Goal: Task Accomplishment & Management: Contribute content

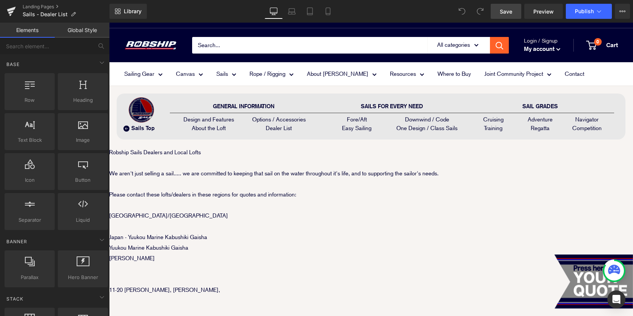
click at [502, 6] on link "Save" at bounding box center [505, 11] width 31 height 15
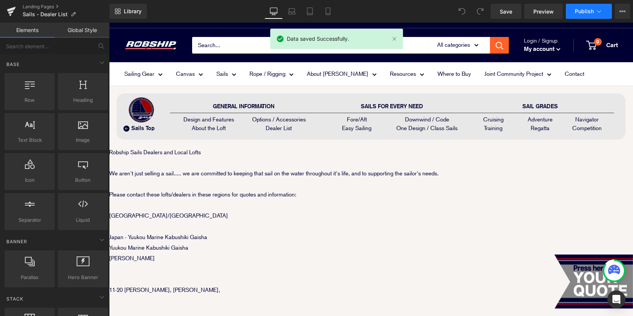
click at [585, 15] on button "Publish" at bounding box center [588, 11] width 46 height 15
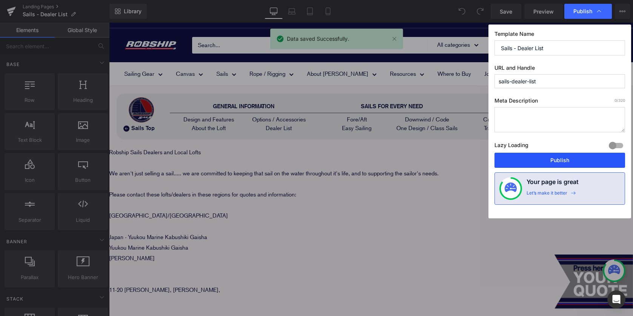
click at [546, 161] on button "Publish" at bounding box center [559, 160] width 131 height 15
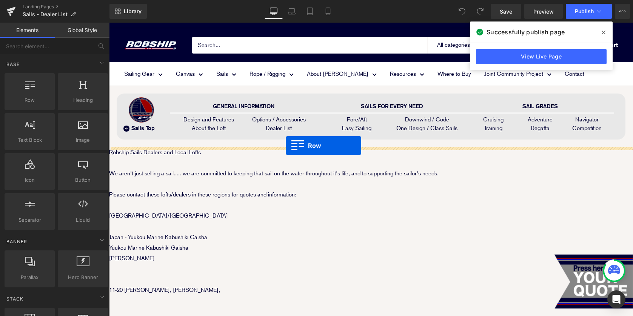
drag, startPoint x: 138, startPoint y: 112, endPoint x: 286, endPoint y: 146, distance: 151.3
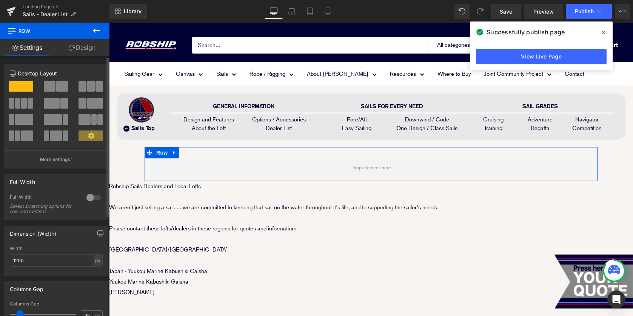
click at [86, 202] on div at bounding box center [93, 198] width 18 height 12
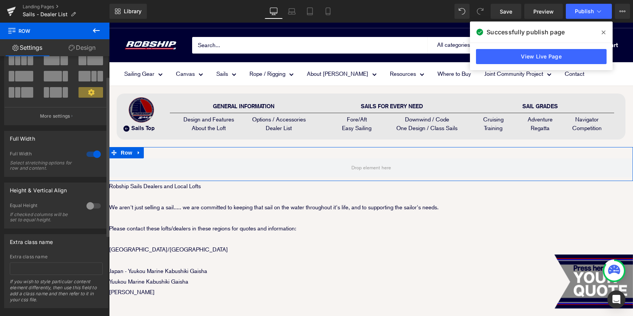
scroll to position [57, 0]
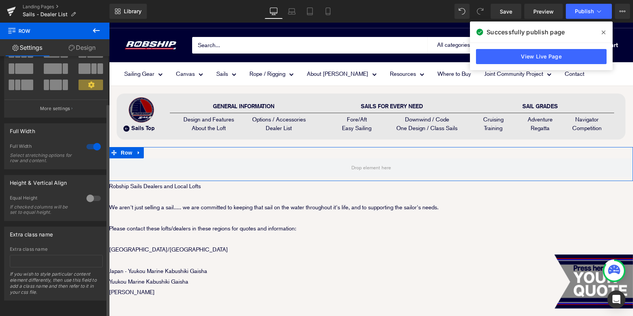
scroll to position [36, 0]
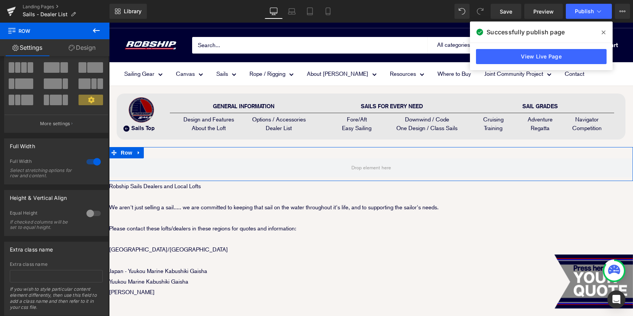
click at [81, 50] on link "Design" at bounding box center [82, 47] width 55 height 17
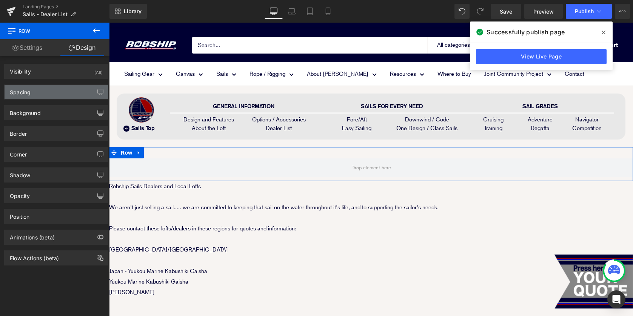
click at [37, 95] on div "Spacing" at bounding box center [56, 92] width 103 height 14
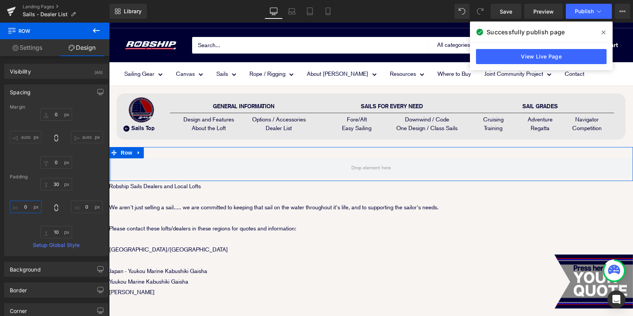
click at [20, 207] on input "0" at bounding box center [26, 207] width 32 height 12
type input "20"
click at [76, 206] on input "0" at bounding box center [87, 207] width 32 height 12
click at [77, 206] on input "0" at bounding box center [87, 207] width 32 height 12
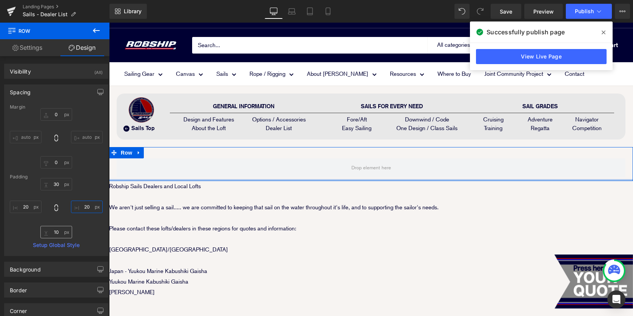
type input "20"
click at [52, 235] on input "10" at bounding box center [56, 232] width 32 height 12
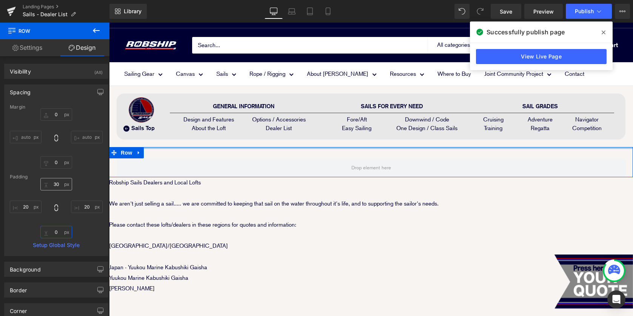
type input "0"
click at [52, 183] on input "30" at bounding box center [56, 184] width 32 height 12
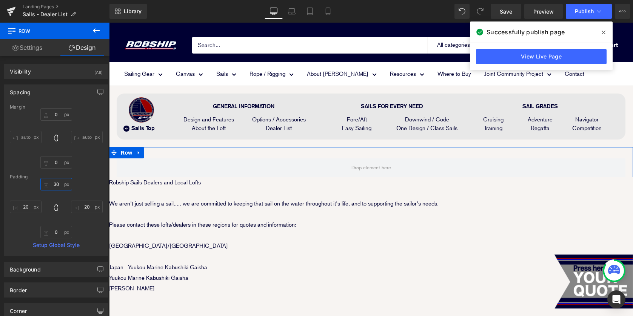
click at [52, 183] on input "30" at bounding box center [56, 184] width 32 height 12
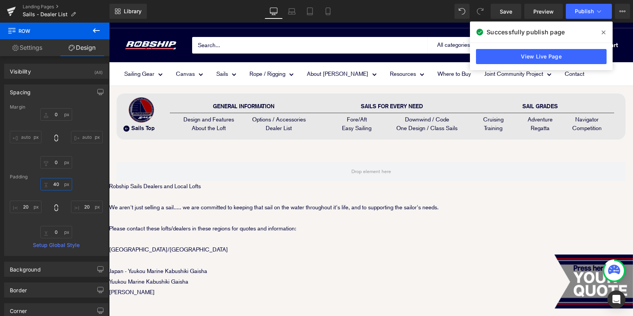
type input "40"
click at [97, 31] on icon at bounding box center [96, 30] width 9 height 9
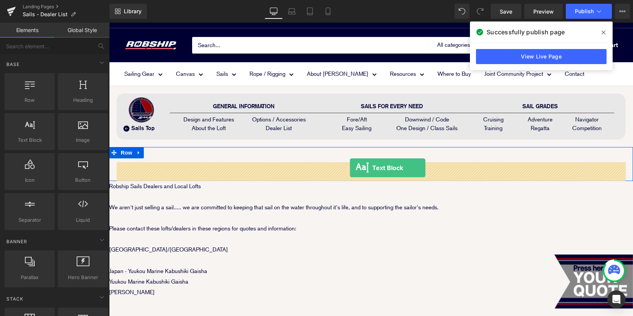
drag, startPoint x: 138, startPoint y: 147, endPoint x: 348, endPoint y: 167, distance: 211.0
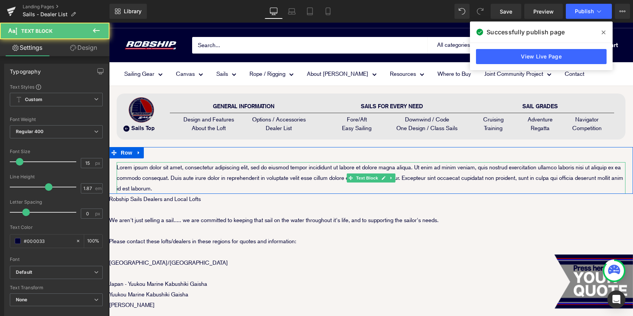
click at [219, 179] on p "Lorem ipsum dolor sit amet, consectetur adipiscing elit, sed do eiusmod tempor …" at bounding box center [371, 178] width 508 height 32
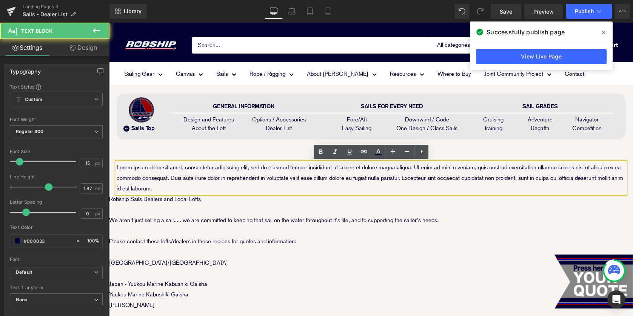
click at [179, 187] on p "Lorem ipsum dolor sit amet, consectetur adipiscing elit, sed do eiusmod tempor …" at bounding box center [371, 178] width 508 height 32
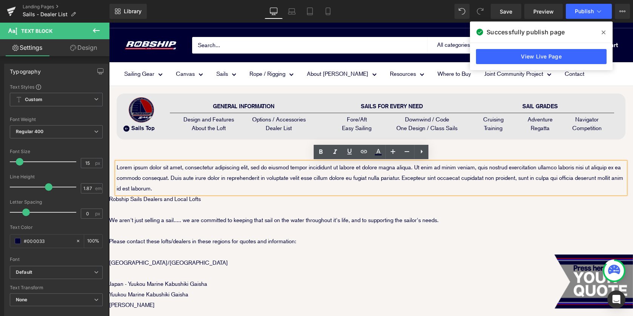
click at [156, 187] on p "Lorem ipsum dolor sit amet, consectetur adipiscing elit, sed do eiusmod tempor …" at bounding box center [371, 178] width 508 height 32
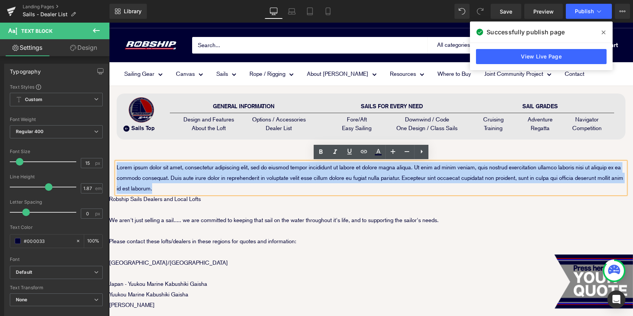
drag, startPoint x: 193, startPoint y: 187, endPoint x: 117, endPoint y: 166, distance: 78.7
click at [117, 166] on p "Lorem ipsum dolor sit amet, consectetur adipiscing elit, sed do eiusmod tempor …" at bounding box center [371, 178] width 508 height 32
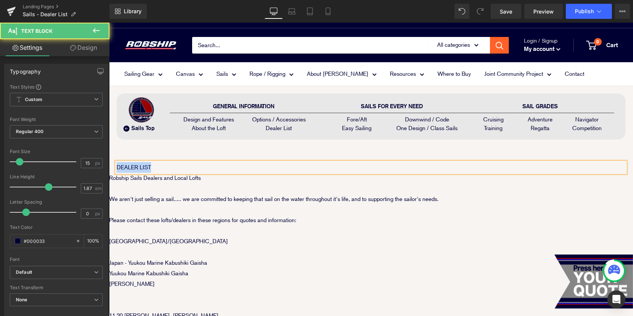
drag, startPoint x: 158, startPoint y: 167, endPoint x: 117, endPoint y: 167, distance: 41.5
click at [117, 167] on p "DEALER LIST" at bounding box center [371, 167] width 508 height 11
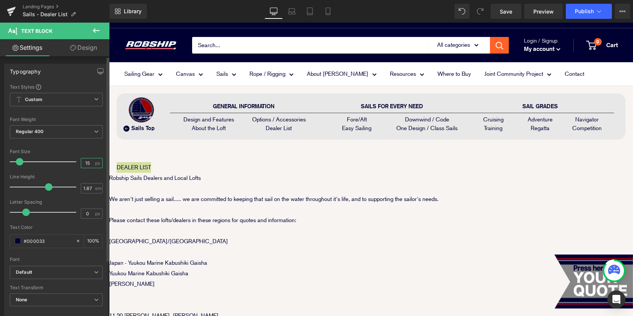
click at [89, 163] on input "15" at bounding box center [87, 162] width 13 height 9
click at [86, 163] on input "15" at bounding box center [87, 162] width 13 height 9
click at [84, 162] on input "15" at bounding box center [87, 162] width 13 height 9
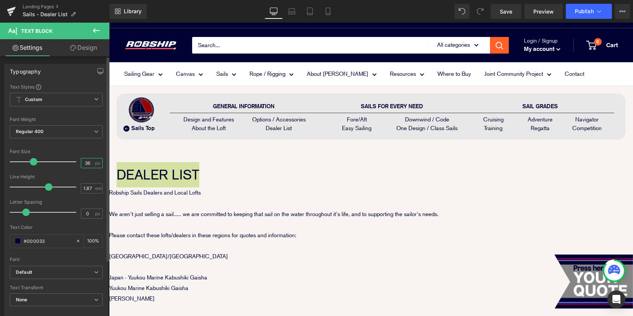
type input "36"
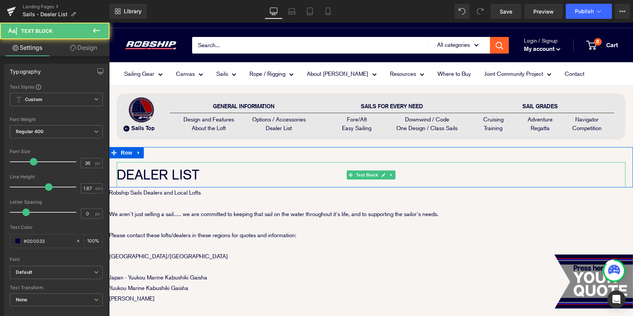
click at [264, 171] on p "DEALER LIST" at bounding box center [371, 174] width 508 height 25
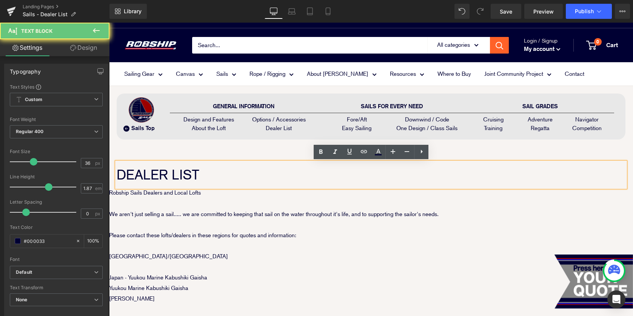
click at [244, 175] on p "DEALER LIST" at bounding box center [371, 174] width 508 height 25
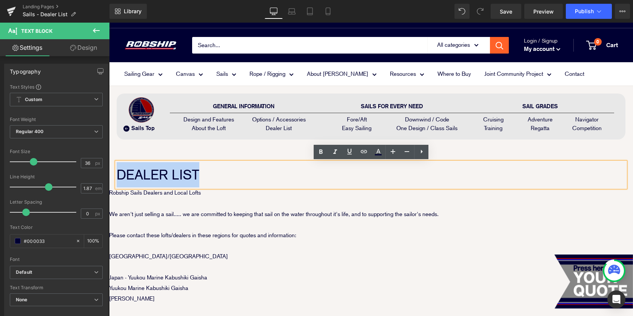
drag, startPoint x: 244, startPoint y: 175, endPoint x: 117, endPoint y: 174, distance: 126.7
click at [117, 173] on p "DEALER LIST" at bounding box center [371, 174] width 508 height 25
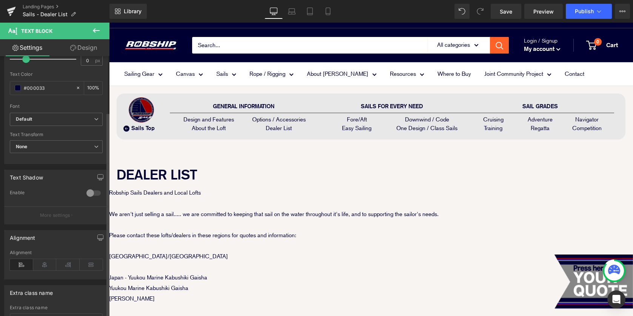
scroll to position [218, 0]
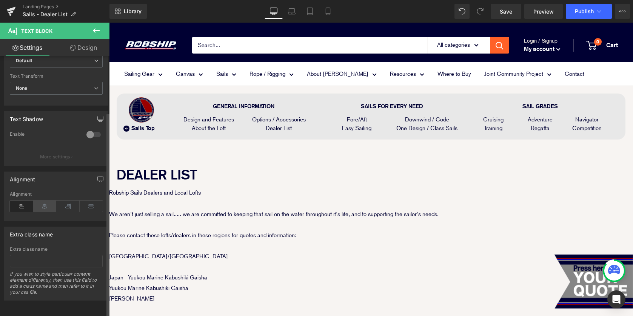
click at [45, 201] on icon at bounding box center [44, 206] width 23 height 11
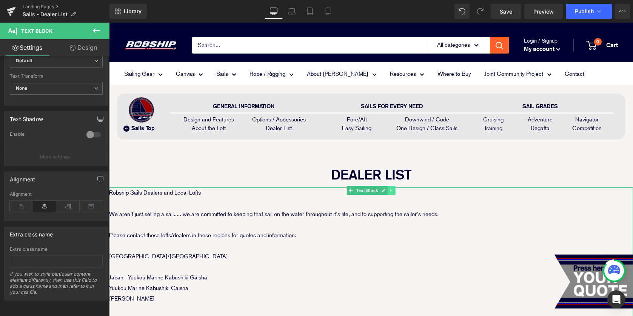
click at [392, 190] on icon at bounding box center [391, 190] width 4 height 5
click at [387, 192] on icon at bounding box center [387, 190] width 4 height 5
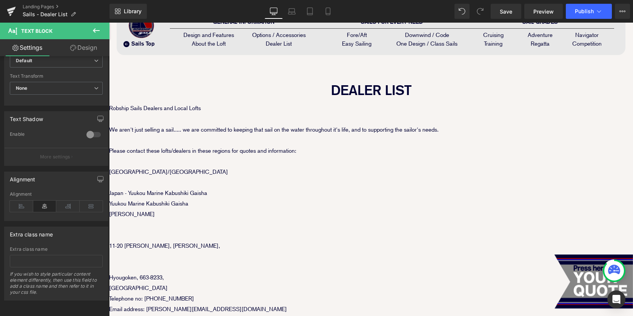
scroll to position [0, 0]
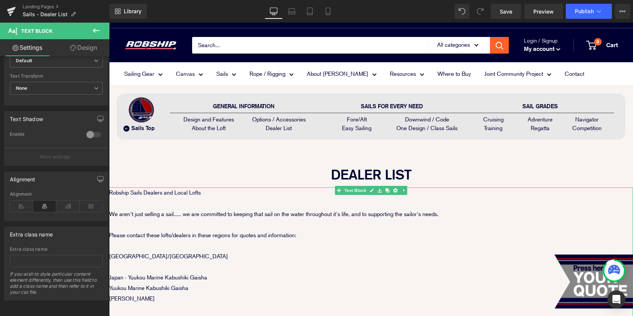
click at [232, 243] on p at bounding box center [371, 246] width 524 height 11
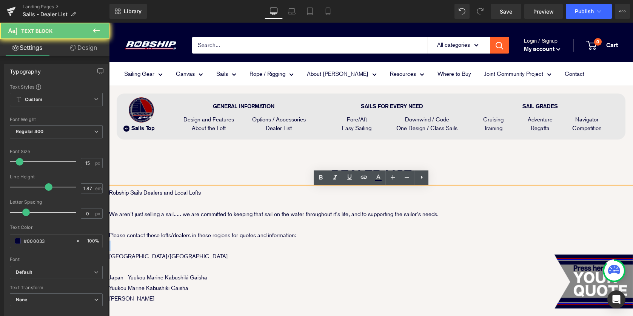
click at [232, 243] on p at bounding box center [371, 246] width 524 height 11
click at [214, 244] on p at bounding box center [371, 246] width 524 height 11
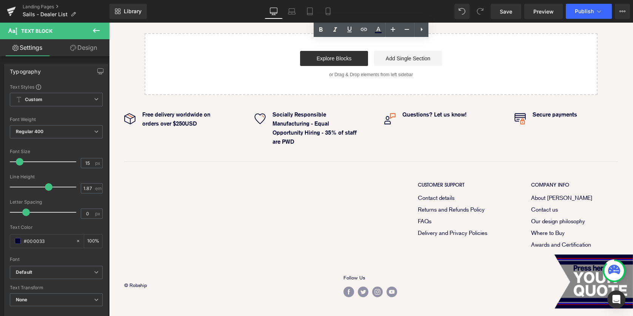
drag, startPoint x: 118, startPoint y: 243, endPoint x: 192, endPoint y: 339, distance: 121.0
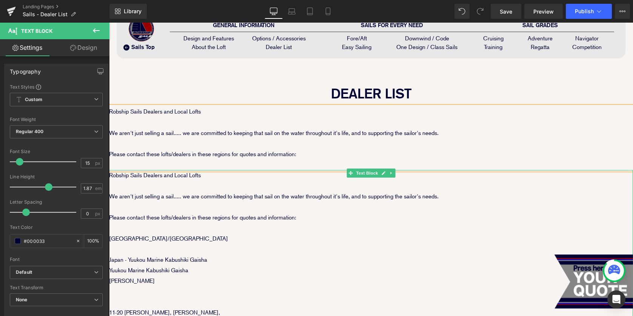
scroll to position [70, 0]
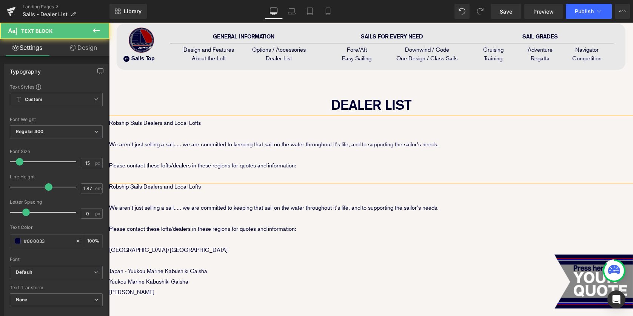
click at [183, 178] on p at bounding box center [371, 176] width 524 height 11
click at [171, 175] on p at bounding box center [371, 176] width 524 height 11
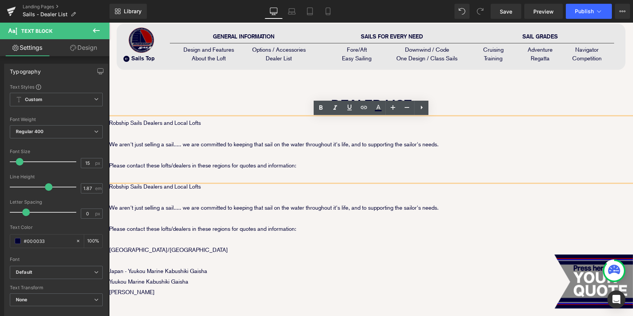
click at [157, 177] on p at bounding box center [371, 176] width 524 height 11
click at [154, 176] on p at bounding box center [371, 176] width 524 height 11
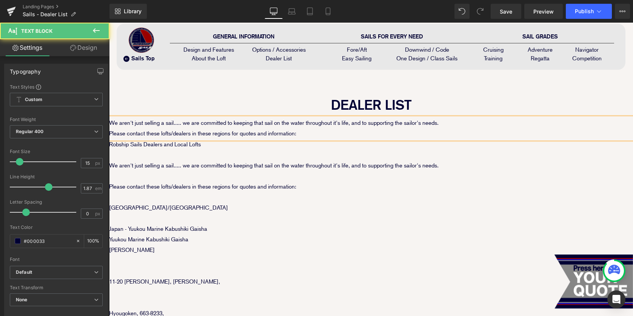
click at [308, 135] on p "Please contact these lofts/dealers in these regions for quotes and information:" at bounding box center [371, 133] width 524 height 11
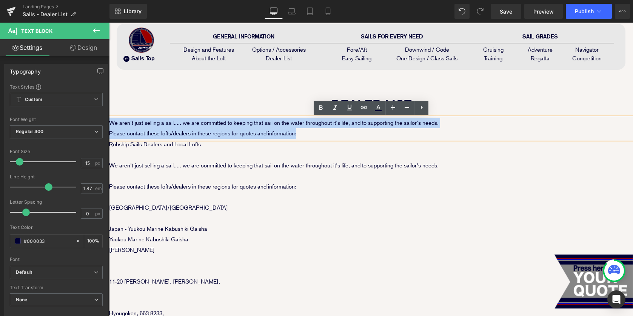
drag, startPoint x: 313, startPoint y: 135, endPoint x: 212, endPoint y: 163, distance: 104.6
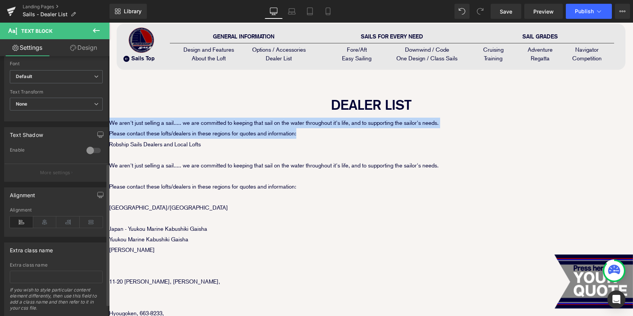
scroll to position [202, 0]
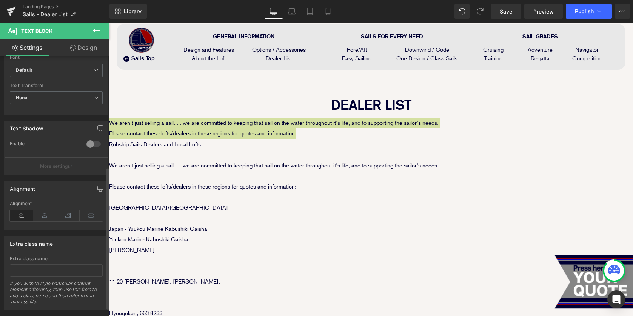
drag, startPoint x: 44, startPoint y: 217, endPoint x: 65, endPoint y: 202, distance: 26.2
click at [44, 217] on icon at bounding box center [44, 215] width 23 height 11
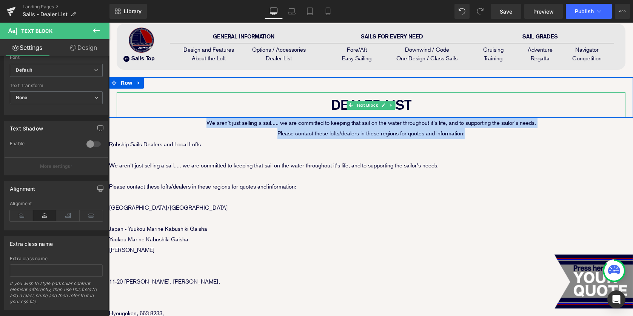
drag, startPoint x: 196, startPoint y: 111, endPoint x: 196, endPoint y: 123, distance: 12.1
click at [196, 111] on p "DEALER LIST" at bounding box center [371, 104] width 508 height 25
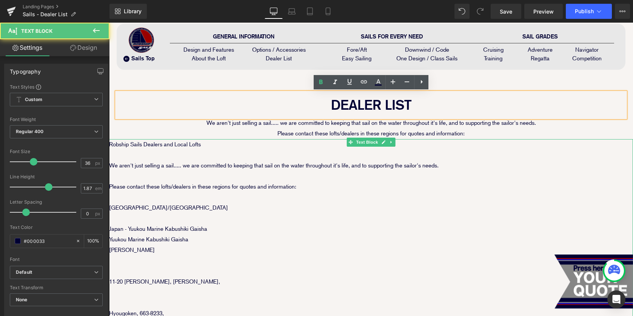
click at [456, 212] on p "[GEOGRAPHIC_DATA]/[GEOGRAPHIC_DATA]" at bounding box center [371, 208] width 524 height 11
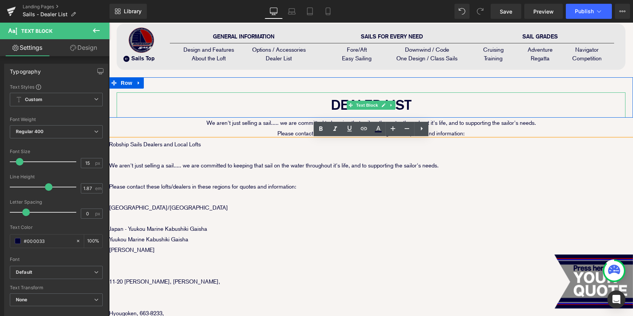
click at [585, 97] on p "DEALER LIST" at bounding box center [371, 104] width 508 height 25
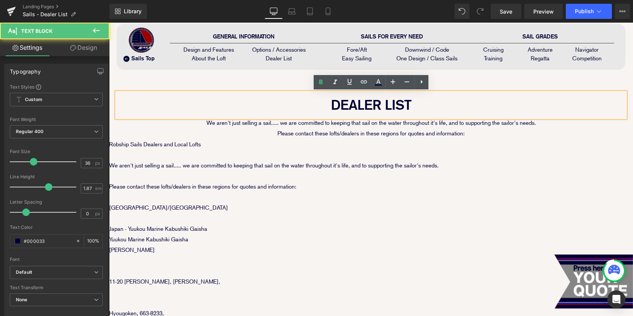
click at [584, 89] on div "DEALER LIST Text Block Row 40px" at bounding box center [371, 97] width 524 height 40
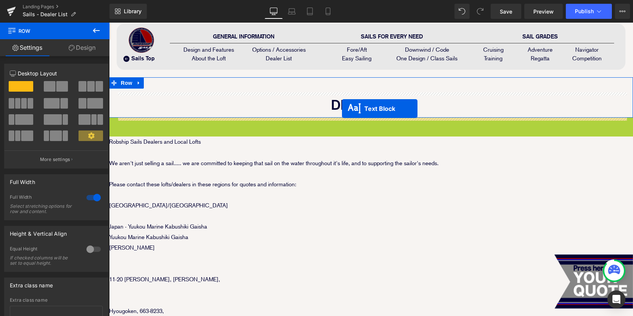
drag, startPoint x: 338, startPoint y: 130, endPoint x: 342, endPoint y: 109, distance: 21.4
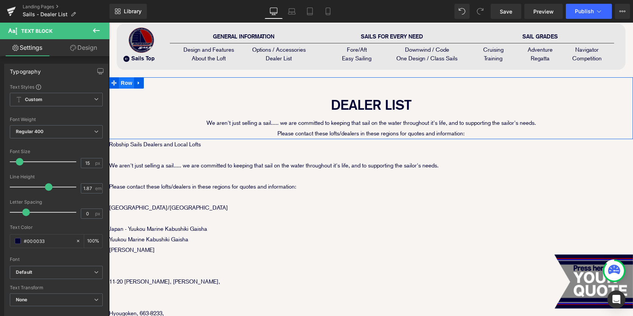
click at [127, 82] on span "Row" at bounding box center [126, 82] width 15 height 11
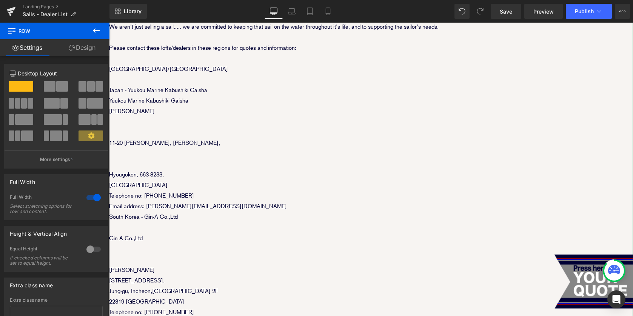
scroll to position [41, 0]
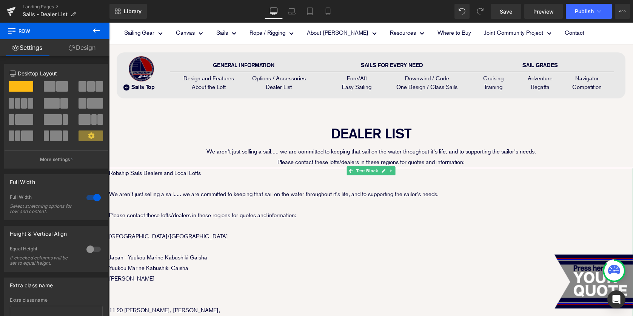
click at [194, 224] on p at bounding box center [371, 226] width 524 height 11
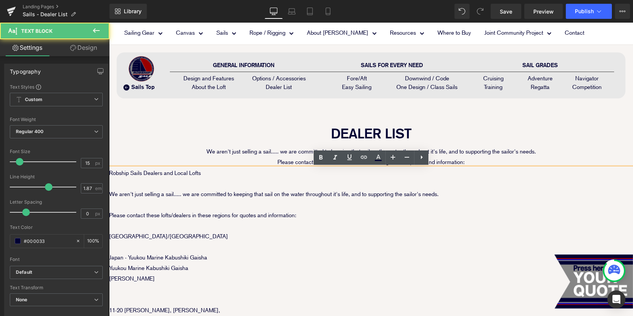
click at [269, 220] on p "Please contact these lofts/dealers in these regions for quotes and information:" at bounding box center [371, 215] width 524 height 11
click at [325, 218] on p "Please contact these lofts/dealers in these regions for quotes and information:" at bounding box center [371, 215] width 524 height 11
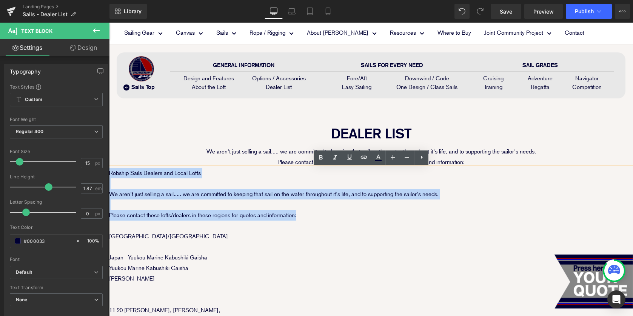
drag, startPoint x: 337, startPoint y: 217, endPoint x: 110, endPoint y: 174, distance: 230.7
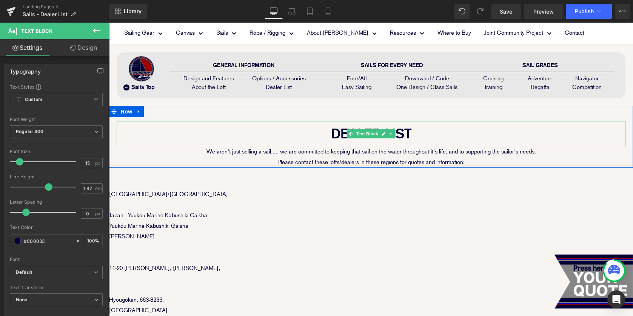
click at [159, 132] on p "DEALER LIST" at bounding box center [371, 133] width 508 height 25
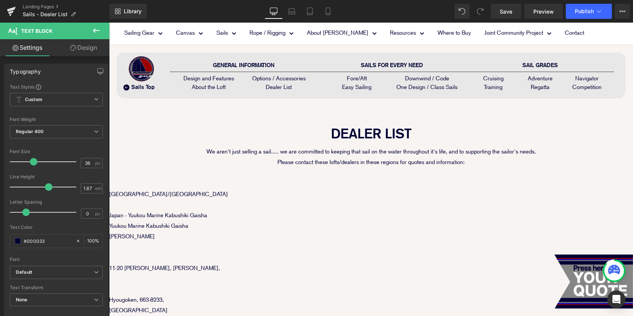
click at [89, 36] on button at bounding box center [96, 31] width 26 height 17
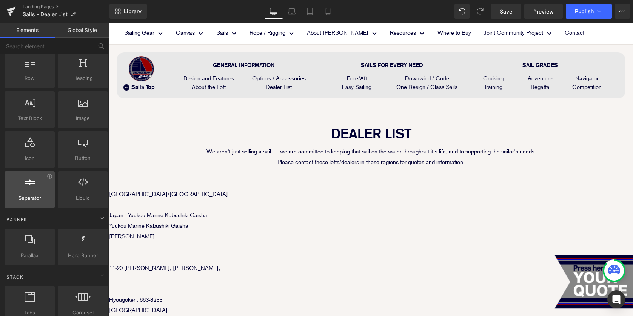
scroll to position [0, 0]
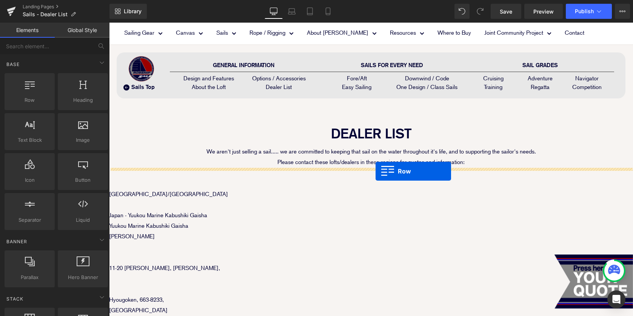
drag, startPoint x: 137, startPoint y: 117, endPoint x: 375, endPoint y: 171, distance: 244.1
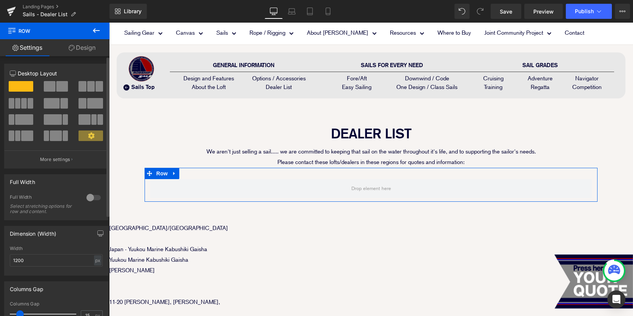
click at [79, 84] on span at bounding box center [82, 86] width 8 height 11
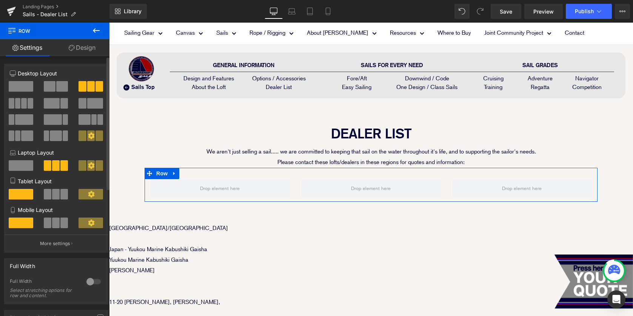
click at [60, 194] on span at bounding box center [64, 194] width 8 height 11
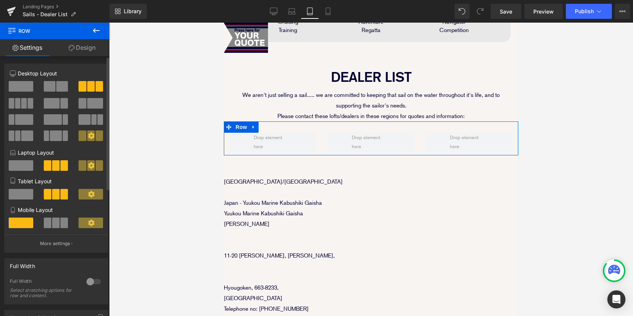
click at [63, 225] on span at bounding box center [64, 223] width 8 height 11
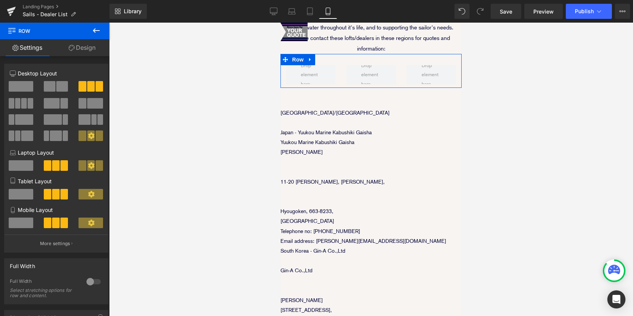
scroll to position [251, 0]
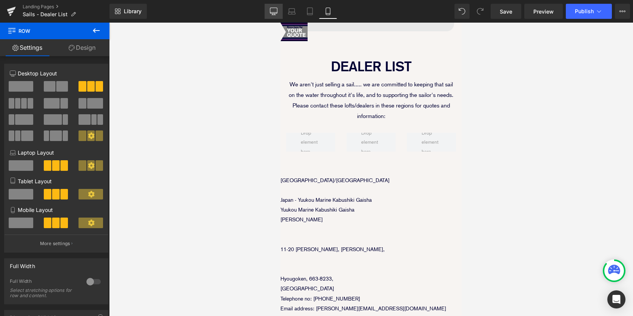
click at [270, 12] on icon at bounding box center [273, 11] width 7 height 6
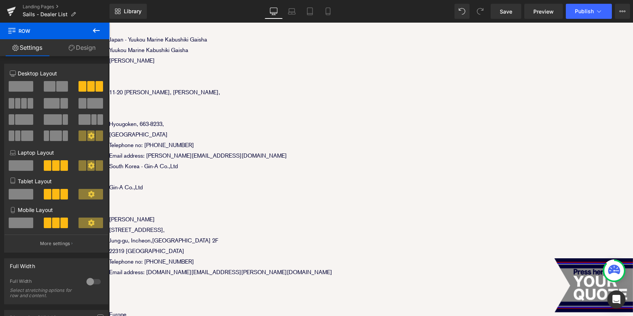
scroll to position [87, 0]
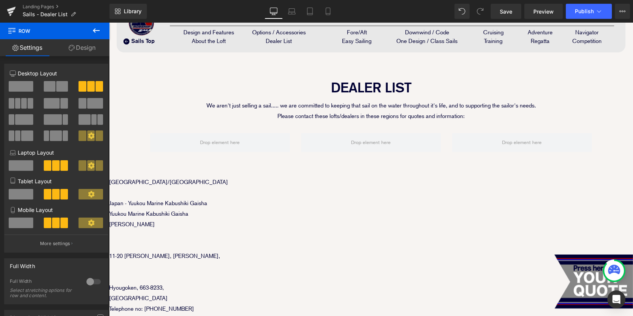
click at [97, 32] on icon at bounding box center [96, 30] width 9 height 9
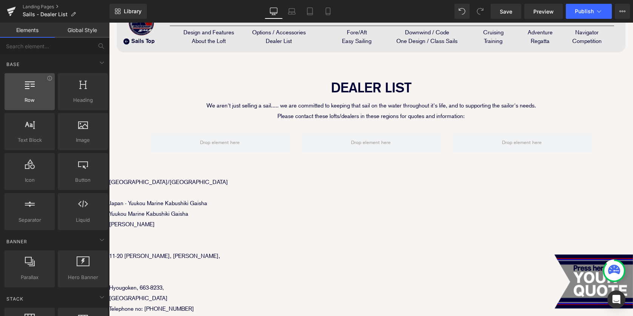
click at [26, 90] on div at bounding box center [30, 87] width 46 height 17
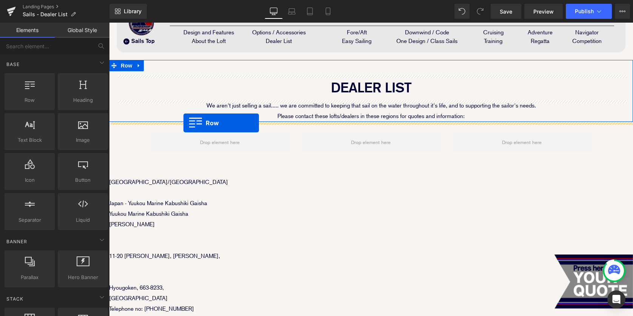
drag, startPoint x: 135, startPoint y: 113, endPoint x: 183, endPoint y: 123, distance: 48.9
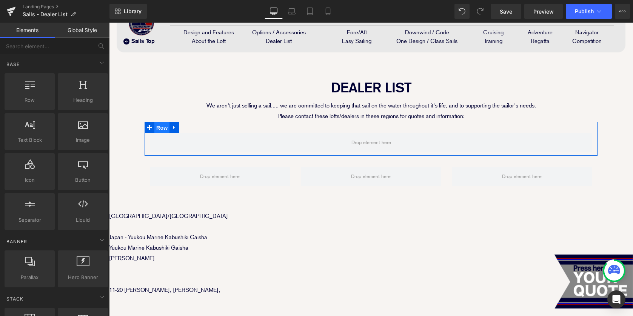
click at [161, 128] on span "Row" at bounding box center [161, 127] width 15 height 11
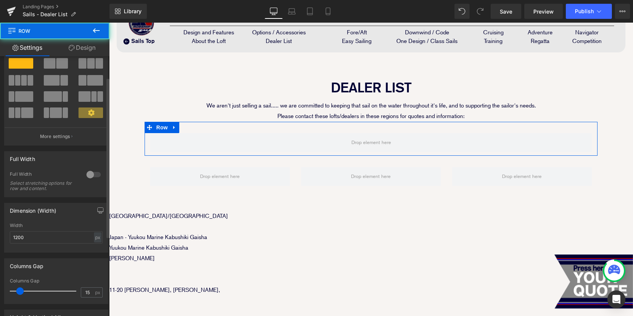
scroll to position [124, 0]
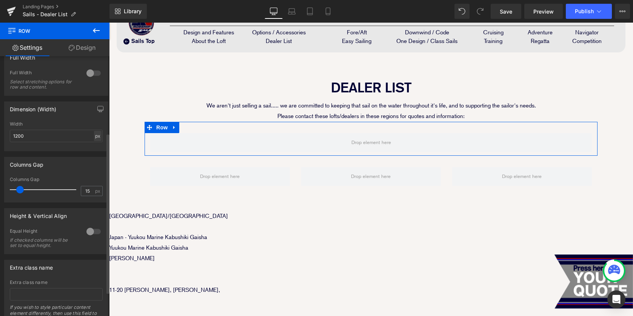
click at [96, 138] on div "px" at bounding box center [98, 136] width 8 height 10
click at [95, 148] on li "%" at bounding box center [97, 147] width 9 height 11
type input "100"
click at [41, 137] on input "100" at bounding box center [56, 136] width 93 height 12
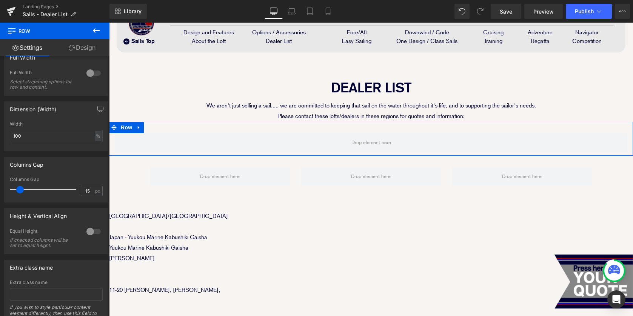
click at [92, 43] on link "Design" at bounding box center [82, 47] width 55 height 17
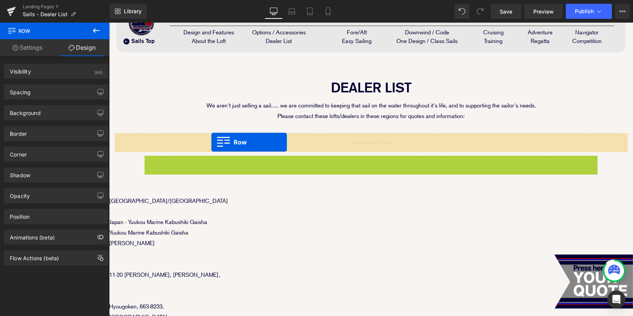
drag, startPoint x: 162, startPoint y: 161, endPoint x: 211, endPoint y: 142, distance: 52.4
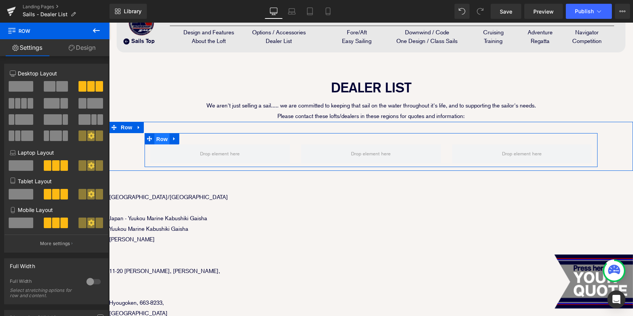
click at [156, 138] on span "Row" at bounding box center [161, 139] width 15 height 11
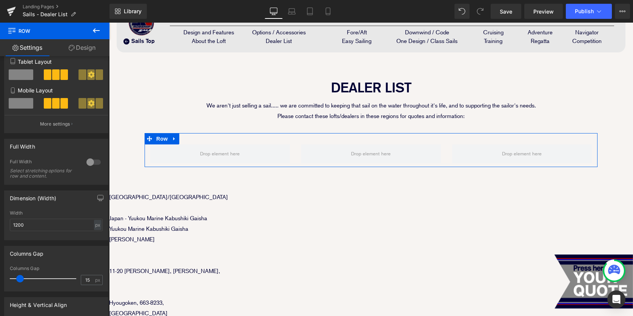
scroll to position [121, 0]
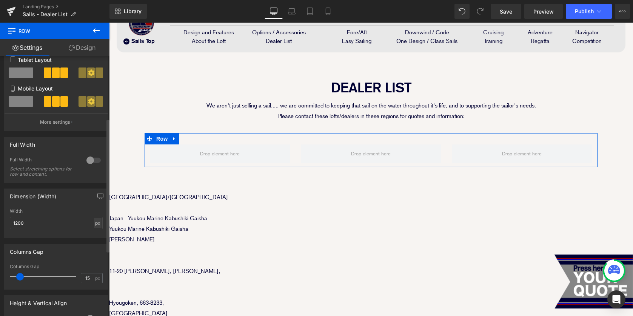
click at [95, 224] on div "px" at bounding box center [98, 223] width 8 height 10
click at [95, 235] on li "%" at bounding box center [97, 234] width 9 height 11
type input "100"
click at [29, 223] on input "100" at bounding box center [56, 223] width 93 height 12
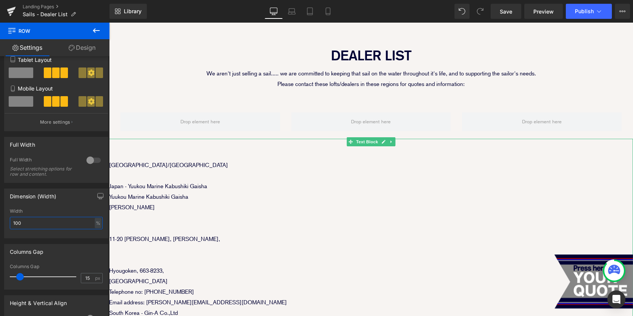
scroll to position [104, 0]
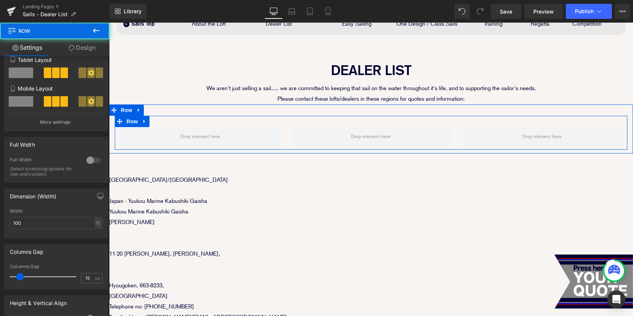
click at [285, 138] on div at bounding box center [200, 136] width 171 height 19
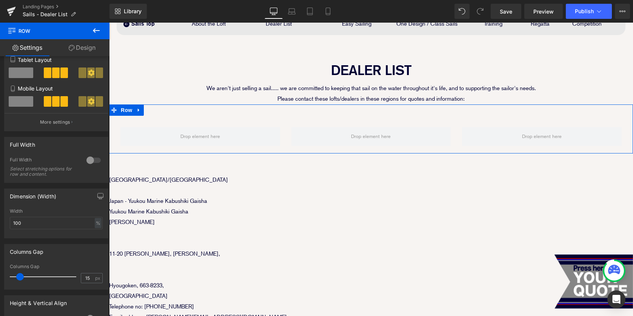
click at [267, 114] on div "Row Row" at bounding box center [371, 128] width 524 height 49
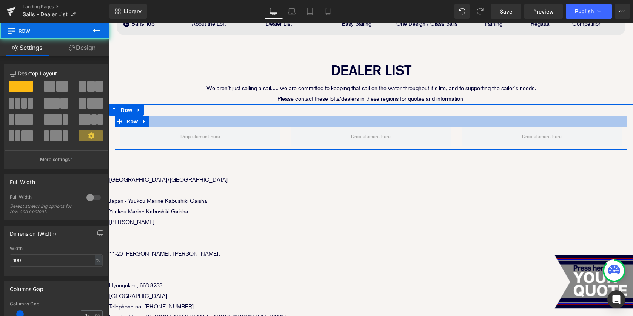
click at [255, 122] on div at bounding box center [371, 121] width 512 height 11
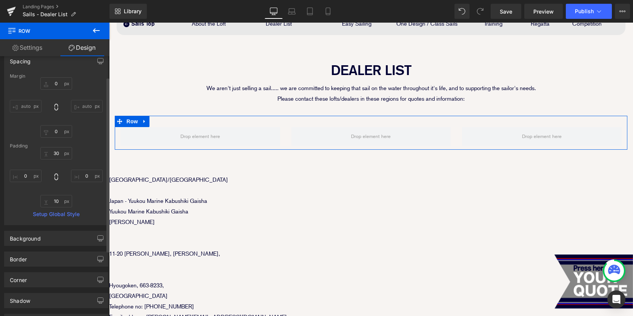
scroll to position [127, 0]
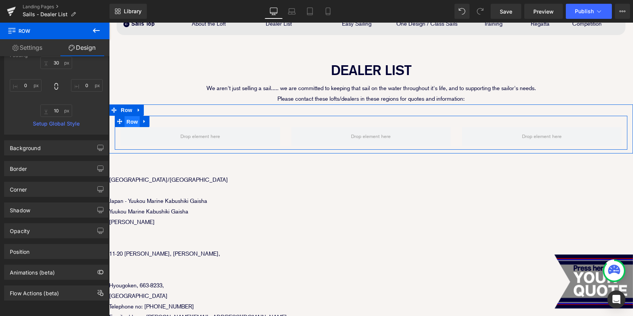
click at [129, 121] on span "Row" at bounding box center [131, 121] width 15 height 11
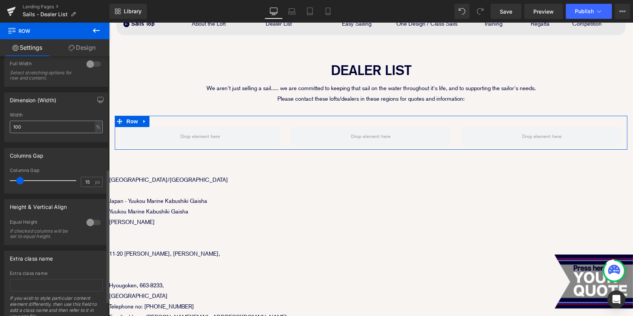
scroll to position [249, 0]
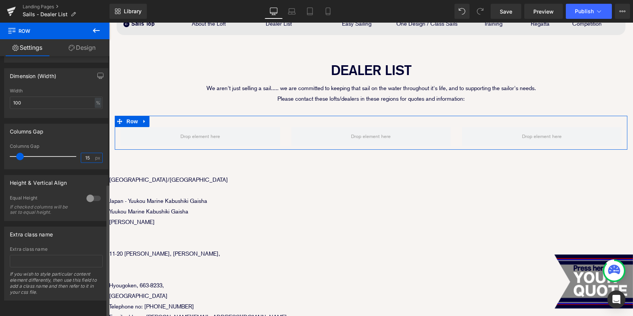
click at [88, 153] on input "15" at bounding box center [87, 157] width 13 height 9
type input "1"
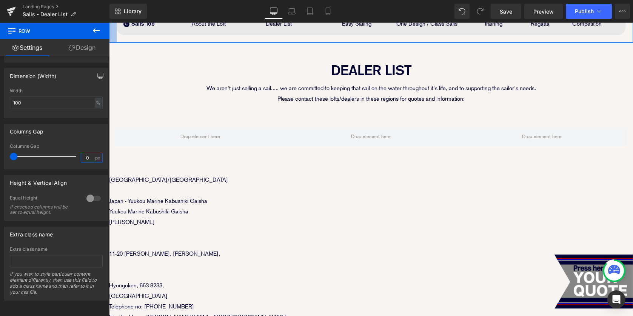
type input "0"
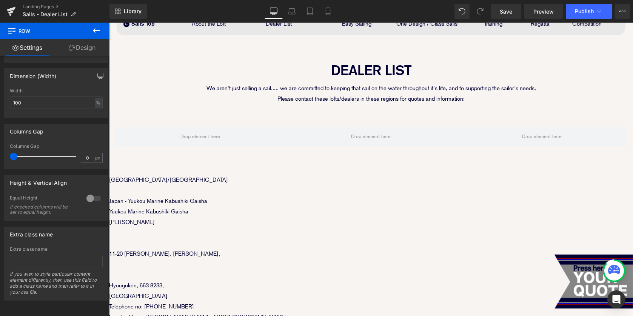
click at [101, 32] on button at bounding box center [96, 31] width 26 height 17
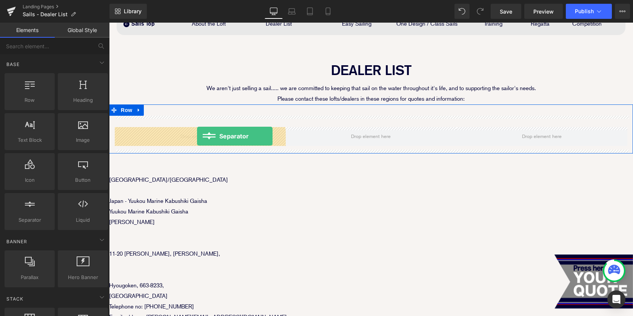
drag, startPoint x: 140, startPoint y: 230, endPoint x: 197, endPoint y: 136, distance: 110.7
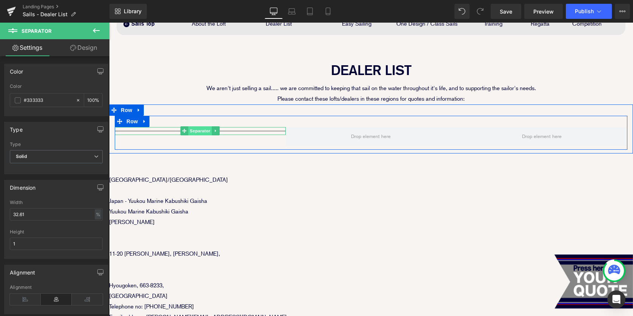
click at [194, 131] on span "Separator" at bounding box center [199, 130] width 23 height 9
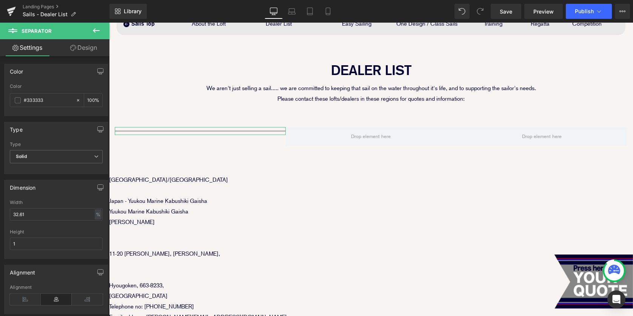
click at [88, 49] on link "Design" at bounding box center [83, 47] width 55 height 17
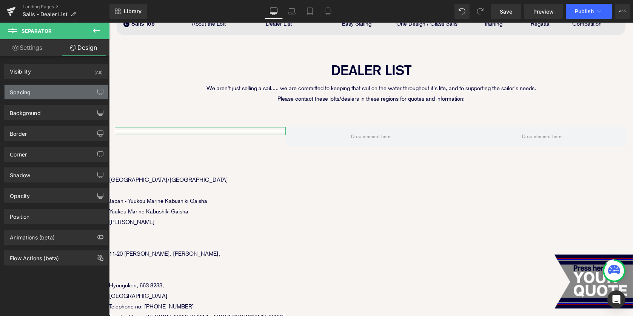
click at [57, 93] on div "Spacing" at bounding box center [56, 92] width 103 height 14
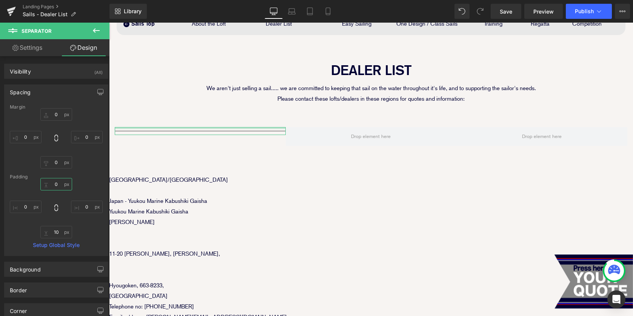
click at [52, 181] on input "0" at bounding box center [56, 184] width 32 height 12
type input "2"
click at [52, 111] on input "0" at bounding box center [56, 114] width 32 height 12
type input "2"
type input "10"
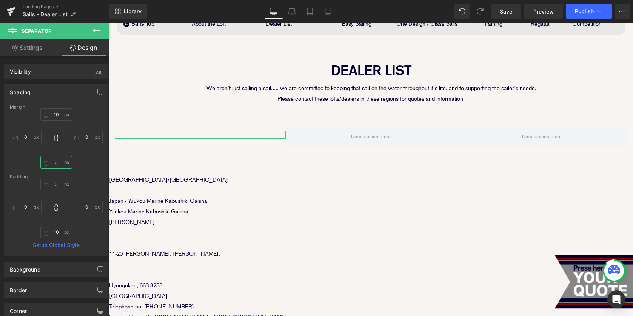
click at [54, 163] on input "0" at bounding box center [56, 162] width 32 height 12
type input "10"
drag, startPoint x: 55, startPoint y: 232, endPoint x: 54, endPoint y: 237, distance: 5.9
click at [55, 232] on input "10" at bounding box center [56, 232] width 32 height 12
click at [54, 164] on input "10" at bounding box center [56, 162] width 32 height 12
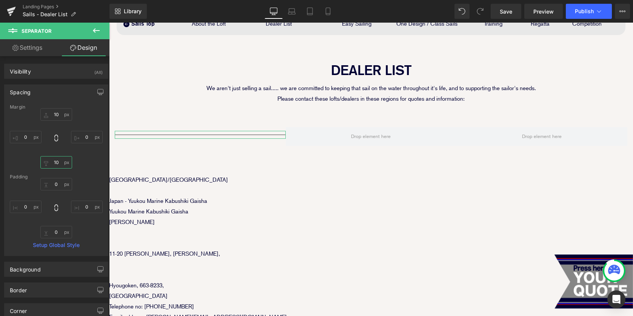
type input "0"
click at [378, 207] on p "Yuukou Marine Kabushiki Gaisha" at bounding box center [371, 211] width 524 height 11
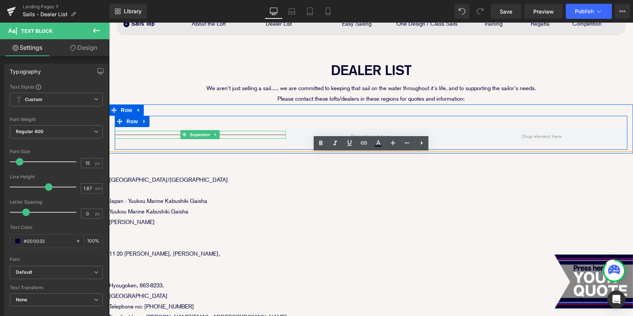
click at [158, 135] on hr at bounding box center [200, 137] width 171 height 4
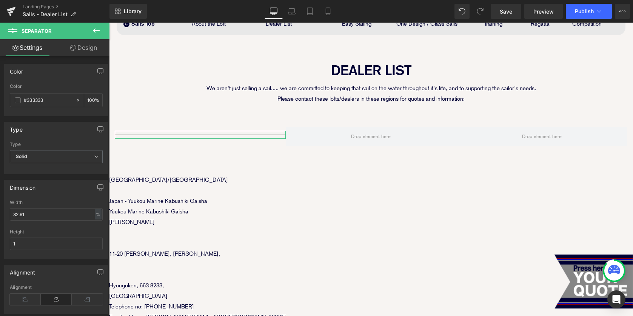
click at [94, 52] on link "Design" at bounding box center [83, 47] width 55 height 17
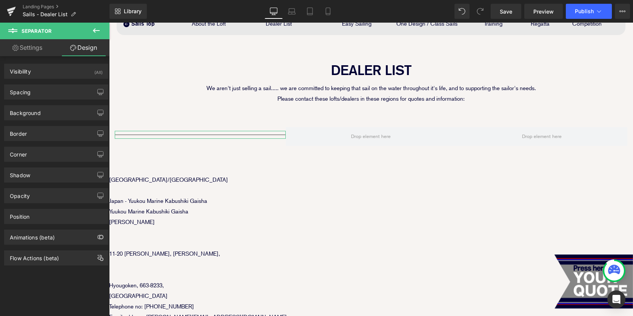
click at [22, 41] on link "Settings" at bounding box center [27, 47] width 55 height 17
type input "100"
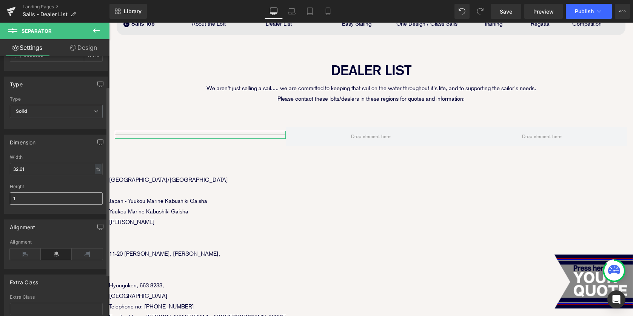
scroll to position [47, 0]
click at [96, 167] on div "%" at bounding box center [98, 168] width 7 height 10
click at [95, 180] on li "%" at bounding box center [97, 179] width 9 height 11
click at [42, 168] on input "32.61" at bounding box center [56, 167] width 93 height 12
drag, startPoint x: 42, startPoint y: 168, endPoint x: 0, endPoint y: 168, distance: 41.9
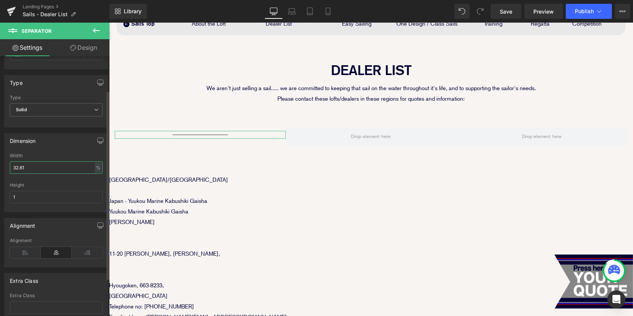
click at [0, 168] on div "Dimension 32.61% Width 32.61 % % px 1px Height 1" at bounding box center [56, 169] width 113 height 85
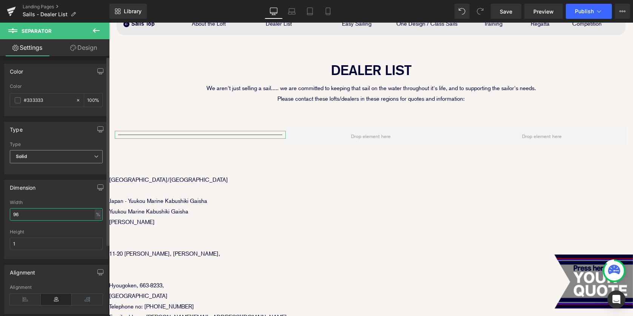
type input "96"
click at [94, 153] on span "Solid" at bounding box center [56, 156] width 93 height 13
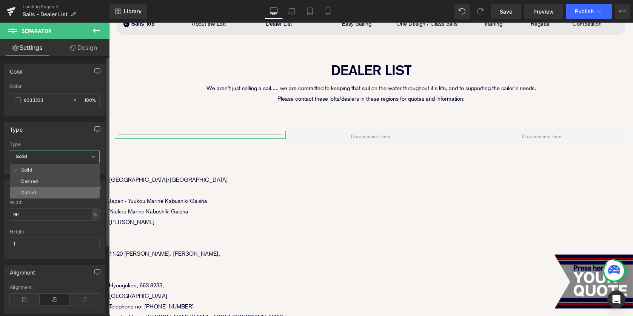
click at [74, 193] on li "Dotted" at bounding box center [55, 192] width 90 height 11
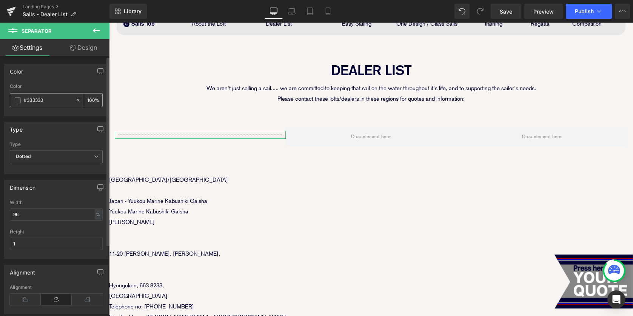
click at [17, 101] on span at bounding box center [18, 100] width 6 height 6
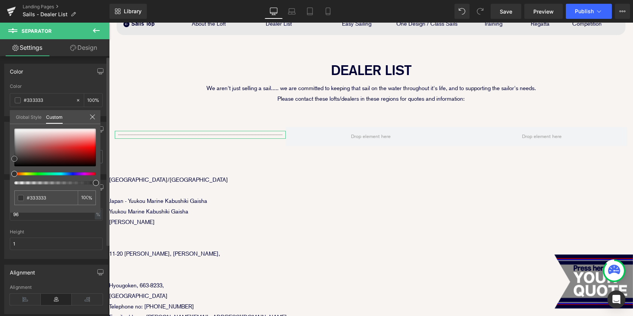
type input "#8a7e7e"
type input "#848484"
type input "#7f7f7f"
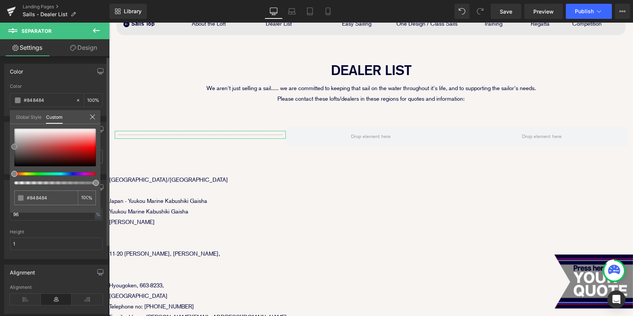
type input "#7f7f7f"
type input "#6b6b6b"
type input "#686868"
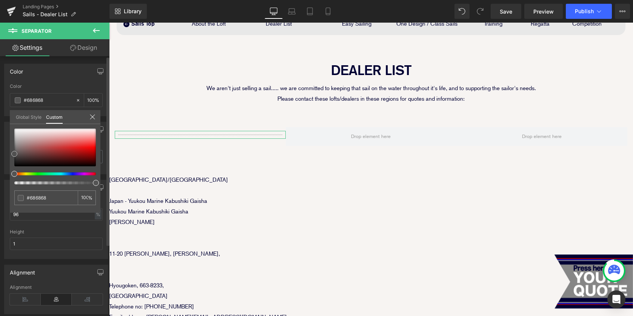
type input "#5b5b5b"
type input "#545454"
drag, startPoint x: 18, startPoint y: 147, endPoint x: 10, endPoint y: 154, distance: 11.0
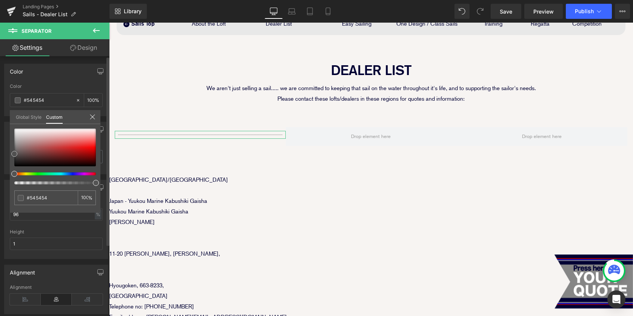
click at [10, 154] on div "#545454 100 %" at bounding box center [55, 171] width 91 height 84
click at [94, 115] on icon at bounding box center [92, 117] width 6 height 6
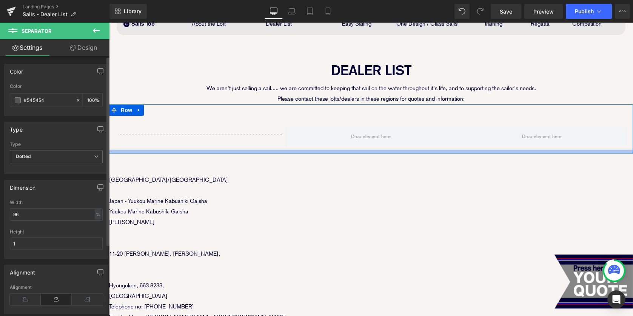
click at [221, 152] on div at bounding box center [371, 152] width 524 height 4
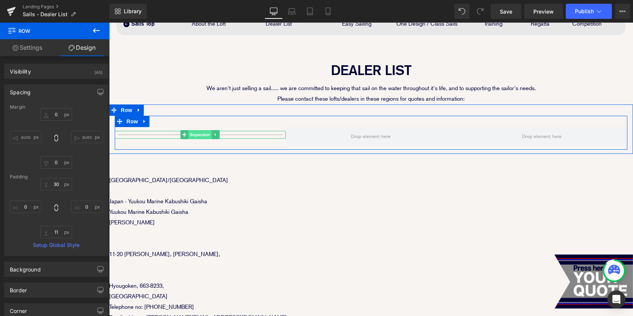
click at [194, 134] on span "Separator" at bounding box center [199, 134] width 23 height 9
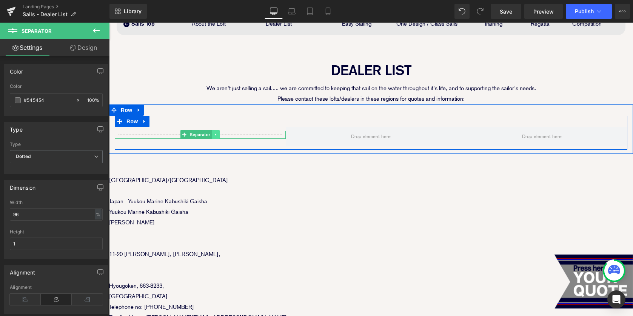
click at [215, 132] on icon at bounding box center [215, 134] width 4 height 5
click at [212, 135] on icon at bounding box center [212, 134] width 4 height 4
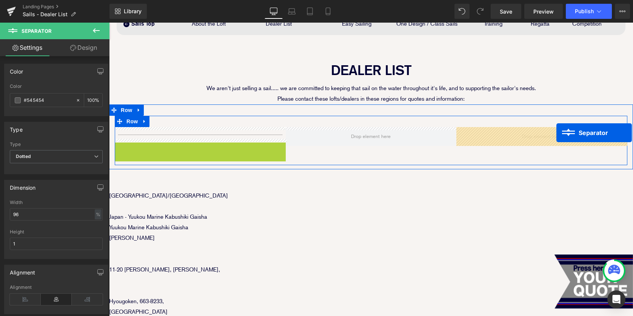
drag, startPoint x: 183, startPoint y: 146, endPoint x: 556, endPoint y: 132, distance: 373.7
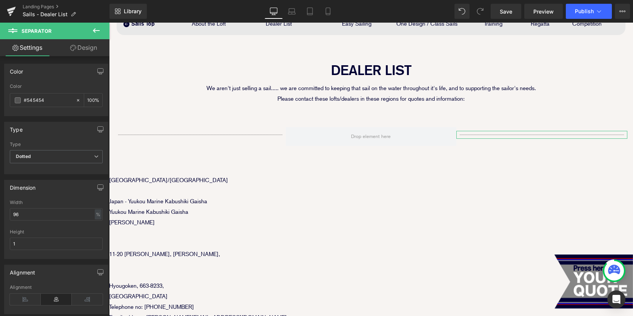
click at [84, 44] on link "Design" at bounding box center [83, 47] width 55 height 17
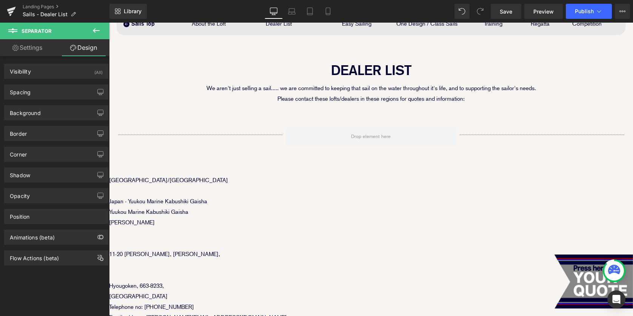
click at [91, 28] on button at bounding box center [96, 31] width 26 height 17
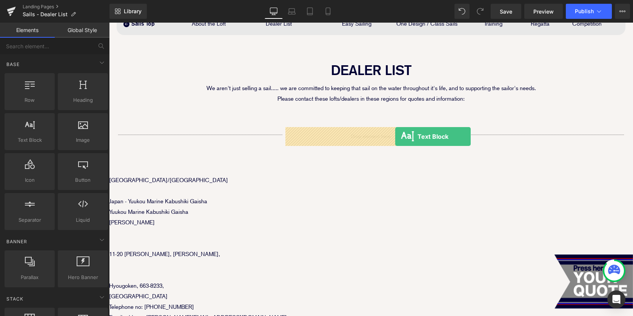
drag, startPoint x: 137, startPoint y: 151, endPoint x: 394, endPoint y: 137, distance: 257.3
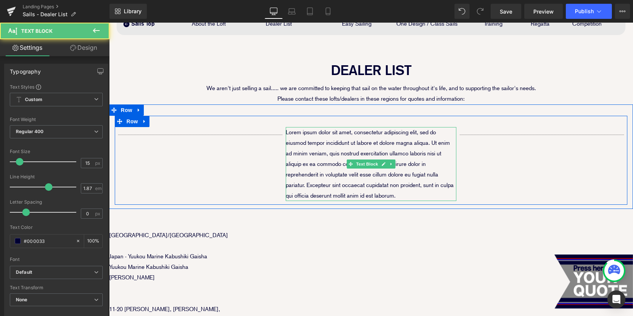
click at [336, 154] on p "Lorem ipsum dolor sit amet, consectetur adipiscing elit, sed do eiusmod tempor …" at bounding box center [371, 164] width 171 height 74
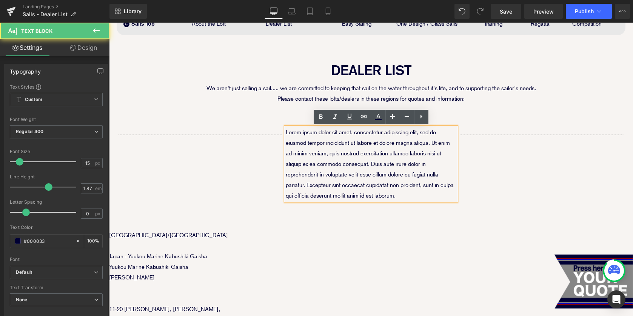
click at [315, 141] on p "Lorem ipsum dolor sit amet, consectetur adipiscing elit, sed do eiusmod tempor …" at bounding box center [371, 164] width 171 height 74
click at [286, 130] on div "Lorem ipsum dolor sit amet, consectetur adipiscing elit, sed do eiusmod tempor …" at bounding box center [371, 164] width 171 height 74
click at [387, 169] on p "Lorem ipsum dolor sit amet, consectetur adipiscing elit, sed do eiusmod tempor …" at bounding box center [371, 164] width 171 height 74
drag, startPoint x: 405, startPoint y: 196, endPoint x: 285, endPoint y: 133, distance: 135.5
click at [286, 133] on div "Lorem ipsum dolor sit amet, consectetur adipiscing elit, sed do eiusmod tempor …" at bounding box center [371, 164] width 171 height 74
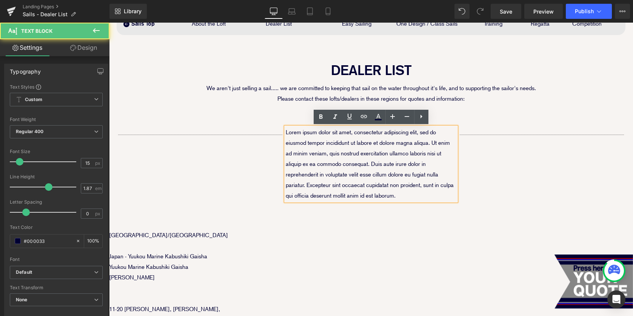
click at [297, 136] on p "Lorem ipsum dolor sit amet, consectetur adipiscing elit, sed do eiusmod tempor …" at bounding box center [371, 164] width 171 height 74
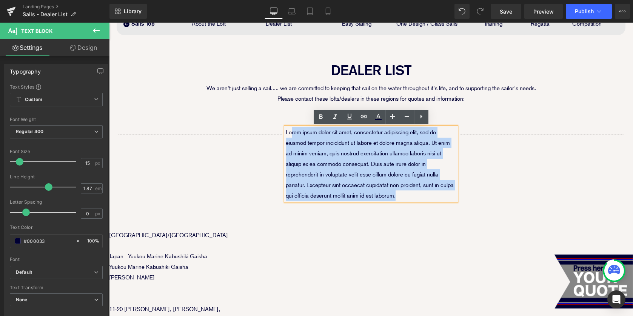
drag, startPoint x: 292, startPoint y: 134, endPoint x: 395, endPoint y: 197, distance: 120.2
click at [395, 197] on p "Lorem ipsum dolor sit amet, consectetur adipiscing elit, sed do eiusmod tempor …" at bounding box center [371, 164] width 171 height 74
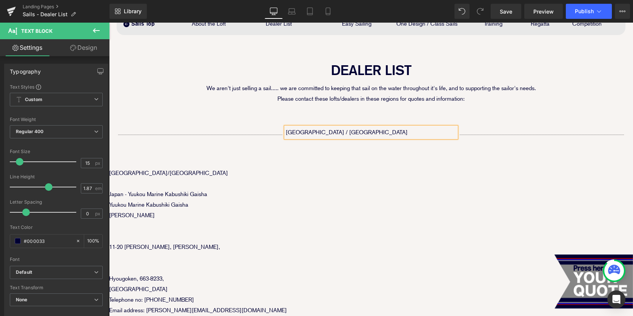
drag, startPoint x: 334, startPoint y: 132, endPoint x: 285, endPoint y: 131, distance: 49.0
click at [286, 131] on div "Asia / Oceania" at bounding box center [371, 132] width 171 height 11
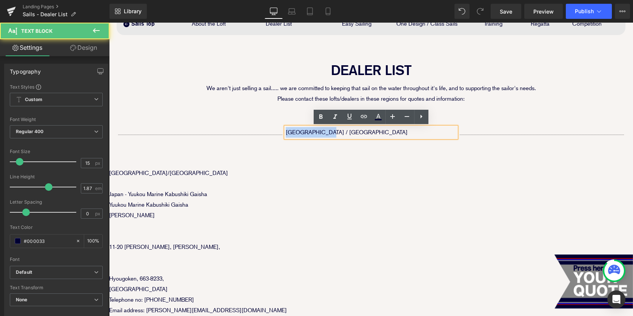
drag, startPoint x: 286, startPoint y: 131, endPoint x: 326, endPoint y: 130, distance: 40.4
click at [326, 130] on p "Asia / Oceania" at bounding box center [371, 132] width 171 height 11
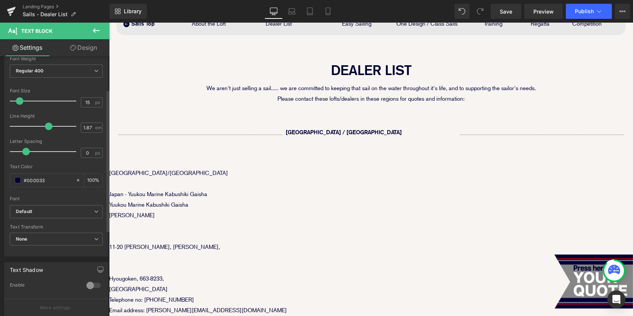
scroll to position [204, 0]
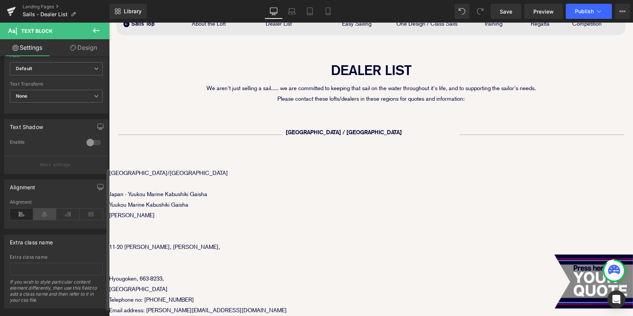
click at [45, 213] on icon at bounding box center [44, 214] width 23 height 11
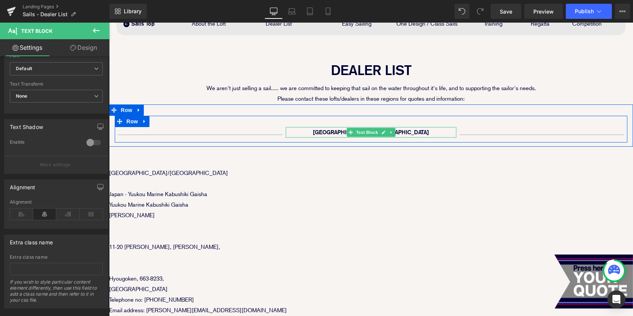
click at [335, 132] on p "Asia / Oceania" at bounding box center [371, 132] width 171 height 11
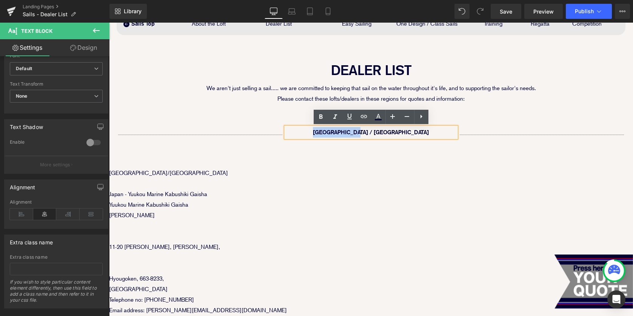
drag, startPoint x: 333, startPoint y: 132, endPoint x: 412, endPoint y: 131, distance: 79.2
click at [412, 132] on p "Asia / Oceania" at bounding box center [371, 132] width 171 height 11
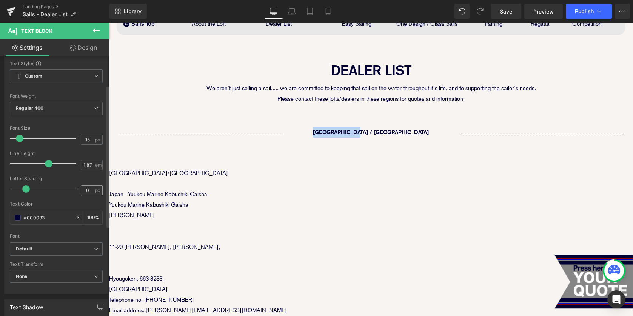
scroll to position [8, 0]
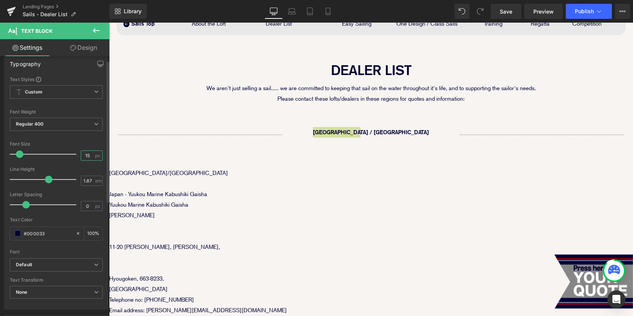
click at [86, 158] on input "15" at bounding box center [87, 155] width 13 height 9
type input "1"
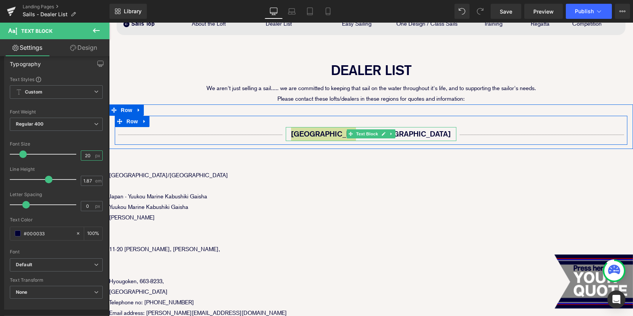
type input "20"
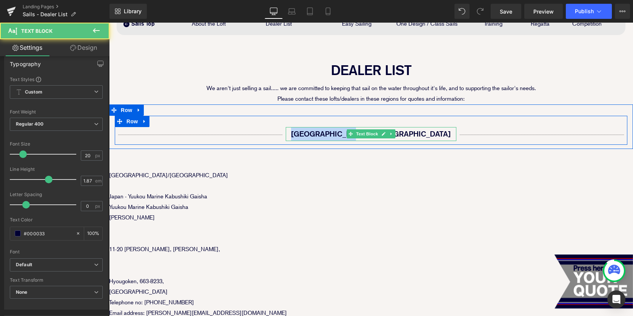
click at [316, 131] on p "Asia / Oceania" at bounding box center [371, 134] width 171 height 14
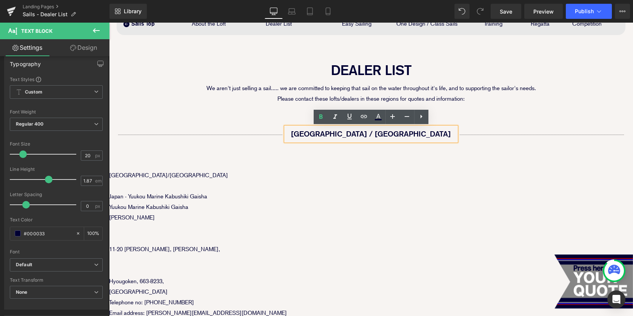
click at [237, 192] on p "Japan - Yuukou Marine Kabushiki Gaisha" at bounding box center [371, 196] width 524 height 11
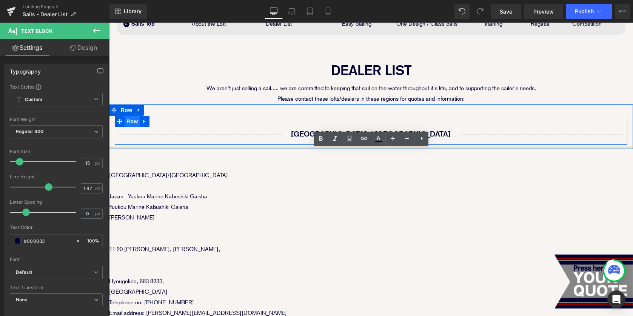
click at [129, 121] on span "Row" at bounding box center [131, 121] width 15 height 11
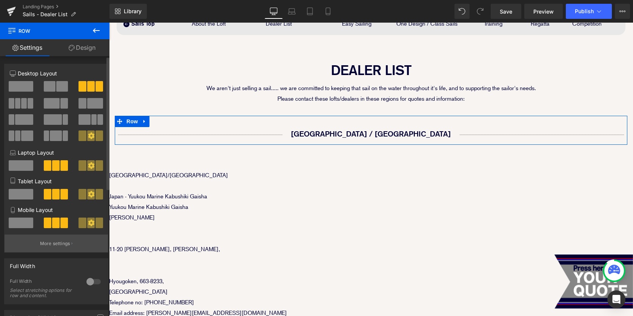
click at [60, 247] on p "More settings" at bounding box center [55, 243] width 30 height 7
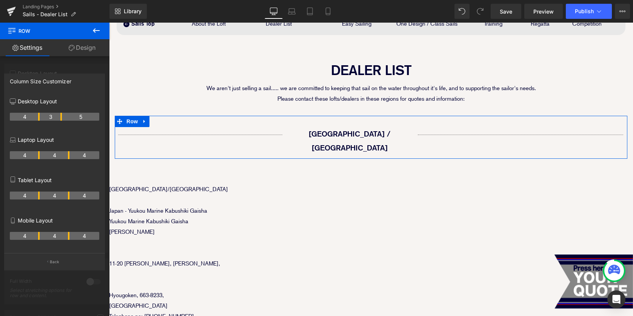
drag, startPoint x: 69, startPoint y: 115, endPoint x: 63, endPoint y: 115, distance: 5.7
drag, startPoint x: 39, startPoint y: 117, endPoint x: 48, endPoint y: 116, distance: 9.4
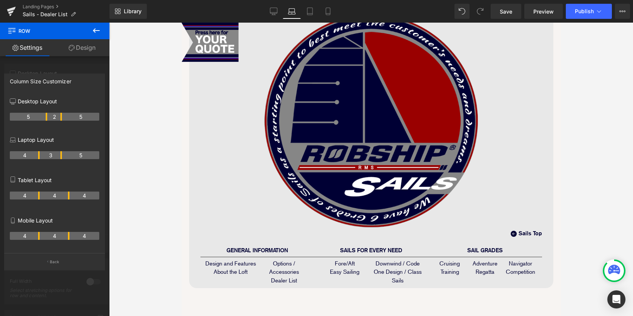
scroll to position [358, 0]
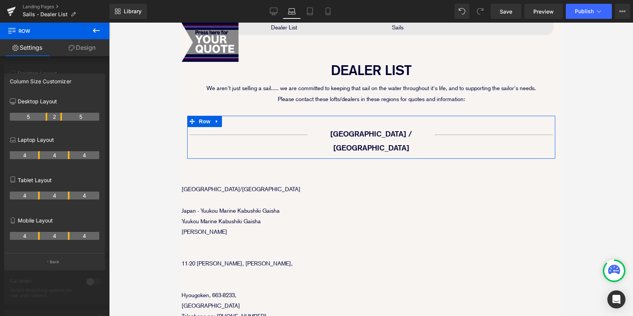
click at [66, 154] on th "4" at bounding box center [55, 155] width 30 height 8
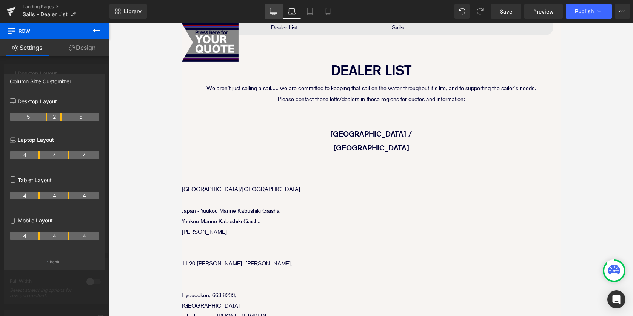
click at [268, 14] on link "Desktop" at bounding box center [273, 11] width 18 height 15
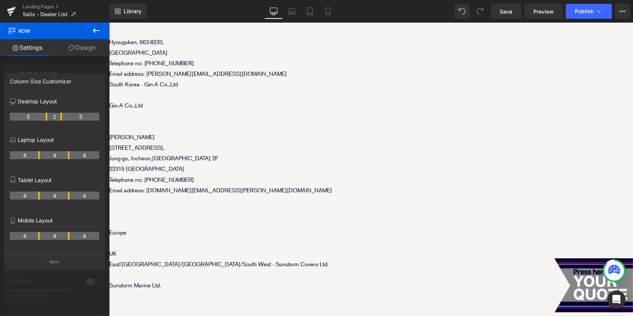
scroll to position [104, 0]
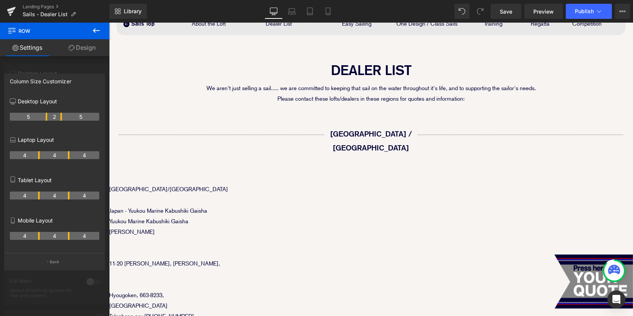
click at [277, 12] on icon at bounding box center [273, 11] width 7 height 6
click at [287, 12] on link "Laptop" at bounding box center [292, 11] width 18 height 15
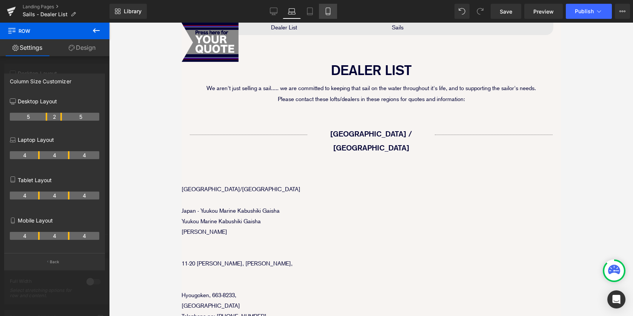
click at [328, 13] on icon at bounding box center [328, 12] width 8 height 8
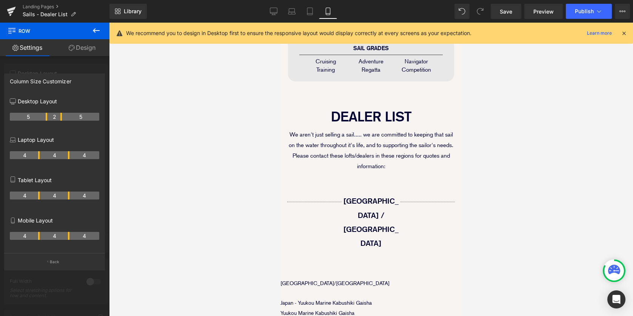
scroll to position [200, 0]
click at [273, 18] on link "Desktop" at bounding box center [273, 11] width 18 height 15
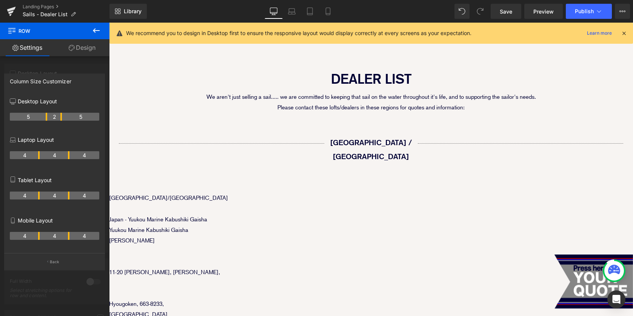
scroll to position [107, 0]
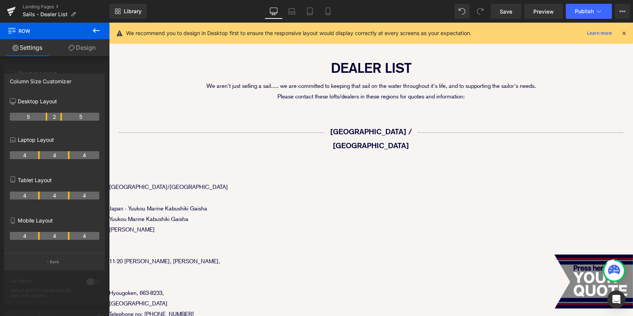
click at [95, 26] on icon at bounding box center [96, 30] width 9 height 9
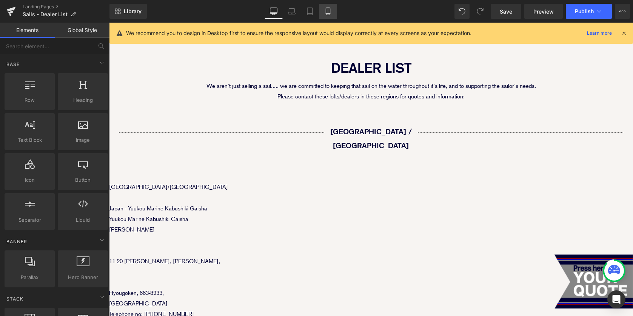
click at [329, 14] on icon at bounding box center [328, 14] width 4 height 0
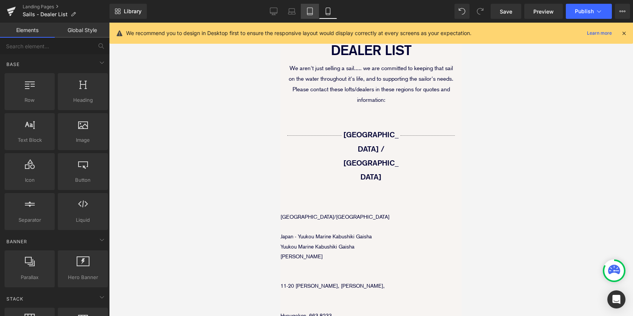
click at [311, 11] on icon at bounding box center [310, 12] width 8 height 8
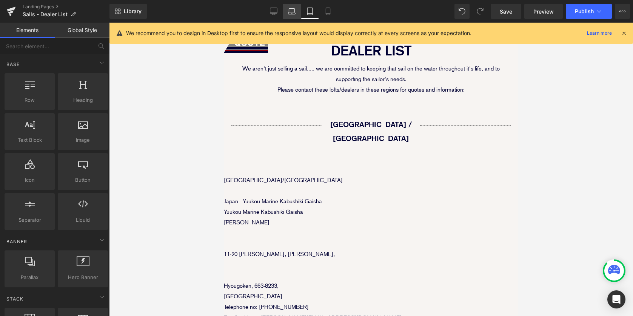
click at [294, 12] on icon at bounding box center [292, 12] width 8 height 8
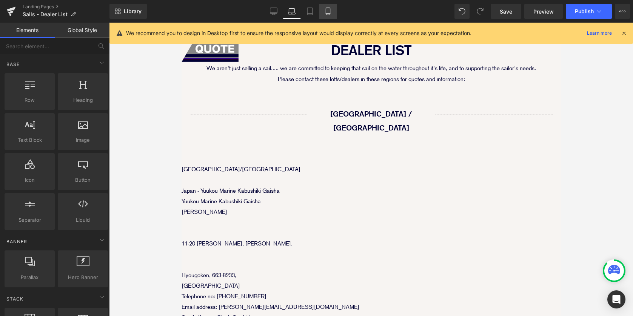
click at [324, 7] on link "Mobile" at bounding box center [328, 11] width 18 height 15
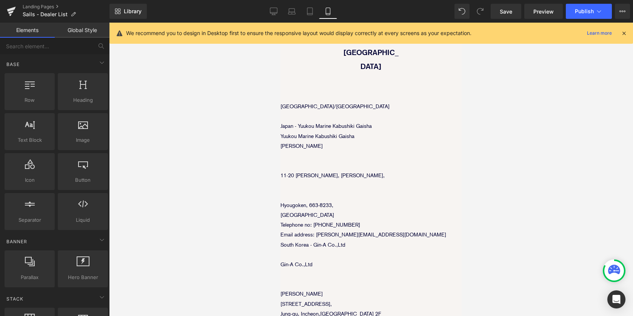
scroll to position [267, 0]
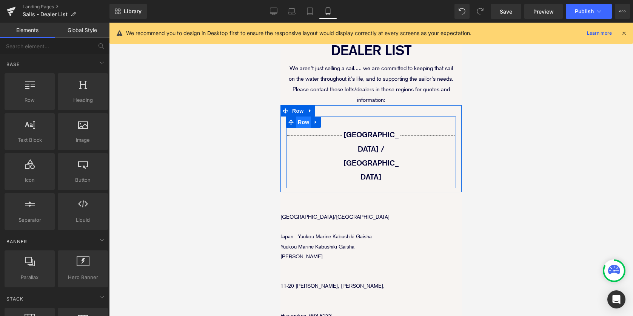
click at [304, 125] on span "Row" at bounding box center [303, 122] width 15 height 11
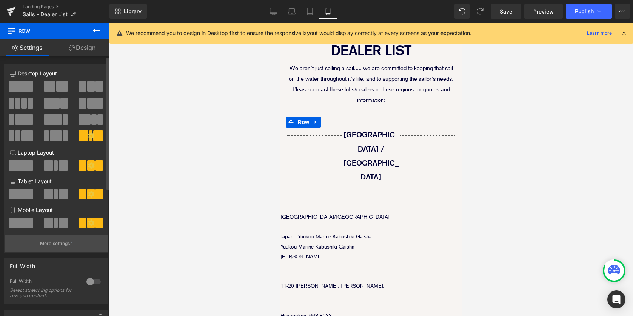
click at [63, 246] on p "More settings" at bounding box center [55, 243] width 30 height 7
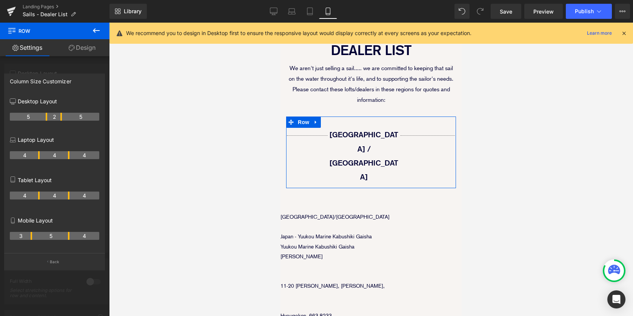
click at [34, 235] on tr "3 5 4" at bounding box center [54, 236] width 89 height 8
click at [70, 235] on th "4" at bounding box center [84, 236] width 30 height 8
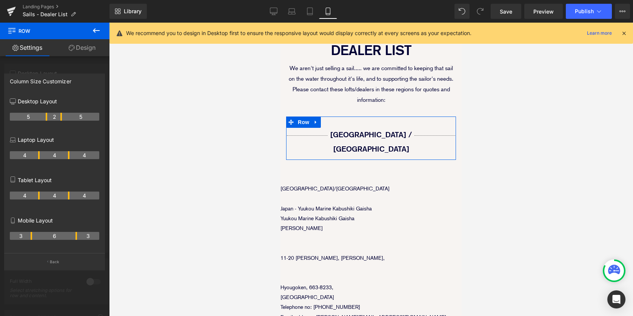
drag, startPoint x: 68, startPoint y: 236, endPoint x: 75, endPoint y: 236, distance: 6.8
click at [75, 236] on th "6" at bounding box center [54, 236] width 45 height 8
click at [269, 14] on link "Desktop" at bounding box center [273, 11] width 18 height 15
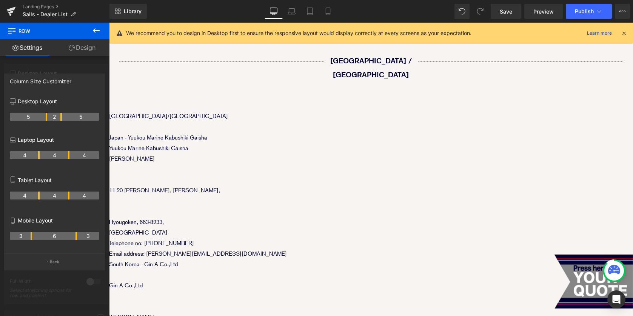
scroll to position [141, 0]
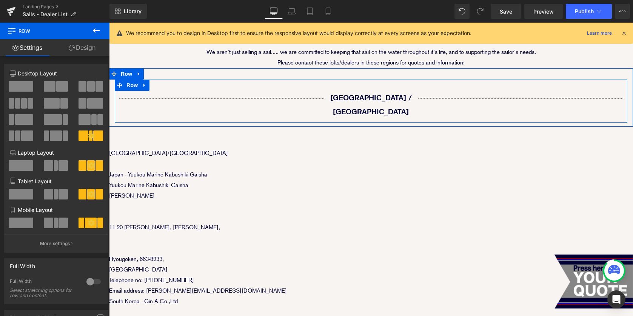
click at [145, 86] on icon at bounding box center [144, 85] width 5 height 6
click at [154, 85] on icon at bounding box center [154, 85] width 5 height 5
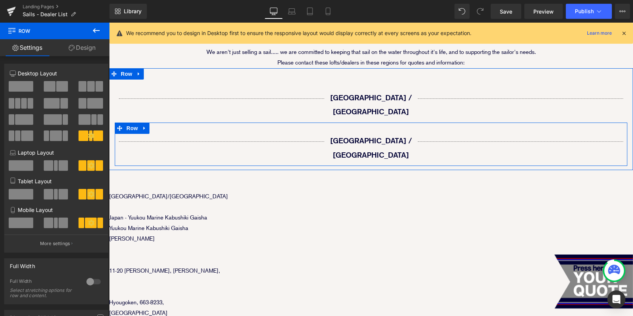
click at [176, 123] on div "Separator Asia / Oceania Text Block Separator Row" at bounding box center [371, 144] width 512 height 43
click at [283, 138] on div at bounding box center [221, 142] width 213 height 8
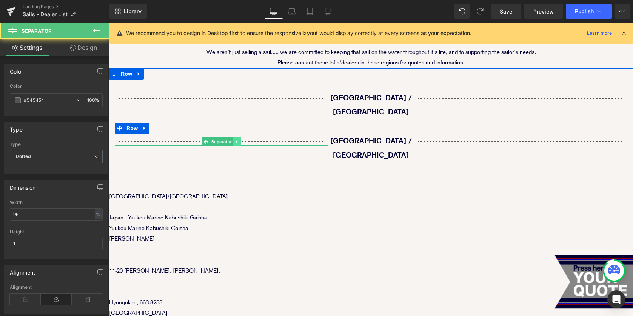
click at [237, 137] on link at bounding box center [237, 141] width 8 height 9
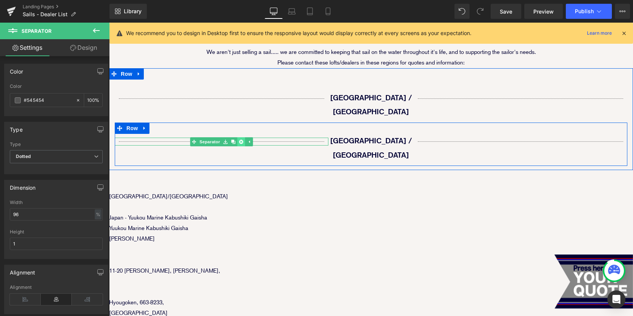
click at [238, 137] on link at bounding box center [241, 141] width 8 height 9
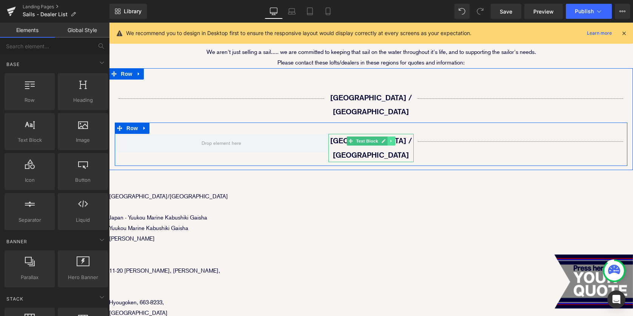
click at [390, 139] on icon at bounding box center [391, 141] width 4 height 5
click at [395, 139] on icon at bounding box center [395, 141] width 4 height 4
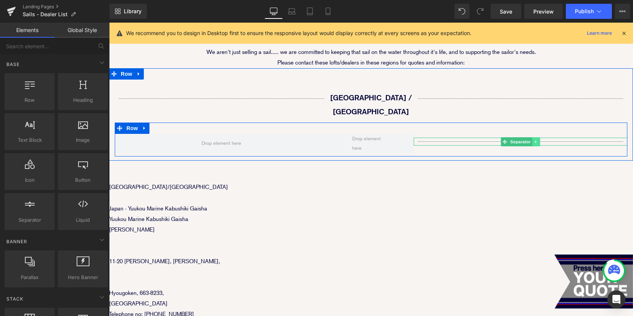
click at [536, 140] on icon at bounding box center [536, 142] width 4 height 5
click at [539, 140] on icon at bounding box center [540, 142] width 4 height 4
click at [132, 123] on span "Row" at bounding box center [131, 128] width 15 height 11
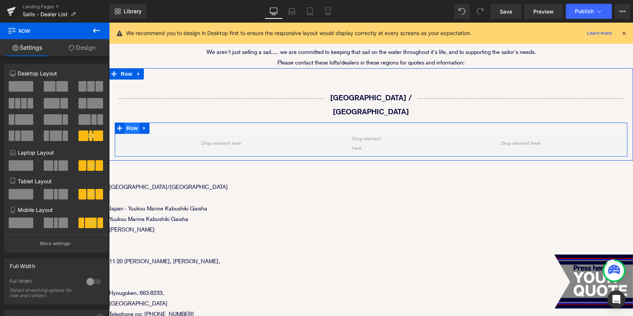
click at [130, 123] on span "Row" at bounding box center [131, 128] width 15 height 11
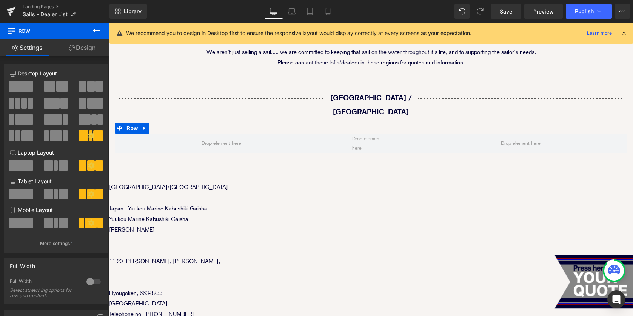
click at [83, 48] on link "Design" at bounding box center [82, 47] width 55 height 17
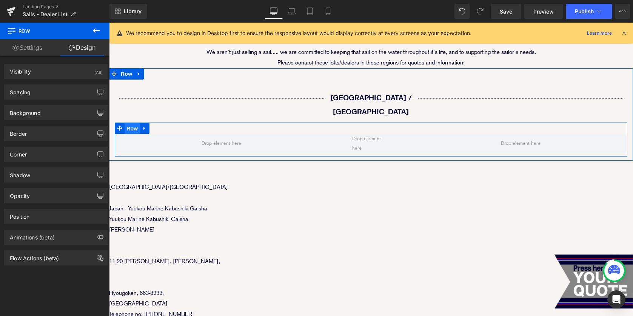
click at [133, 123] on span "Row" at bounding box center [131, 128] width 15 height 11
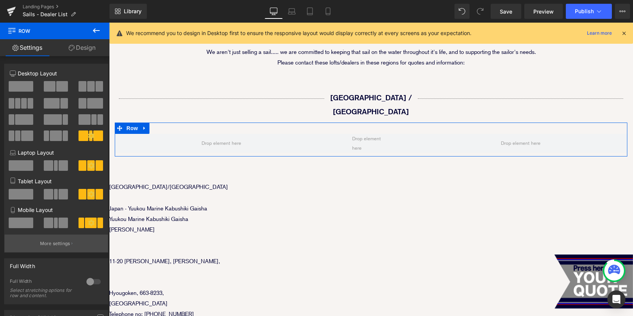
click at [59, 250] on button "More settings" at bounding box center [56, 244] width 103 height 18
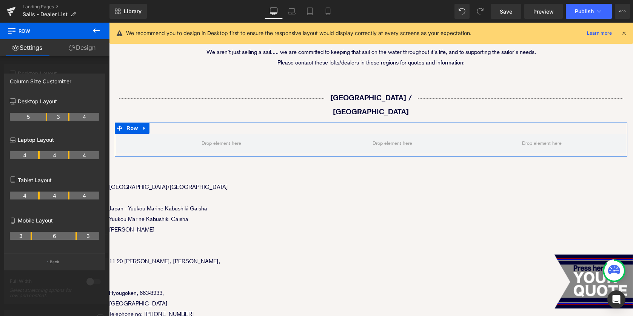
drag, startPoint x: 60, startPoint y: 117, endPoint x: 70, endPoint y: 117, distance: 9.4
drag, startPoint x: 46, startPoint y: 114, endPoint x: 35, endPoint y: 116, distance: 11.0
click at [32, 237] on th "6" at bounding box center [54, 236] width 45 height 8
click at [30, 237] on th "3" at bounding box center [21, 236] width 22 height 8
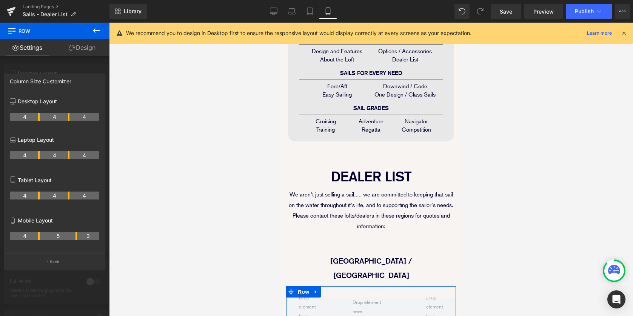
scroll to position [304, 0]
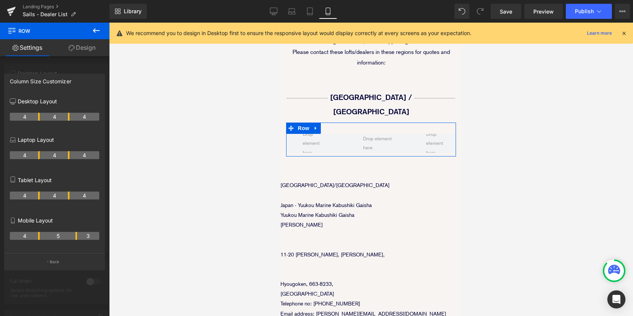
drag, startPoint x: 32, startPoint y: 237, endPoint x: 39, endPoint y: 235, distance: 7.3
click at [39, 235] on th "4" at bounding box center [25, 236] width 30 height 8
drag, startPoint x: 75, startPoint y: 236, endPoint x: 69, endPoint y: 236, distance: 6.4
click at [69, 236] on tr "4 4 4" at bounding box center [54, 236] width 89 height 8
click at [53, 263] on p "Back" at bounding box center [55, 262] width 10 height 6
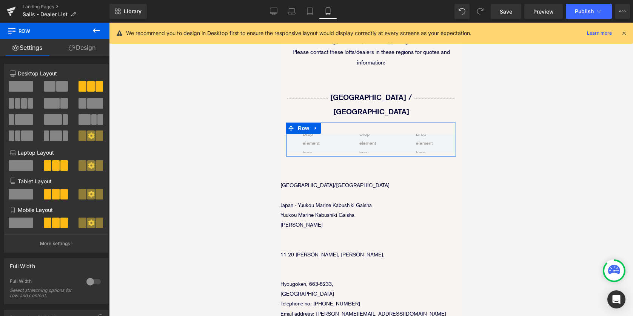
click at [23, 223] on span at bounding box center [21, 223] width 25 height 11
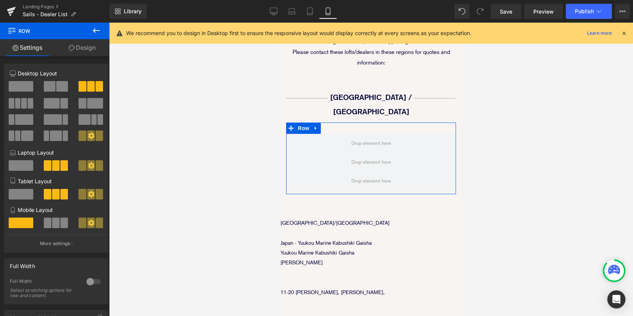
click at [22, 195] on span at bounding box center [21, 194] width 25 height 11
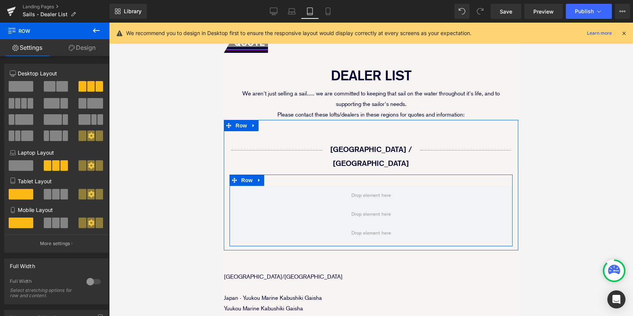
scroll to position [311, 0]
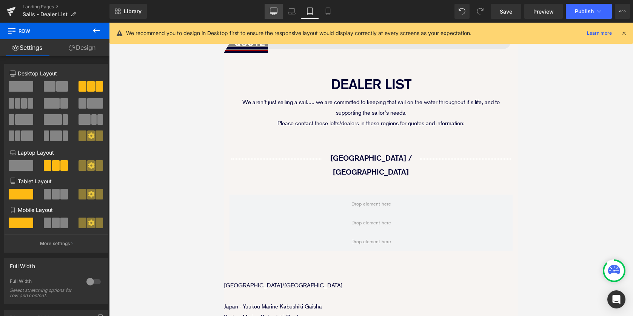
click at [271, 11] on icon at bounding box center [274, 12] width 8 height 8
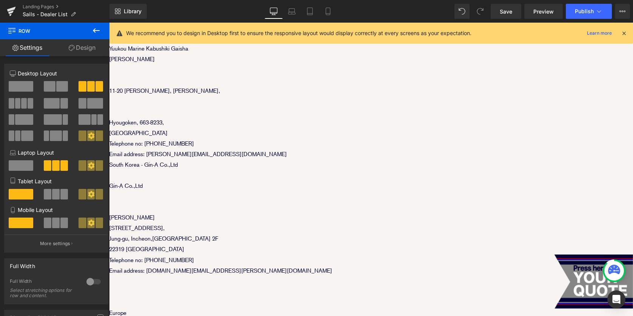
scroll to position [80, 0]
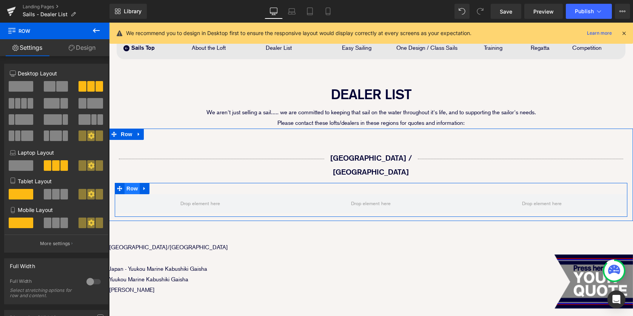
click at [131, 183] on span "Row" at bounding box center [131, 188] width 15 height 11
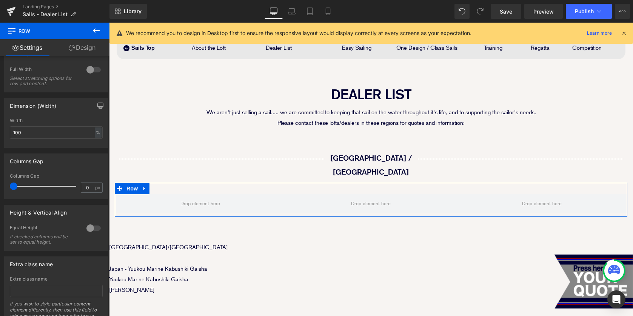
scroll to position [212, 0]
click at [95, 186] on span "px" at bounding box center [98, 187] width 6 height 5
click at [87, 187] on input "0" at bounding box center [87, 187] width 13 height 9
type input "2"
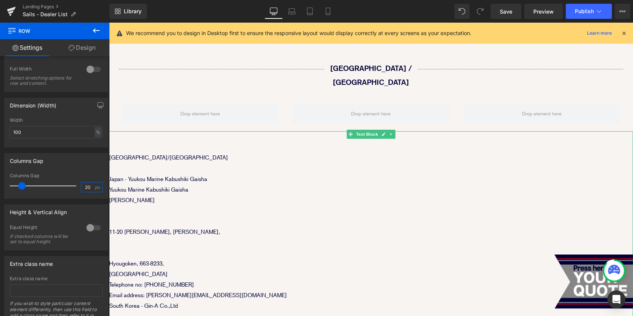
scroll to position [172, 0]
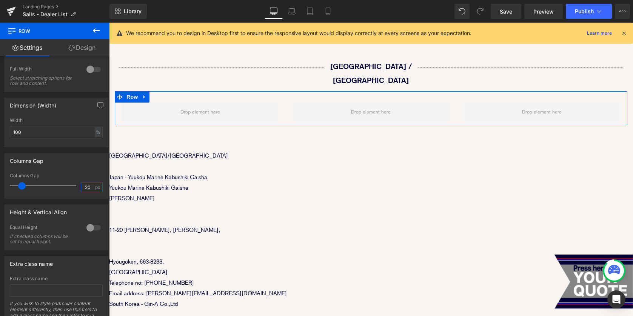
type input "20"
click at [92, 33] on icon at bounding box center [96, 30] width 9 height 9
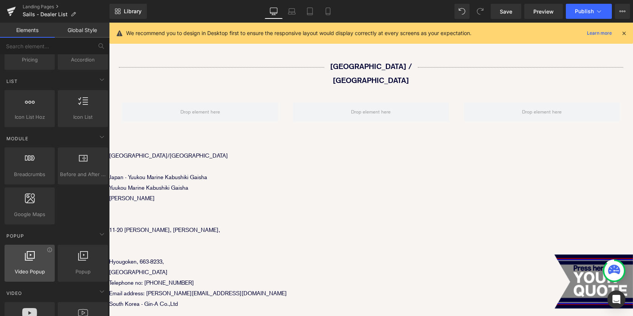
scroll to position [302, 0]
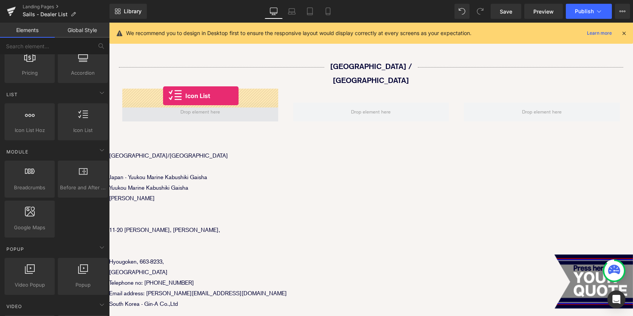
drag, startPoint x: 194, startPoint y: 136, endPoint x: 163, endPoint y: 95, distance: 50.8
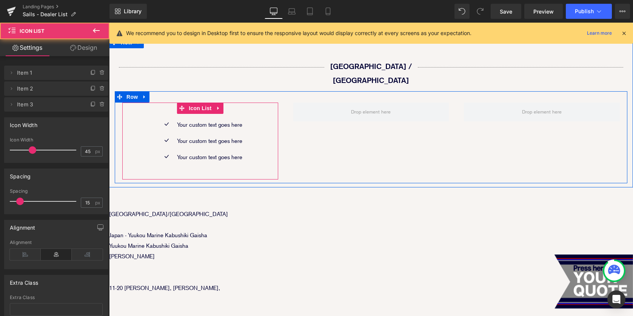
click at [143, 120] on div "Icon Your custom text goes here Text Block Icon Your custom text goes here Text…" at bounding box center [200, 144] width 156 height 49
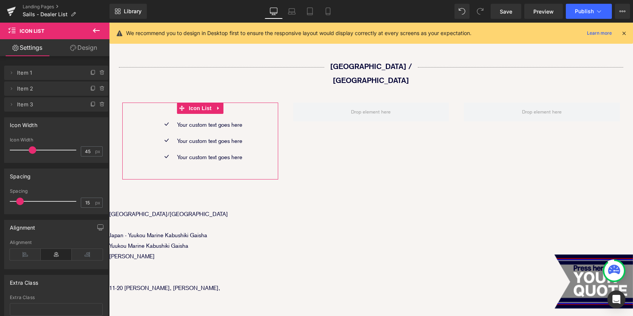
click at [89, 49] on link "Design" at bounding box center [83, 47] width 55 height 17
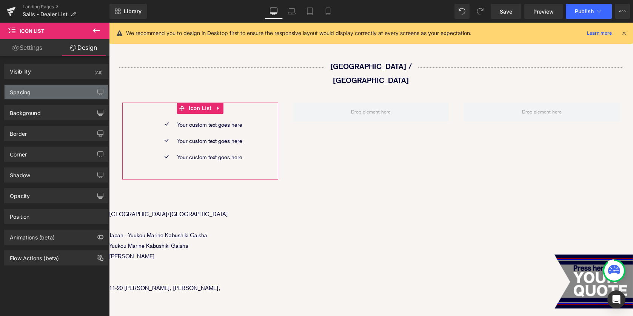
type input "0"
type input "45"
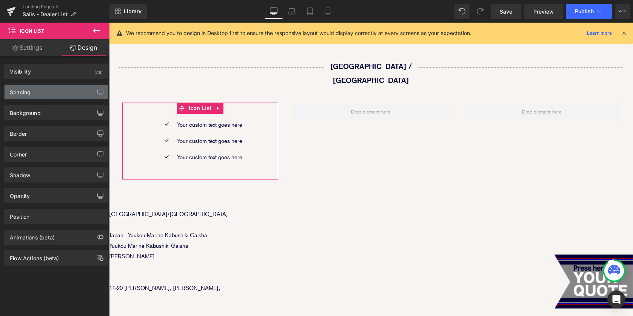
type input "0"
type input "30"
type input "0"
click at [60, 93] on div "Spacing" at bounding box center [56, 92] width 103 height 14
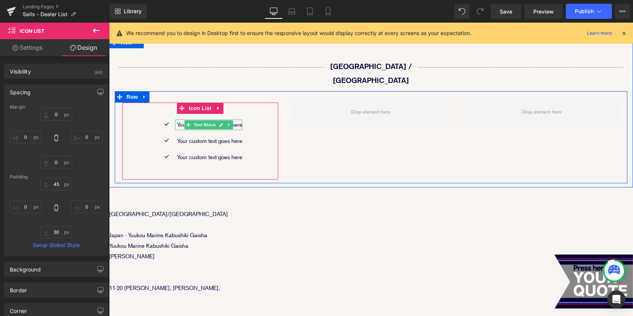
click at [178, 120] on p "Your custom text goes here" at bounding box center [209, 125] width 65 height 11
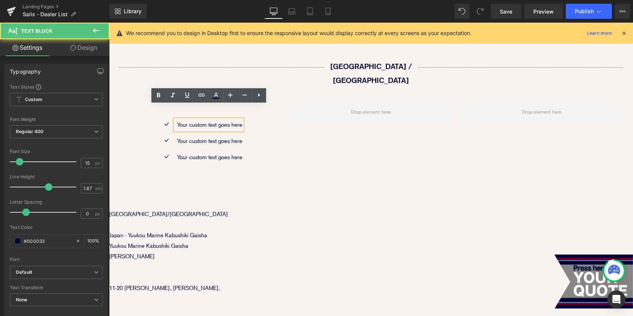
click at [206, 120] on p "Your custom text goes here" at bounding box center [209, 125] width 65 height 11
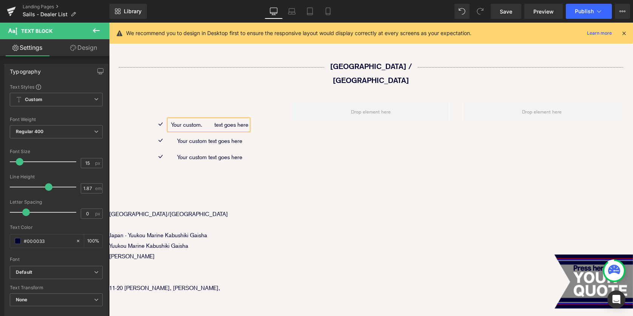
click at [305, 164] on div "Icon Your custom. text goes here Text Block Icon Your custom text goes here Tex…" at bounding box center [371, 137] width 512 height 92
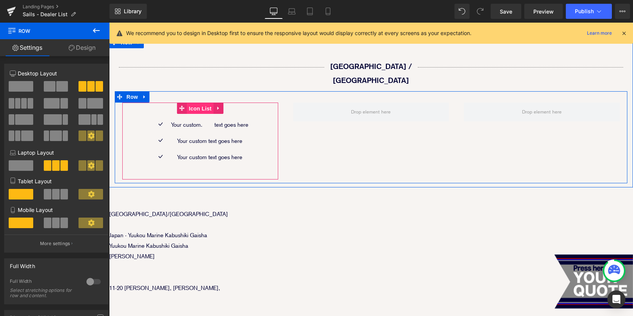
click at [202, 103] on span "Icon List" at bounding box center [200, 108] width 26 height 11
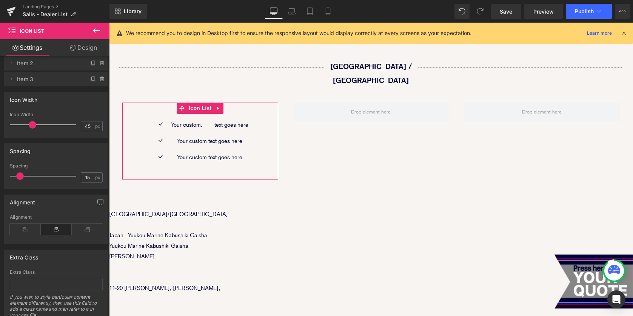
scroll to position [54, 0]
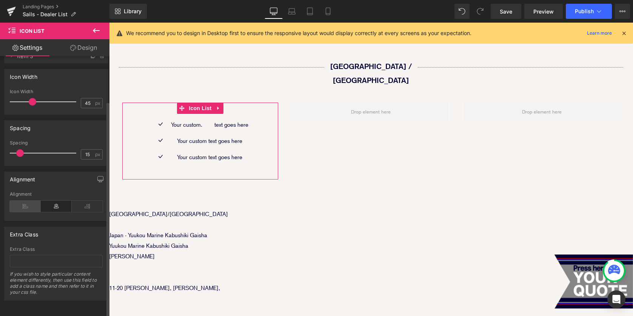
drag, startPoint x: 25, startPoint y: 205, endPoint x: 93, endPoint y: 175, distance: 74.3
click at [25, 205] on icon at bounding box center [25, 206] width 31 height 11
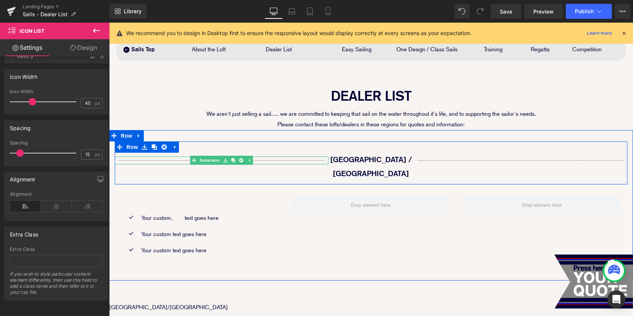
scroll to position [133, 0]
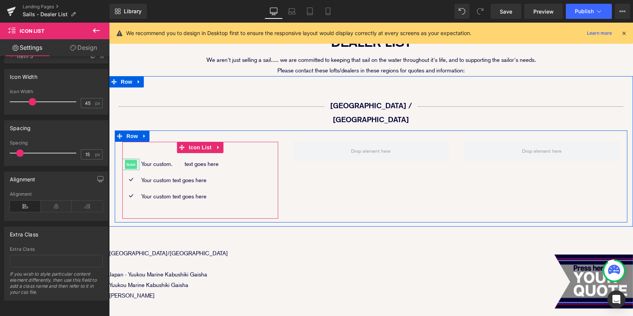
click at [131, 160] on span "Icon" at bounding box center [131, 164] width 12 height 9
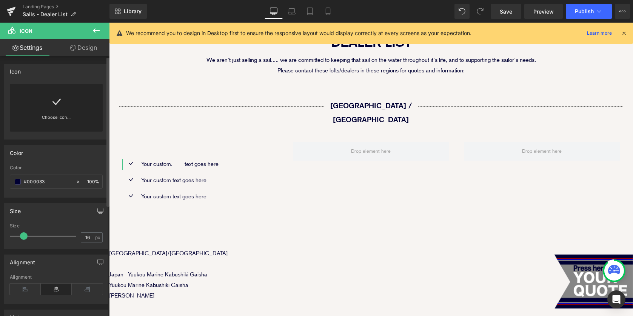
click at [55, 105] on icon at bounding box center [56, 102] width 12 height 12
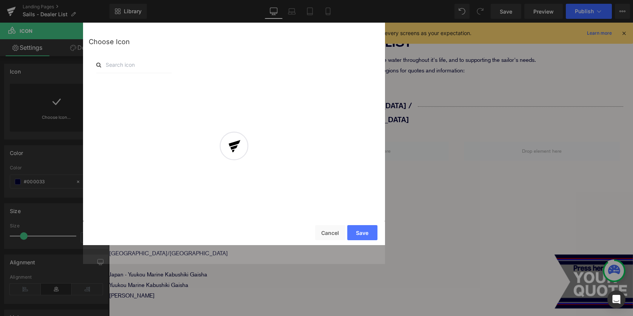
click at [134, 65] on div at bounding box center [234, 152] width 302 height 223
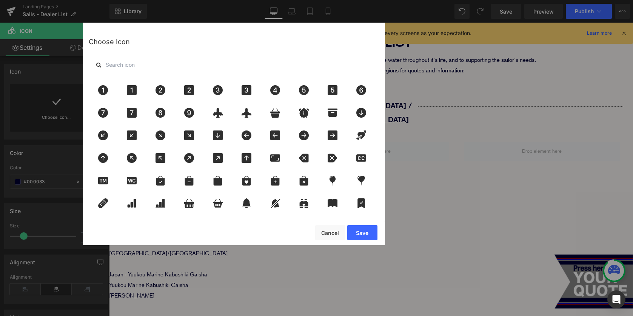
click at [131, 66] on input "text" at bounding box center [133, 65] width 75 height 17
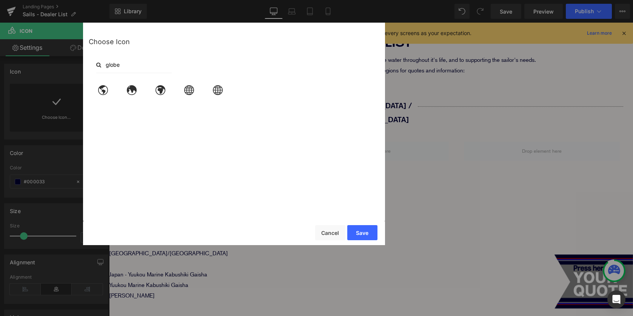
drag, startPoint x: 127, startPoint y: 65, endPoint x: 89, endPoint y: 63, distance: 38.5
click at [93, 63] on div "globe" at bounding box center [234, 65] width 290 height 17
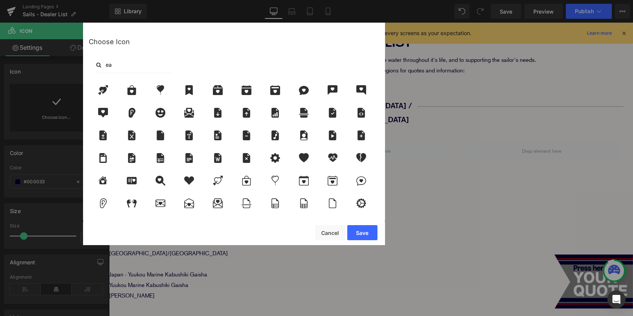
type input "e"
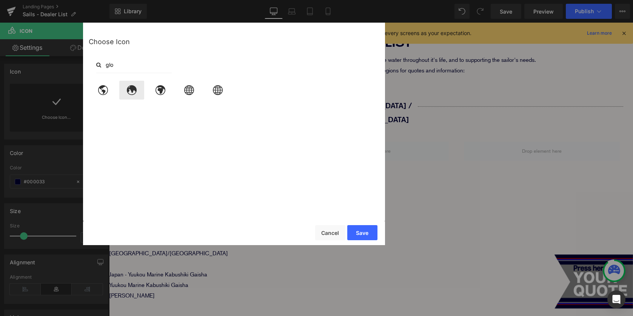
type input "glo"
click at [129, 94] on icon at bounding box center [132, 90] width 10 height 10
click at [356, 232] on button "Save" at bounding box center [362, 232] width 30 height 15
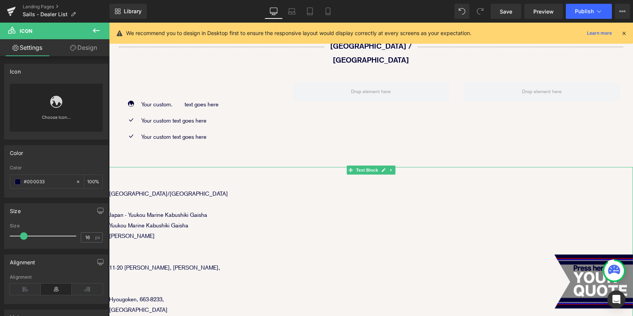
scroll to position [193, 0]
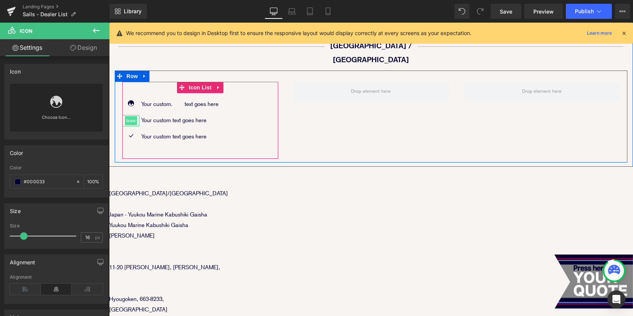
click at [131, 116] on span "Icon" at bounding box center [131, 120] width 12 height 9
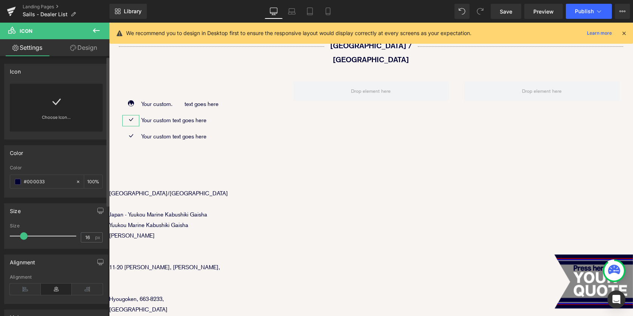
click at [51, 105] on icon at bounding box center [56, 102] width 12 height 12
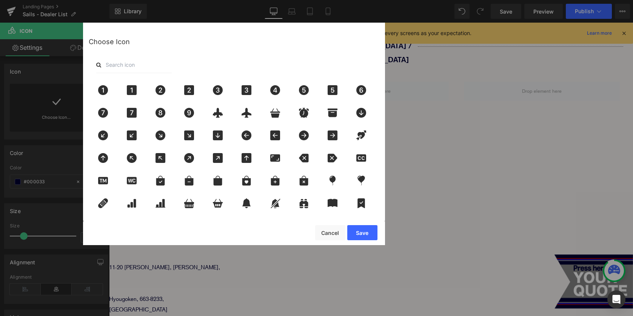
click at [119, 67] on input "text" at bounding box center [133, 65] width 75 height 17
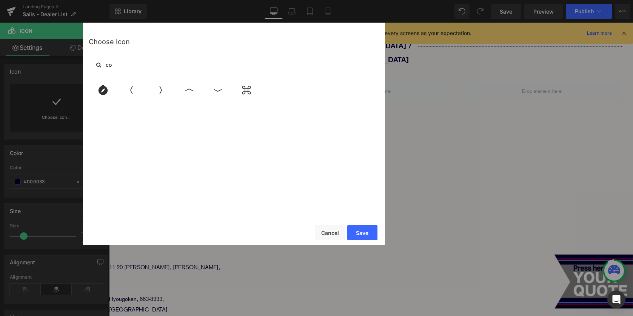
type input "c"
type input "build"
click at [105, 90] on icon at bounding box center [103, 90] width 8 height 10
drag, startPoint x: 361, startPoint y: 233, endPoint x: 252, endPoint y: 211, distance: 111.3
click at [361, 233] on button "Save" at bounding box center [362, 232] width 30 height 15
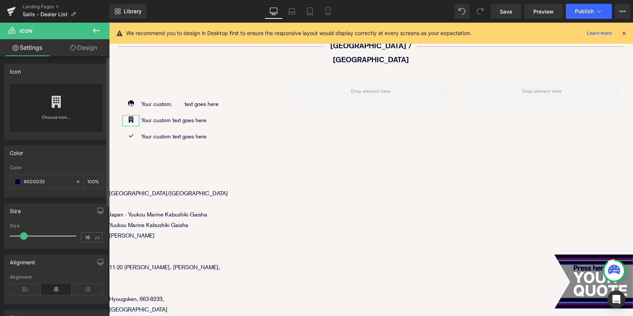
click at [54, 104] on icon at bounding box center [56, 102] width 9 height 12
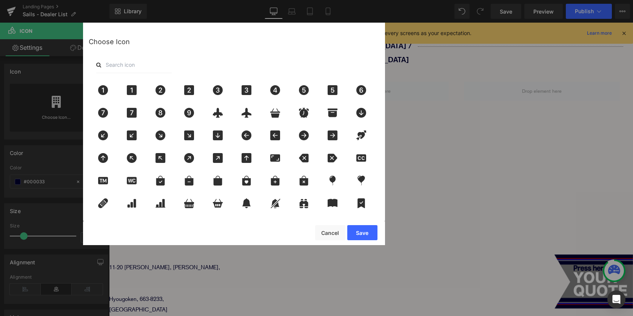
click at [108, 63] on input "text" at bounding box center [133, 65] width 75 height 17
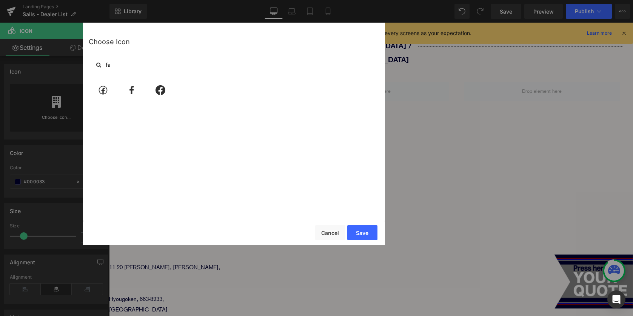
type input "f"
type input "m"
type input "p"
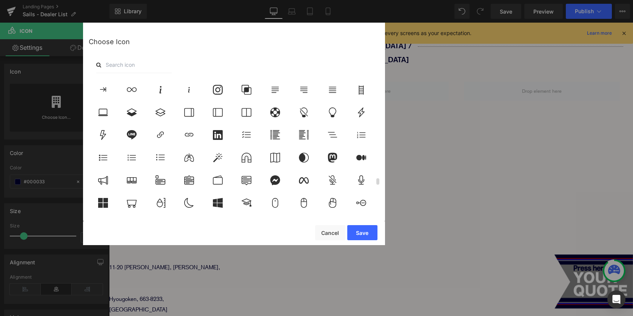
scroll to position [2106, 0]
click at [328, 230] on button "Cancel" at bounding box center [330, 232] width 30 height 15
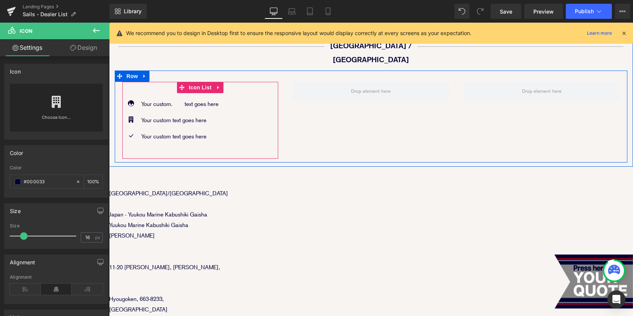
click at [239, 110] on div "Icon Your custom. text goes here Text Block Icon Your custom text goes here Tex…" at bounding box center [200, 123] width 156 height 49
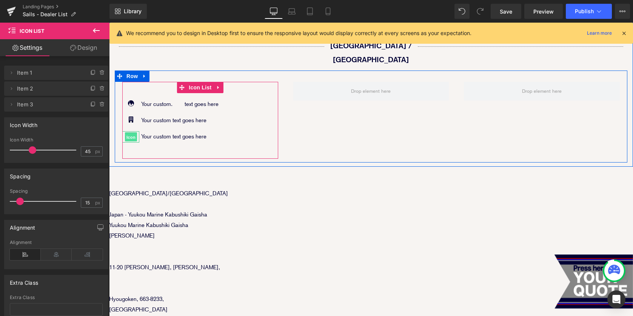
click at [130, 133] on span "Icon" at bounding box center [131, 137] width 12 height 9
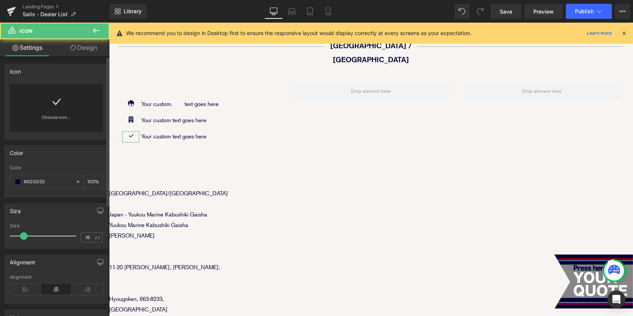
click at [55, 97] on icon at bounding box center [56, 102] width 12 height 12
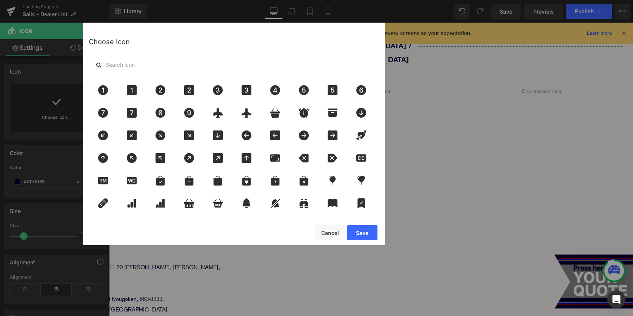
click at [139, 65] on input "text" at bounding box center [133, 65] width 75 height 17
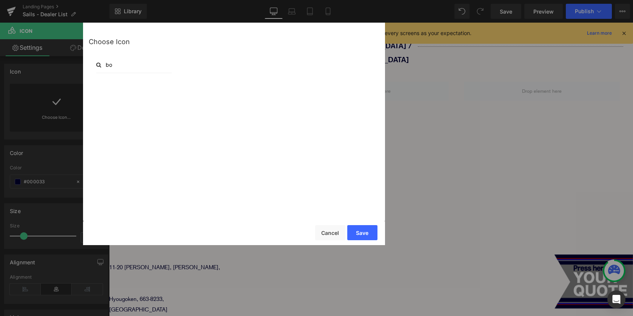
type input "b"
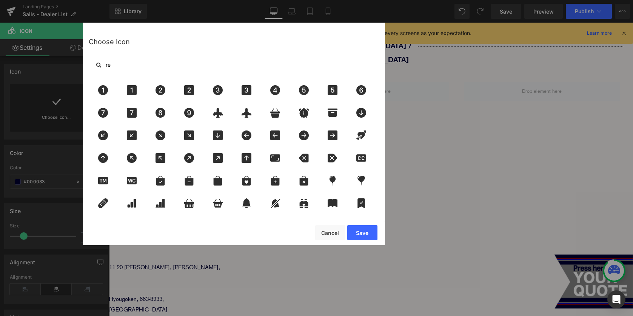
type input "r"
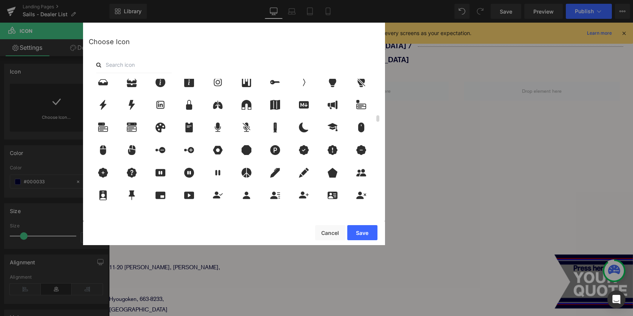
scroll to position [757, 0]
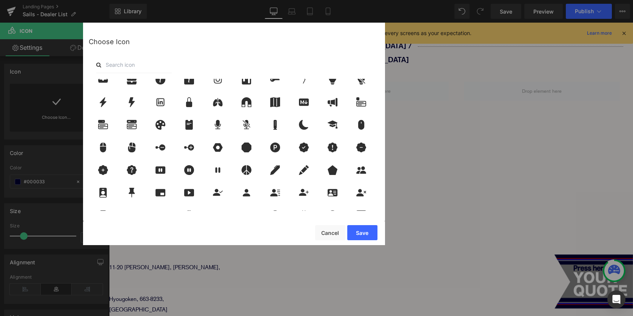
click at [126, 64] on input "text" at bounding box center [133, 65] width 75 height 17
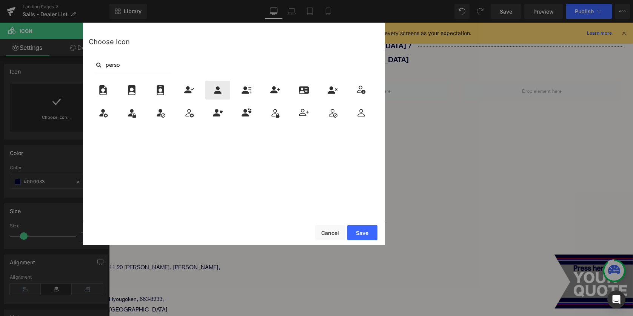
type input "perso"
click at [219, 88] on icon at bounding box center [218, 90] width 8 height 8
click at [369, 234] on button "Save" at bounding box center [362, 232] width 30 height 15
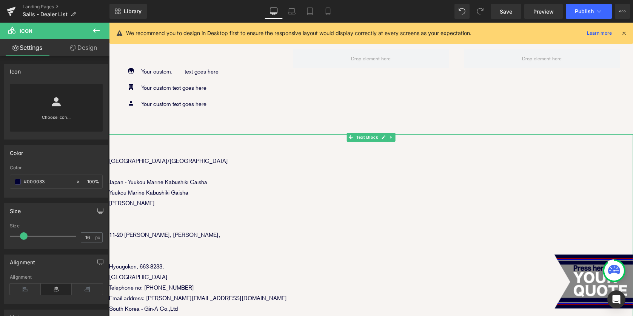
scroll to position [172, 0]
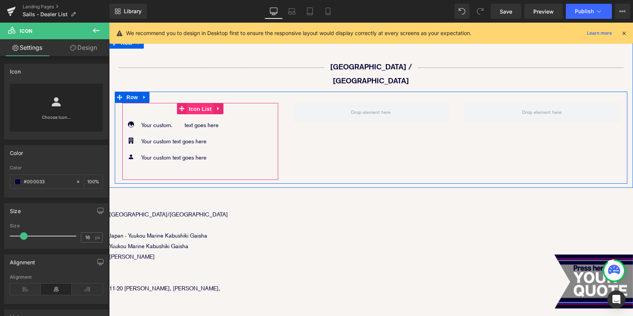
click at [197, 103] on span "Icon List" at bounding box center [200, 108] width 26 height 11
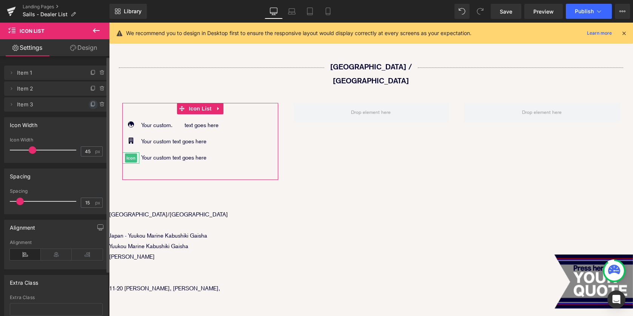
click at [91, 105] on icon at bounding box center [93, 104] width 6 height 6
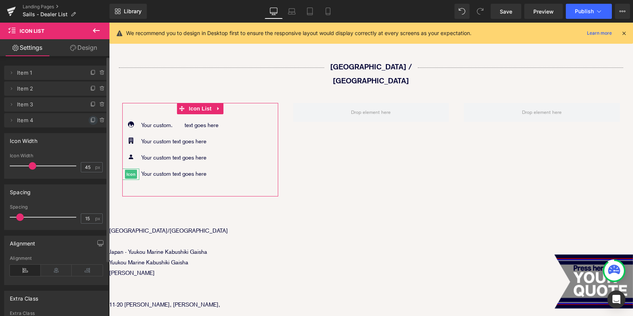
click at [91, 120] on icon at bounding box center [93, 120] width 6 height 6
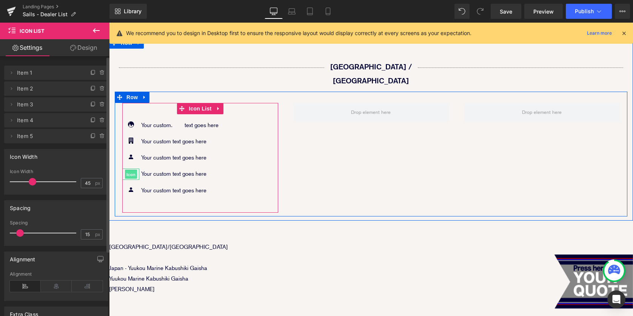
click at [129, 170] on span "Icon" at bounding box center [131, 174] width 12 height 9
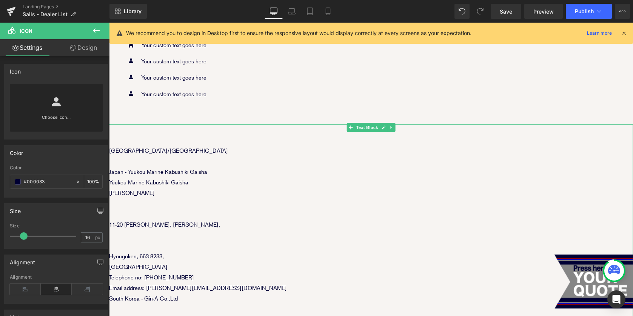
scroll to position [161, 0]
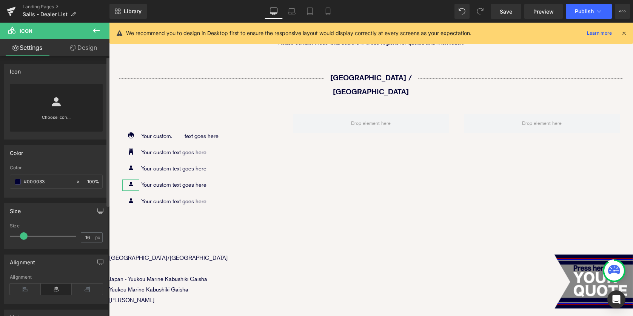
click at [54, 101] on icon at bounding box center [56, 101] width 9 height 9
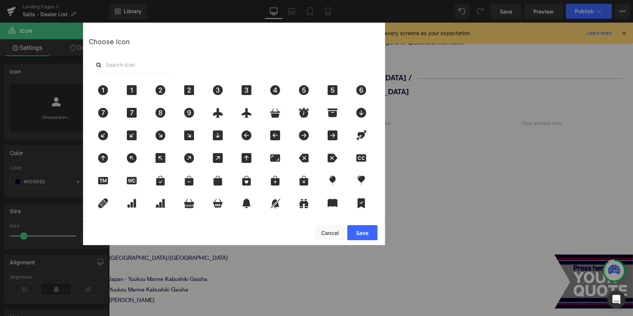
click at [126, 67] on input "text" at bounding box center [133, 65] width 75 height 17
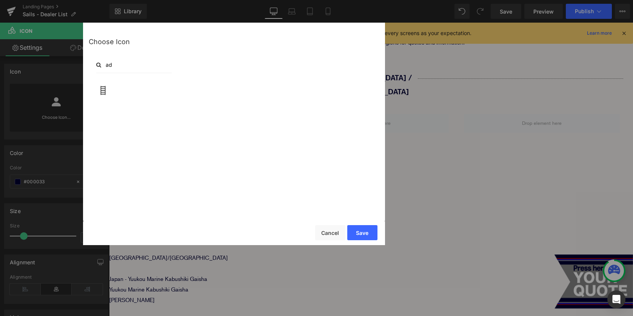
type input "a"
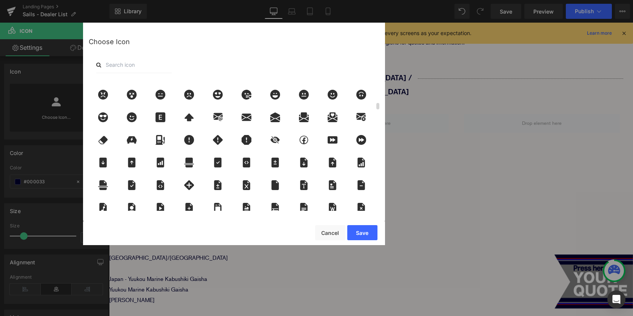
scroll to position [495, 0]
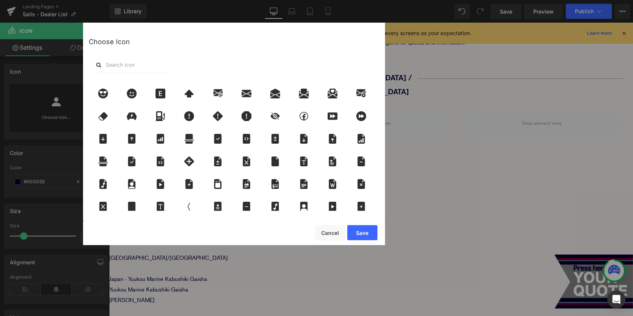
click at [138, 68] on input "text" at bounding box center [133, 65] width 75 height 17
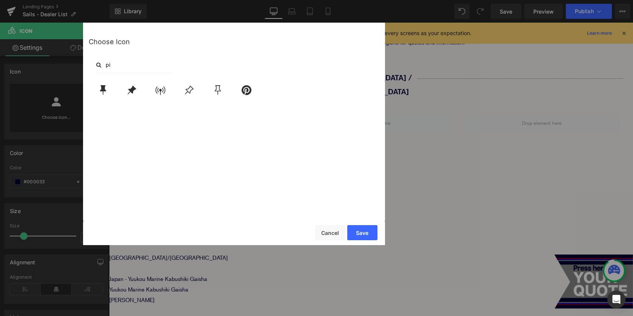
type input "p"
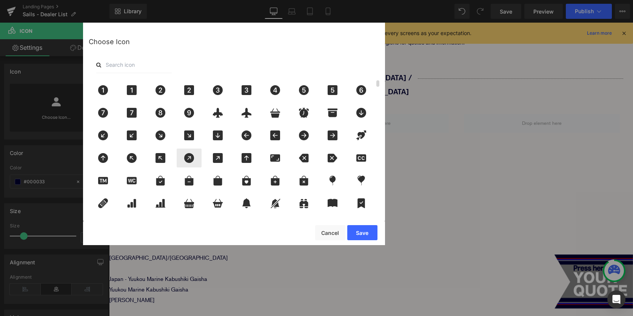
type input "@"
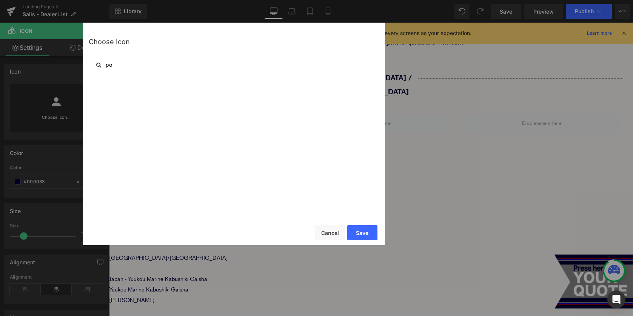
type input "p"
type input "post"
click at [220, 95] on div at bounding box center [217, 90] width 25 height 19
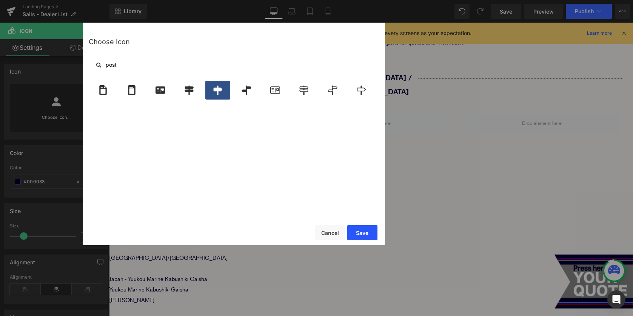
click at [364, 233] on button "Save" at bounding box center [362, 232] width 30 height 15
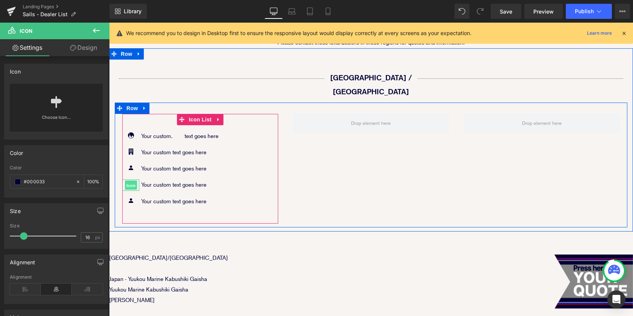
click at [131, 181] on span "Icon" at bounding box center [131, 185] width 12 height 9
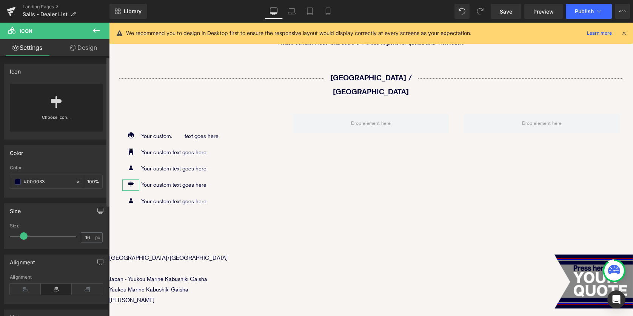
click at [53, 104] on icon at bounding box center [56, 102] width 12 height 12
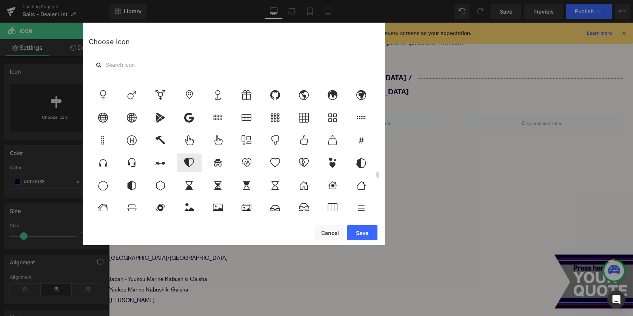
scroll to position [1943, 0]
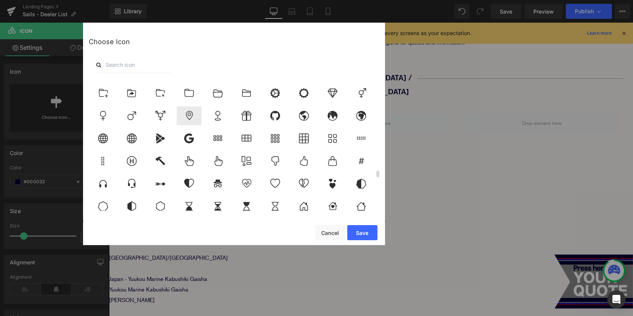
click at [187, 117] on icon at bounding box center [189, 116] width 16 height 10
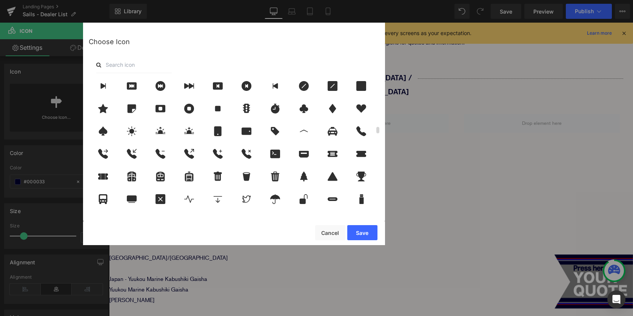
scroll to position [999, 0]
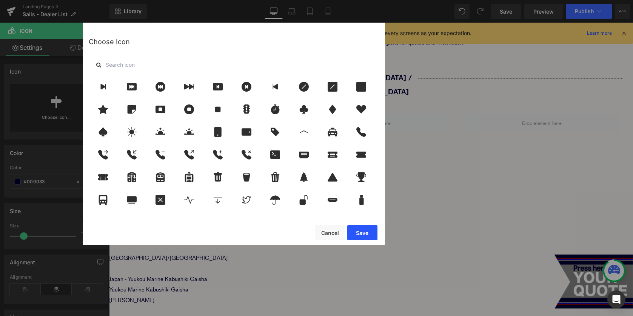
click at [361, 232] on button "Save" at bounding box center [362, 232] width 30 height 15
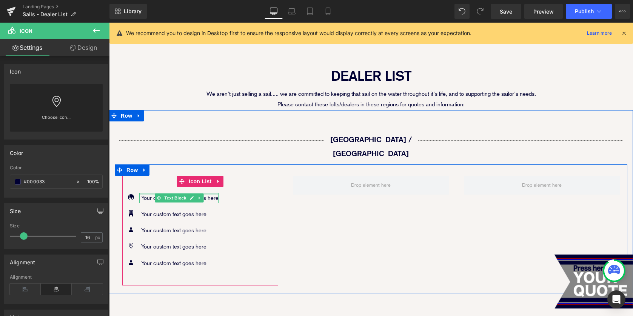
scroll to position [109, 0]
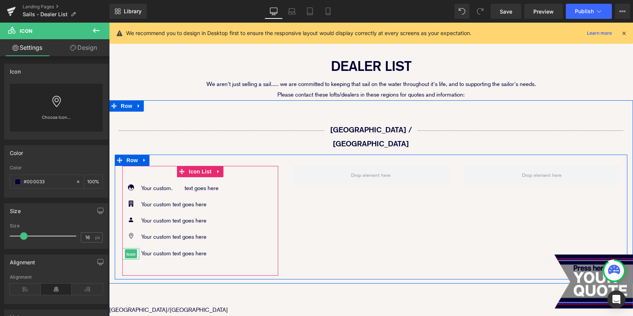
click at [129, 249] on span "Icon" at bounding box center [131, 253] width 12 height 9
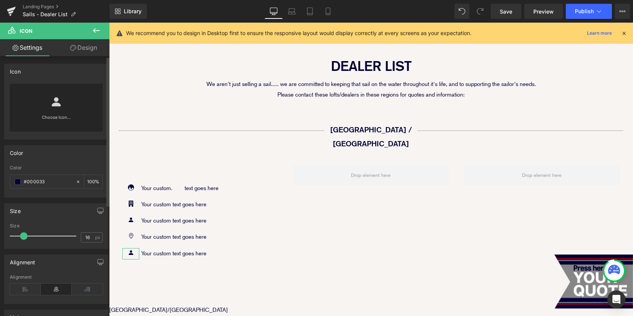
click at [50, 99] on icon at bounding box center [56, 102] width 12 height 12
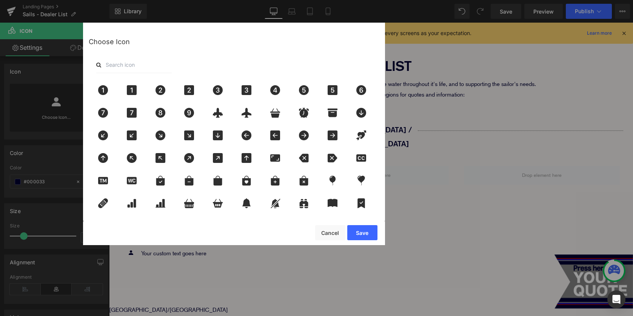
click at [117, 57] on input "text" at bounding box center [133, 65] width 75 height 17
click at [117, 69] on input "text" at bounding box center [133, 65] width 75 height 17
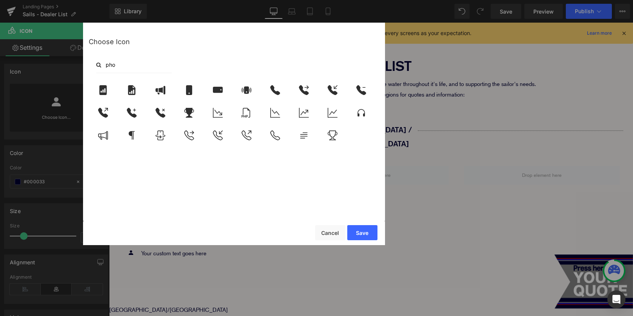
type input "phon"
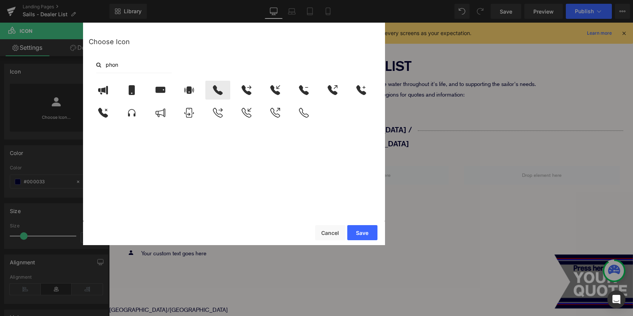
type input "phon"
click at [217, 95] on div at bounding box center [217, 90] width 25 height 19
click at [366, 227] on button "Save" at bounding box center [362, 232] width 30 height 15
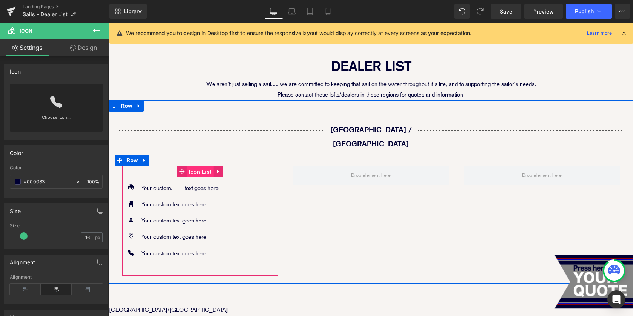
click at [199, 166] on span "Icon List" at bounding box center [200, 171] width 26 height 11
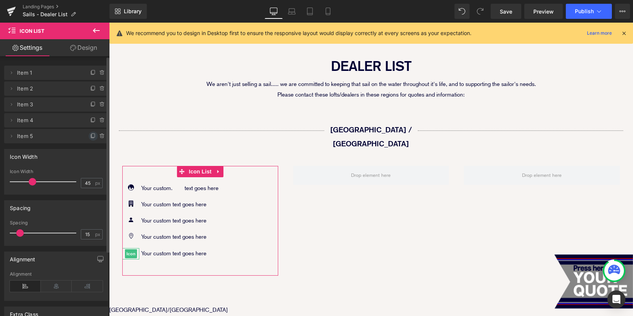
click at [92, 137] on icon at bounding box center [93, 136] width 3 height 4
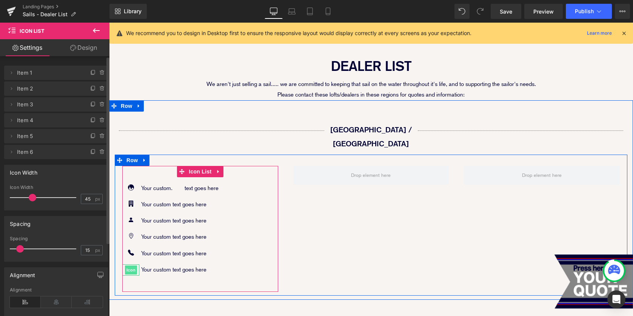
click at [131, 266] on span "Icon" at bounding box center [131, 270] width 12 height 9
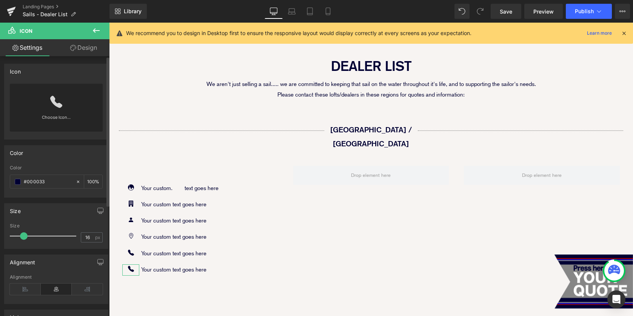
click at [57, 104] on icon at bounding box center [56, 102] width 12 height 12
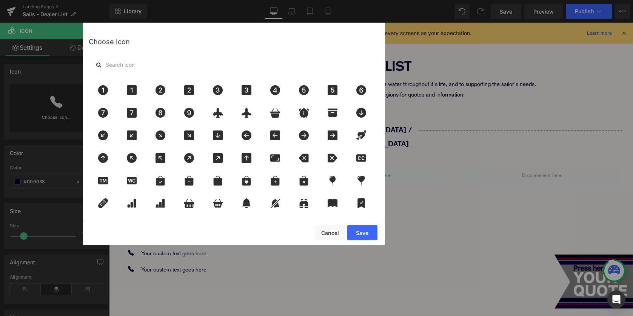
click at [123, 59] on input "text" at bounding box center [133, 65] width 75 height 17
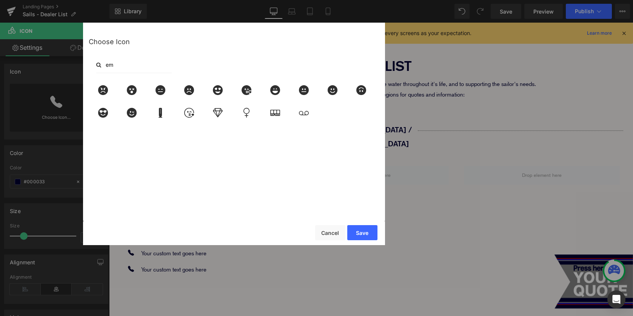
type input "e"
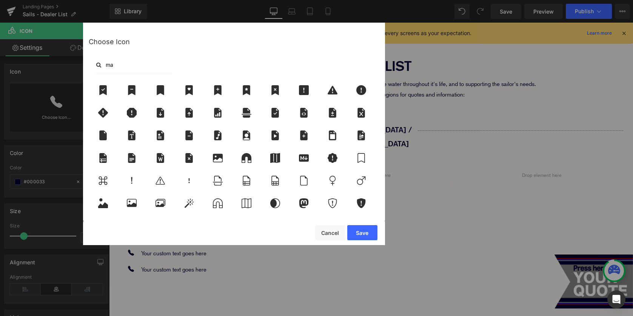
type input "m"
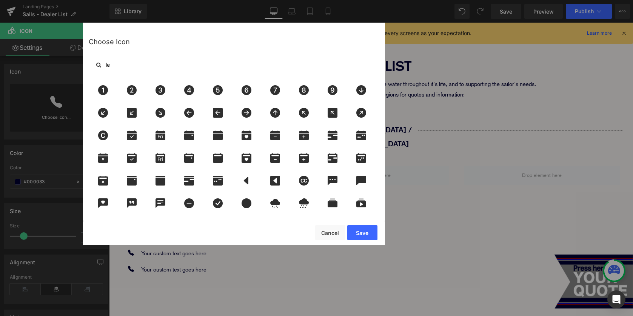
type input "l"
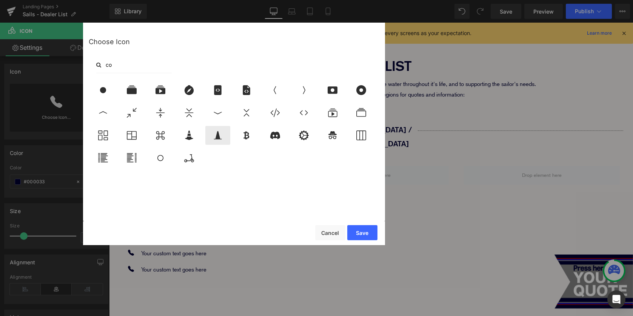
type input "c"
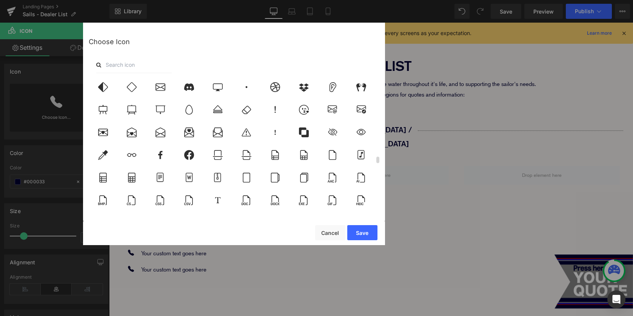
scroll to position [1680, 0]
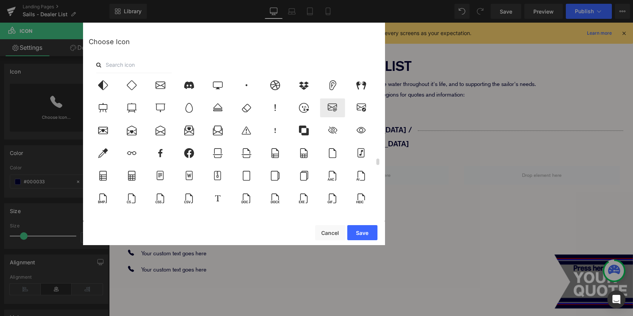
click at [326, 109] on icon at bounding box center [332, 108] width 16 height 10
click at [358, 234] on button "Save" at bounding box center [362, 232] width 30 height 15
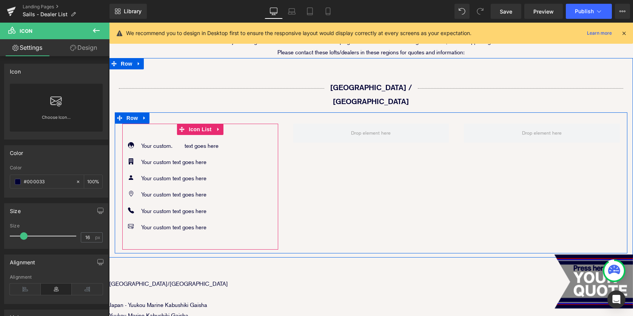
scroll to position [163, 0]
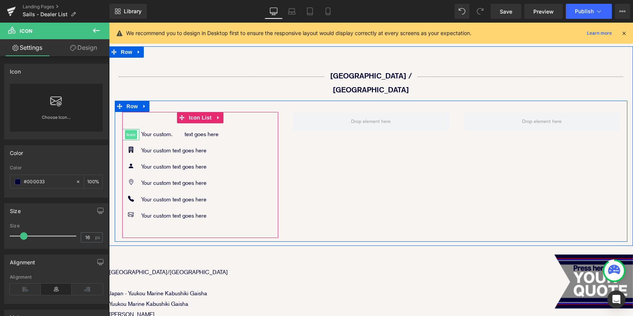
click at [127, 130] on span "Icon" at bounding box center [131, 134] width 12 height 9
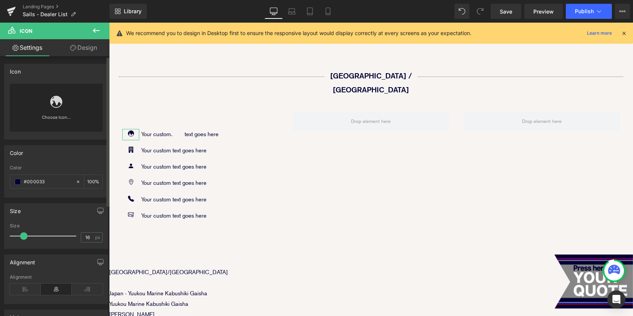
click at [50, 99] on icon at bounding box center [56, 102] width 12 height 12
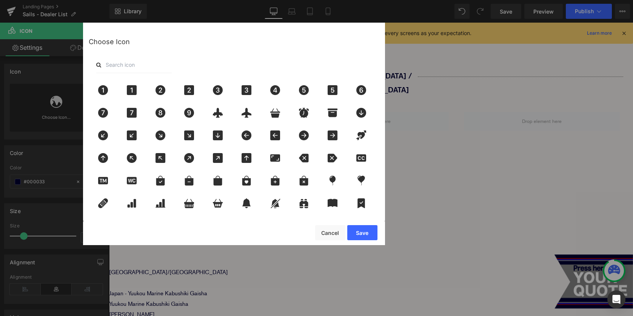
click at [147, 67] on input "text" at bounding box center [133, 65] width 75 height 17
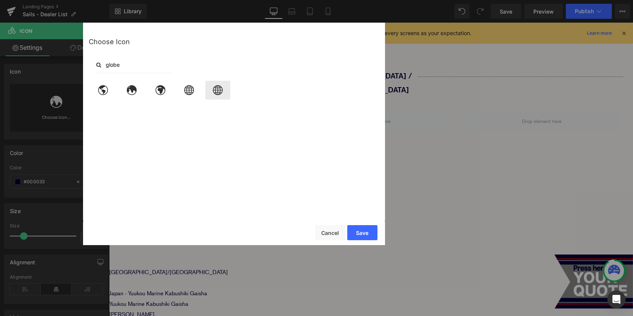
type input "globe"
click at [218, 93] on icon at bounding box center [218, 90] width 10 height 10
click at [362, 235] on button "Save" at bounding box center [362, 232] width 30 height 15
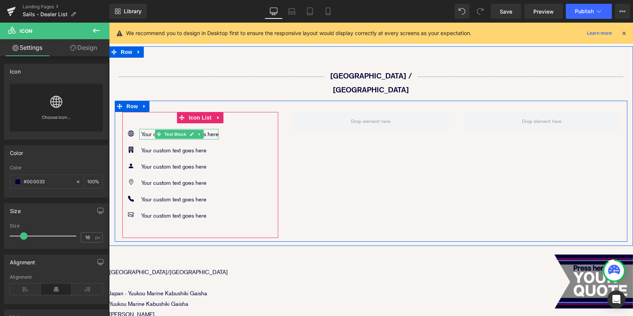
click at [148, 129] on p "Your custom. text goes here" at bounding box center [179, 134] width 77 height 11
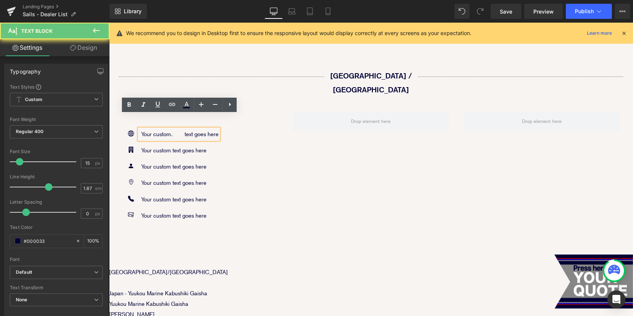
click at [143, 129] on p "Your custom. text goes here" at bounding box center [179, 134] width 77 height 11
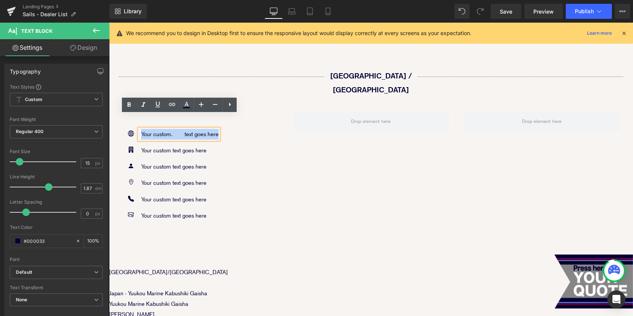
drag, startPoint x: 140, startPoint y: 120, endPoint x: 220, endPoint y: 119, distance: 79.6
click at [218, 129] on div "Your custom. text goes here" at bounding box center [178, 134] width 79 height 11
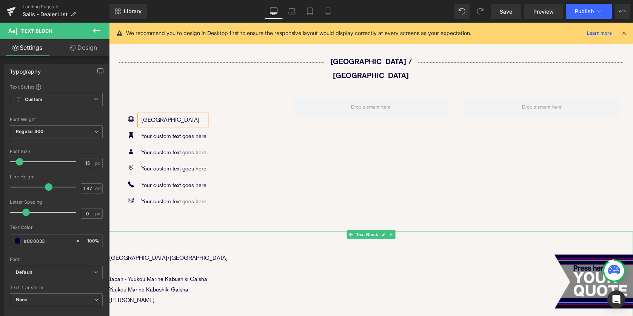
scroll to position [179, 0]
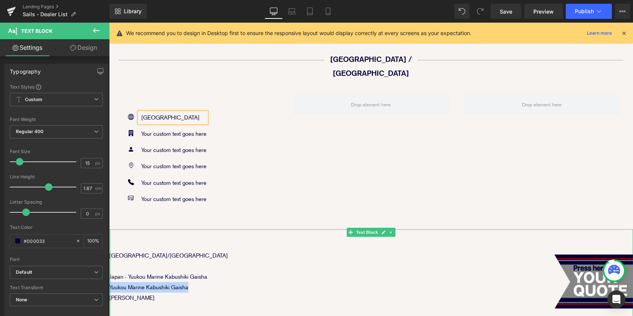
drag, startPoint x: 193, startPoint y: 273, endPoint x: 110, endPoint y: 274, distance: 83.0
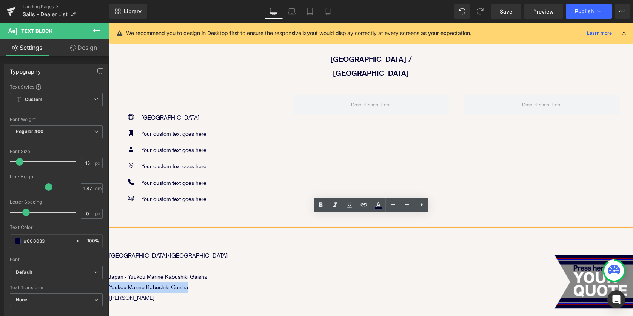
copy p "Yuukou Marine Kabushiki Gaisha"
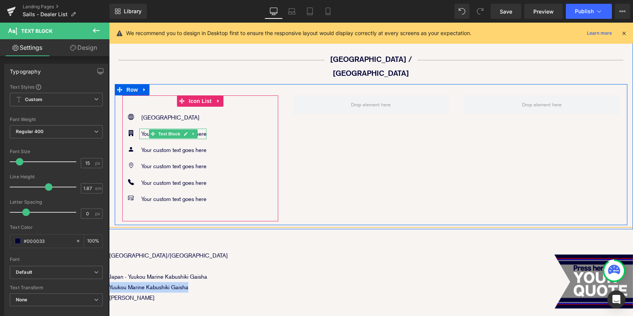
click at [142, 129] on p "Your custom text goes here" at bounding box center [173, 134] width 65 height 11
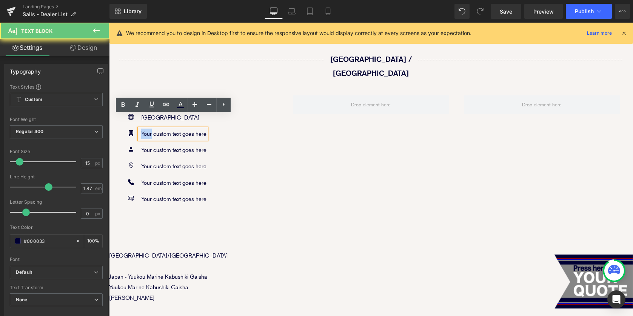
click at [145, 129] on p "Your custom text goes here" at bounding box center [173, 134] width 65 height 11
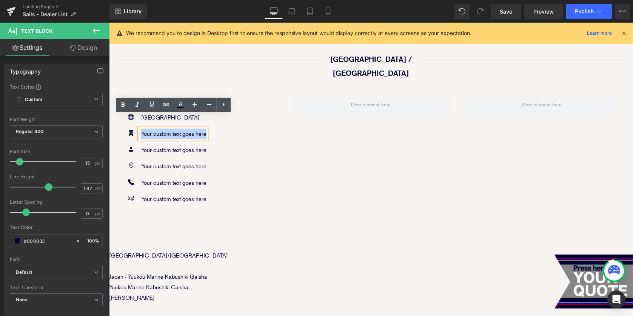
drag, startPoint x: 141, startPoint y: 120, endPoint x: 209, endPoint y: 121, distance: 67.9
click at [209, 121] on div "Icon Japan Text Block Icon Your custom text goes here Text Block Icon Your cust…" at bounding box center [200, 160] width 156 height 97
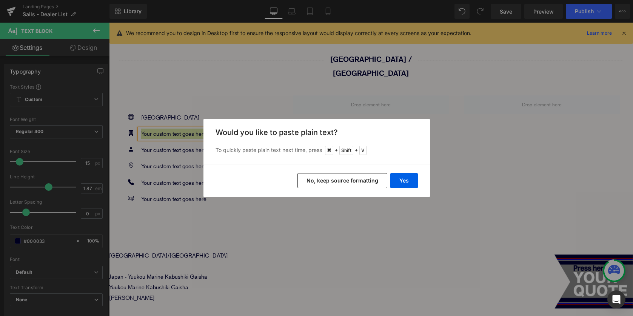
click at [389, 180] on div "Yes No, keep source formatting" at bounding box center [316, 180] width 226 height 33
click at [405, 180] on button "Yes" at bounding box center [404, 180] width 28 height 15
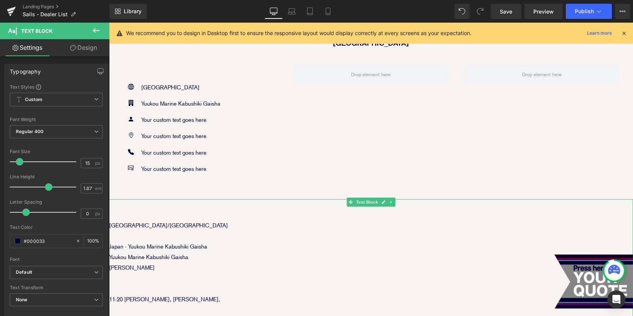
scroll to position [210, 0]
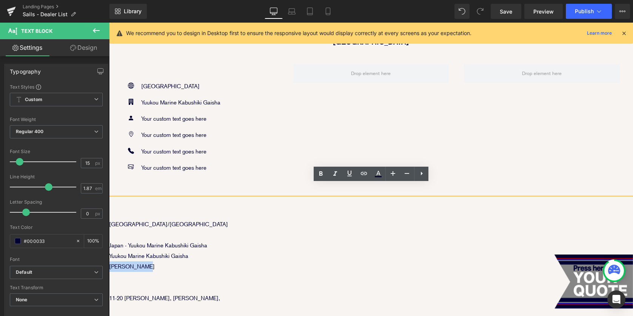
drag, startPoint x: 144, startPoint y: 252, endPoint x: 218, endPoint y: 274, distance: 77.6
click at [109, 261] on p "[PERSON_NAME]" at bounding box center [371, 266] width 524 height 11
copy p "[PERSON_NAME]"
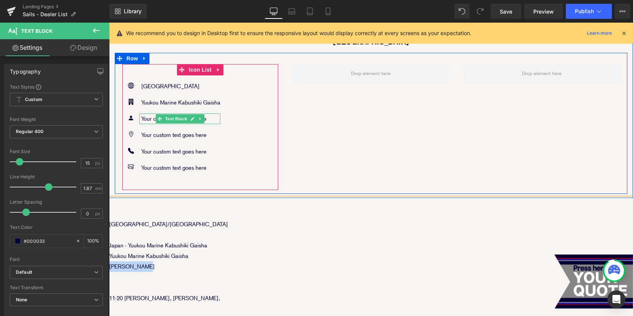
click at [146, 114] on p "Your custom text goes here" at bounding box center [180, 119] width 79 height 11
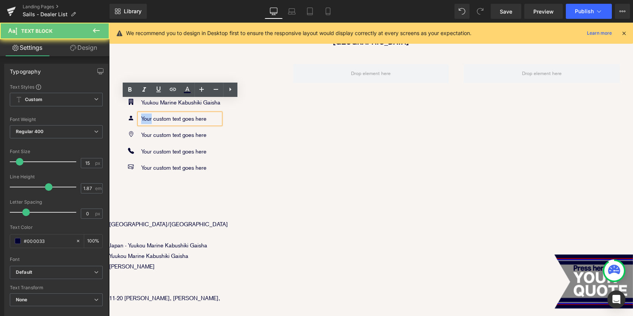
click at [146, 114] on p "Your custom text goes here" at bounding box center [180, 119] width 79 height 11
click at [143, 114] on p "Your custom text goes here" at bounding box center [180, 119] width 79 height 11
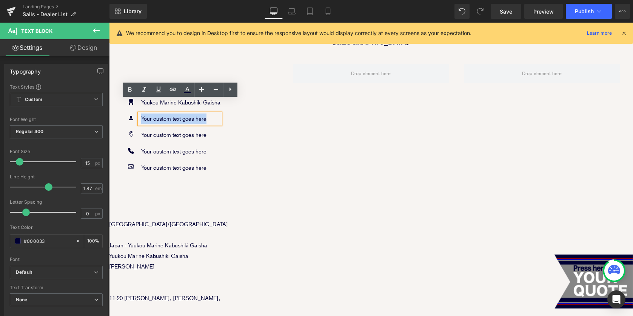
drag, startPoint x: 141, startPoint y: 105, endPoint x: 216, endPoint y: 105, distance: 75.1
click at [216, 114] on p "Your custom text goes here" at bounding box center [180, 119] width 79 height 11
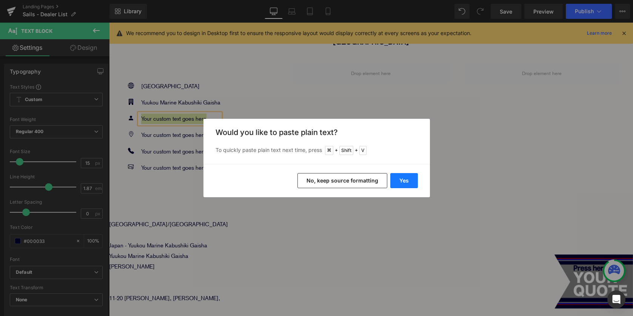
drag, startPoint x: 407, startPoint y: 181, endPoint x: 291, endPoint y: 158, distance: 118.1
click at [407, 181] on button "Yes" at bounding box center [404, 180] width 28 height 15
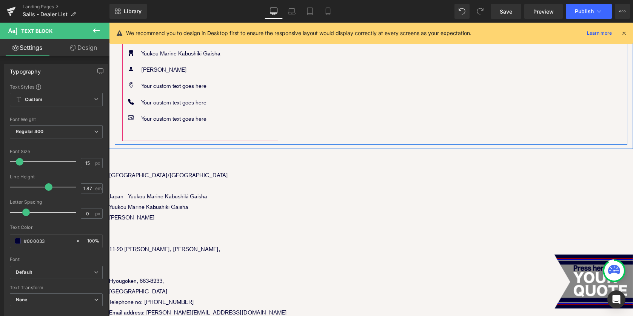
scroll to position [297, 0]
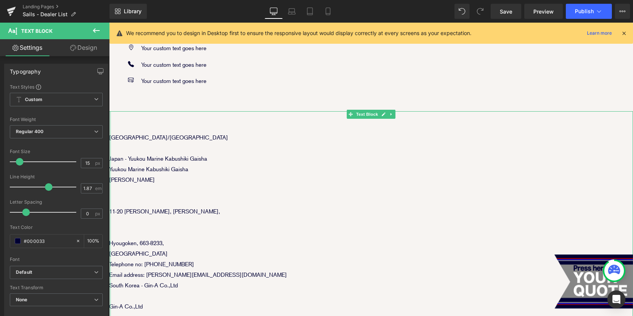
drag, startPoint x: 174, startPoint y: 230, endPoint x: 110, endPoint y: 197, distance: 71.9
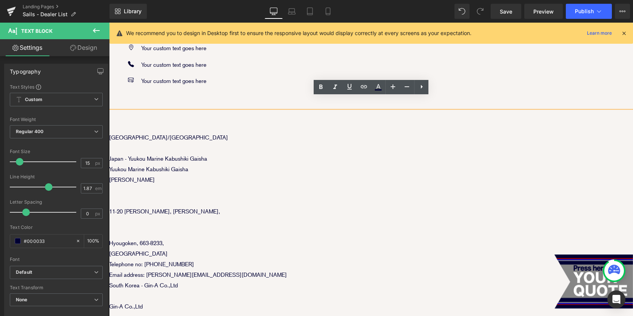
copy div "11-20 Tsutogawa Cho, Nishinomiya Shi, Hyougoken, 663-8233,"
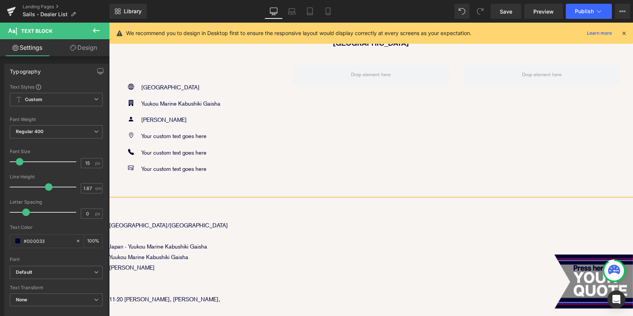
scroll to position [202, 0]
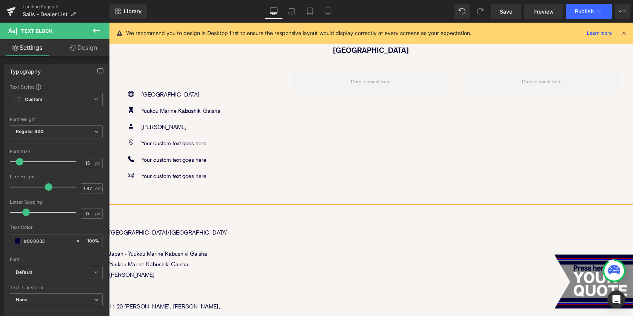
click at [156, 138] on div "Your custom text goes here Text Block" at bounding box center [179, 143] width 81 height 11
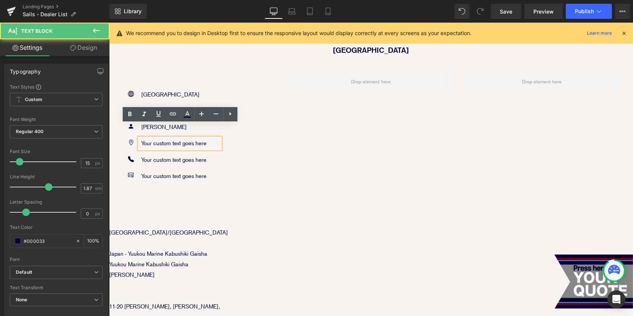
click at [150, 138] on p "Your custom text goes here" at bounding box center [180, 143] width 79 height 11
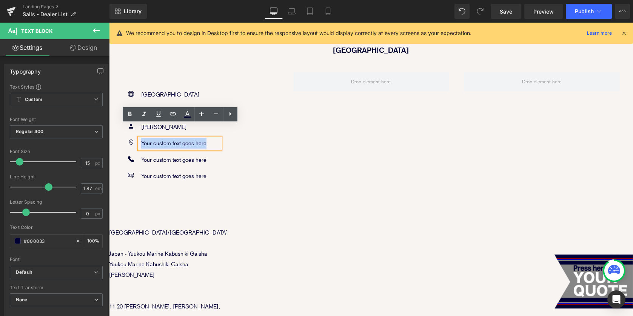
drag, startPoint x: 141, startPoint y: 130, endPoint x: 211, endPoint y: 131, distance: 70.2
click at [211, 138] on p "Your custom text goes here" at bounding box center [180, 143] width 79 height 11
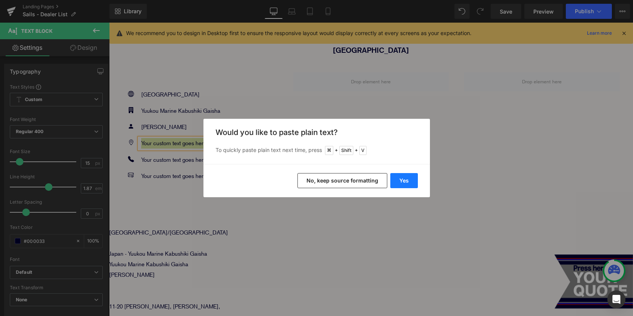
drag, startPoint x: 403, startPoint y: 181, endPoint x: 151, endPoint y: 126, distance: 258.3
click at [403, 181] on button "Yes" at bounding box center [404, 180] width 28 height 15
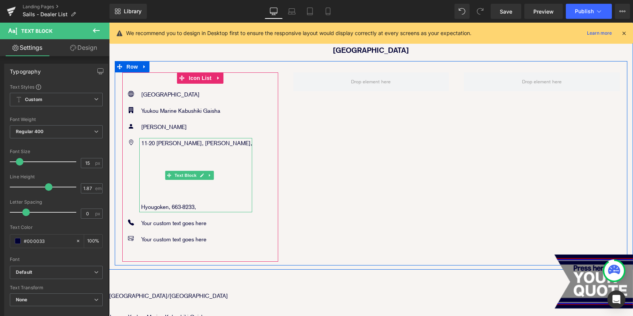
click at [164, 191] on p at bounding box center [196, 196] width 111 height 11
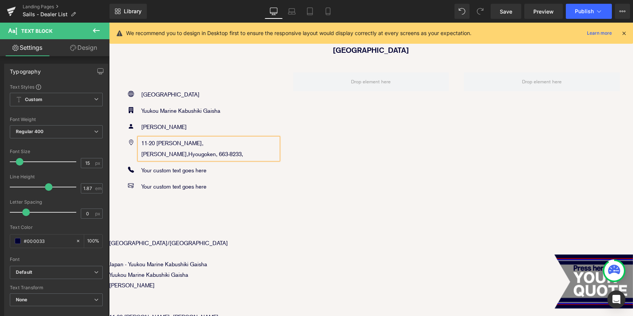
click at [336, 149] on div "Icon Japan Text Block Icon Yuukou Marine Kabushiki Gaisha Text Block Icon Colin…" at bounding box center [371, 136] width 512 height 151
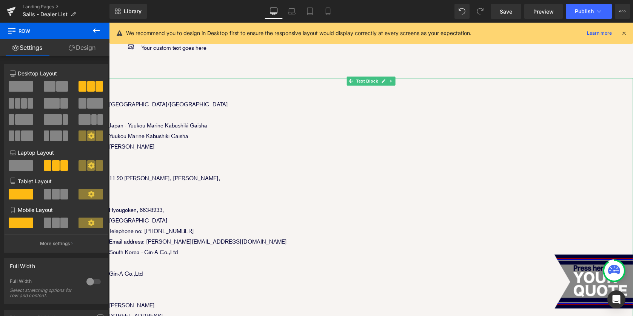
scroll to position [343, 0]
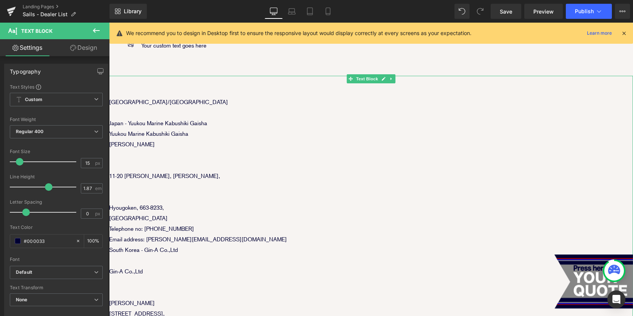
drag, startPoint x: 146, startPoint y: 215, endPoint x: 201, endPoint y: 217, distance: 55.1
click at [201, 224] on p "Telephone no: [PHONE_NUMBER]" at bounding box center [371, 229] width 524 height 11
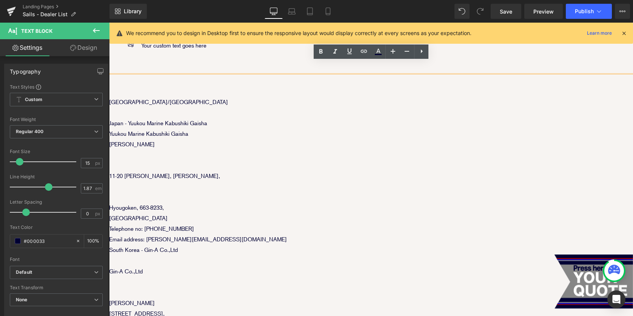
copy p "81 (0)798-20-8892"
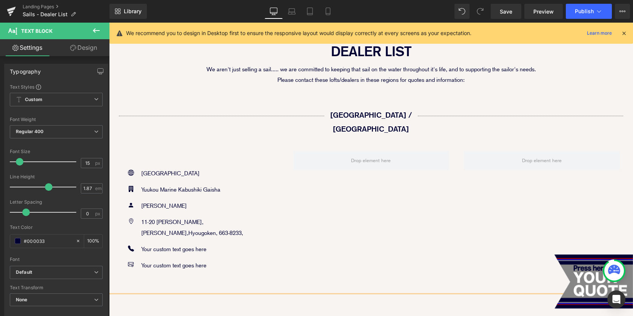
scroll to position [132, 0]
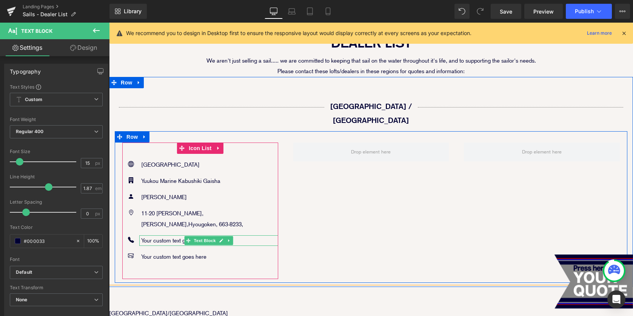
click at [147, 235] on p "Your custom text goes here" at bounding box center [209, 240] width 137 height 11
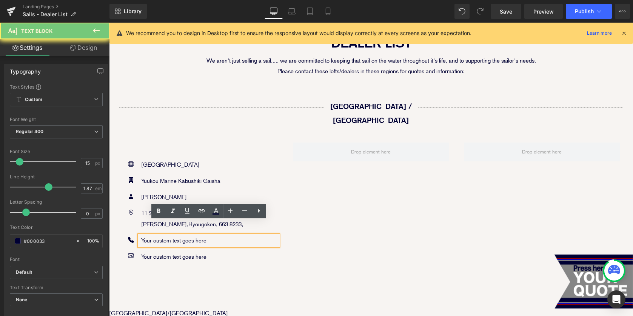
click at [149, 235] on p "Your custom text goes here" at bounding box center [209, 240] width 137 height 11
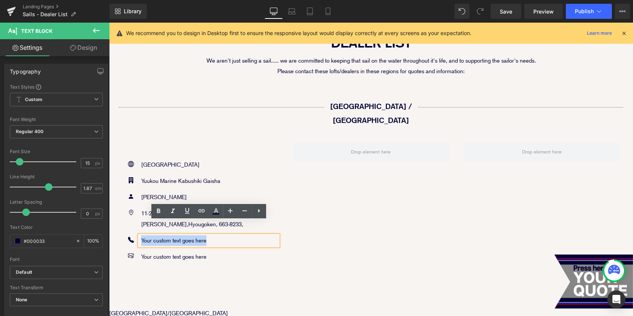
drag, startPoint x: 141, startPoint y: 225, endPoint x: 240, endPoint y: 228, distance: 99.2
click at [241, 235] on p "Your custom text goes here" at bounding box center [209, 240] width 137 height 11
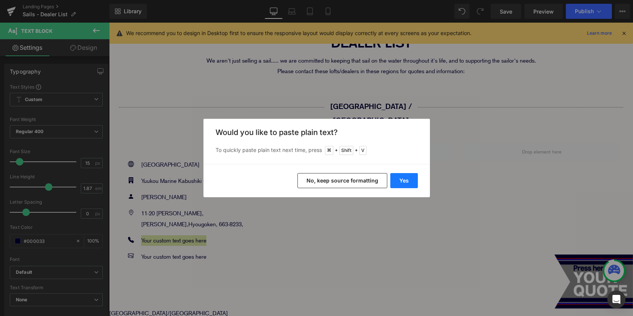
click at [401, 177] on button "Yes" at bounding box center [404, 180] width 28 height 15
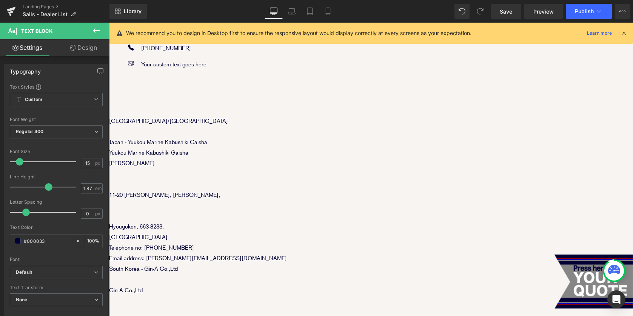
scroll to position [329, 0]
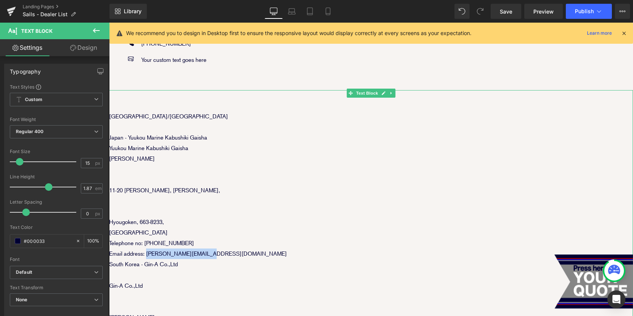
drag, startPoint x: 147, startPoint y: 241, endPoint x: 217, endPoint y: 241, distance: 69.8
click at [217, 249] on p "Email address: [PERSON_NAME][EMAIL_ADDRESS][DOMAIN_NAME]" at bounding box center [371, 254] width 524 height 11
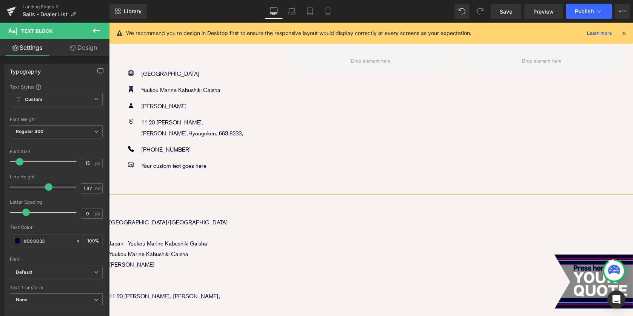
scroll to position [224, 0]
click at [144, 160] on p "Your custom text goes here" at bounding box center [209, 165] width 137 height 11
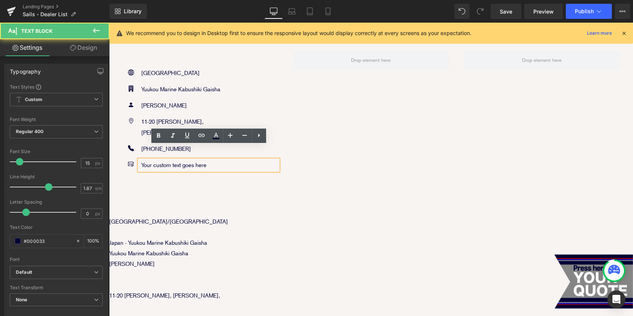
click at [145, 160] on p "Your custom text goes here" at bounding box center [209, 165] width 137 height 11
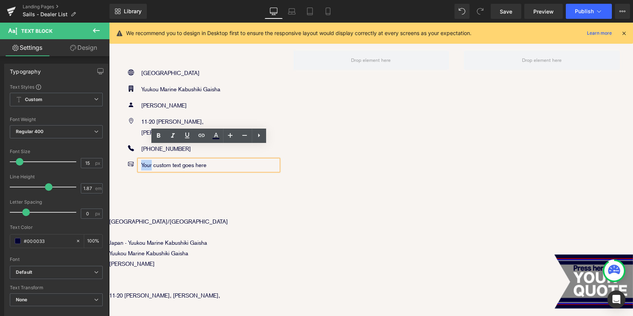
click at [145, 160] on p "Your custom text goes here" at bounding box center [209, 165] width 137 height 11
click at [142, 160] on p "Your custom text goes here" at bounding box center [209, 165] width 137 height 11
drag, startPoint x: 142, startPoint y: 151, endPoint x: 218, endPoint y: 150, distance: 75.8
click at [218, 160] on p "Your custom text goes here" at bounding box center [209, 165] width 137 height 11
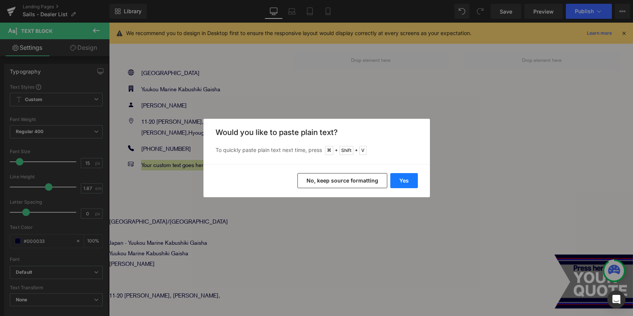
click at [405, 179] on button "Yes" at bounding box center [404, 180] width 28 height 15
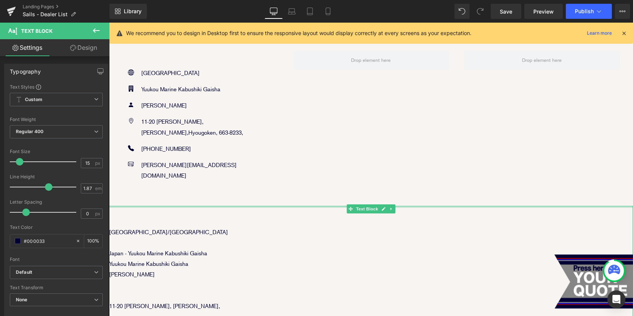
drag, startPoint x: 297, startPoint y: 180, endPoint x: 219, endPoint y: 140, distance: 87.4
click at [109, 23] on div at bounding box center [109, 23] width 0 height 0
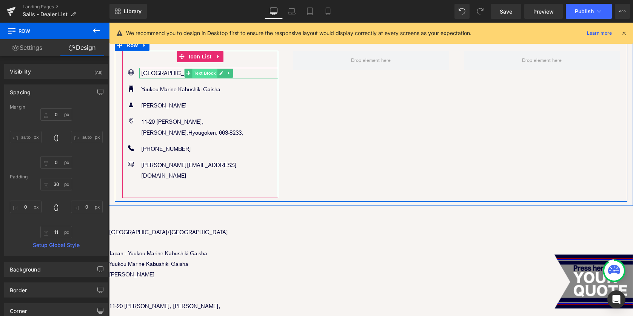
click at [206, 69] on span "Text Block" at bounding box center [204, 73] width 25 height 9
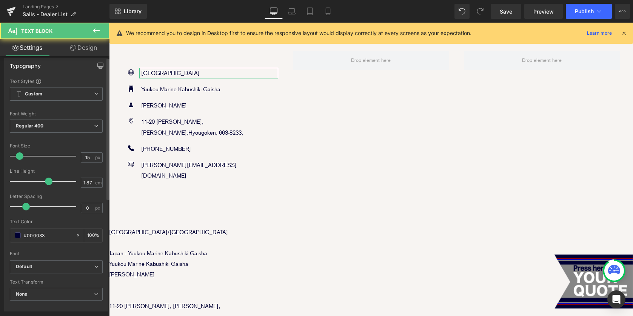
scroll to position [6, 0]
click at [86, 182] on input "1.87" at bounding box center [87, 182] width 13 height 9
click at [88, 182] on input "1.87" at bounding box center [87, 182] width 13 height 9
drag, startPoint x: 90, startPoint y: 181, endPoint x: 72, endPoint y: 181, distance: 18.5
click at [72, 181] on div "Line Height 1.87 em" at bounding box center [56, 180] width 93 height 25
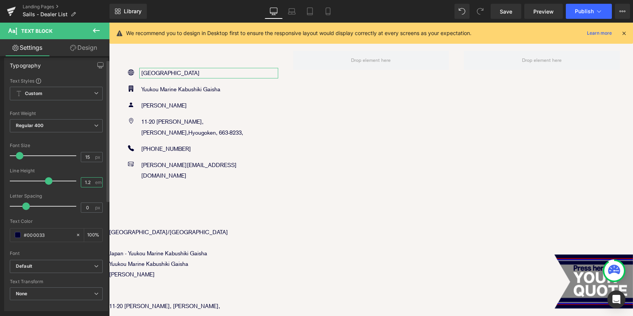
type input "1.2"
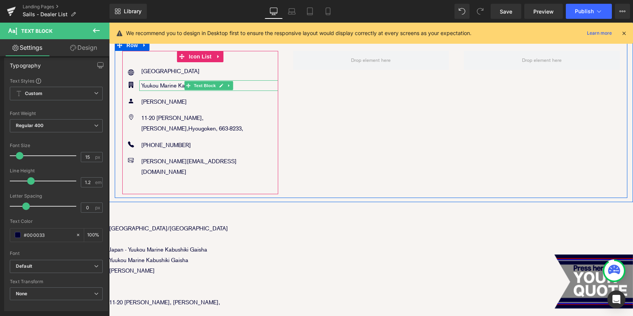
click at [155, 80] on p "Yuukou Marine Kabushiki Gaisha" at bounding box center [209, 85] width 137 height 11
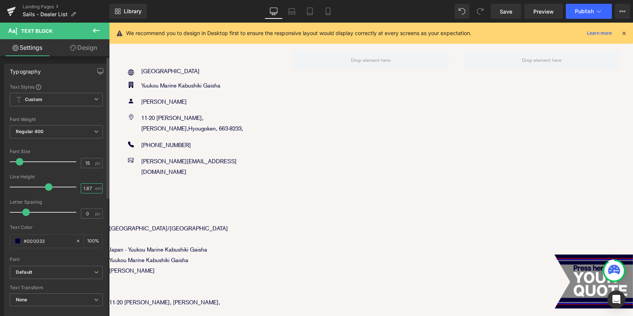
click at [84, 189] on input "1.87" at bounding box center [87, 188] width 13 height 9
type input "1.2"
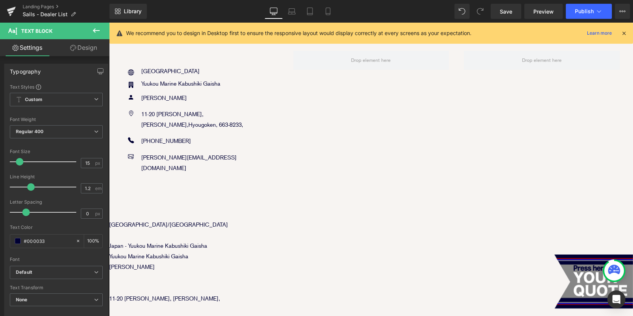
click at [146, 93] on p "[PERSON_NAME]" at bounding box center [209, 98] width 137 height 11
click at [86, 192] on input "1.87" at bounding box center [87, 188] width 13 height 9
click at [83, 189] on input "1.87" at bounding box center [87, 188] width 13 height 9
type input "1.2"
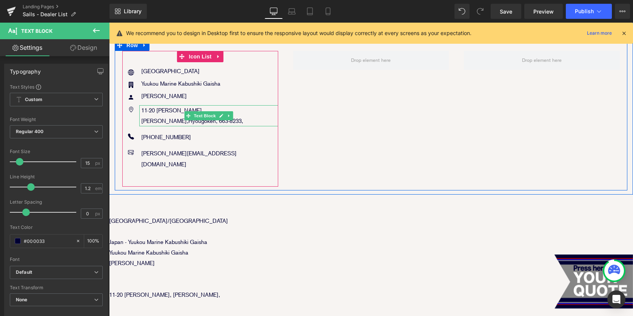
click at [156, 105] on p "11-20 Tsutogawa Cho, Nishinomiya Shi, Hyougoken, 663-8233," at bounding box center [209, 115] width 137 height 21
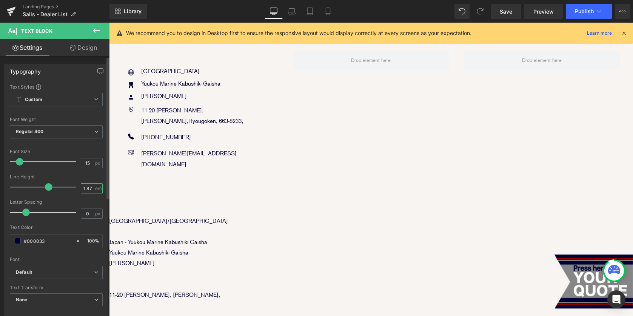
click at [84, 191] on input "1.87" at bounding box center [87, 188] width 13 height 9
drag, startPoint x: 91, startPoint y: 188, endPoint x: 78, endPoint y: 188, distance: 13.2
click at [81, 188] on div "1.87 em" at bounding box center [92, 188] width 22 height 10
click at [81, 188] on input "1.87" at bounding box center [87, 188] width 13 height 9
click at [84, 188] on input "1.87" at bounding box center [87, 188] width 13 height 9
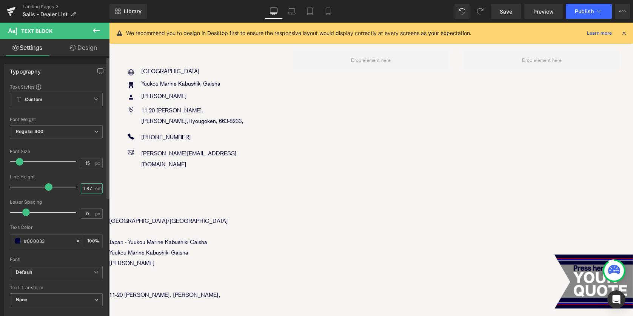
drag, startPoint x: 89, startPoint y: 188, endPoint x: 70, endPoint y: 187, distance: 19.6
click at [71, 187] on div "Line Height 1.87 em" at bounding box center [56, 186] width 93 height 25
type input "1.2"
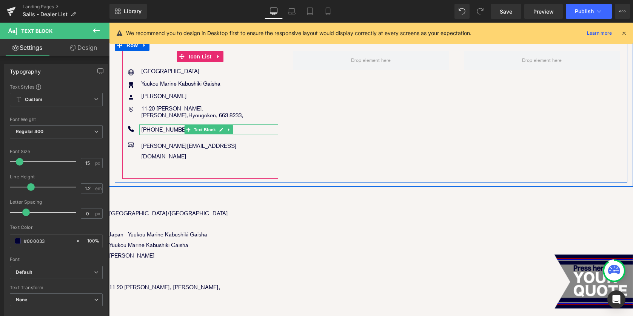
click at [155, 124] on p "81 (0)798-20-8892" at bounding box center [209, 129] width 137 height 11
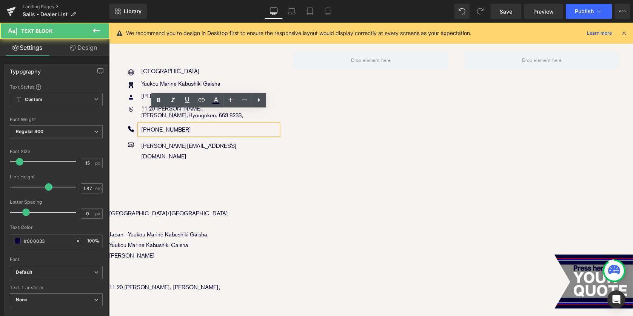
click at [155, 124] on p "81 (0)798-20-8892" at bounding box center [209, 129] width 137 height 11
click at [206, 124] on p "81 (0)798-20-8892" at bounding box center [209, 129] width 137 height 11
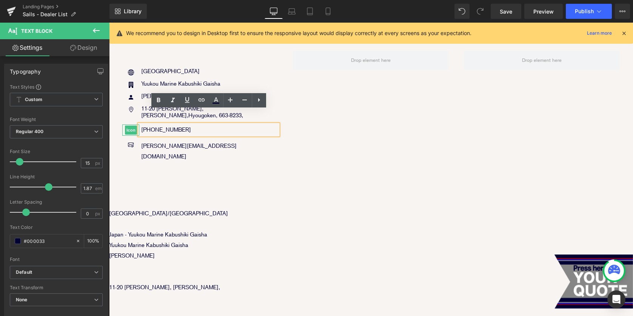
drag, startPoint x: 206, startPoint y: 115, endPoint x: 131, endPoint y: 115, distance: 74.7
click at [131, 124] on li "Icon 81 (0)798-20-8892 Text Block" at bounding box center [200, 129] width 156 height 11
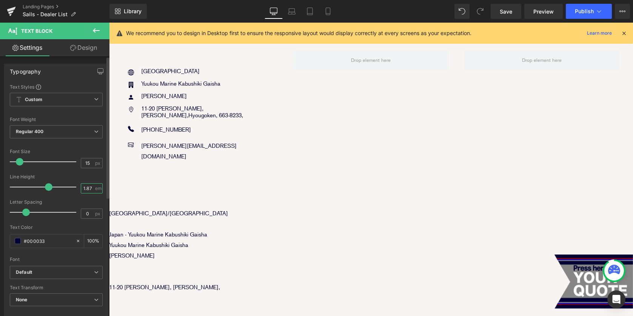
click at [85, 190] on input "1.87" at bounding box center [87, 188] width 13 height 9
type input "1"
type input "1.2"
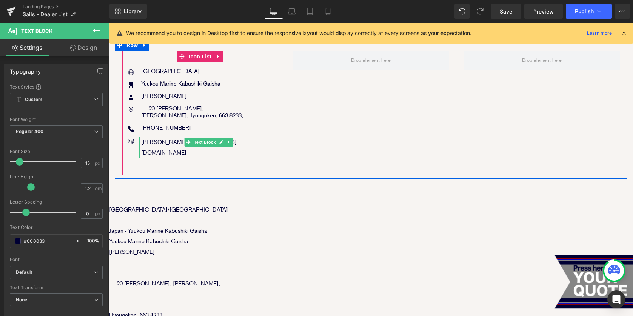
click at [167, 137] on p "colin@yuukoumarine.jp" at bounding box center [209, 147] width 137 height 21
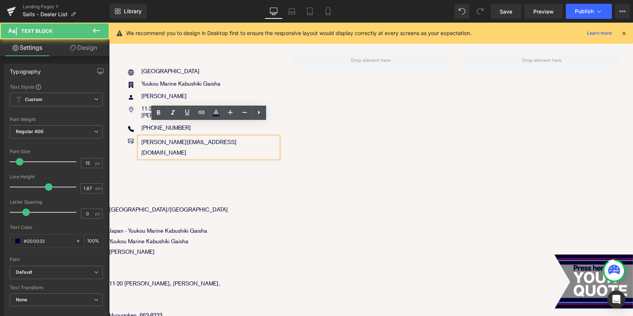
click at [203, 137] on p "colin@yuukoumarine.jp" at bounding box center [209, 147] width 137 height 21
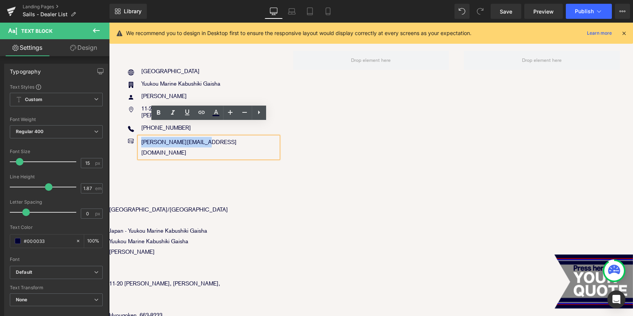
drag, startPoint x: 207, startPoint y: 129, endPoint x: 139, endPoint y: 129, distance: 67.9
click at [139, 137] on div "colin@yuukoumarine.jp" at bounding box center [208, 147] width 139 height 21
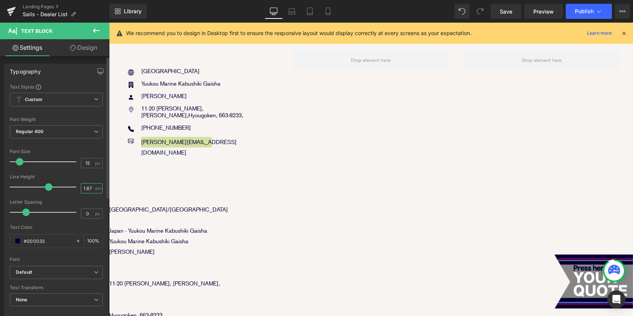
click at [86, 187] on input "1.87" at bounding box center [87, 188] width 13 height 9
click at [85, 189] on input "1.87" at bounding box center [87, 188] width 13 height 9
click at [84, 189] on input "1.87" at bounding box center [87, 188] width 13 height 9
type input "1.2"
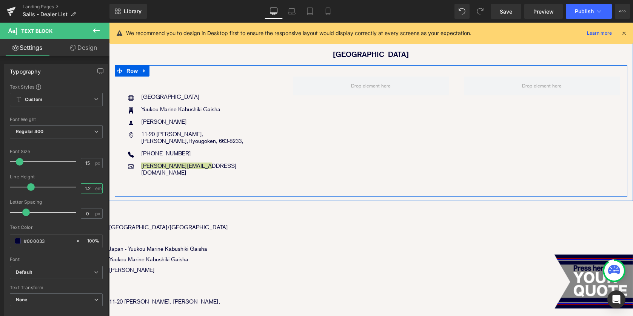
scroll to position [167, 0]
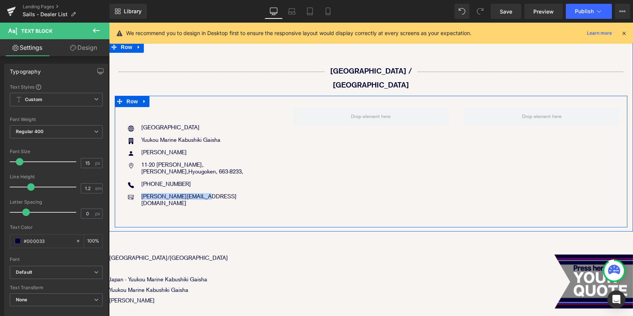
click at [340, 151] on div "Icon Japan Text Block Icon Yuukou Marine Kabushiki Gaisha Text Block Icon Colin…" at bounding box center [371, 162] width 512 height 132
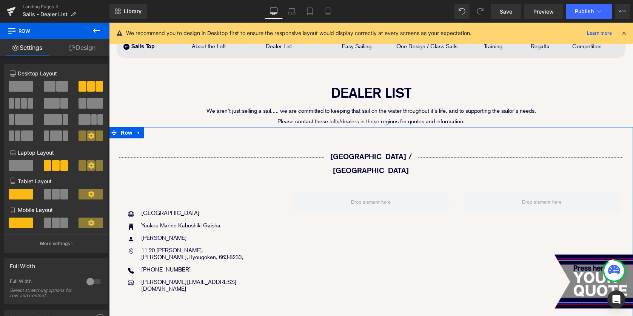
scroll to position [102, 0]
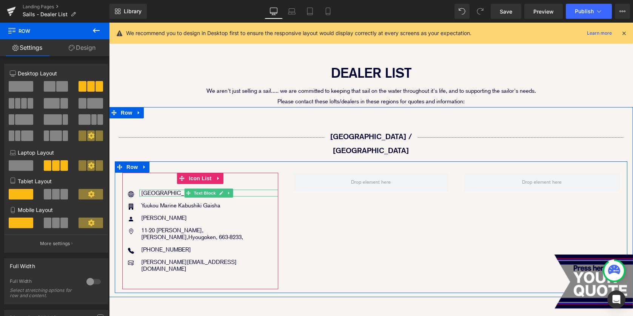
click at [150, 190] on p "[GEOGRAPHIC_DATA]" at bounding box center [209, 193] width 137 height 7
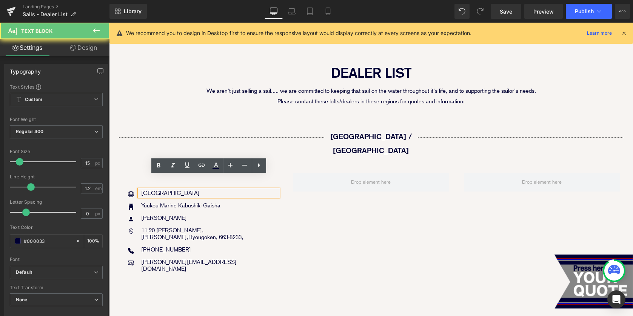
click at [158, 190] on p "[GEOGRAPHIC_DATA]" at bounding box center [209, 193] width 137 height 7
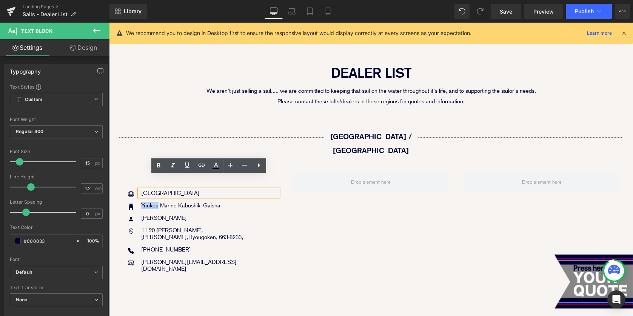
drag, startPoint x: 160, startPoint y: 179, endPoint x: 139, endPoint y: 180, distance: 21.2
click at [139, 190] on div "[GEOGRAPHIC_DATA]" at bounding box center [208, 193] width 139 height 7
click at [146, 202] on div "Yuukou Marine Kabushiki Gaisha Text Block" at bounding box center [208, 205] width 139 height 7
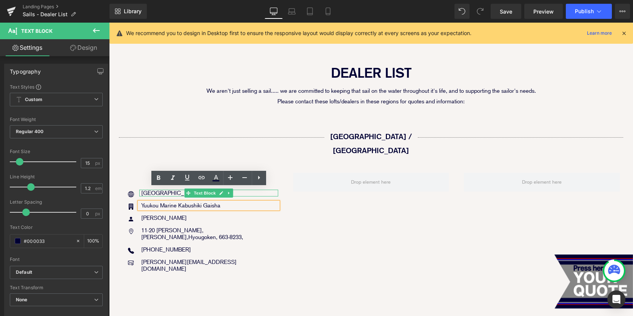
click at [143, 190] on p "[GEOGRAPHIC_DATA]" at bounding box center [209, 193] width 137 height 7
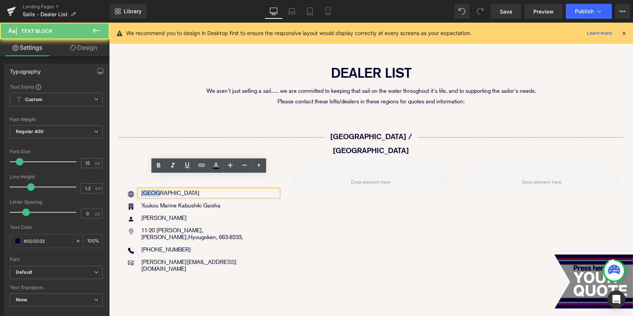
click at [142, 190] on p "[GEOGRAPHIC_DATA]" at bounding box center [209, 193] width 137 height 7
click at [161, 190] on p "[GEOGRAPHIC_DATA]" at bounding box center [209, 193] width 137 height 7
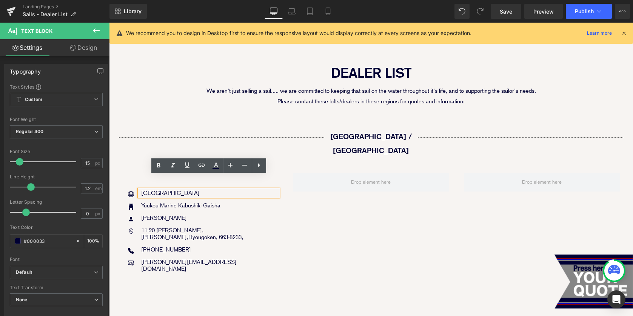
drag, startPoint x: 164, startPoint y: 180, endPoint x: 138, endPoint y: 178, distance: 26.1
click at [139, 190] on div "[GEOGRAPHIC_DATA]" at bounding box center [208, 193] width 139 height 7
click at [149, 190] on p "[GEOGRAPHIC_DATA]" at bounding box center [209, 193] width 137 height 7
click at [166, 195] on ul "Icon Japan Text Block Icon Yuukou Marine Kabushiki Gaisha Text Block Icon Colin…" at bounding box center [200, 234] width 156 height 88
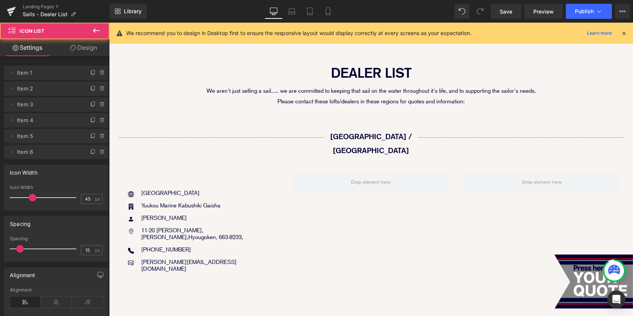
click at [159, 190] on div "Japan Text Block" at bounding box center [208, 193] width 139 height 7
click at [155, 190] on p "[GEOGRAPHIC_DATA]" at bounding box center [209, 193] width 137 height 7
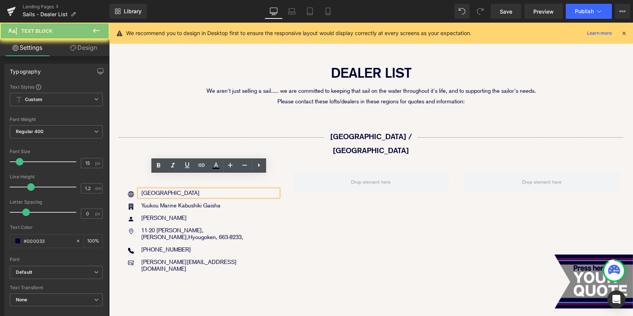
drag, startPoint x: 270, startPoint y: 209, endPoint x: 220, endPoint y: 207, distance: 50.6
click at [220, 215] on div "Colin Ferrel Text Block" at bounding box center [208, 218] width 139 height 7
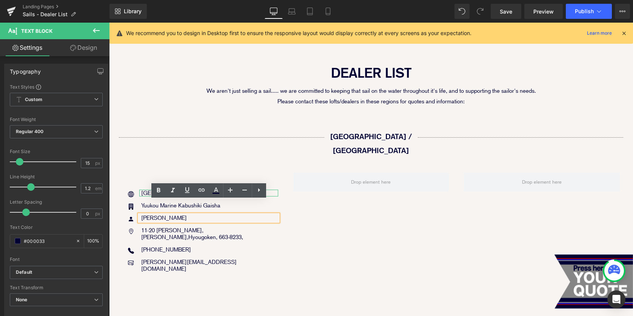
click at [147, 190] on p "[GEOGRAPHIC_DATA]" at bounding box center [209, 193] width 137 height 7
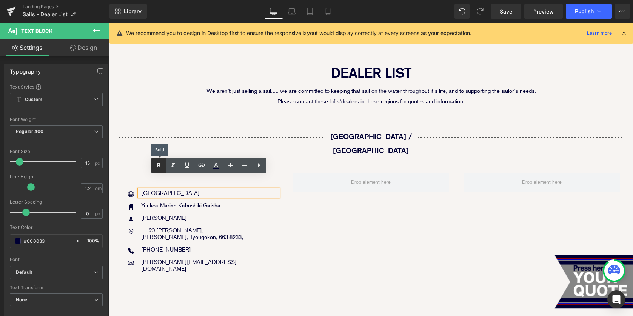
click at [160, 166] on icon at bounding box center [158, 165] width 9 height 9
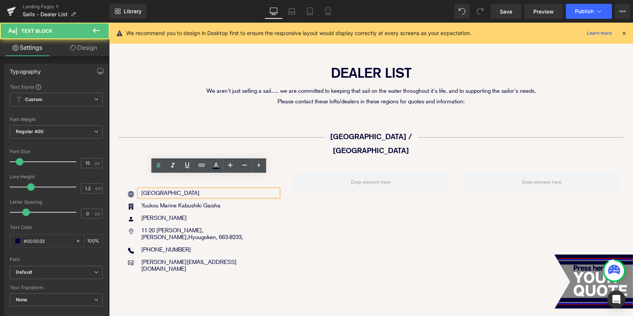
click at [161, 190] on p "[GEOGRAPHIC_DATA]" at bounding box center [209, 193] width 137 height 7
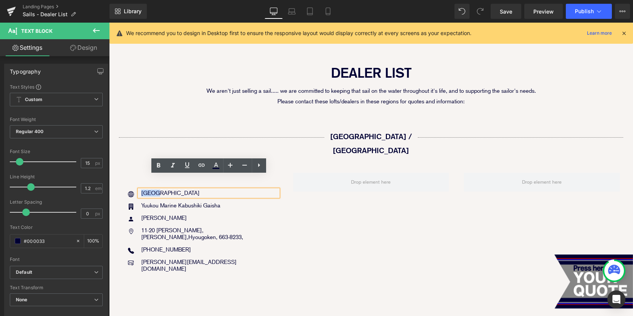
drag, startPoint x: 164, startPoint y: 180, endPoint x: 140, endPoint y: 178, distance: 23.8
click at [140, 190] on div "[GEOGRAPHIC_DATA]" at bounding box center [208, 193] width 139 height 7
click at [158, 164] on icon at bounding box center [158, 165] width 9 height 9
click at [109, 23] on div at bounding box center [109, 23] width 0 height 0
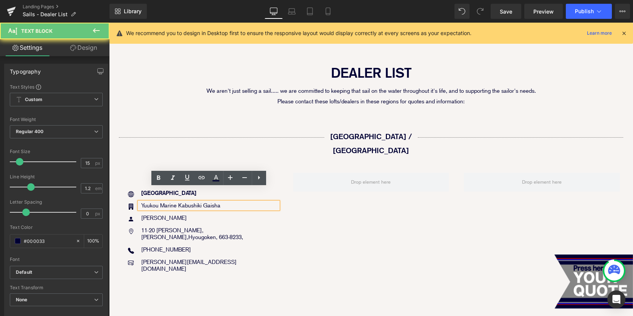
click at [174, 202] on p "Yuukou Marine Kabushiki Gaisha" at bounding box center [209, 205] width 137 height 7
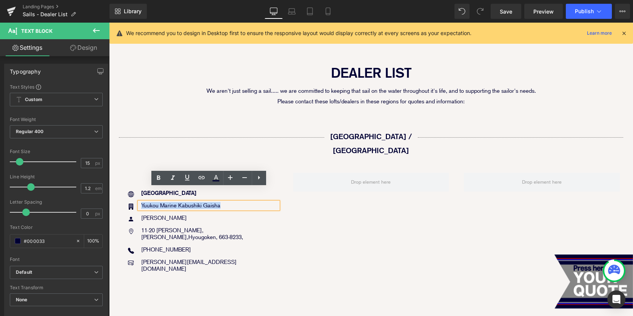
drag, startPoint x: 232, startPoint y: 192, endPoint x: 140, endPoint y: 192, distance: 92.4
click at [140, 202] on div "Yuukou Marine Kabushiki Gaisha" at bounding box center [208, 205] width 139 height 7
click at [161, 215] on p "[PERSON_NAME]" at bounding box center [209, 218] width 137 height 7
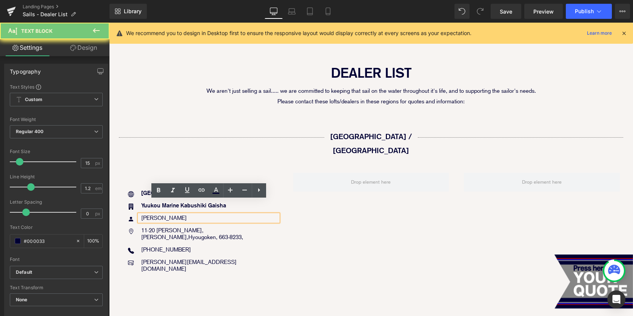
click at [174, 215] on p "[PERSON_NAME]" at bounding box center [209, 218] width 137 height 7
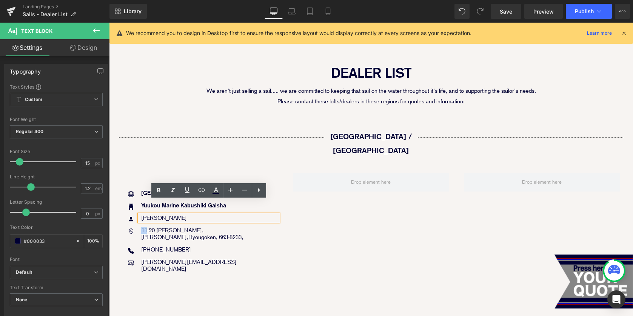
drag, startPoint x: 174, startPoint y: 205, endPoint x: 140, endPoint y: 204, distance: 34.0
click at [140, 215] on div "[PERSON_NAME]" at bounding box center [208, 218] width 139 height 7
click at [149, 227] on p "11-20 Tsutogawa Cho, Nishinomiya Shi, Hyougoken, 663-8233," at bounding box center [209, 234] width 137 height 14
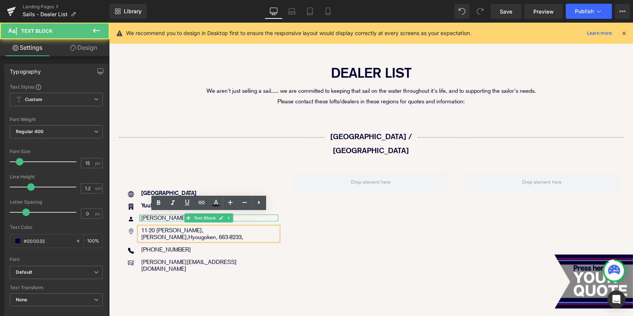
click at [139, 215] on div at bounding box center [140, 218] width 2 height 7
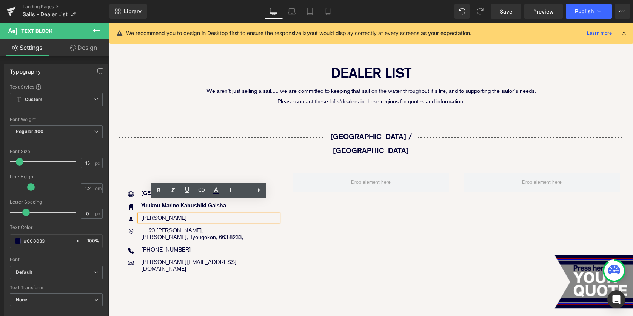
click at [144, 215] on p "[PERSON_NAME]" at bounding box center [209, 218] width 137 height 7
click at [139, 215] on div "[PERSON_NAME]" at bounding box center [208, 218] width 139 height 7
drag, startPoint x: 139, startPoint y: 204, endPoint x: 175, endPoint y: 203, distance: 36.6
click at [176, 215] on div "[PERSON_NAME]" at bounding box center [208, 218] width 139 height 7
drag, startPoint x: 175, startPoint y: 203, endPoint x: 140, endPoint y: 203, distance: 35.1
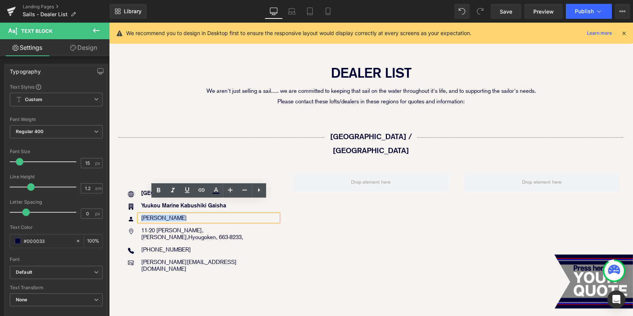
click at [140, 215] on div "[PERSON_NAME]" at bounding box center [208, 218] width 139 height 7
click at [188, 234] on span "Hyougoken, 663-8233," at bounding box center [215, 237] width 55 height 7
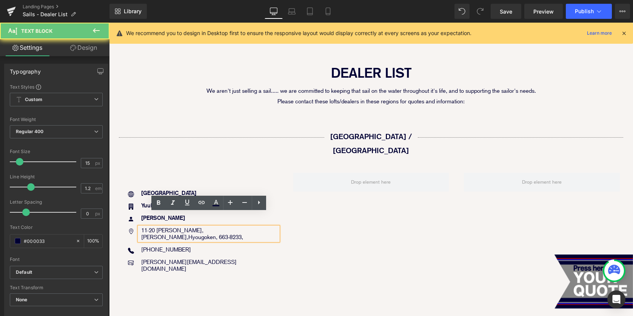
click at [141, 227] on p "11-20 Tsutogawa Cho, Nishinomiya Shi, Hyougoken, 663-8233," at bounding box center [209, 234] width 137 height 14
drag, startPoint x: 141, startPoint y: 216, endPoint x: 174, endPoint y: 221, distance: 32.4
click at [174, 227] on p "11-20 Tsutogawa Cho, Nishinomiya Shi, Hyougoken, 663-8233," at bounding box center [209, 234] width 137 height 14
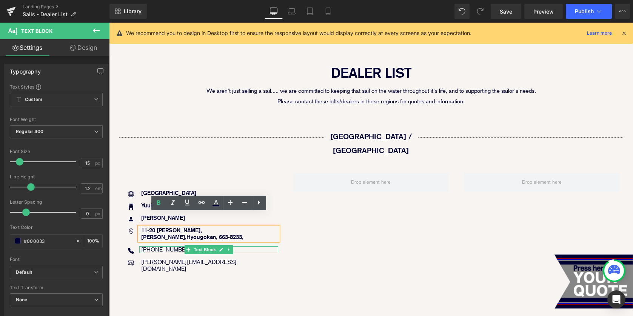
click at [144, 246] on p "81 (0)798-20-8892" at bounding box center [209, 249] width 137 height 7
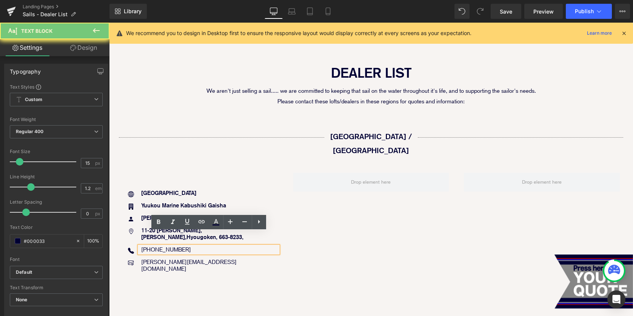
click at [143, 246] on p "81 (0)798-20-8892" at bounding box center [209, 249] width 137 height 7
drag, startPoint x: 140, startPoint y: 235, endPoint x: 198, endPoint y: 234, distance: 57.3
click at [198, 246] on div "81 (0)798-20-8892" at bounding box center [208, 249] width 139 height 7
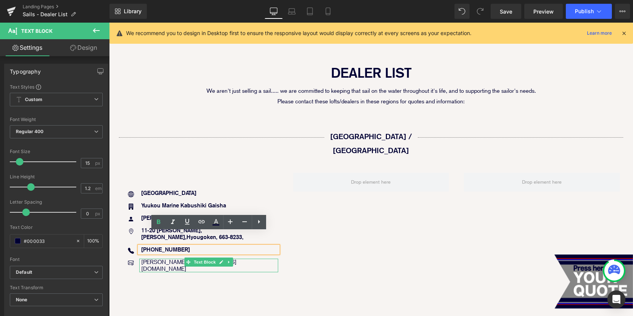
click at [148, 259] on p "colin@yuukoumarine.jp" at bounding box center [209, 266] width 137 height 14
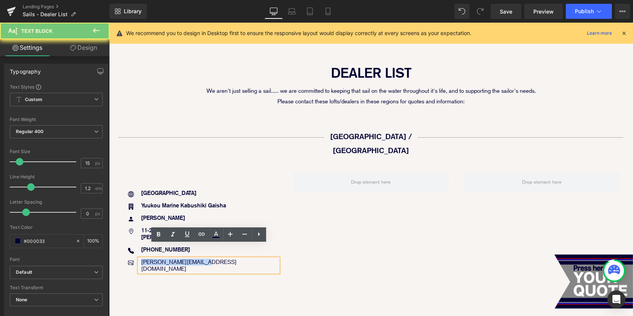
click at [148, 259] on p "colin@yuukoumarine.jp" at bounding box center [209, 266] width 137 height 14
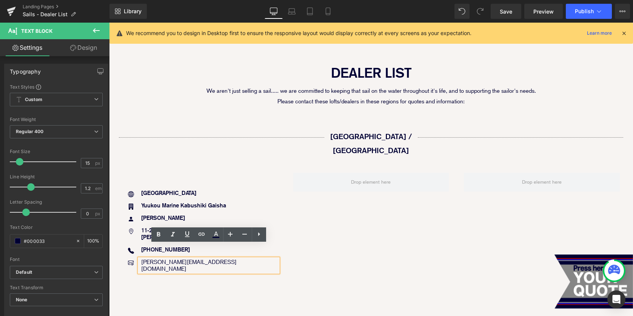
click at [144, 259] on p "colin@yuukoumarine.jp" at bounding box center [209, 266] width 137 height 14
drag, startPoint x: 141, startPoint y: 249, endPoint x: 203, endPoint y: 249, distance: 62.2
click at [203, 259] on p "colin@yuukoumarine.jp" at bounding box center [209, 266] width 137 height 14
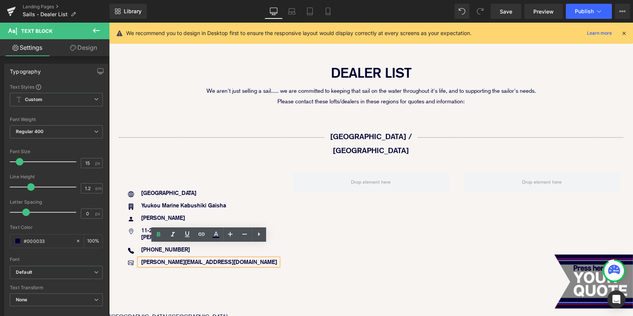
click at [373, 231] on div "Icon Japan Text Block Icon Yuukou Marine Kabushiki Gaisha Text Block Icon Colin…" at bounding box center [371, 223] width 512 height 125
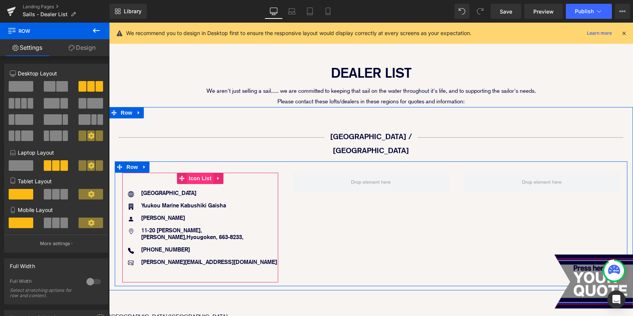
click at [197, 173] on span "Icon List" at bounding box center [200, 178] width 26 height 11
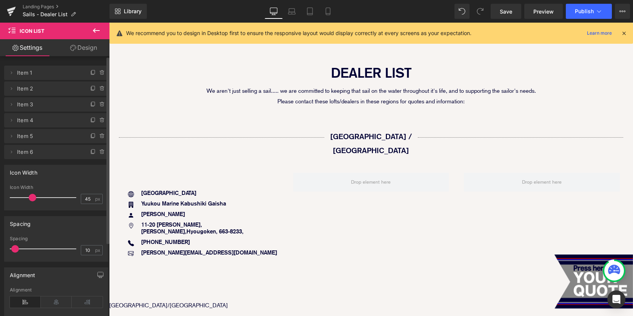
type input "4"
drag, startPoint x: 18, startPoint y: 249, endPoint x: 14, endPoint y: 249, distance: 4.5
click at [14, 249] on span at bounding box center [15, 249] width 8 height 8
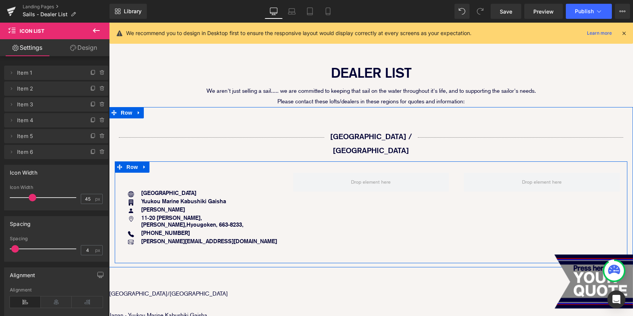
click at [352, 204] on div "Icon Japan Text Block Icon Yuukou Marine Kabushiki Gaisha Text Block Icon Colin…" at bounding box center [371, 212] width 512 height 102
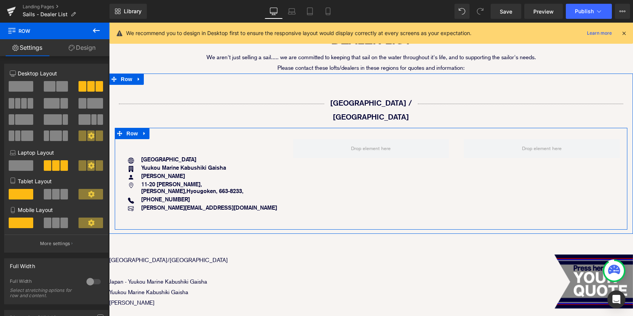
scroll to position [136, 0]
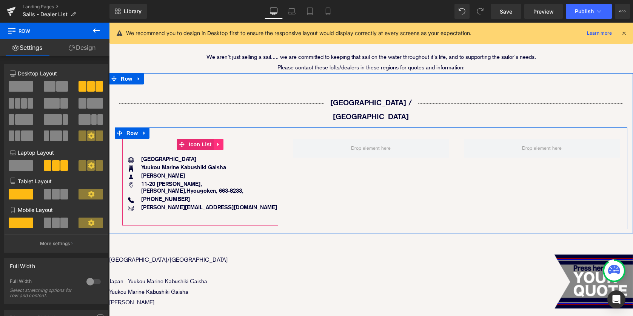
click at [218, 142] on icon at bounding box center [217, 145] width 5 height 6
click at [211, 142] on icon at bounding box center [212, 144] width 5 height 5
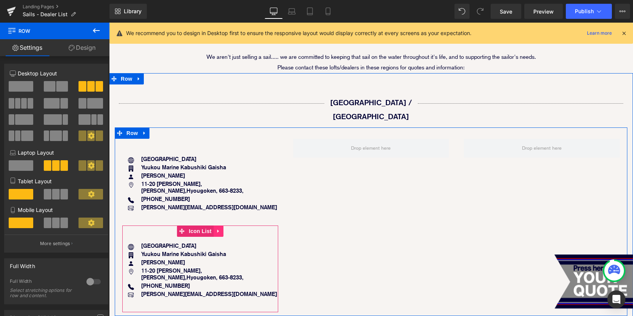
click at [218, 230] on icon at bounding box center [218, 231] width 2 height 3
click at [212, 229] on icon at bounding box center [212, 231] width 5 height 5
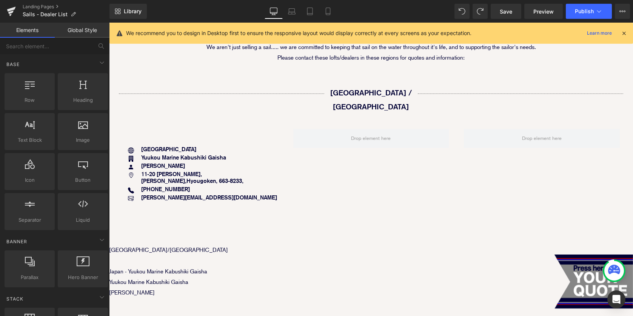
scroll to position [144, 0]
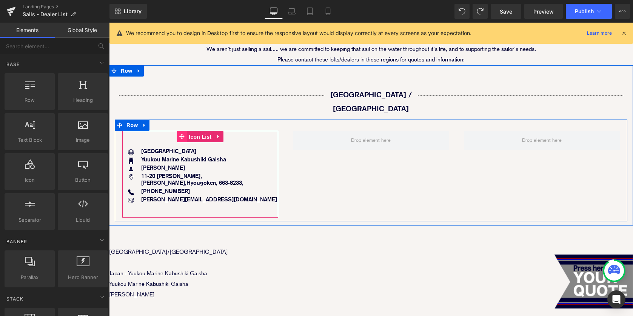
click at [186, 131] on link "Icon List" at bounding box center [195, 136] width 36 height 11
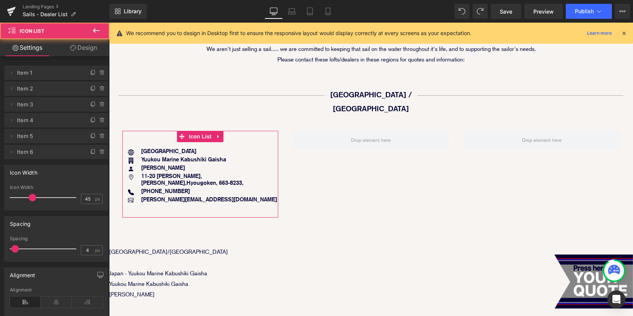
click at [84, 49] on link "Design" at bounding box center [83, 47] width 55 height 17
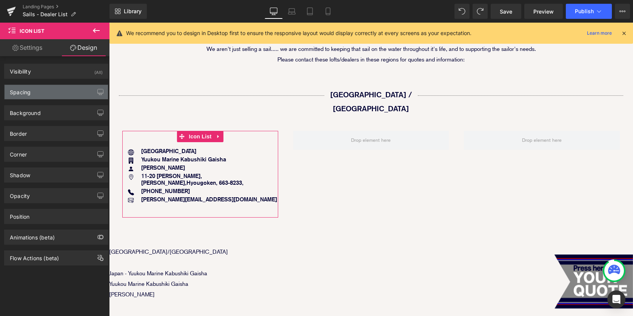
click at [60, 92] on div "Spacing" at bounding box center [56, 92] width 103 height 14
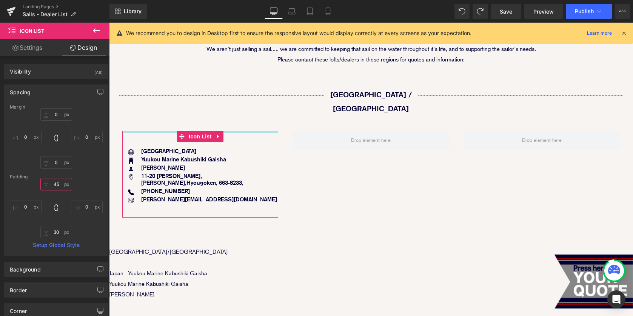
click at [55, 181] on input "45" at bounding box center [56, 184] width 32 height 12
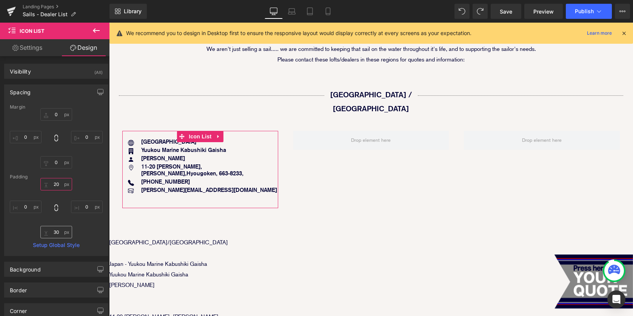
type input "20"
click at [55, 230] on input "30" at bounding box center [56, 232] width 32 height 12
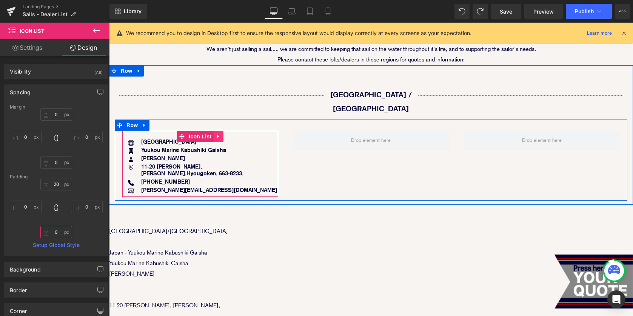
type input "0"
click at [217, 134] on icon at bounding box center [217, 137] width 5 height 6
click at [213, 134] on icon at bounding box center [212, 136] width 5 height 5
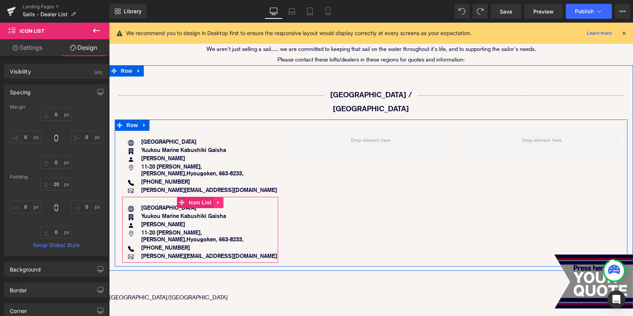
click at [219, 200] on icon at bounding box center [217, 203] width 5 height 6
drag, startPoint x: 579, startPoint y: 34, endPoint x: 213, endPoint y: 189, distance: 397.4
click at [213, 200] on icon at bounding box center [212, 202] width 5 height 5
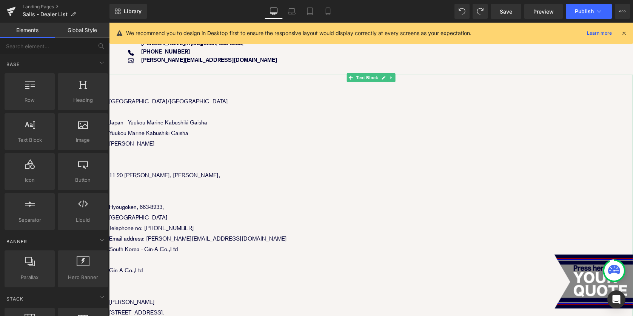
scroll to position [143, 0]
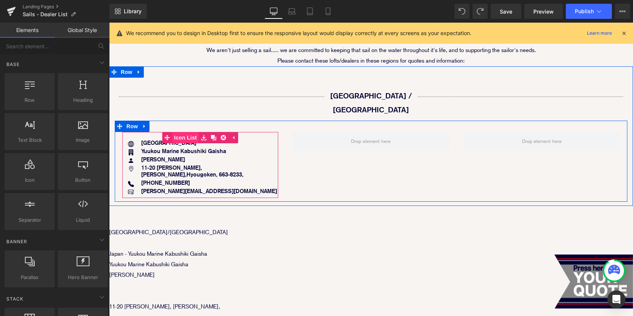
click at [189, 132] on span "Icon List" at bounding box center [185, 137] width 26 height 11
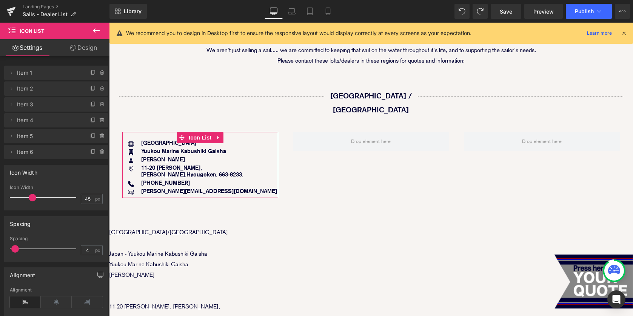
click at [86, 49] on link "Design" at bounding box center [83, 47] width 55 height 17
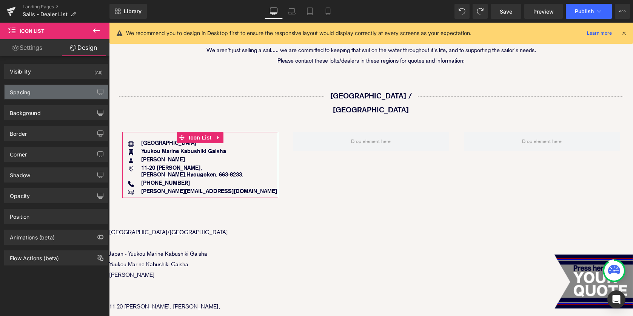
click at [54, 92] on div "Spacing" at bounding box center [56, 92] width 103 height 14
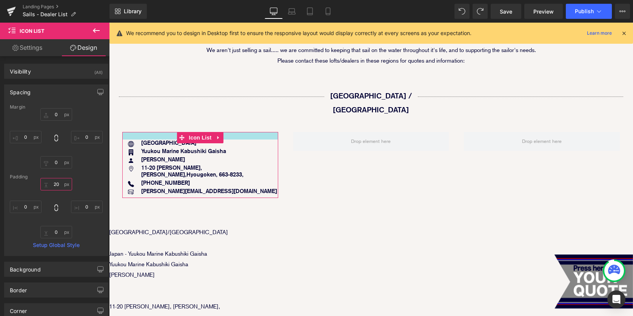
click at [52, 183] on input "20" at bounding box center [56, 184] width 32 height 12
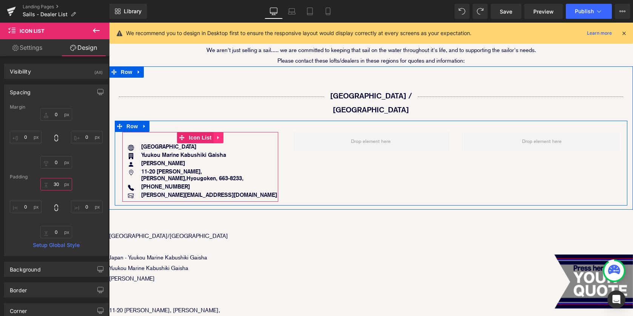
type input "30"
click at [215, 135] on icon at bounding box center [217, 138] width 5 height 6
click at [213, 135] on icon at bounding box center [212, 137] width 5 height 5
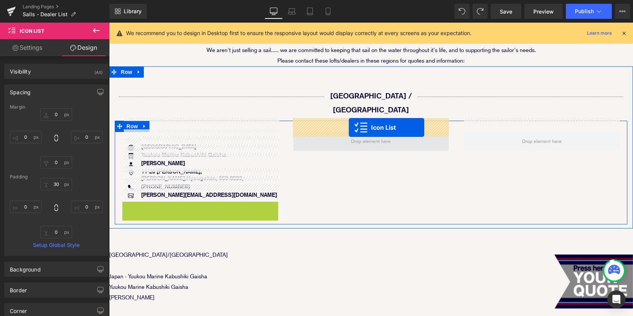
drag, startPoint x: 182, startPoint y: 195, endPoint x: 349, endPoint y: 127, distance: 179.7
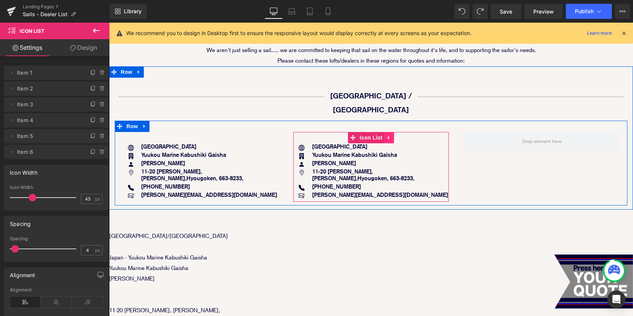
click at [390, 135] on icon at bounding box center [388, 138] width 5 height 6
click at [385, 135] on icon at bounding box center [383, 137] width 5 height 5
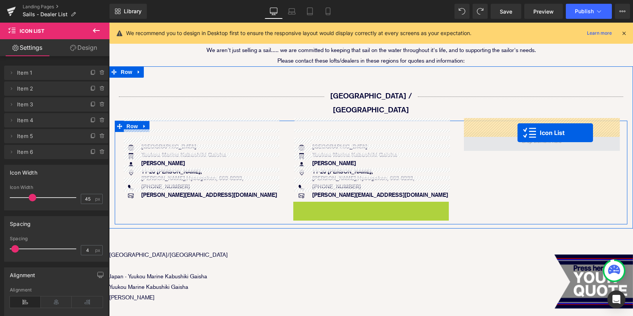
drag, startPoint x: 354, startPoint y: 191, endPoint x: 517, endPoint y: 133, distance: 173.5
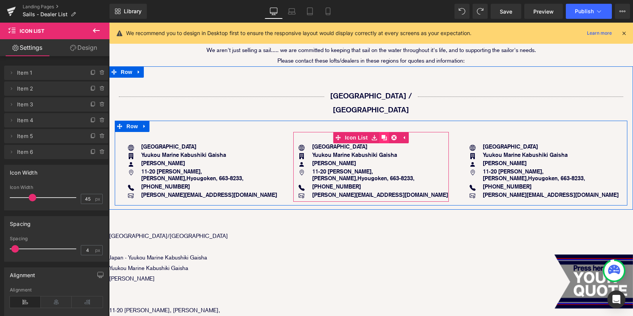
click at [385, 135] on icon at bounding box center [383, 137] width 5 height 5
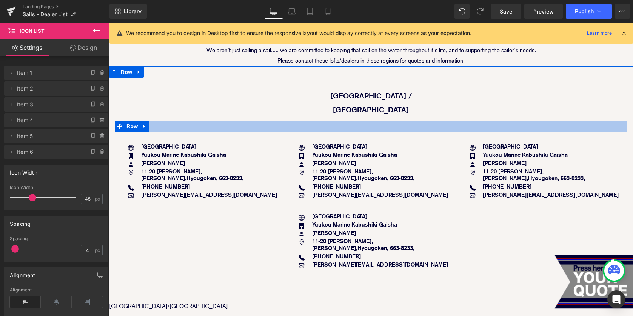
click at [203, 121] on div at bounding box center [371, 126] width 512 height 11
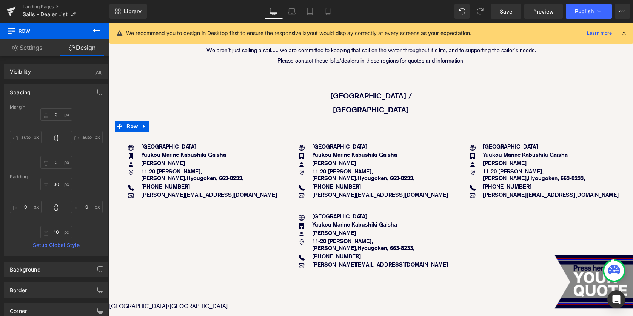
click at [89, 48] on link "Design" at bounding box center [82, 47] width 55 height 17
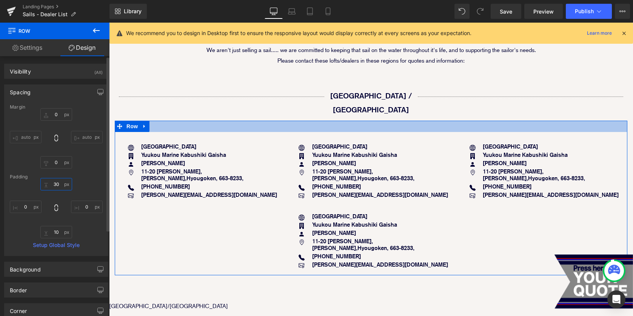
click at [53, 183] on input "text" at bounding box center [56, 184] width 32 height 12
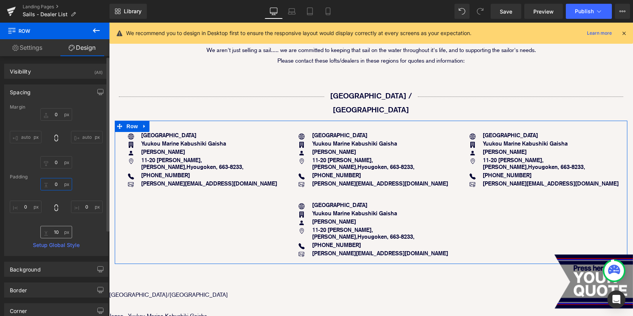
type input "0"
click at [54, 232] on input "text" at bounding box center [56, 232] width 32 height 12
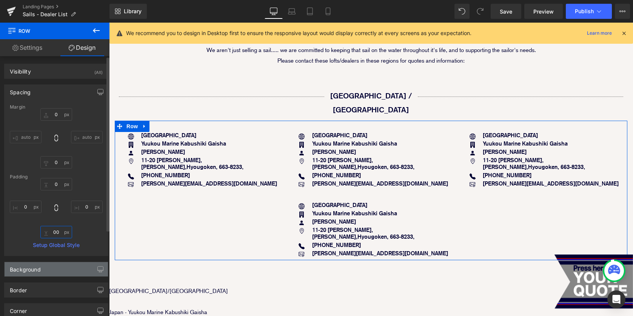
type input "0"
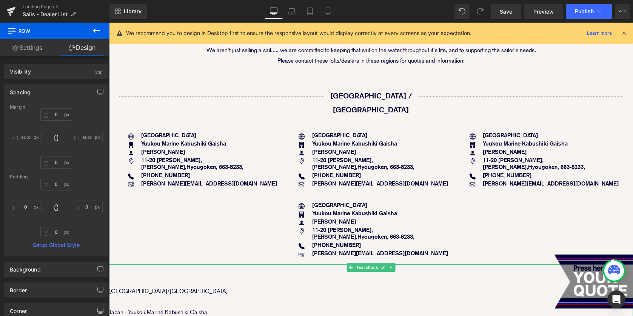
click at [314, 275] on p at bounding box center [371, 280] width 524 height 11
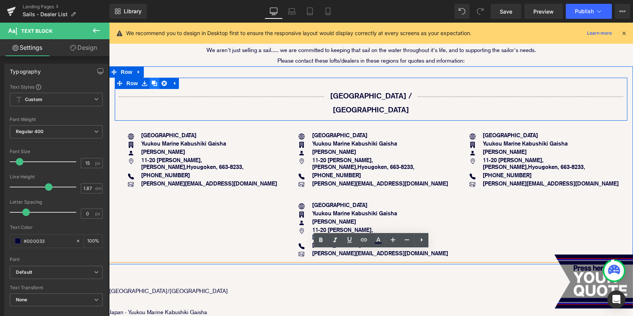
click at [156, 82] on icon at bounding box center [154, 83] width 5 height 6
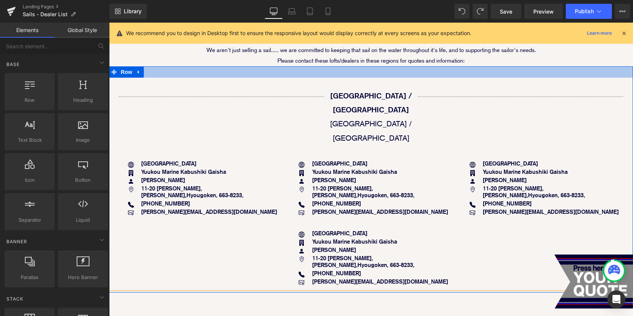
click at [171, 72] on div at bounding box center [371, 71] width 524 height 11
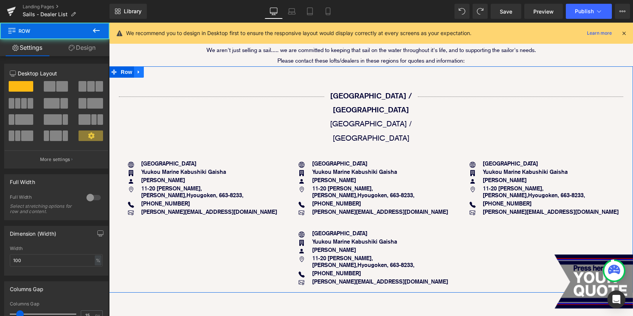
click at [140, 74] on icon at bounding box center [138, 72] width 5 height 6
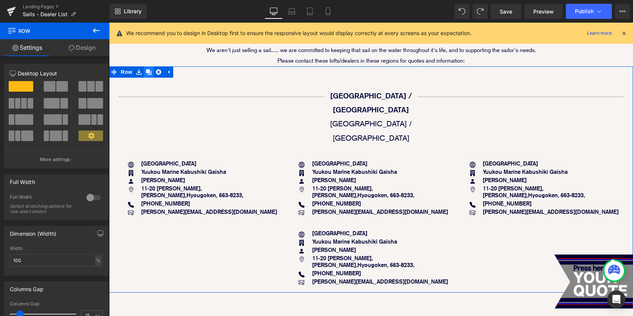
click at [147, 73] on icon at bounding box center [148, 71] width 5 height 5
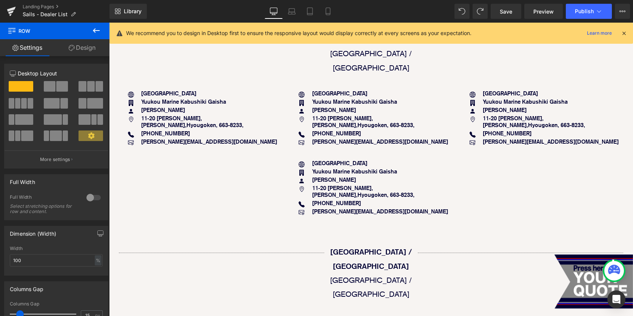
scroll to position [213, 0]
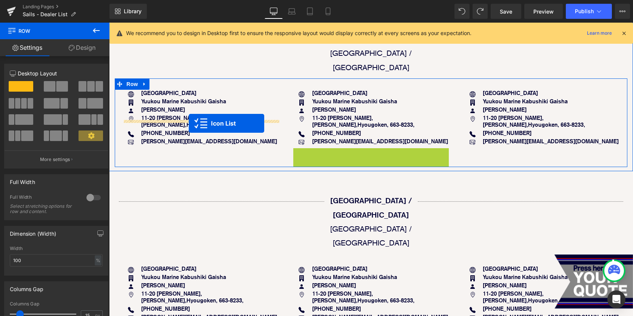
drag, startPoint x: 352, startPoint y: 126, endPoint x: 189, endPoint y: 124, distance: 163.0
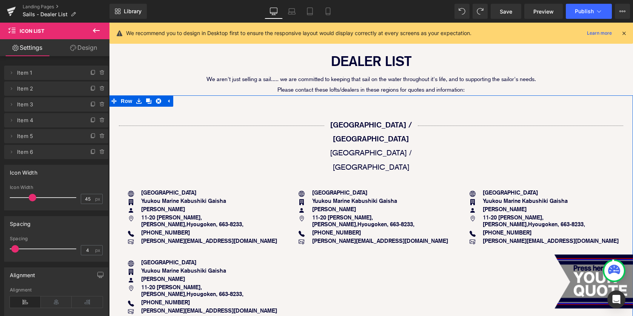
scroll to position [110, 0]
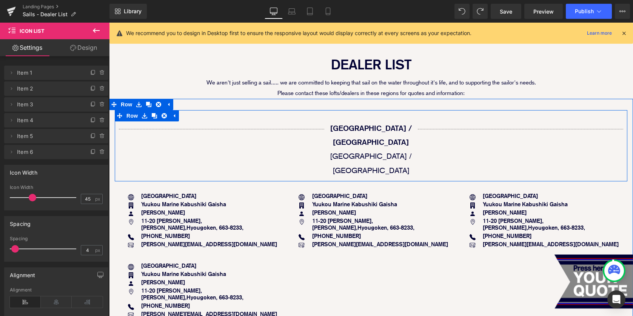
click at [275, 135] on div "Separator NaNpx Asia / Oceania Asia / Oceania Text Block Separator Row" at bounding box center [371, 146] width 512 height 72
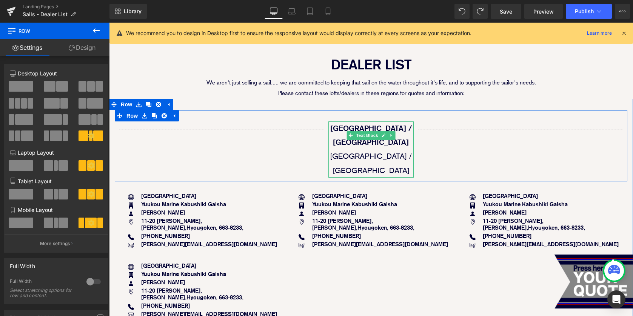
click at [396, 143] on p "Asia / Oceania Asia / Oceania" at bounding box center [370, 149] width 85 height 57
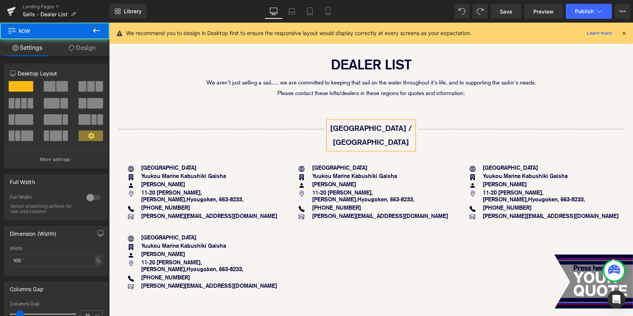
click at [217, 104] on div "Separator NaNpx Asia / Oceania Text Block Separator Row Icon Japan Text Block I…" at bounding box center [371, 198] width 524 height 198
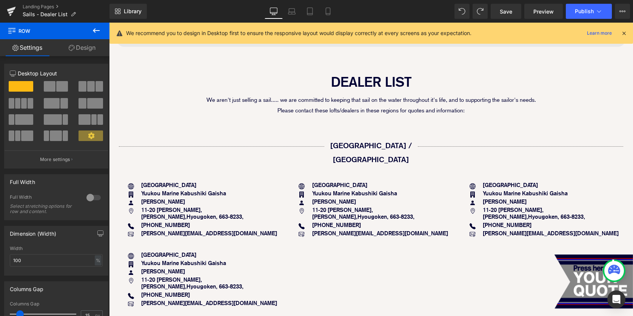
scroll to position [91, 0]
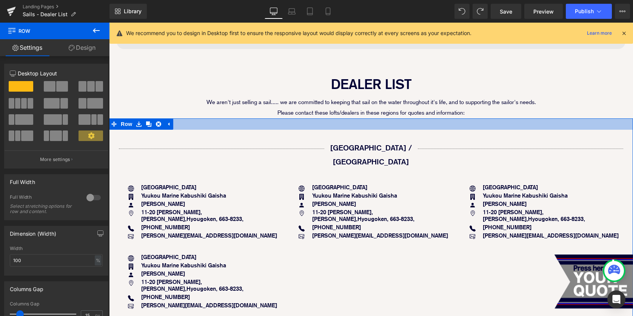
click at [226, 125] on div at bounding box center [371, 123] width 524 height 11
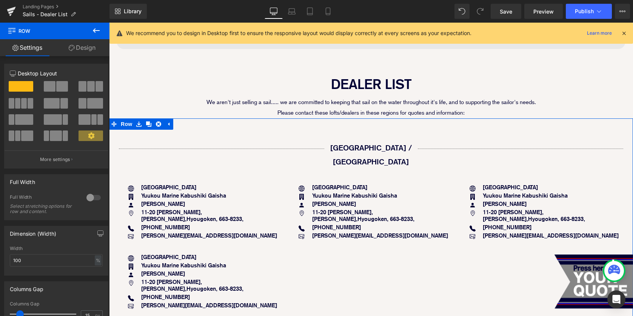
click at [87, 44] on link "Design" at bounding box center [82, 47] width 55 height 17
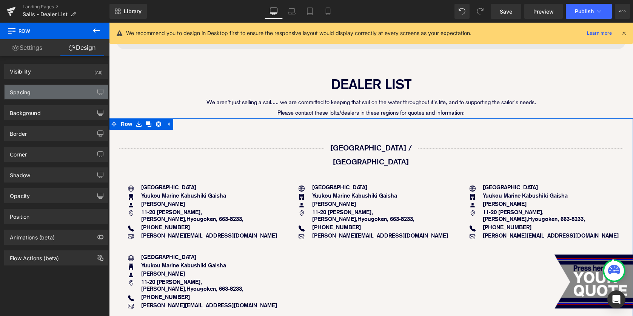
click at [71, 92] on div "Spacing" at bounding box center [56, 92] width 103 height 14
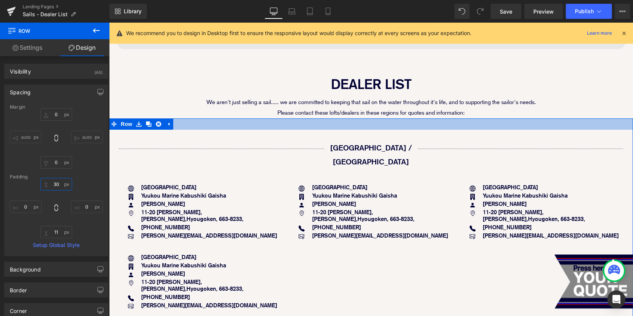
click at [53, 184] on input "text" at bounding box center [56, 184] width 32 height 12
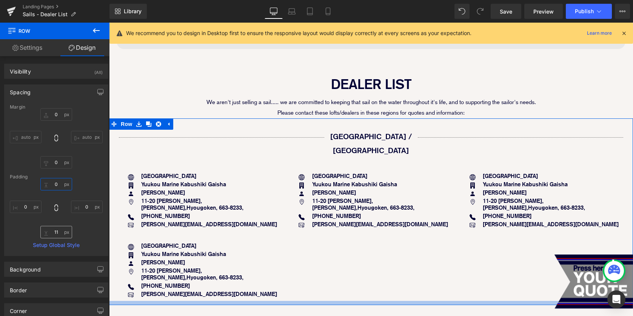
type input "0"
click at [53, 233] on input "text" at bounding box center [56, 232] width 32 height 12
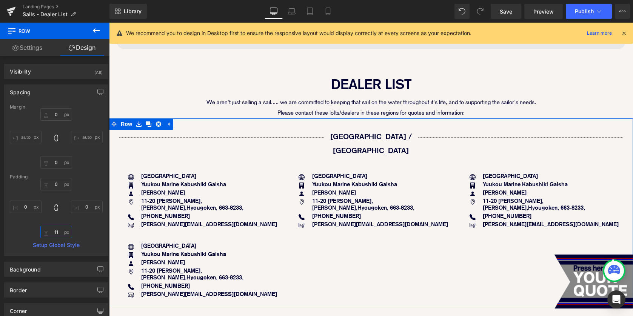
type input "0"
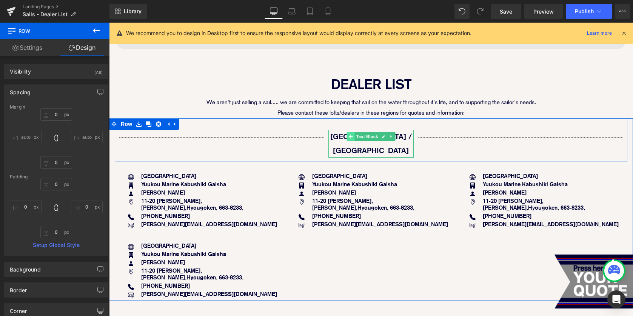
click at [350, 138] on icon at bounding box center [350, 137] width 4 height 4
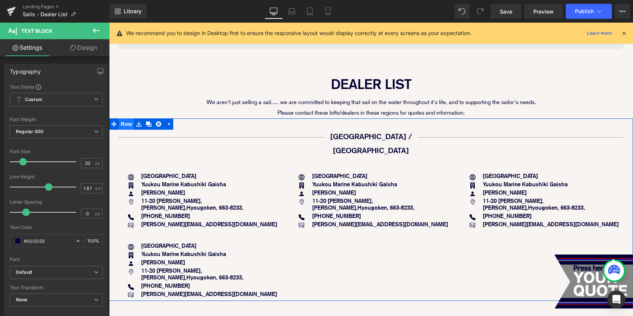
click at [127, 124] on span "Row" at bounding box center [126, 123] width 15 height 11
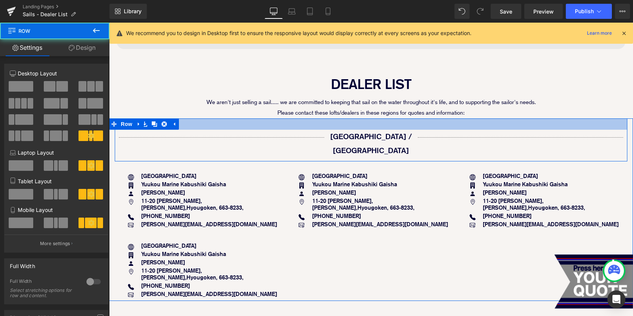
click at [214, 126] on div at bounding box center [371, 123] width 512 height 11
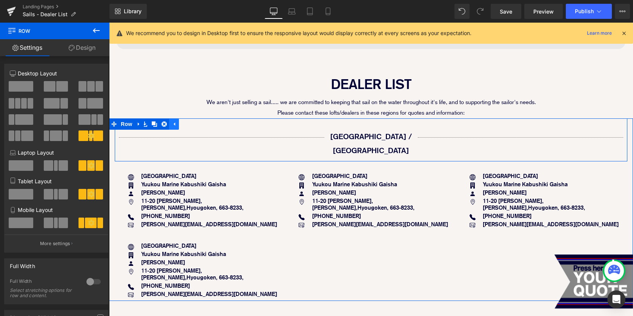
click at [174, 126] on icon at bounding box center [173, 124] width 5 height 6
click at [146, 126] on icon at bounding box center [144, 124] width 5 height 6
click at [170, 128] on link at bounding box center [174, 123] width 10 height 11
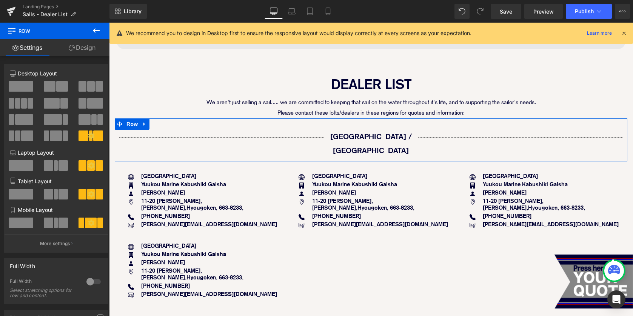
click at [87, 48] on link "Design" at bounding box center [82, 47] width 55 height 17
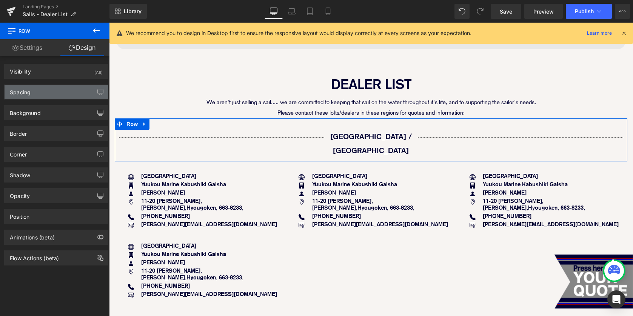
click at [72, 91] on div "Spacing" at bounding box center [56, 92] width 103 height 14
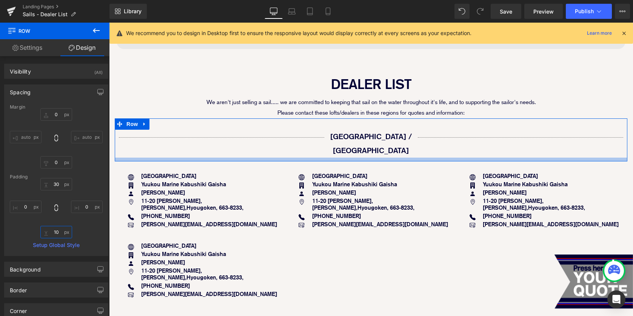
click at [54, 235] on input "10" at bounding box center [56, 232] width 32 height 12
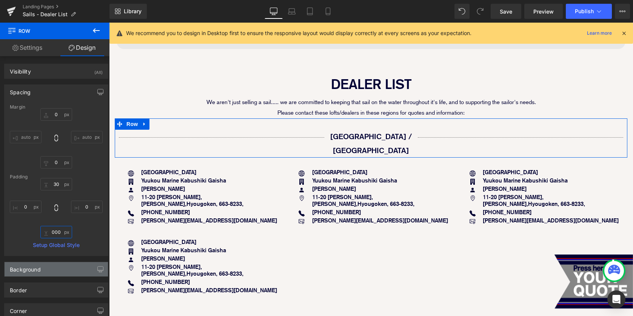
scroll to position [0, 0]
type input "0"
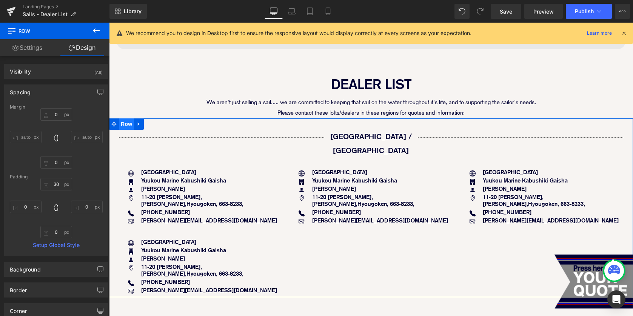
click at [124, 123] on span "Row" at bounding box center [126, 123] width 15 height 11
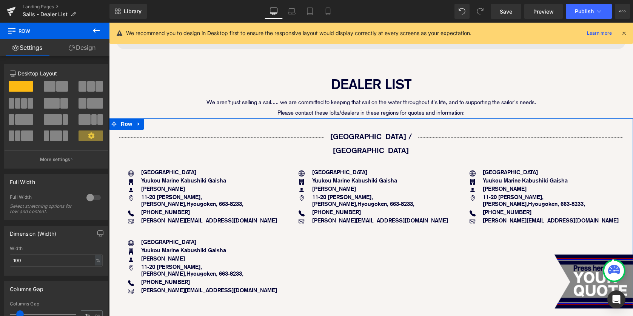
click at [84, 49] on link "Design" at bounding box center [82, 47] width 55 height 17
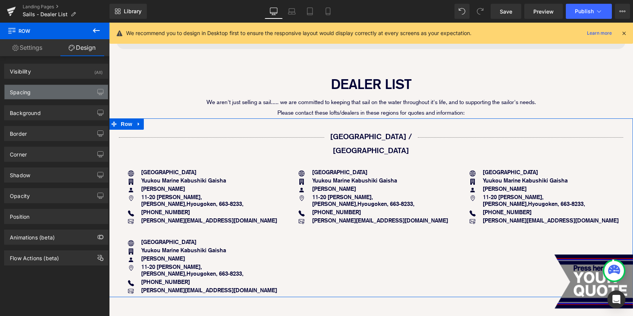
click at [70, 95] on div "Spacing" at bounding box center [56, 92] width 103 height 14
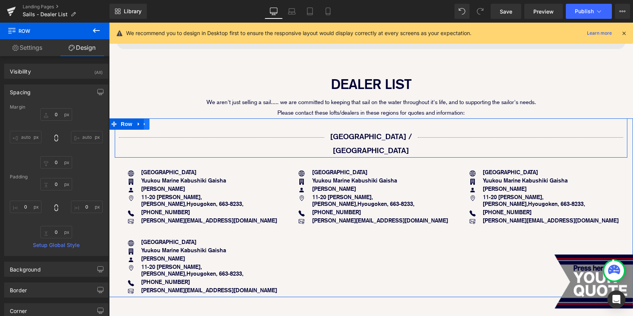
click at [146, 126] on icon at bounding box center [144, 124] width 5 height 6
click at [171, 128] on link at bounding box center [174, 123] width 10 height 11
click at [37, 50] on link "Settings" at bounding box center [27, 47] width 55 height 17
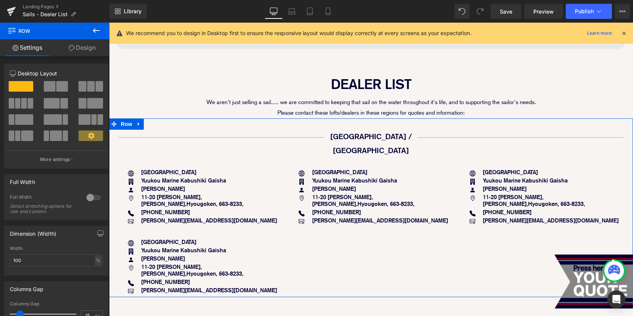
click at [69, 51] on icon at bounding box center [72, 48] width 6 height 6
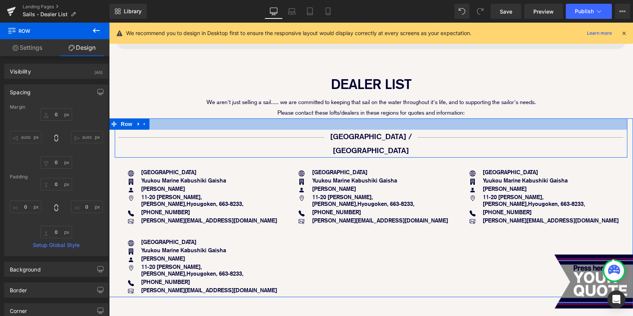
click at [163, 125] on div at bounding box center [371, 123] width 512 height 11
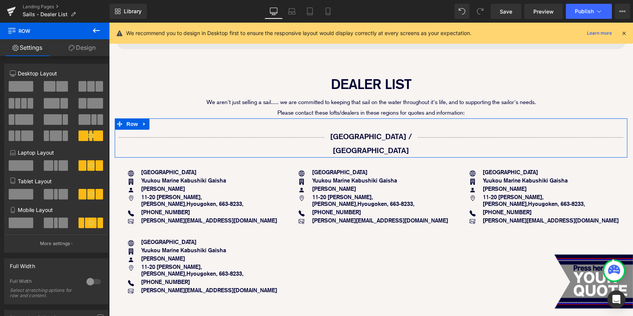
click at [88, 46] on link "Design" at bounding box center [82, 47] width 55 height 17
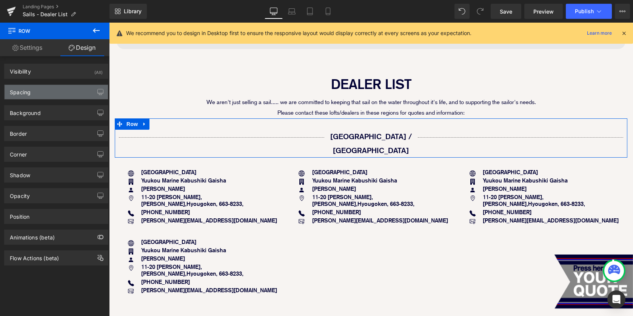
click at [76, 92] on div "Spacing" at bounding box center [56, 92] width 103 height 14
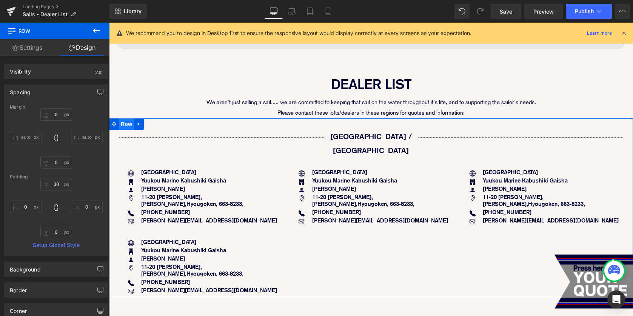
click at [123, 124] on span "Row" at bounding box center [126, 123] width 15 height 11
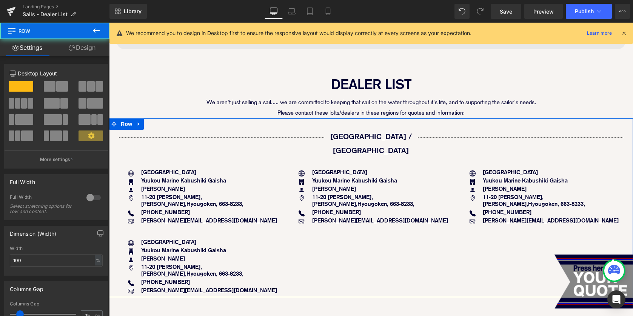
click at [83, 48] on link "Design" at bounding box center [82, 47] width 55 height 17
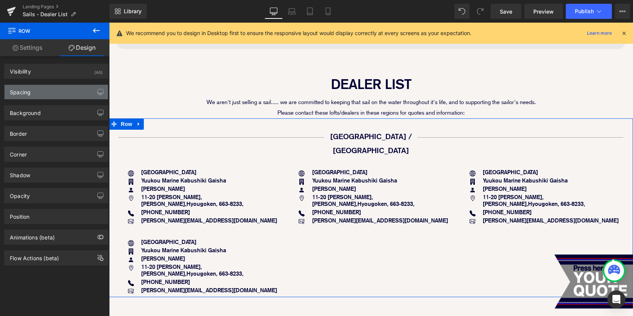
click at [62, 92] on div "Spacing" at bounding box center [56, 92] width 103 height 14
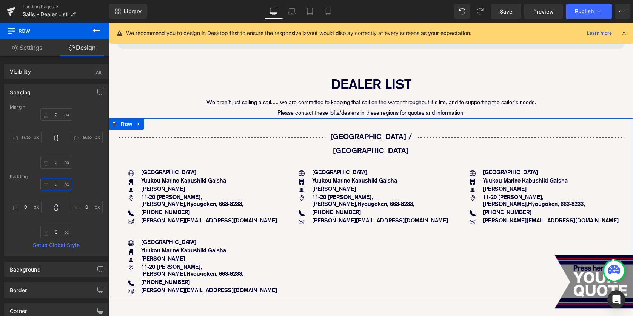
click at [54, 184] on input "text" at bounding box center [56, 184] width 32 height 12
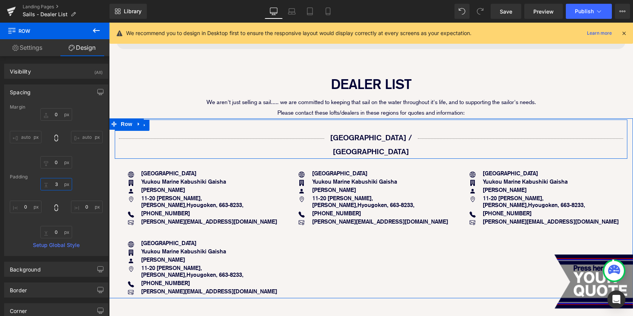
type input "30"
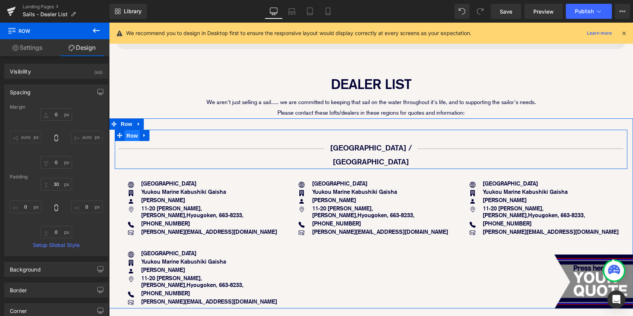
click at [130, 138] on span "Row" at bounding box center [131, 135] width 15 height 11
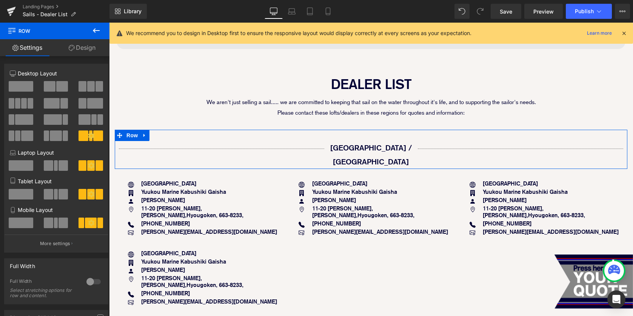
click at [91, 53] on link "Design" at bounding box center [82, 47] width 55 height 17
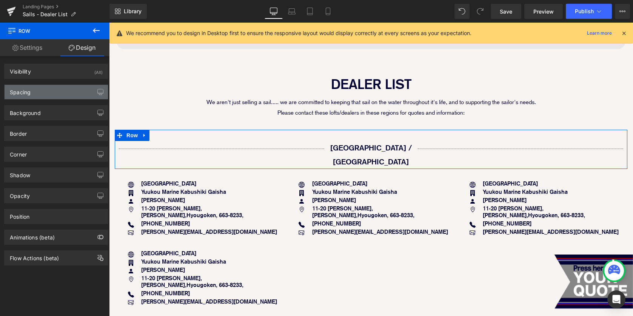
click at [57, 92] on div "Spacing" at bounding box center [56, 92] width 103 height 14
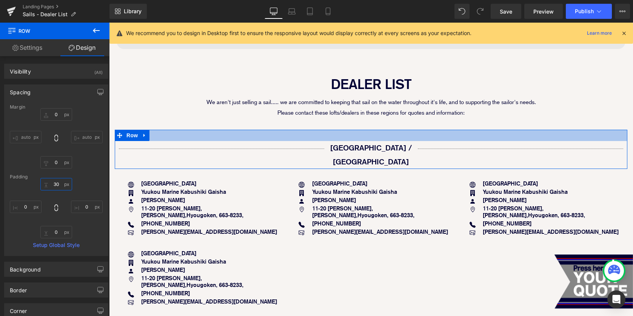
click at [53, 186] on input "text" at bounding box center [56, 184] width 32 height 12
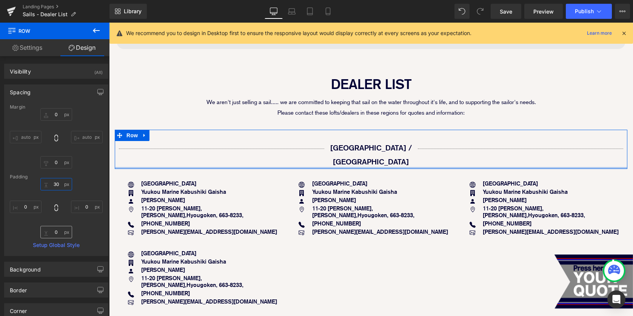
type input "0"
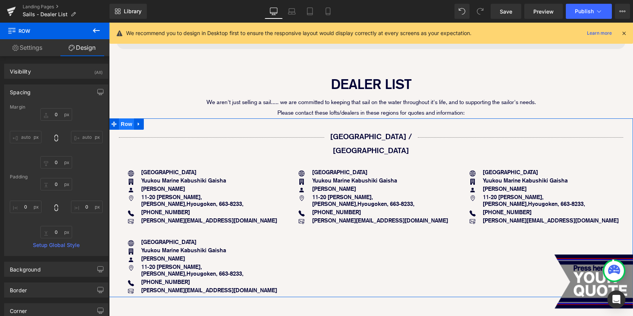
click at [124, 124] on span "Row" at bounding box center [126, 123] width 15 height 11
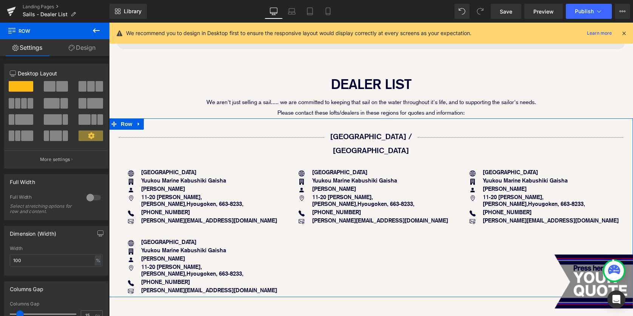
click at [84, 46] on link "Design" at bounding box center [82, 47] width 55 height 17
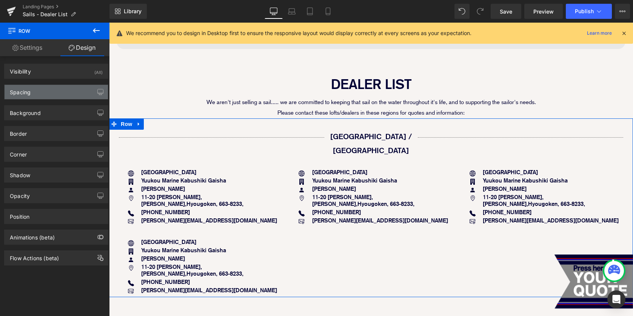
click at [67, 97] on div "Spacing" at bounding box center [56, 92] width 103 height 14
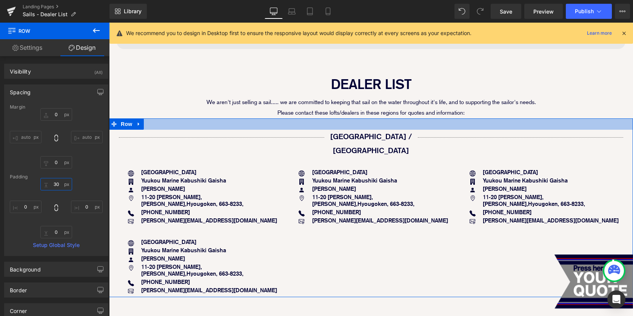
click at [53, 183] on input "30" at bounding box center [56, 184] width 32 height 12
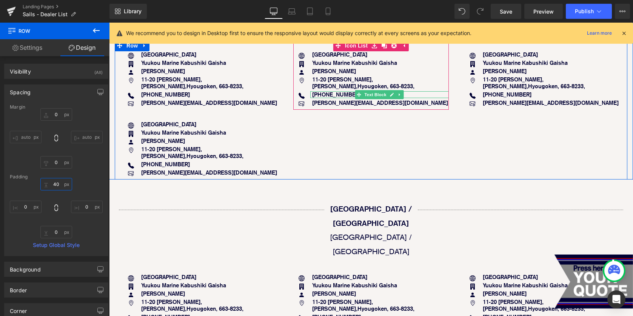
scroll to position [228, 0]
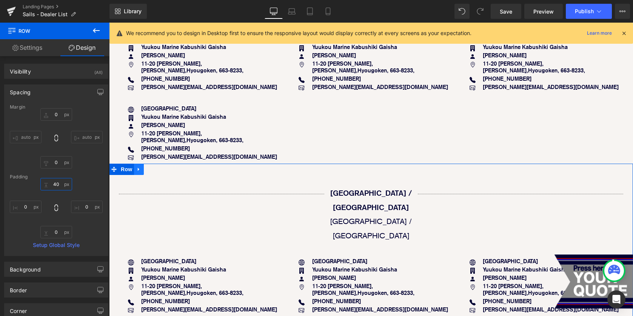
type input "40"
click at [139, 167] on icon at bounding box center [138, 170] width 5 height 6
click at [157, 167] on icon at bounding box center [158, 169] width 5 height 5
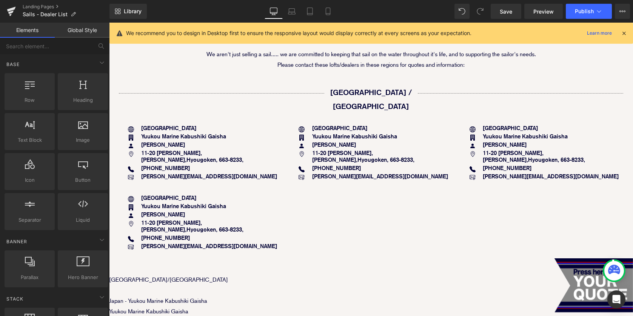
scroll to position [71, 0]
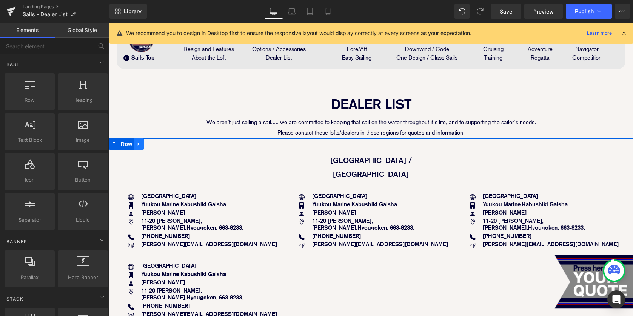
click at [139, 146] on icon at bounding box center [138, 144] width 5 height 6
click at [146, 146] on link at bounding box center [149, 143] width 10 height 11
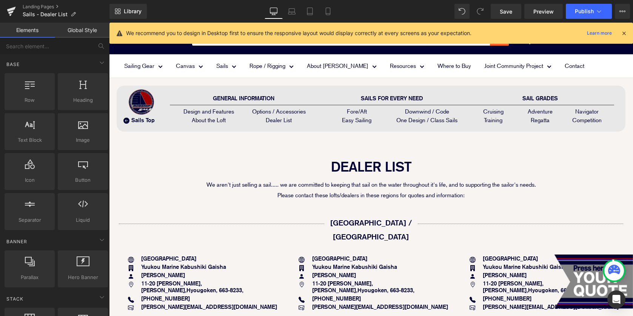
scroll to position [8, 0]
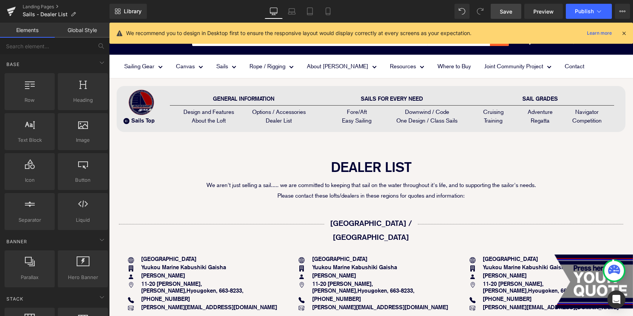
click at [504, 12] on span "Save" at bounding box center [505, 12] width 12 height 8
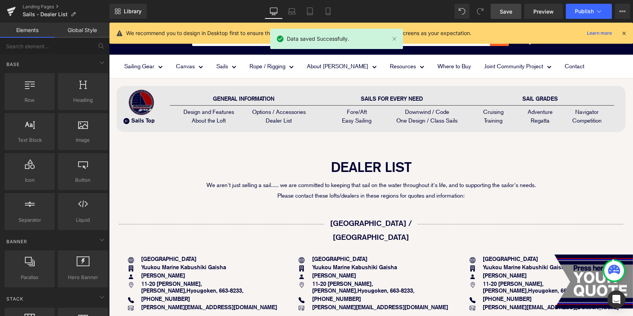
click at [625, 35] on icon at bounding box center [623, 33] width 7 height 7
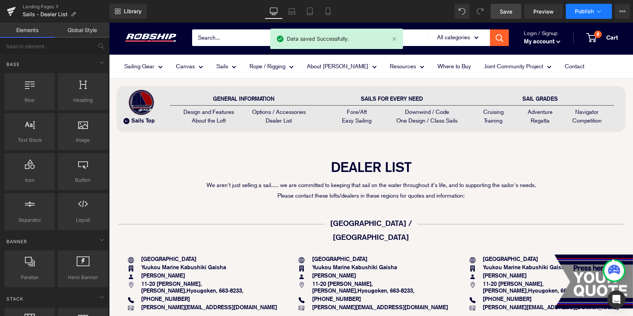
click at [588, 10] on span "Publish" at bounding box center [583, 11] width 19 height 6
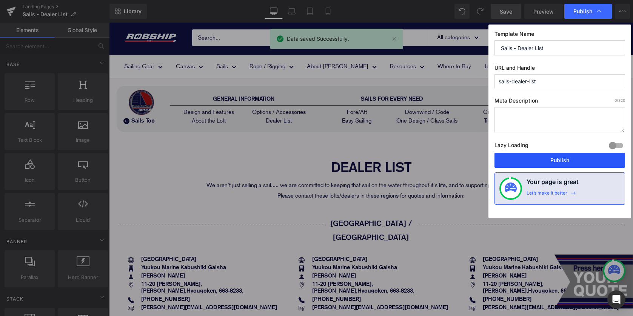
click at [533, 160] on button "Publish" at bounding box center [559, 160] width 131 height 15
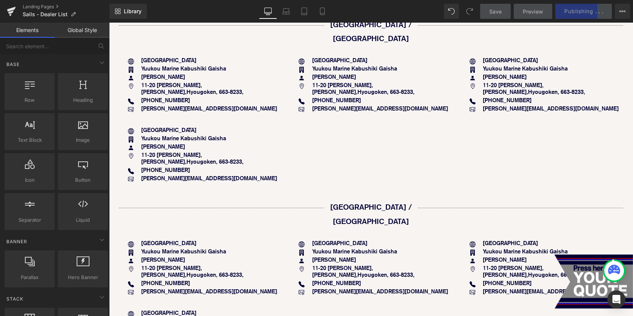
scroll to position [195, 0]
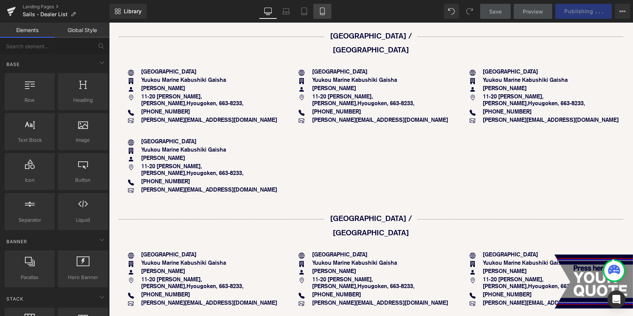
click at [321, 16] on link "Mobile" at bounding box center [322, 11] width 18 height 15
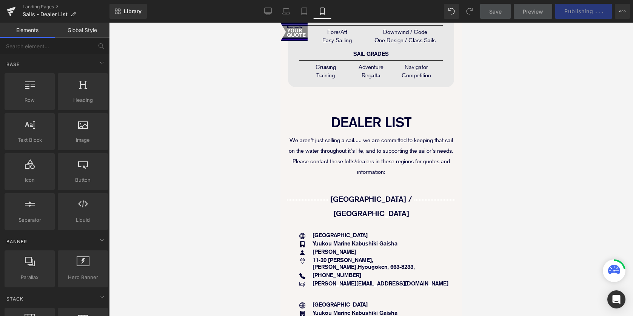
scroll to position [658, 0]
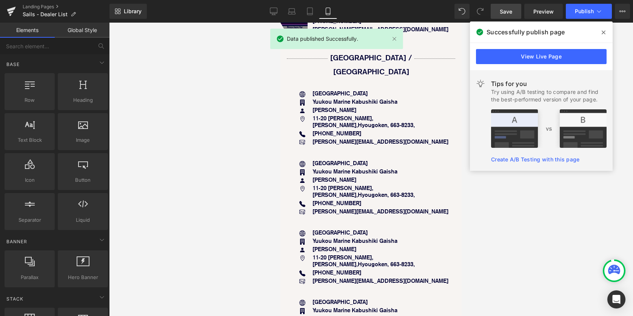
click at [603, 31] on icon at bounding box center [603, 32] width 4 height 6
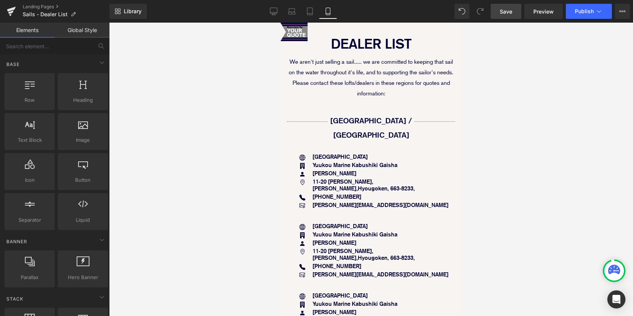
scroll to position [272, 0]
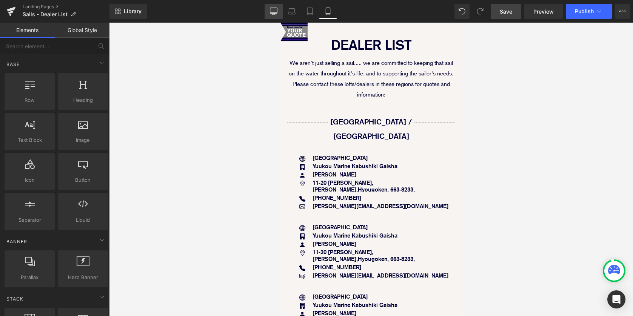
click at [267, 11] on link "Desktop" at bounding box center [273, 11] width 18 height 15
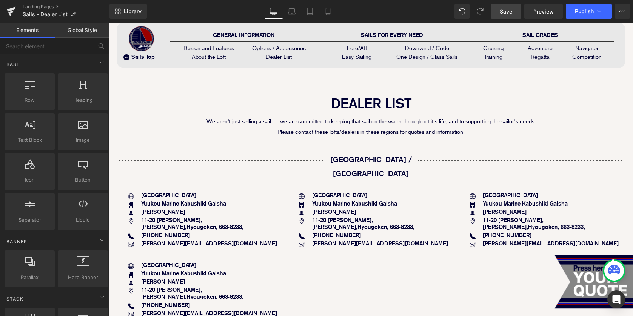
scroll to position [71, 0]
click at [332, 12] on link "Mobile" at bounding box center [328, 11] width 18 height 15
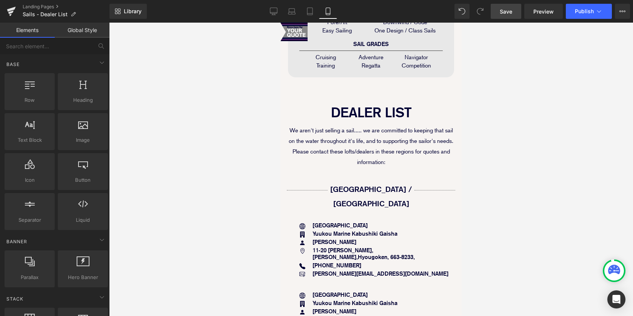
scroll to position [206, 0]
click at [270, 12] on icon at bounding box center [274, 12] width 8 height 8
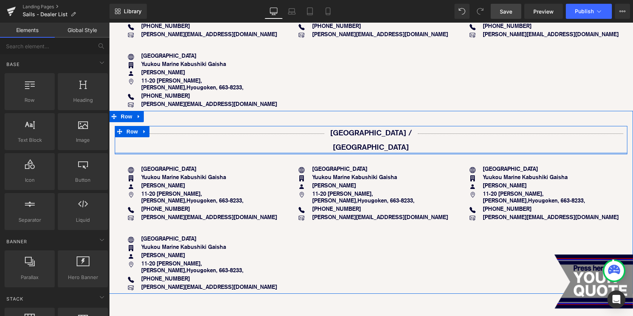
scroll to position [266, 0]
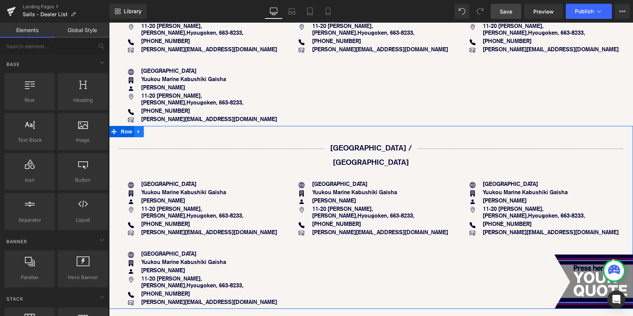
click at [137, 129] on icon at bounding box center [138, 132] width 5 height 6
click at [159, 129] on icon at bounding box center [158, 132] width 5 height 6
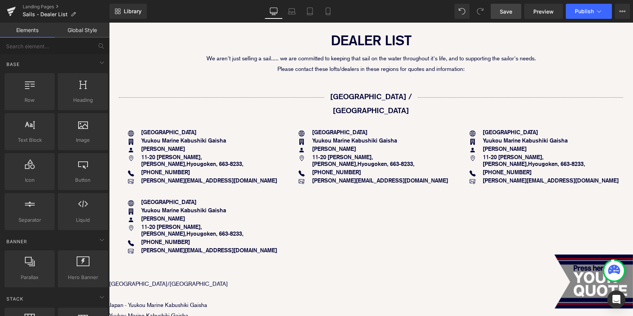
scroll to position [103, 0]
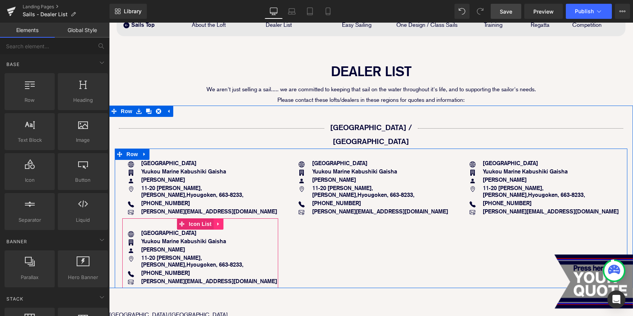
click at [217, 223] on icon at bounding box center [218, 224] width 2 height 3
click at [223, 221] on icon at bounding box center [222, 223] width 5 height 5
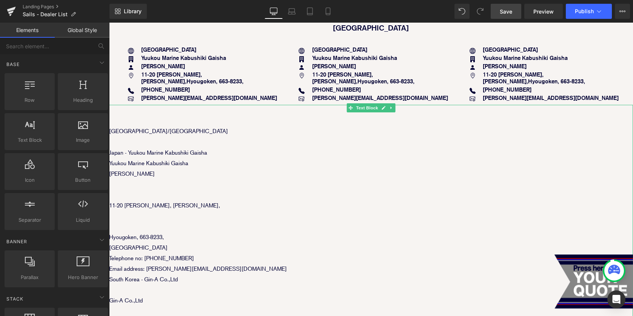
scroll to position [228, 0]
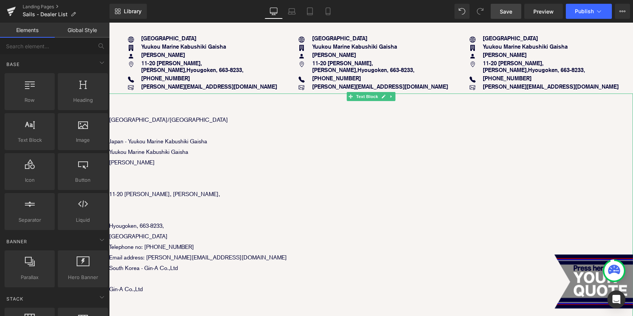
click at [191, 263] on p "South Korea - Gin-A Co.,Ltd" at bounding box center [371, 268] width 524 height 11
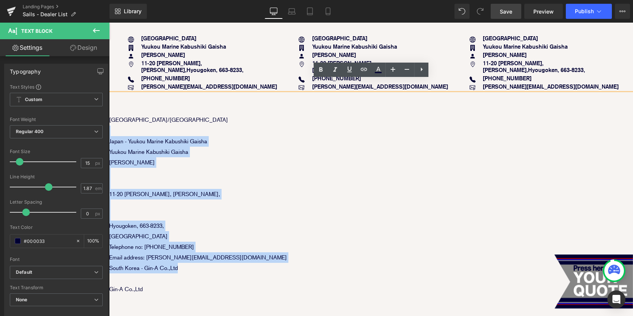
drag, startPoint x: 219, startPoint y: 255, endPoint x: 115, endPoint y: 119, distance: 170.9
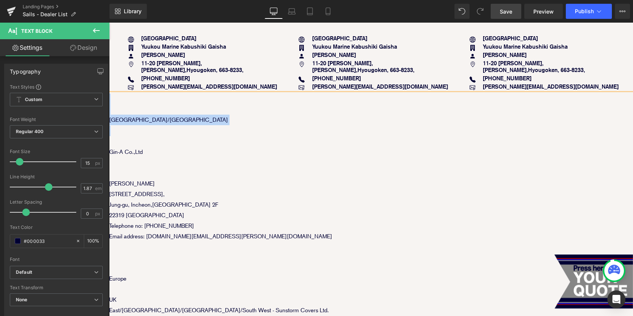
drag, startPoint x: 160, startPoint y: 118, endPoint x: 112, endPoint y: 89, distance: 56.2
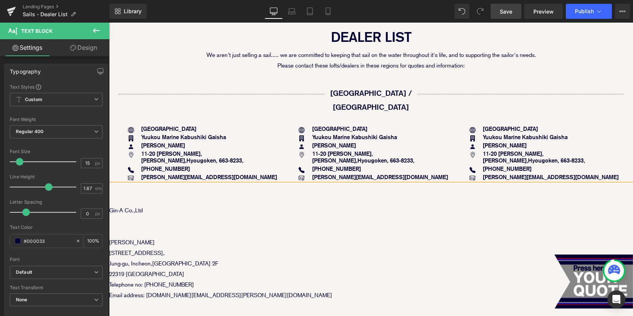
scroll to position [141, 0]
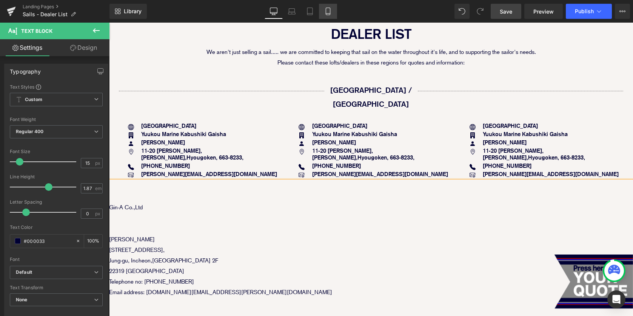
click at [329, 17] on link "Mobile" at bounding box center [328, 11] width 18 height 15
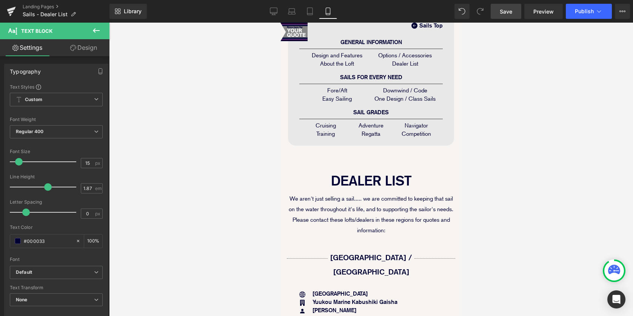
scroll to position [0, 0]
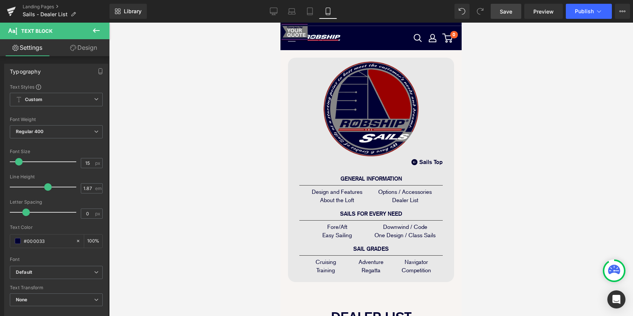
click at [296, 33] on img at bounding box center [293, 36] width 27 height 26
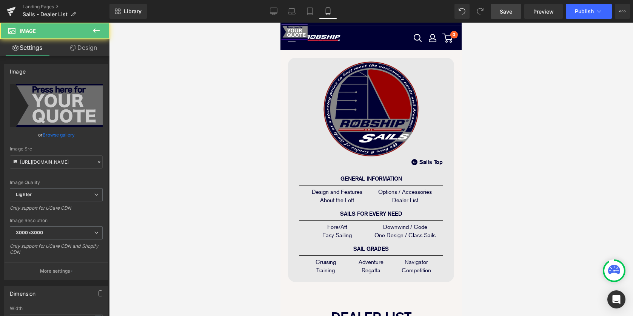
click at [82, 51] on link "Design" at bounding box center [83, 47] width 55 height 17
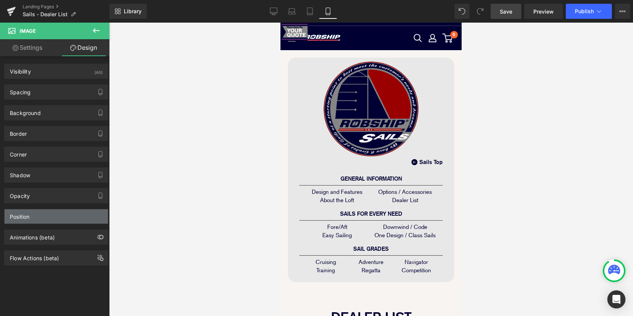
click at [50, 214] on div "Position" at bounding box center [56, 216] width 103 height 14
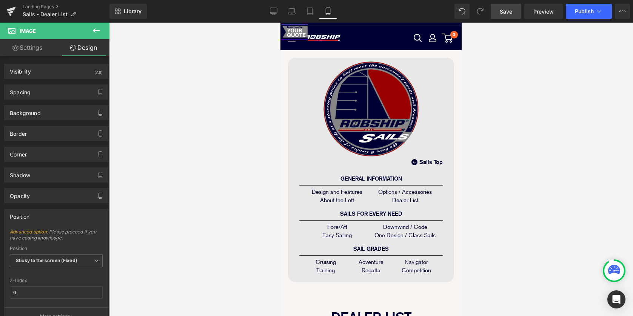
scroll to position [72, 0]
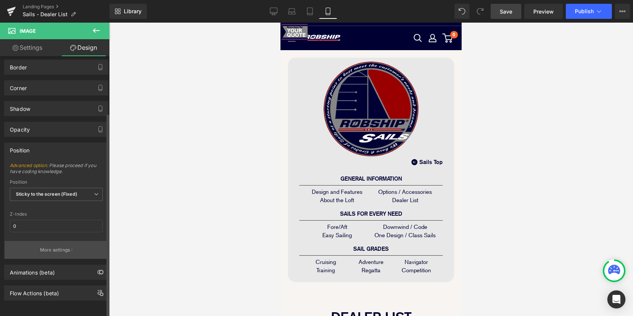
click at [35, 241] on button "More settings" at bounding box center [56, 250] width 103 height 18
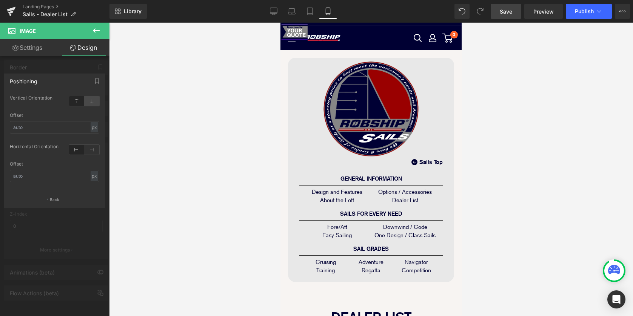
click at [97, 104] on icon at bounding box center [91, 101] width 15 height 10
click at [93, 155] on div at bounding box center [84, 157] width 30 height 5
click at [93, 148] on icon at bounding box center [91, 150] width 15 height 10
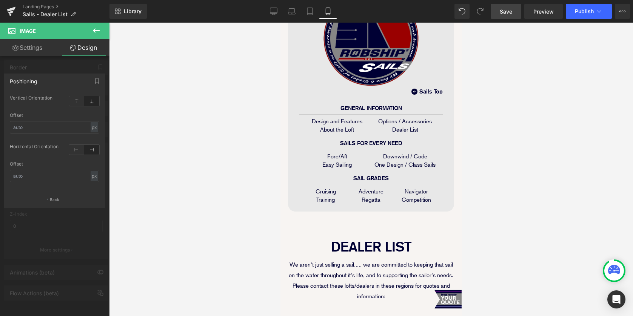
scroll to position [0, 0]
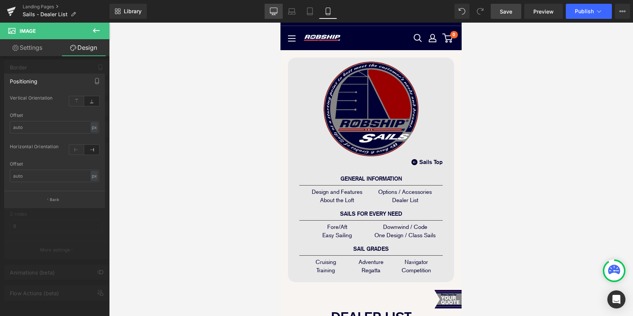
click at [272, 15] on link "Desktop" at bounding box center [273, 11] width 18 height 15
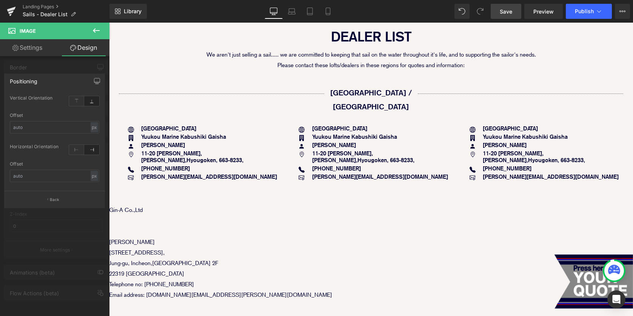
scroll to position [147, 0]
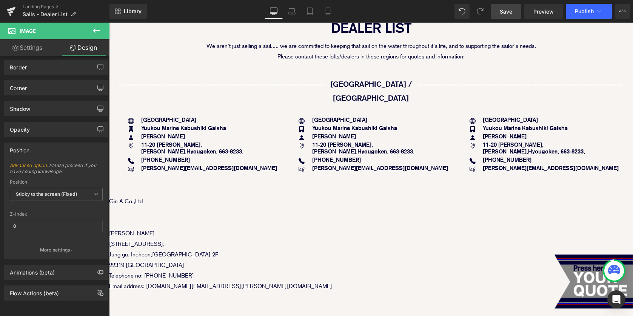
click at [147, 196] on p "Gin-A Co.,Ltd" at bounding box center [371, 201] width 524 height 11
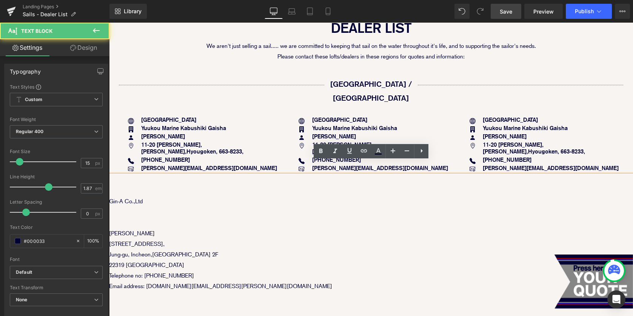
click at [155, 196] on p "Gin-A Co.,Ltd" at bounding box center [371, 201] width 524 height 11
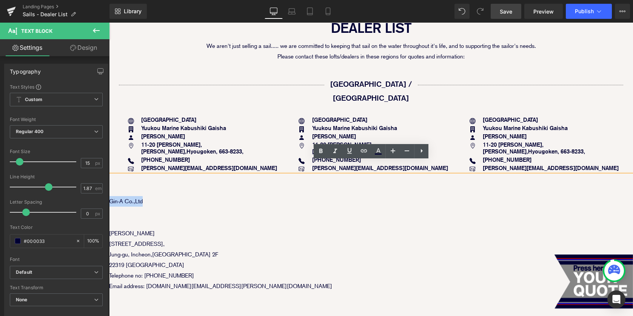
drag, startPoint x: 158, startPoint y: 189, endPoint x: 109, endPoint y: 188, distance: 49.0
click at [109, 196] on p "Gin-A Co.,Ltd" at bounding box center [371, 201] width 524 height 11
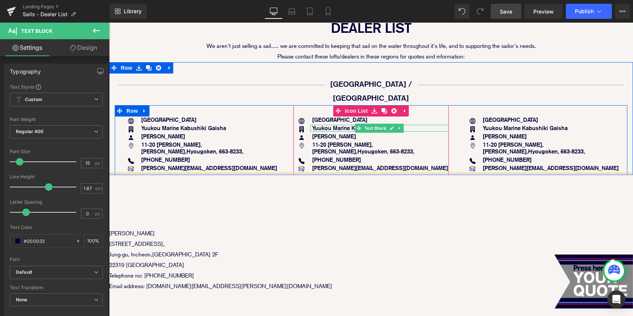
click at [316, 124] on strong "Yuukou Marine Kabushiki Gaisha" at bounding box center [354, 127] width 85 height 7
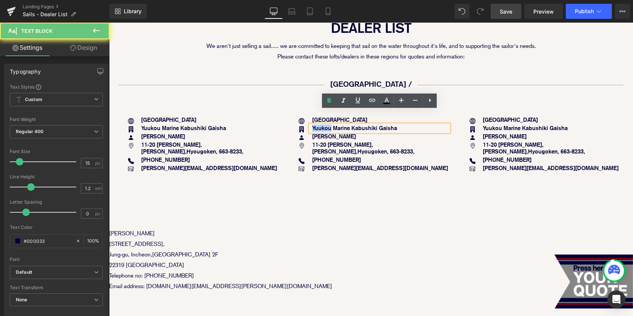
click at [316, 124] on strong "Yuukou Marine Kabushiki Gaisha" at bounding box center [354, 127] width 85 height 7
click at [321, 124] on strong "Yuukou Marine Kabushiki Gaisha" at bounding box center [354, 127] width 85 height 7
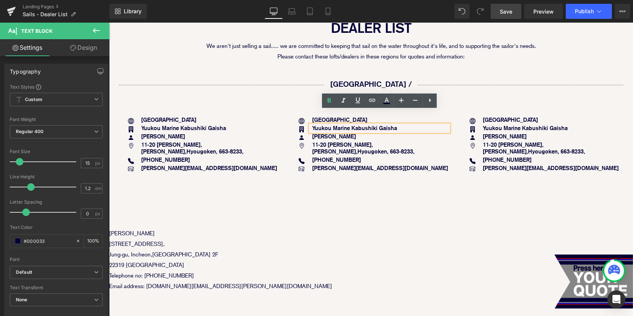
click at [395, 124] on strong "Yuukou Marine Kabushiki Gaisha" at bounding box center [354, 127] width 85 height 7
drag, startPoint x: 407, startPoint y: 115, endPoint x: 312, endPoint y: 115, distance: 95.1
click at [312, 125] on p "Yuukou Marine Kabushiki Gaisha" at bounding box center [380, 128] width 137 height 7
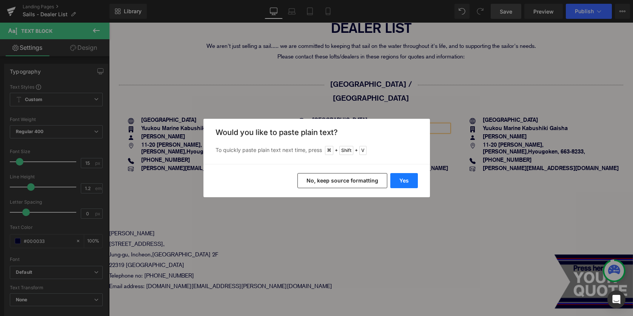
drag, startPoint x: 399, startPoint y: 177, endPoint x: 291, endPoint y: 154, distance: 111.0
click at [399, 177] on button "Yes" at bounding box center [404, 180] width 28 height 15
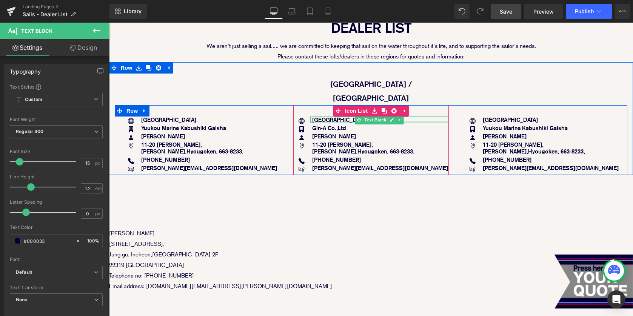
click at [317, 121] on div at bounding box center [379, 122] width 139 height 2
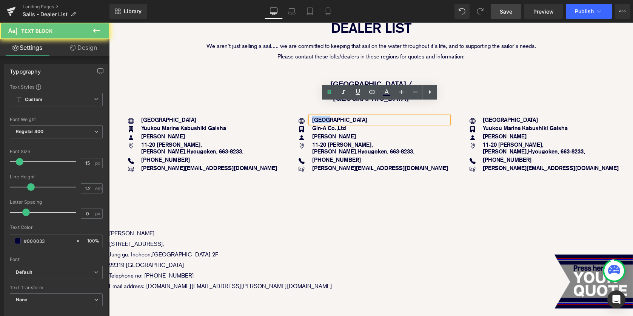
click at [317, 116] on strong "[GEOGRAPHIC_DATA]" at bounding box center [339, 119] width 55 height 7
click at [329, 117] on p "[GEOGRAPHIC_DATA]" at bounding box center [380, 120] width 137 height 7
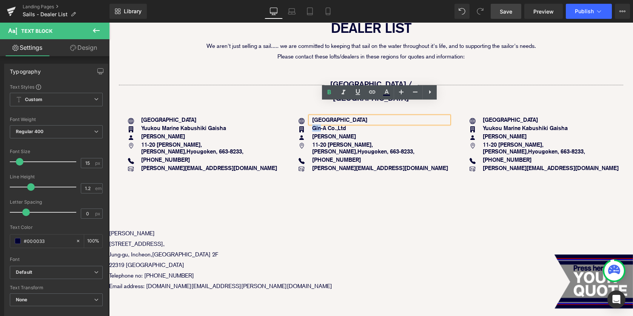
drag, startPoint x: 333, startPoint y: 106, endPoint x: 313, endPoint y: 105, distance: 20.0
click at [312, 117] on p "[GEOGRAPHIC_DATA]" at bounding box center [380, 120] width 137 height 7
click at [316, 116] on strong "[GEOGRAPHIC_DATA]" at bounding box center [339, 119] width 55 height 7
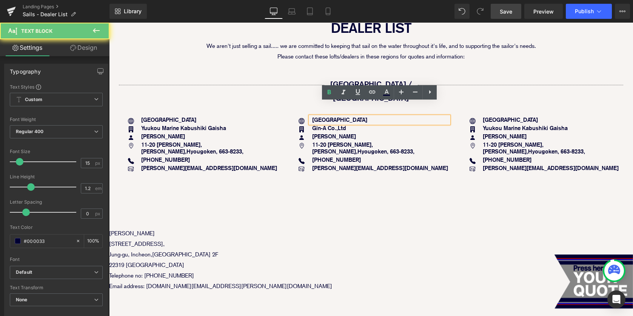
click at [310, 117] on div "[GEOGRAPHIC_DATA]" at bounding box center [379, 120] width 139 height 7
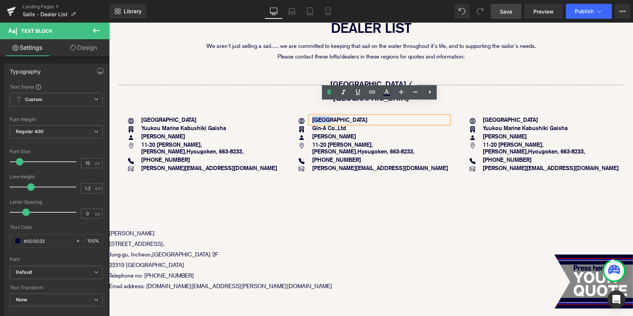
drag, startPoint x: 310, startPoint y: 105, endPoint x: 330, endPoint y: 105, distance: 20.4
click at [330, 117] on div "[GEOGRAPHIC_DATA]" at bounding box center [379, 120] width 139 height 7
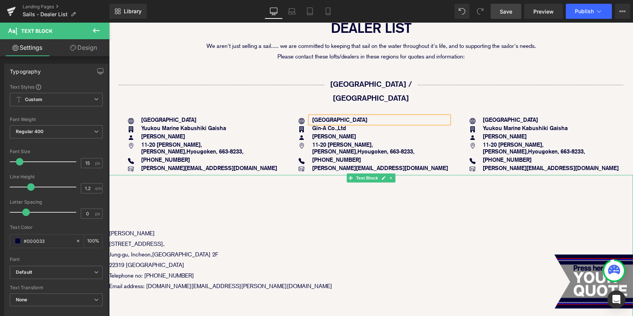
click at [140, 228] on p "[PERSON_NAME]" at bounding box center [371, 233] width 524 height 11
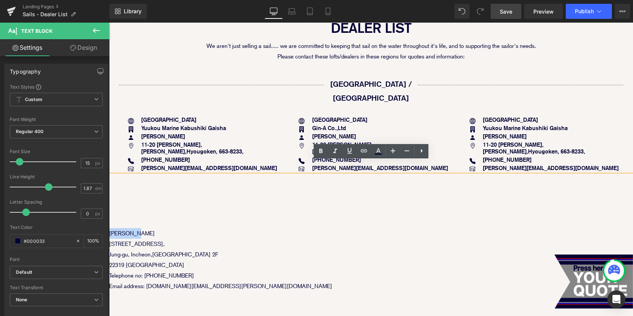
drag, startPoint x: 152, startPoint y: 218, endPoint x: 110, endPoint y: 218, distance: 42.6
click at [110, 228] on p "[PERSON_NAME]" at bounding box center [371, 233] width 524 height 11
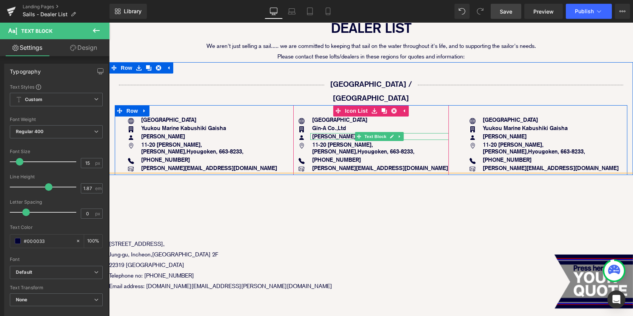
click at [316, 133] on strong "[PERSON_NAME]" at bounding box center [334, 136] width 44 height 7
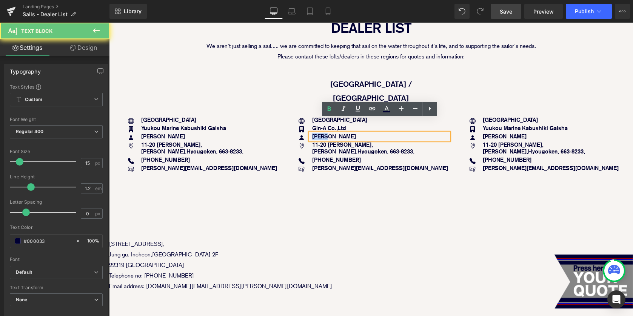
click at [316, 133] on strong "[PERSON_NAME]" at bounding box center [334, 136] width 44 height 7
click at [319, 133] on strong "[PERSON_NAME]" at bounding box center [334, 136] width 44 height 7
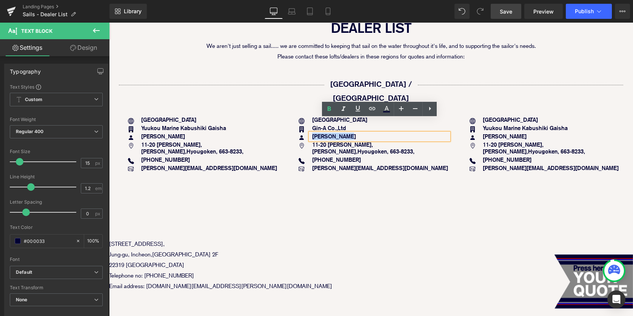
drag, startPoint x: 313, startPoint y: 123, endPoint x: 344, endPoint y: 121, distance: 31.7
click at [346, 133] on p "[PERSON_NAME]" at bounding box center [380, 136] width 137 height 7
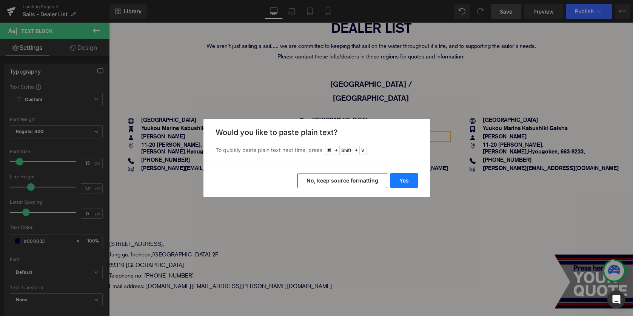
click at [401, 180] on button "Yes" at bounding box center [404, 180] width 28 height 15
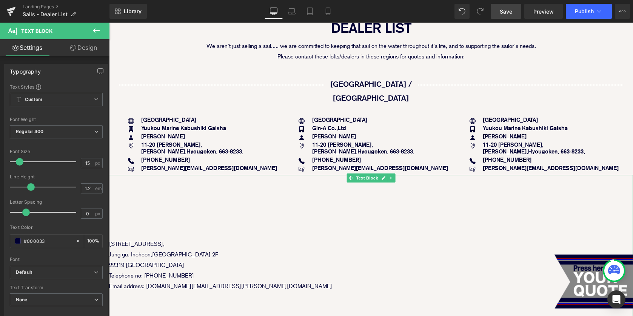
click at [136, 239] on p "[STREET_ADDRESS]," at bounding box center [371, 244] width 524 height 11
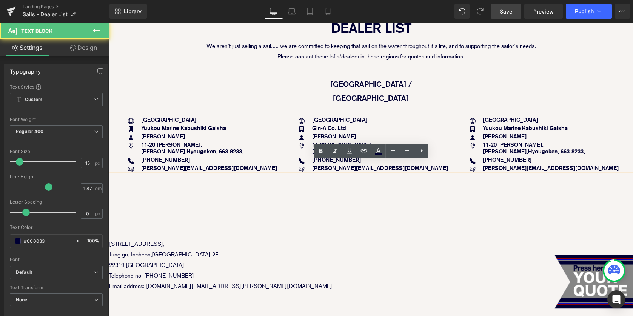
click at [124, 239] on p "[STREET_ADDRESS]," at bounding box center [371, 244] width 524 height 11
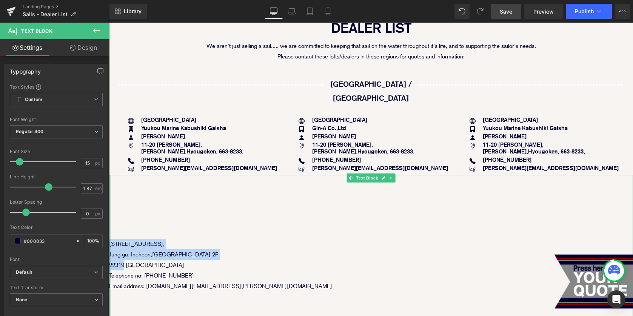
drag, startPoint x: 124, startPoint y: 251, endPoint x: 110, endPoint y: 229, distance: 26.5
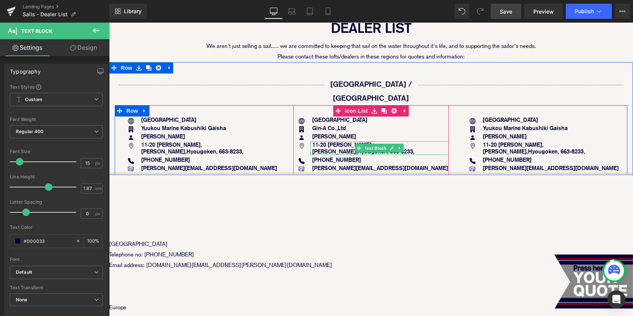
click at [318, 141] on strong "11-20 Tsutogawa Cho, Nishinomiya Shi, Hyougoken, 663-8233," at bounding box center [363, 148] width 102 height 14
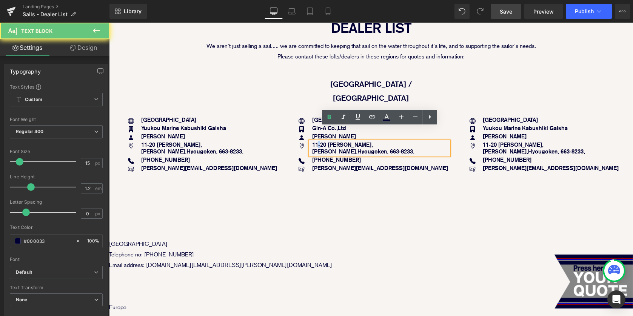
click at [317, 141] on strong "11-20 Tsutogawa Cho, Nishinomiya Shi, Hyougoken, 663-8233," at bounding box center [363, 148] width 102 height 14
click at [343, 141] on p "11-20 Tsutogawa Cho, Nishinomiya Shi, Hyougoken, 663-8233," at bounding box center [380, 148] width 137 height 14
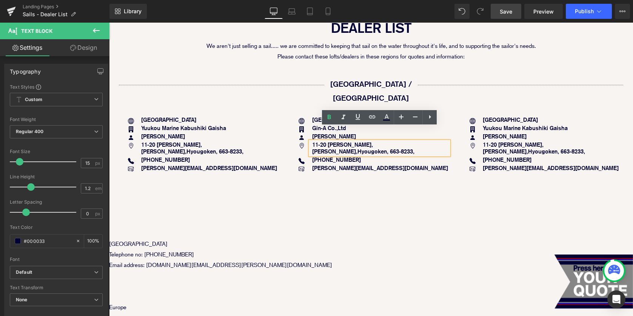
drag, startPoint x: 343, startPoint y: 138, endPoint x: 312, endPoint y: 130, distance: 31.9
click at [312, 141] on p "11-20 Tsutogawa Cho, Nishinomiya Shi, Hyougoken, 663-8233," at bounding box center [380, 148] width 137 height 14
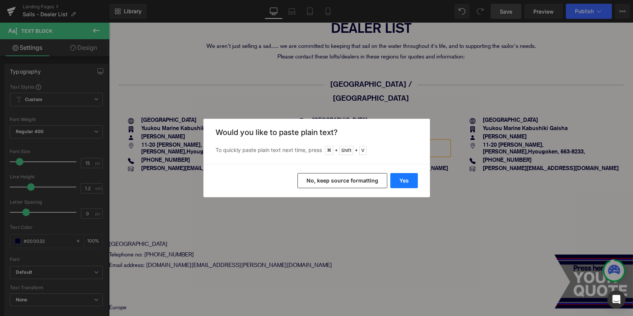
drag, startPoint x: 401, startPoint y: 181, endPoint x: 182, endPoint y: 154, distance: 220.4
click at [401, 181] on button "Yes" at bounding box center [404, 180] width 28 height 15
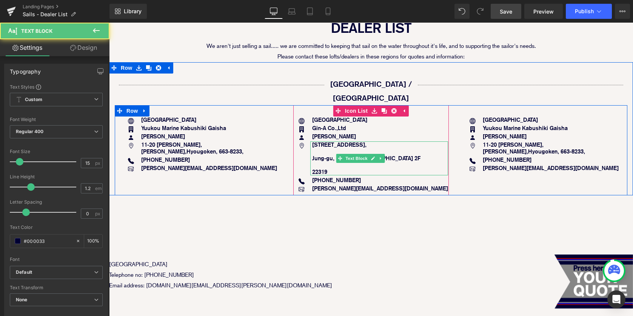
click at [318, 162] on p at bounding box center [380, 165] width 136 height 7
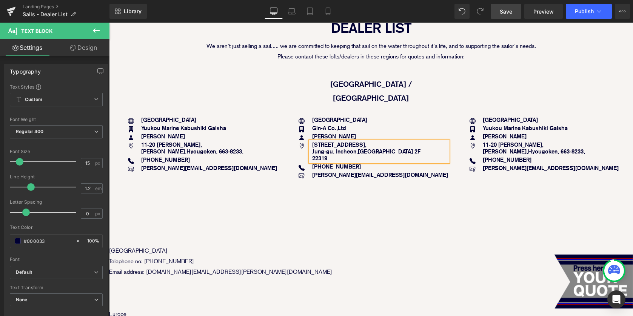
click at [311, 141] on div "63, Seohae-daero 483beon-gil, Jung-gu, Incheon,Republic of Korea 2F 22319" at bounding box center [379, 151] width 138 height 20
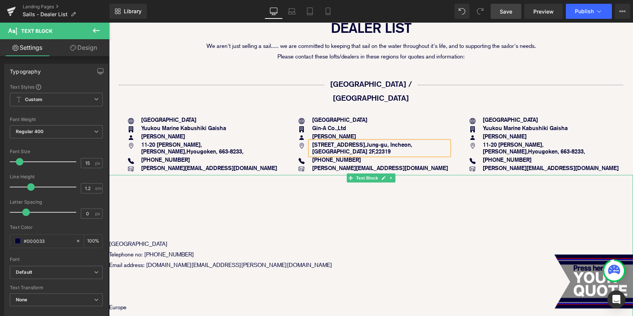
click at [356, 218] on p at bounding box center [371, 223] width 524 height 11
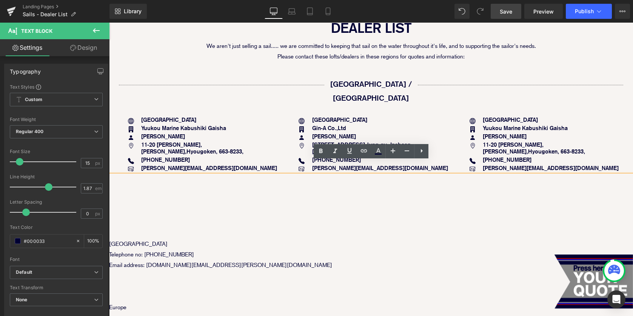
click at [195, 249] on p "Telephone no: [PHONE_NUMBER]" at bounding box center [371, 254] width 524 height 11
drag, startPoint x: 195, startPoint y: 241, endPoint x: 144, endPoint y: 240, distance: 50.9
click at [144, 249] on p "Telephone no: [PHONE_NUMBER]" at bounding box center [371, 254] width 524 height 11
copy p "+82 31 711 9681"
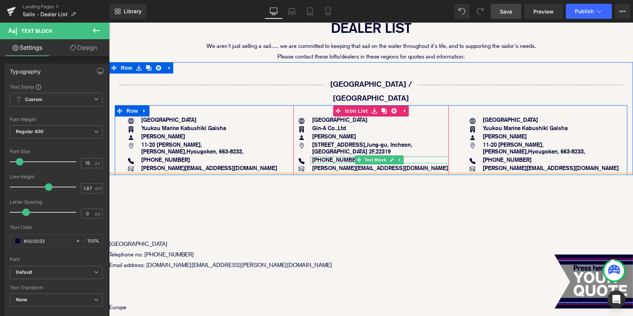
click at [322, 156] on strong "81 (0)798-20-8892" at bounding box center [336, 159] width 49 height 7
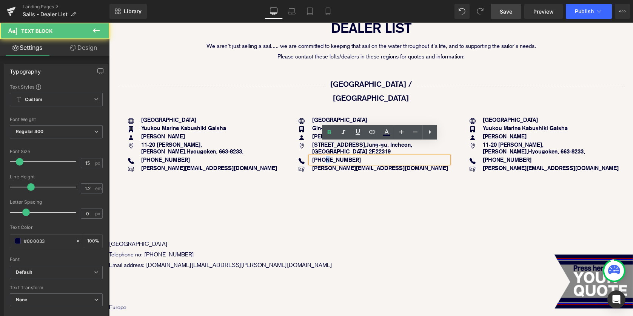
click at [322, 156] on strong "81 (0)798-20-8892" at bounding box center [336, 159] width 49 height 7
drag, startPoint x: 313, startPoint y: 145, endPoint x: 362, endPoint y: 145, distance: 49.4
click at [362, 157] on p "81 (0)798-20-8892" at bounding box center [380, 160] width 137 height 7
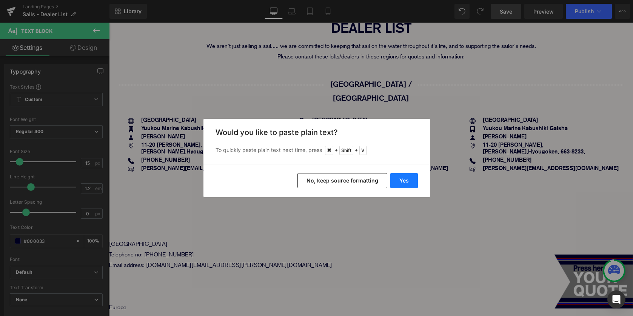
click at [401, 186] on button "Yes" at bounding box center [404, 180] width 28 height 15
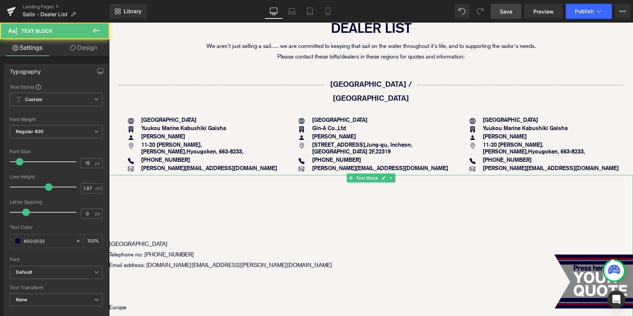
click at [124, 260] on p "Email address: [DOMAIN_NAME][EMAIL_ADDRESS][PERSON_NAME][DOMAIN_NAME]" at bounding box center [371, 265] width 524 height 11
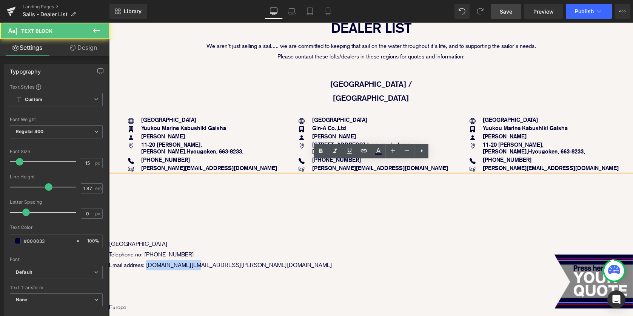
drag, startPoint x: 147, startPoint y: 251, endPoint x: 192, endPoint y: 250, distance: 44.9
click at [192, 260] on p "Email address: [DOMAIN_NAME][EMAIL_ADDRESS][PERSON_NAME][DOMAIN_NAME]" at bounding box center [371, 265] width 524 height 11
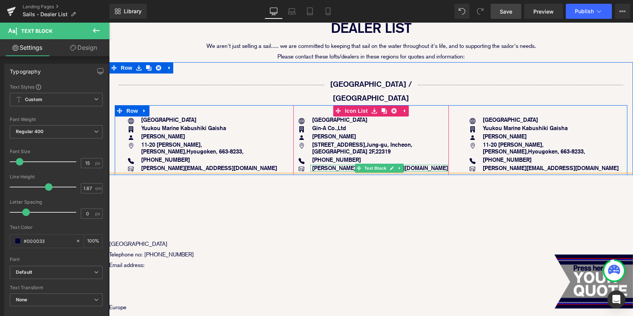
click at [341, 164] on strong "colin@yuukoumarine.jp" at bounding box center [380, 167] width 136 height 7
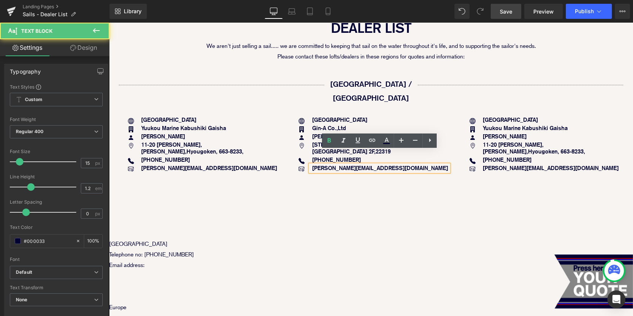
click at [340, 164] on strong "colin@yuukoumarine.jp" at bounding box center [380, 167] width 136 height 7
drag, startPoint x: 311, startPoint y: 154, endPoint x: 378, endPoint y: 154, distance: 66.8
click at [378, 165] on div "colin@yuukoumarine.jp" at bounding box center [379, 168] width 139 height 7
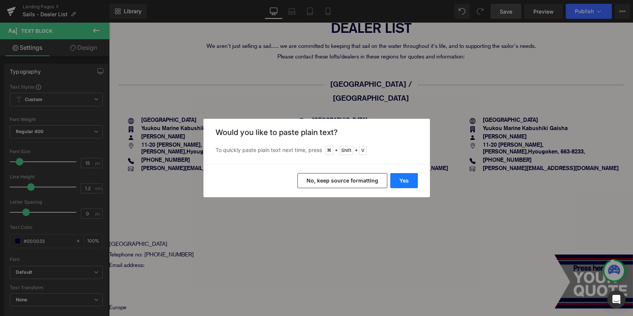
click at [401, 183] on button "Yes" at bounding box center [404, 180] width 28 height 15
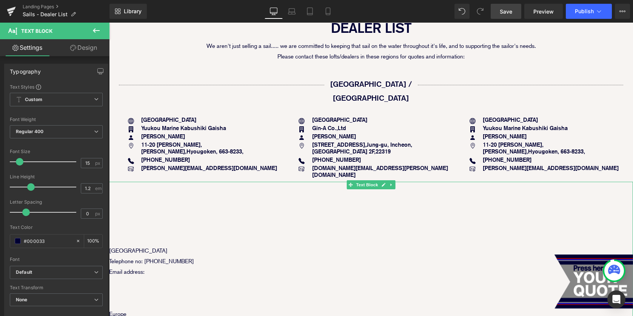
click at [338, 256] on p "Telephone no: [PHONE_NUMBER]" at bounding box center [371, 261] width 524 height 11
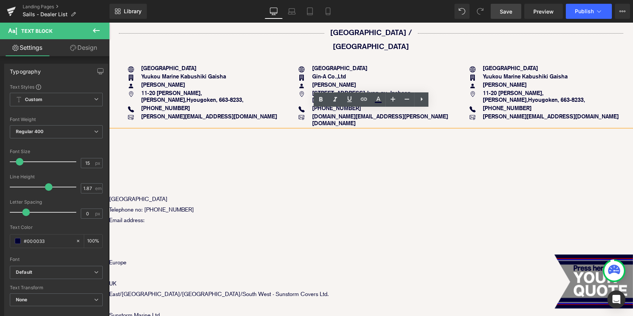
scroll to position [214, 0]
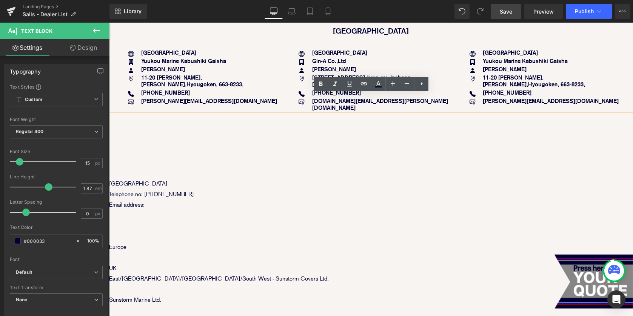
click at [170, 221] on p at bounding box center [371, 226] width 524 height 11
click at [152, 210] on p at bounding box center [371, 215] width 524 height 11
drag, startPoint x: 111, startPoint y: 162, endPoint x: 178, endPoint y: 210, distance: 82.7
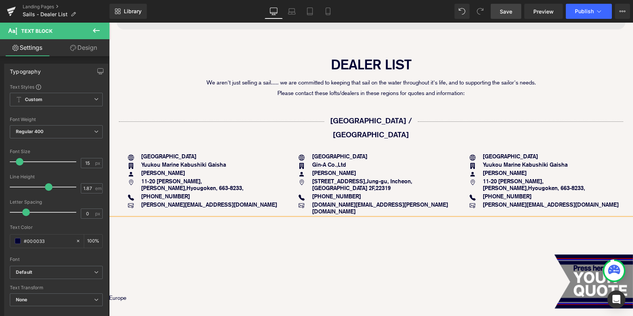
scroll to position [118, 0]
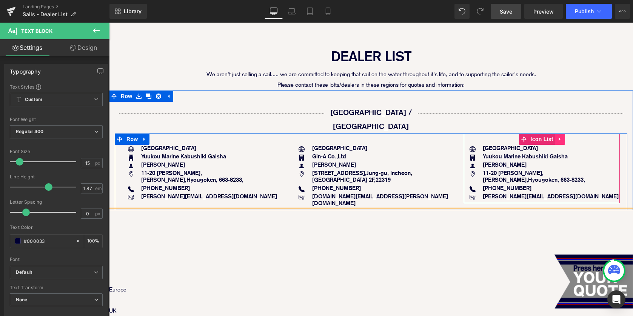
click at [562, 137] on icon at bounding box center [559, 140] width 5 height 6
click at [566, 137] on icon at bounding box center [564, 139] width 5 height 5
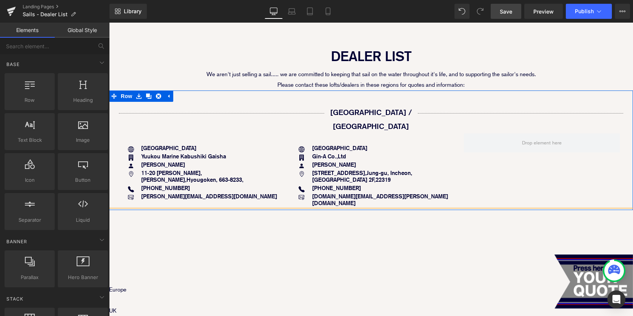
drag, startPoint x: 149, startPoint y: 96, endPoint x: 349, endPoint y: 161, distance: 210.1
click at [149, 96] on icon at bounding box center [148, 96] width 5 height 5
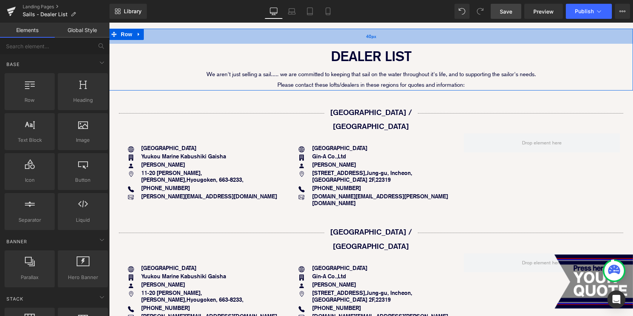
click at [170, 36] on div "40px" at bounding box center [371, 36] width 524 height 15
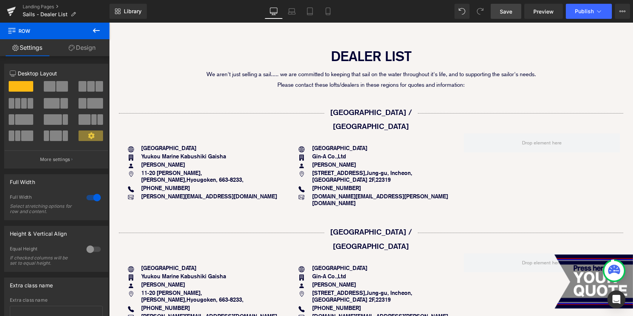
click at [497, 11] on link "Save" at bounding box center [505, 11] width 31 height 15
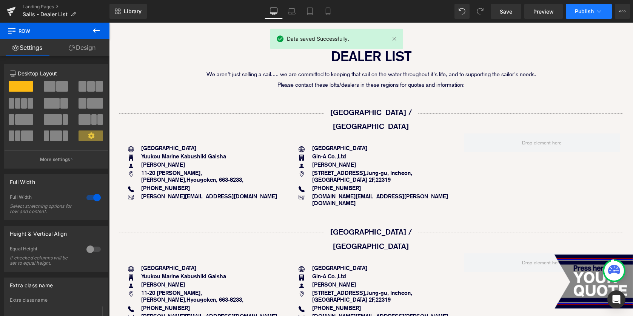
click at [596, 15] on button "Publish" at bounding box center [588, 11] width 46 height 15
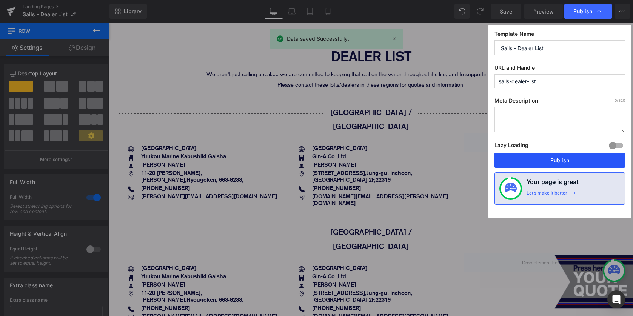
click at [564, 161] on button "Publish" at bounding box center [559, 160] width 131 height 15
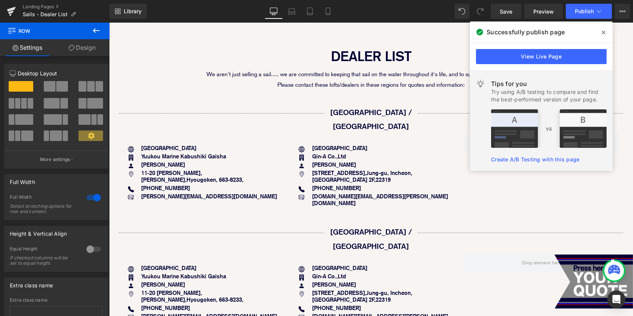
drag, startPoint x: 604, startPoint y: 32, endPoint x: 495, endPoint y: 10, distance: 112.1
click at [604, 32] on icon at bounding box center [603, 32] width 4 height 6
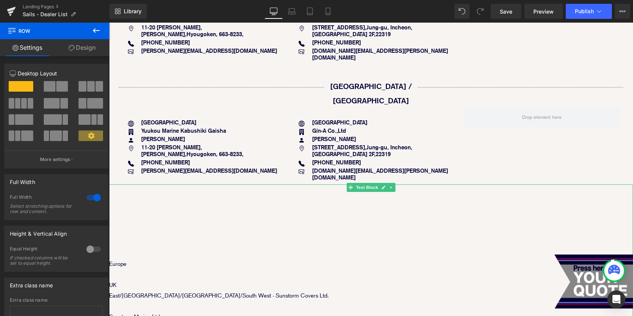
scroll to position [265, 0]
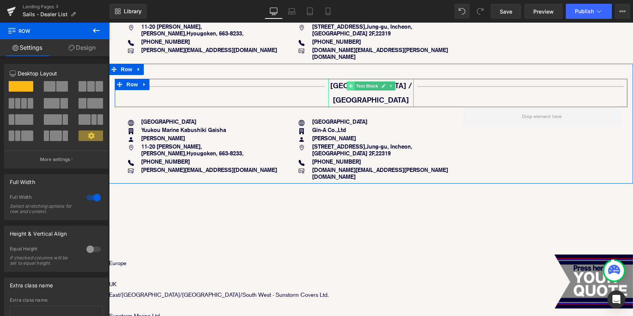
click at [353, 81] on span at bounding box center [351, 85] width 8 height 9
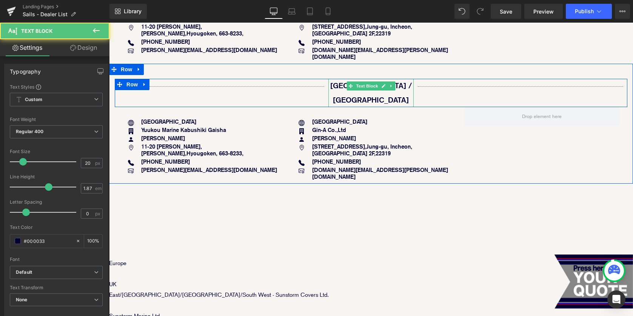
click at [340, 79] on p "Asia / Oceania" at bounding box center [370, 93] width 85 height 28
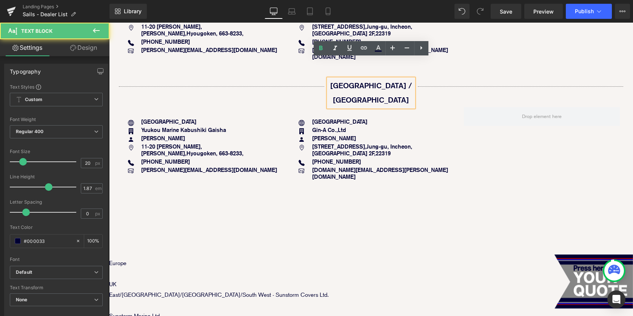
click at [339, 79] on p "Asia / Oceania" at bounding box center [370, 93] width 85 height 28
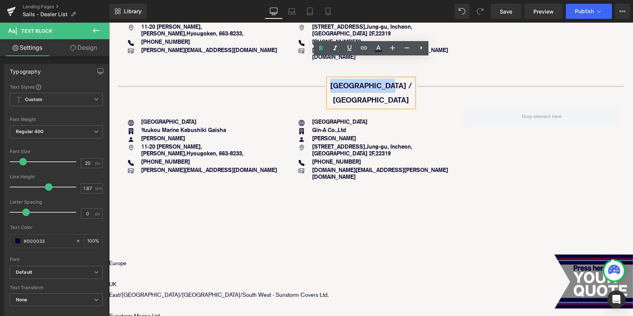
drag, startPoint x: 339, startPoint y: 65, endPoint x: 409, endPoint y: 66, distance: 69.8
click at [409, 79] on p "Asia / Oceania" at bounding box center [370, 93] width 85 height 28
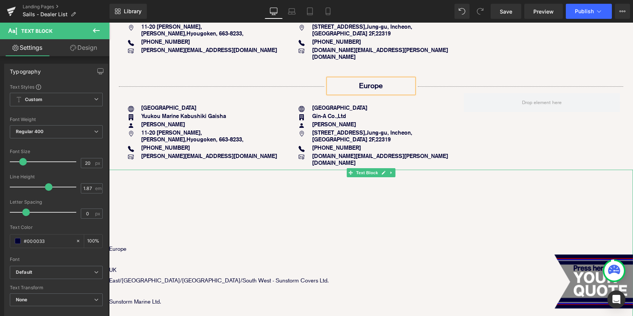
click at [178, 244] on p "Europe" at bounding box center [371, 249] width 524 height 11
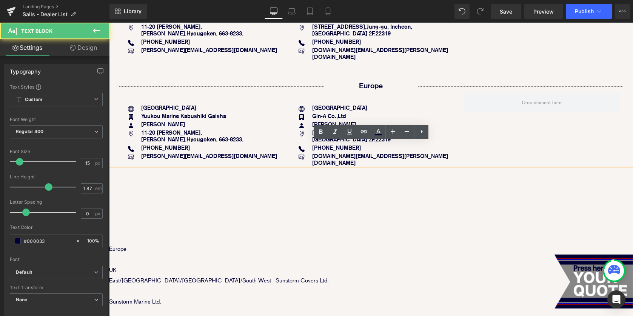
click at [122, 265] on p "UK" at bounding box center [371, 270] width 524 height 11
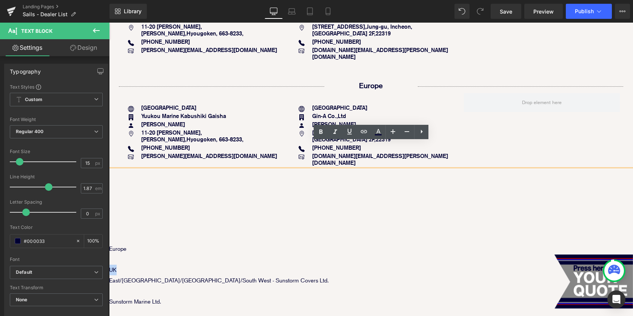
drag, startPoint x: 128, startPoint y: 241, endPoint x: 110, endPoint y: 241, distance: 18.1
click at [110, 265] on p "UK" at bounding box center [371, 270] width 524 height 11
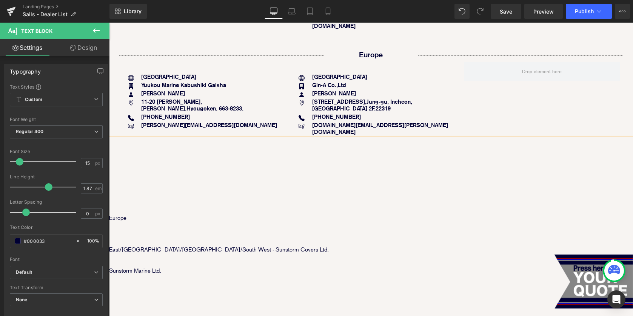
scroll to position [298, 0]
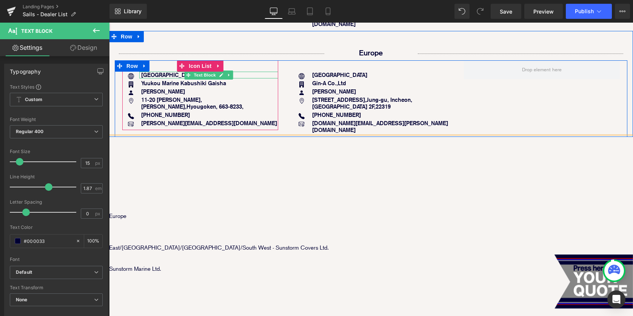
click at [158, 72] on p "[GEOGRAPHIC_DATA]" at bounding box center [209, 75] width 137 height 7
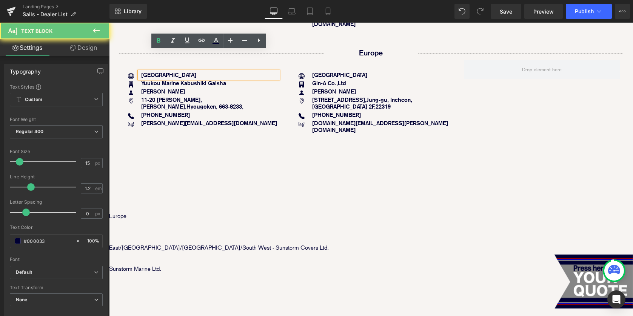
click at [158, 72] on p "[GEOGRAPHIC_DATA]" at bounding box center [209, 75] width 137 height 7
click at [164, 72] on p "[GEOGRAPHIC_DATA]" at bounding box center [209, 75] width 137 height 7
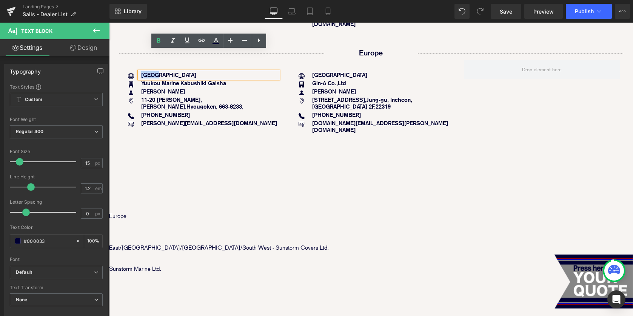
drag, startPoint x: 170, startPoint y: 53, endPoint x: 141, endPoint y: 53, distance: 29.0
click at [141, 72] on p "[GEOGRAPHIC_DATA]" at bounding box center [209, 75] width 137 height 7
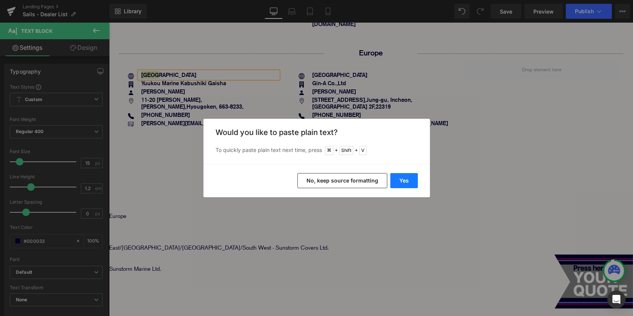
drag, startPoint x: 410, startPoint y: 180, endPoint x: 113, endPoint y: 176, distance: 296.9
click at [410, 180] on button "Yes" at bounding box center [404, 180] width 28 height 15
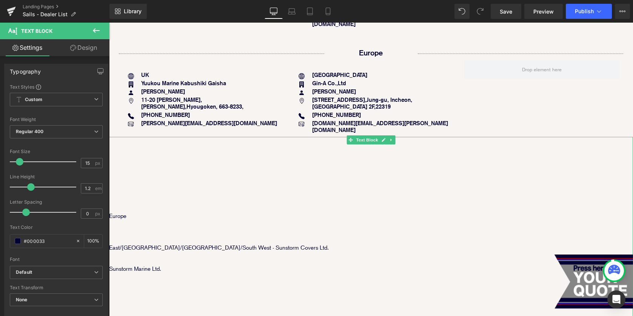
click at [178, 264] on p "Sunstorm Marine Ltd." at bounding box center [371, 269] width 524 height 11
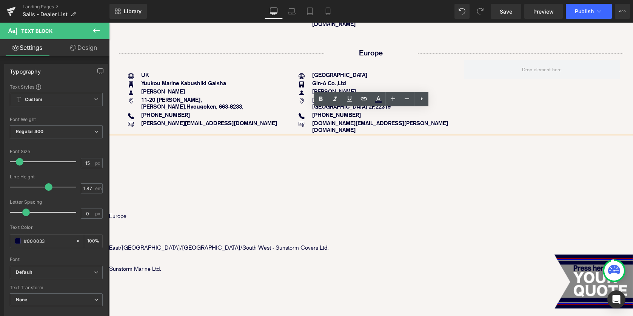
click at [187, 264] on p "Sunstorm Marine Ltd." at bounding box center [371, 269] width 524 height 11
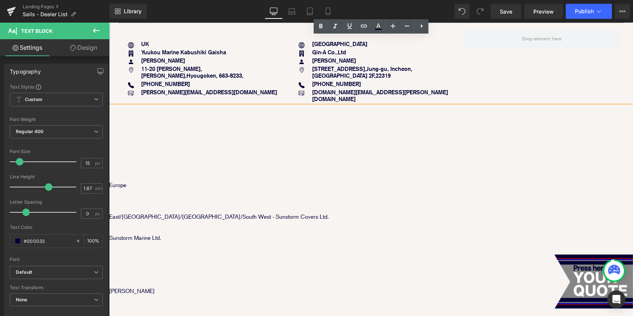
scroll to position [316, 0]
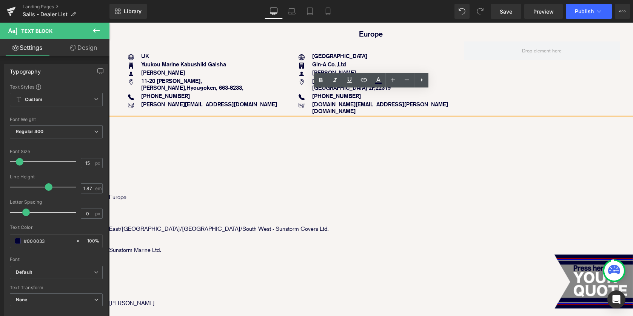
click at [171, 245] on p "Sunstorm Marine Ltd." at bounding box center [371, 250] width 524 height 11
drag, startPoint x: 171, startPoint y: 224, endPoint x: 110, endPoint y: 223, distance: 61.1
click at [110, 245] on p "Sunstorm Marine Ltd." at bounding box center [371, 250] width 524 height 11
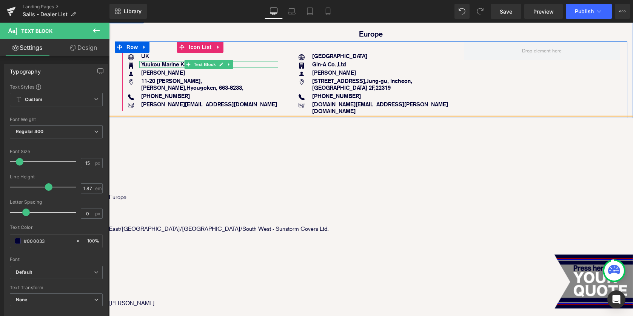
click at [150, 61] on strong "Yuukou Marine Kabushiki Gaisha" at bounding box center [183, 64] width 85 height 7
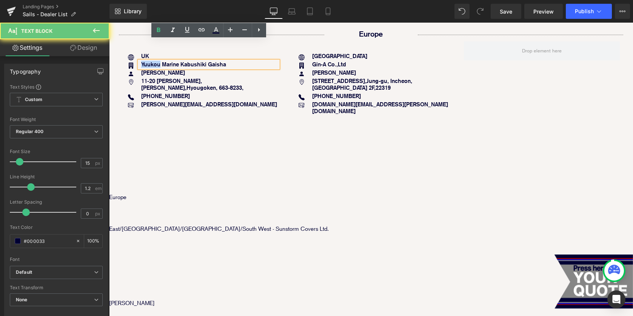
click at [150, 61] on strong "Yuukou Marine Kabushiki Gaisha" at bounding box center [183, 64] width 85 height 7
click at [149, 61] on strong "Yuukou Marine Kabushiki Gaisha" at bounding box center [183, 64] width 85 height 7
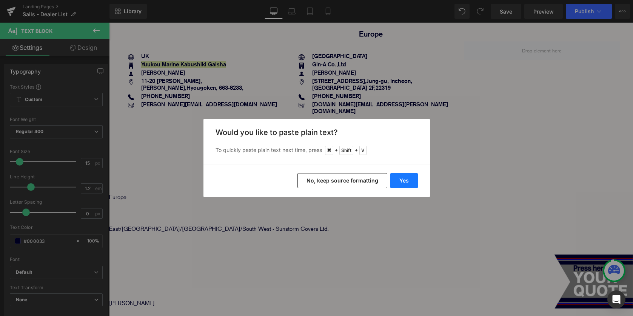
click at [399, 180] on button "Yes" at bounding box center [404, 180] width 28 height 15
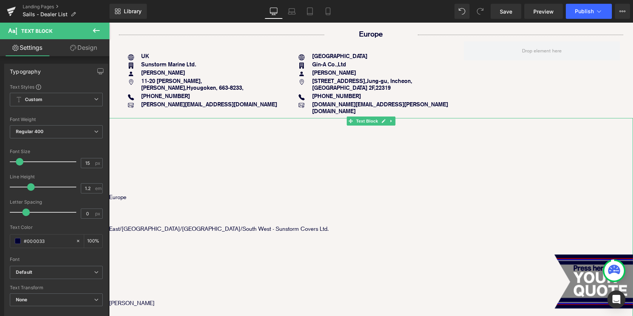
click at [146, 298] on p "[PERSON_NAME]" at bounding box center [371, 303] width 524 height 11
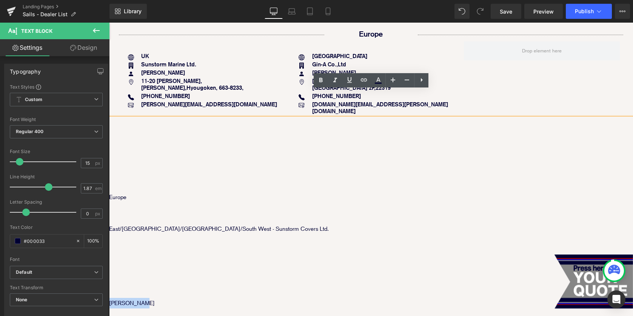
drag, startPoint x: 146, startPoint y: 276, endPoint x: 110, endPoint y: 273, distance: 36.3
click at [110, 298] on p "[PERSON_NAME]" at bounding box center [371, 303] width 524 height 11
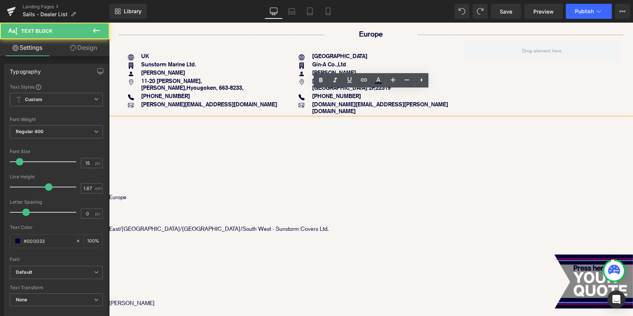
click at [143, 298] on p "[PERSON_NAME]" at bounding box center [371, 303] width 524 height 11
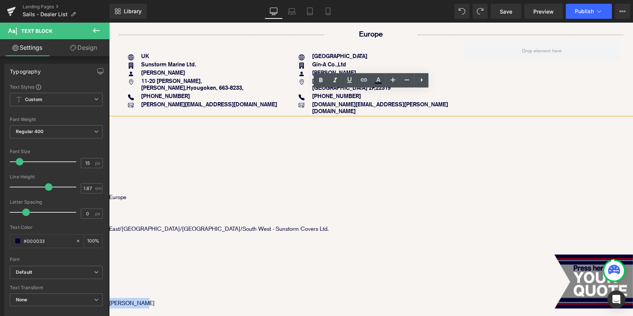
drag, startPoint x: 150, startPoint y: 276, endPoint x: 111, endPoint y: 273, distance: 39.7
click at [111, 298] on p "[PERSON_NAME]" at bounding box center [371, 303] width 524 height 11
copy p "[PERSON_NAME]"
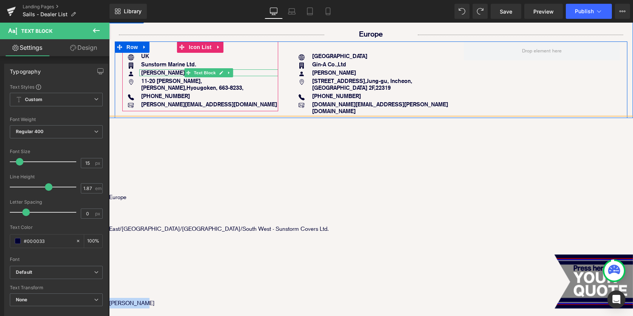
click at [163, 69] on strong "[PERSON_NAME]" at bounding box center [163, 72] width 44 height 7
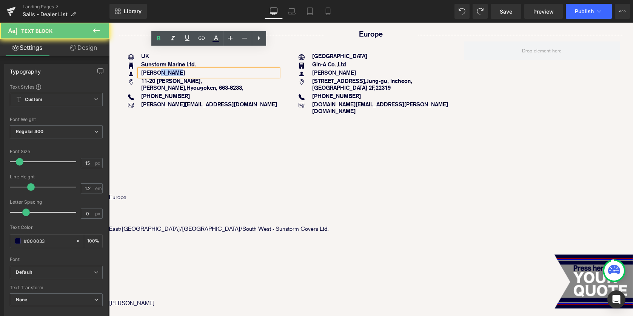
click at [163, 69] on strong "[PERSON_NAME]" at bounding box center [163, 72] width 44 height 7
click at [173, 69] on p "[PERSON_NAME]" at bounding box center [209, 72] width 137 height 7
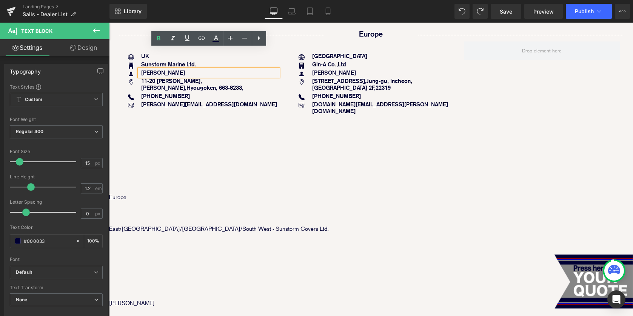
drag, startPoint x: 180, startPoint y: 53, endPoint x: 141, endPoint y: 51, distance: 38.5
click at [141, 69] on p "[PERSON_NAME]" at bounding box center [209, 72] width 137 height 7
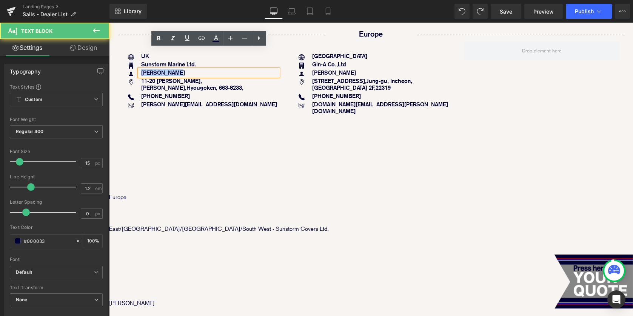
drag, startPoint x: 141, startPoint y: 51, endPoint x: 176, endPoint y: 51, distance: 34.7
click at [176, 69] on p "[PERSON_NAME]" at bounding box center [209, 72] width 137 height 7
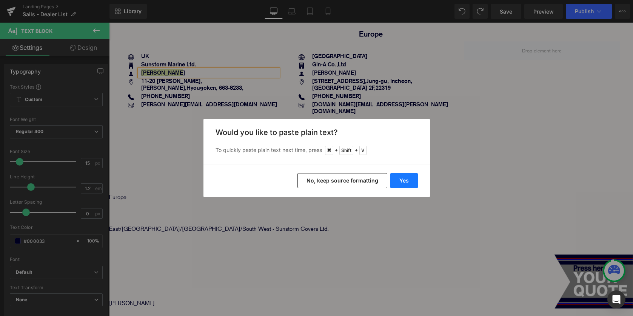
drag, startPoint x: 405, startPoint y: 180, endPoint x: 247, endPoint y: 158, distance: 159.7
click at [405, 180] on button "Yes" at bounding box center [404, 180] width 28 height 15
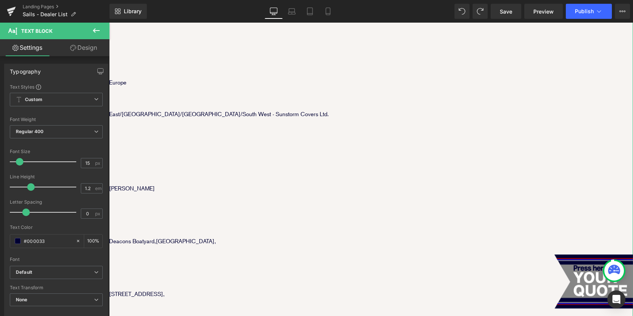
scroll to position [456, 0]
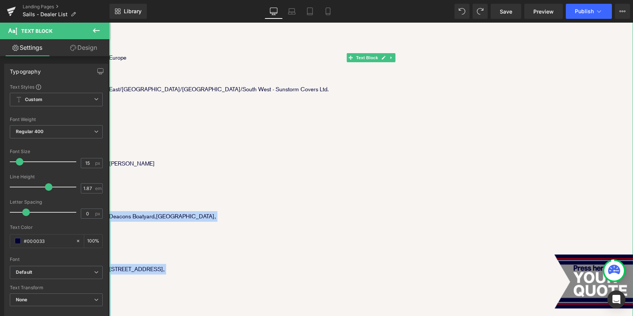
drag, startPoint x: 158, startPoint y: 295, endPoint x: 110, endPoint y: 186, distance: 118.9
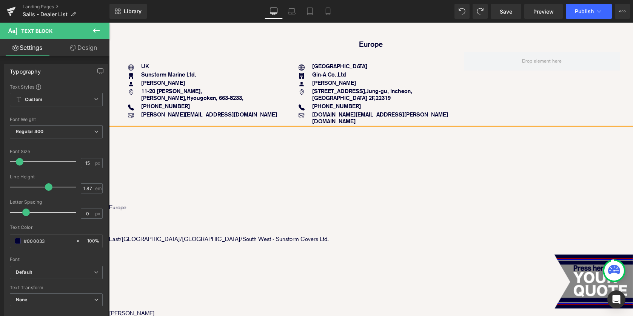
scroll to position [238, 0]
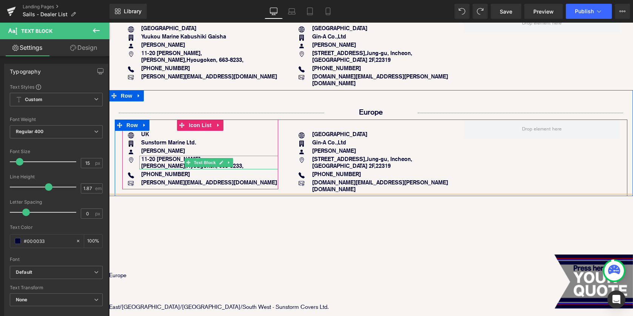
click at [154, 155] on strong "11-20 Tsutogawa Cho, Nishinomiya Shi, Hyougoken, 663-8233," at bounding box center [192, 162] width 102 height 14
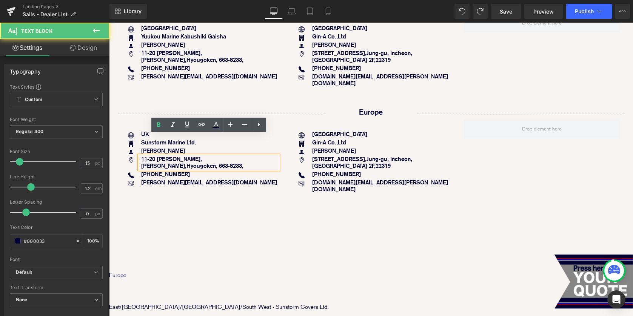
click at [155, 155] on strong "11-20 Tsutogawa Cho, Nishinomiya Shi, Hyougoken, 663-8233," at bounding box center [192, 162] width 102 height 14
click at [172, 156] on p "11-20 Tsutogawa Cho, Nishinomiya Shi, Hyougoken, 663-8233," at bounding box center [209, 163] width 137 height 14
drag, startPoint x: 172, startPoint y: 144, endPoint x: 141, endPoint y: 137, distance: 32.0
click at [141, 156] on p "11-20 Tsutogawa Cho, Nishinomiya Shi, Hyougoken, 663-8233," at bounding box center [209, 163] width 137 height 14
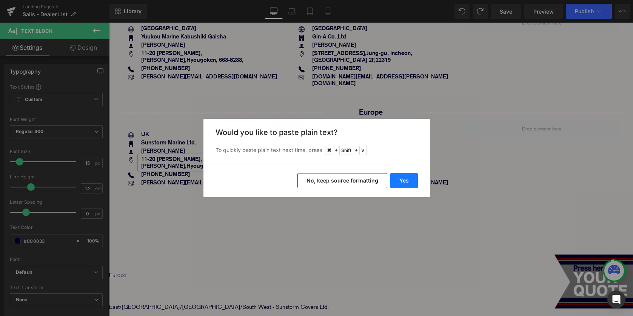
click at [405, 178] on button "Yes" at bounding box center [404, 180] width 28 height 15
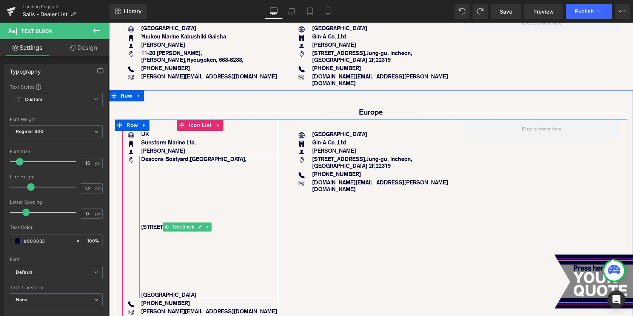
click at [140, 206] on div at bounding box center [140, 227] width 2 height 143
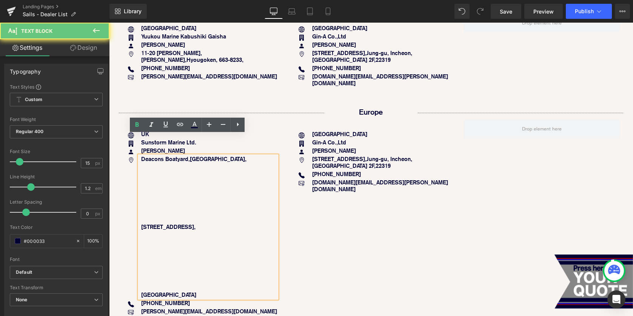
click at [160, 223] on b "[STREET_ADDRESS]," at bounding box center [168, 226] width 54 height 7
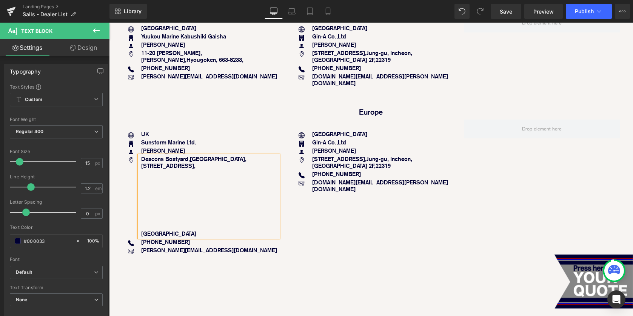
click at [141, 230] on b "[GEOGRAPHIC_DATA]" at bounding box center [168, 233] width 55 height 7
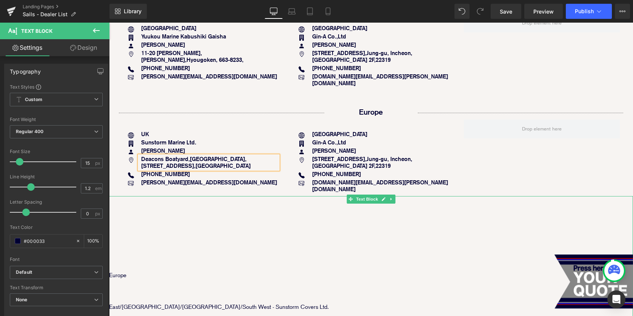
click at [331, 238] on p at bounding box center [371, 243] width 524 height 11
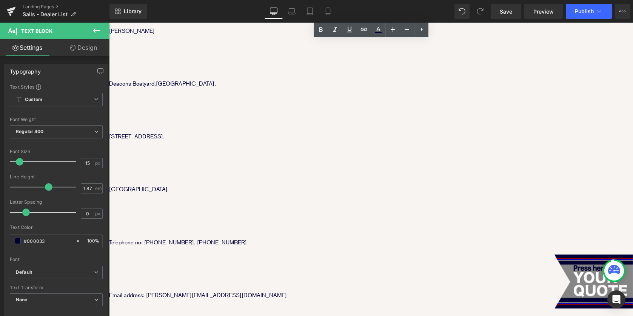
scroll to position [589, 0]
drag, startPoint x: 144, startPoint y: 215, endPoint x: 262, endPoint y: 214, distance: 117.7
click at [262, 237] on p "Telephone no: [PHONE_NUMBER], [PHONE_NUMBER]" at bounding box center [371, 242] width 524 height 11
copy p "+44 (0) 7801 907458, +44 (0) 2380 403837"
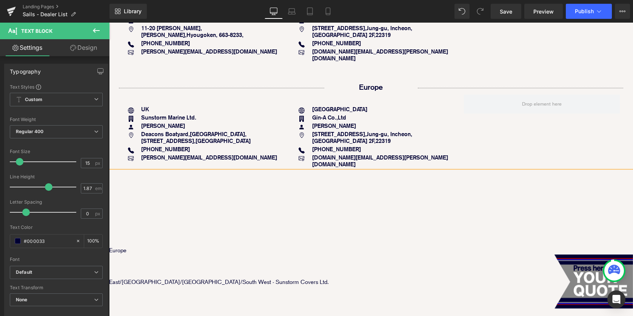
scroll to position [244, 0]
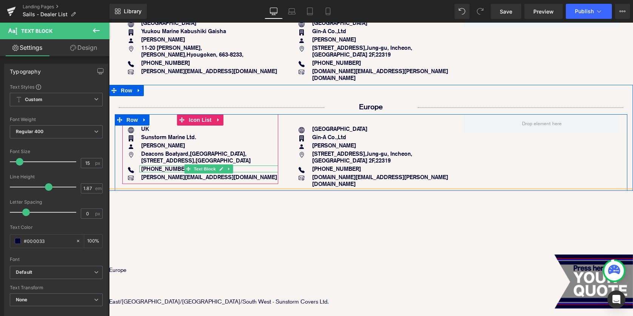
click at [144, 165] on strong "81 (0)798-20-8892" at bounding box center [165, 168] width 49 height 7
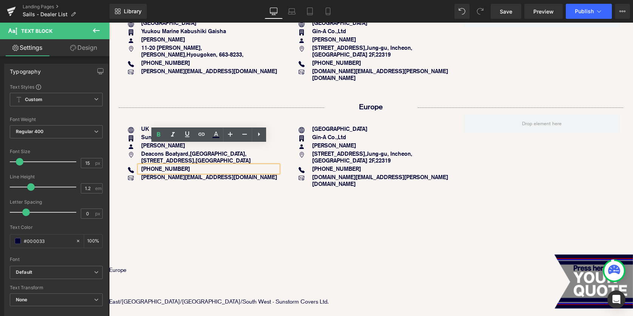
click at [194, 166] on p "81 (0)798-20-8892" at bounding box center [209, 169] width 137 height 7
drag, startPoint x: 204, startPoint y: 148, endPoint x: 141, endPoint y: 146, distance: 63.4
click at [141, 166] on p "81 (0)798-20-8892" at bounding box center [209, 169] width 137 height 7
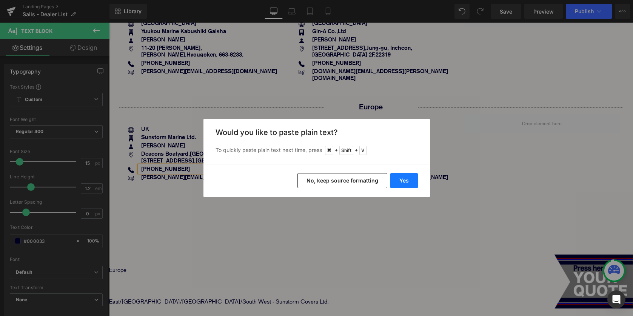
click at [395, 179] on button "Yes" at bounding box center [404, 180] width 28 height 15
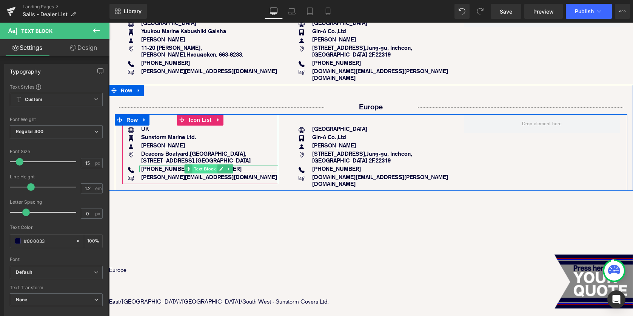
click at [194, 164] on span "Text Block" at bounding box center [204, 168] width 25 height 9
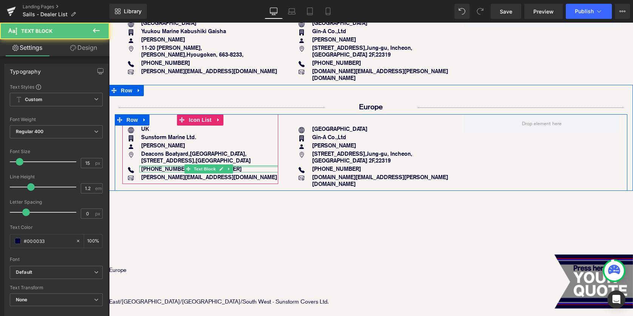
click at [170, 166] on div "+44 (0) 7801 907458, +44 (0) 2380 403837 Text Block" at bounding box center [208, 169] width 139 height 7
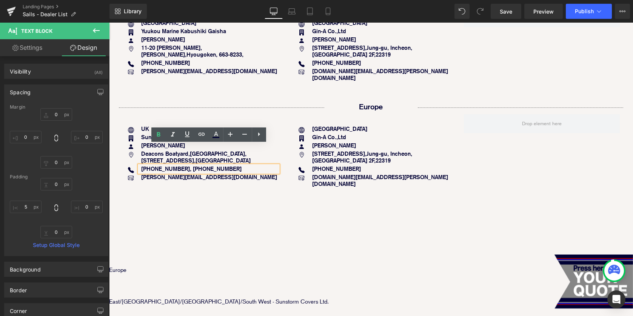
click at [196, 165] on b "+44 (0) 7801 907458, +44 (0) 2380 403837" at bounding box center [191, 168] width 100 height 7
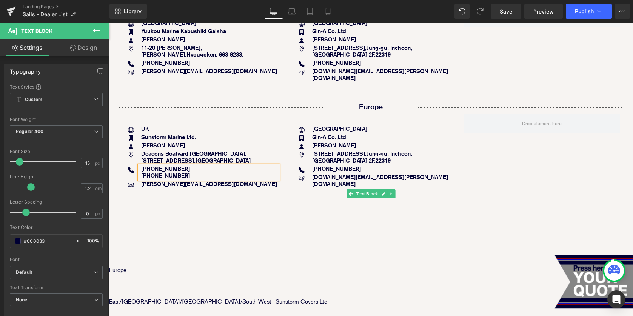
click at [349, 223] on p at bounding box center [371, 228] width 524 height 11
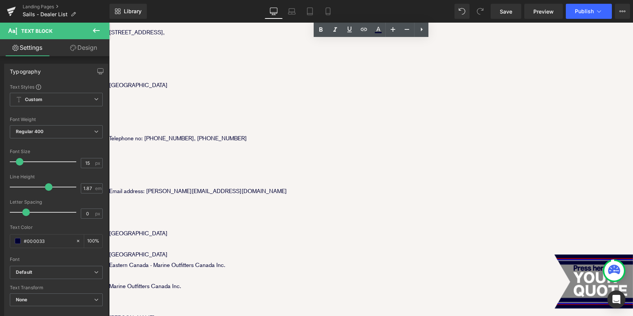
scroll to position [693, 0]
drag, startPoint x: 146, startPoint y: 170, endPoint x: 216, endPoint y: 167, distance: 69.5
click at [216, 186] on p "Email address: [PERSON_NAME][EMAIL_ADDRESS][DOMAIN_NAME]" at bounding box center [371, 191] width 524 height 11
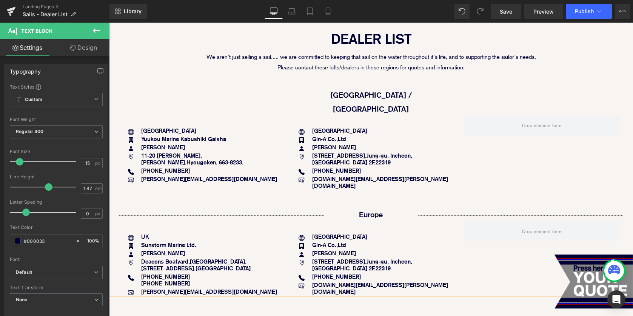
scroll to position [270, 0]
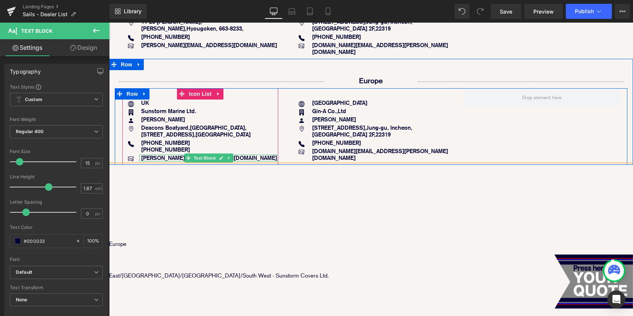
click at [167, 154] on strong "colin@yuukoumarine.jp" at bounding box center [209, 157] width 136 height 7
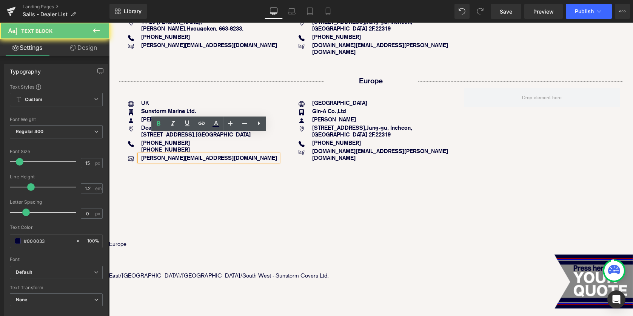
click at [167, 154] on strong "colin@yuukoumarine.jp" at bounding box center [209, 157] width 136 height 7
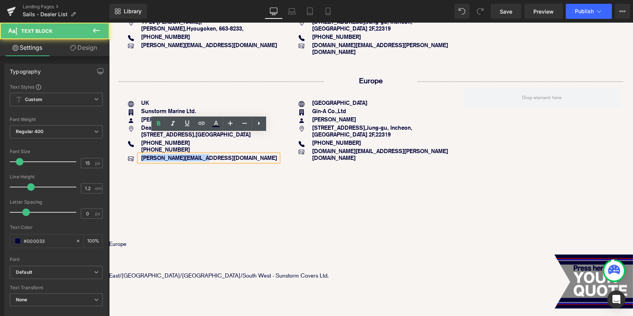
drag, startPoint x: 141, startPoint y: 137, endPoint x: 215, endPoint y: 137, distance: 73.6
click at [215, 155] on p "colin@yuukoumarine.jp" at bounding box center [209, 158] width 137 height 7
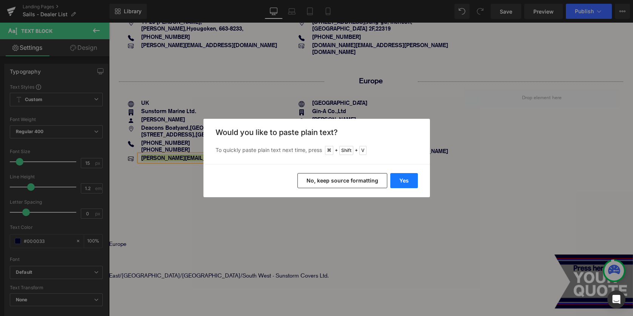
drag, startPoint x: 405, startPoint y: 177, endPoint x: 279, endPoint y: 153, distance: 129.0
click at [405, 177] on button "Yes" at bounding box center [404, 180] width 28 height 15
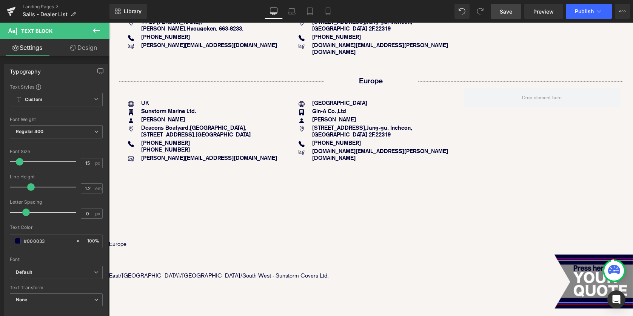
click at [505, 13] on span "Save" at bounding box center [505, 12] width 12 height 8
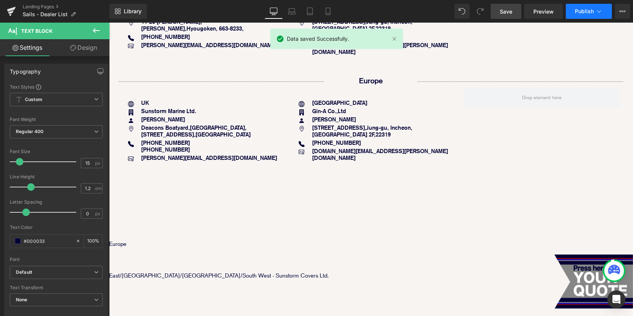
click at [577, 12] on span "Publish" at bounding box center [583, 11] width 19 height 6
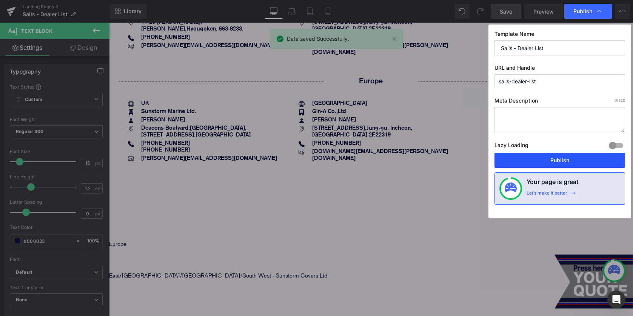
click at [527, 160] on button "Publish" at bounding box center [559, 160] width 131 height 15
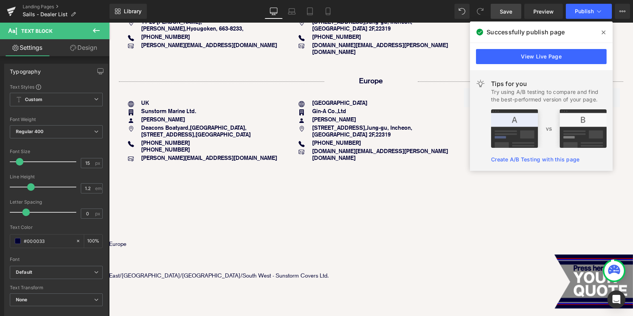
click at [603, 29] on icon at bounding box center [603, 32] width 4 height 6
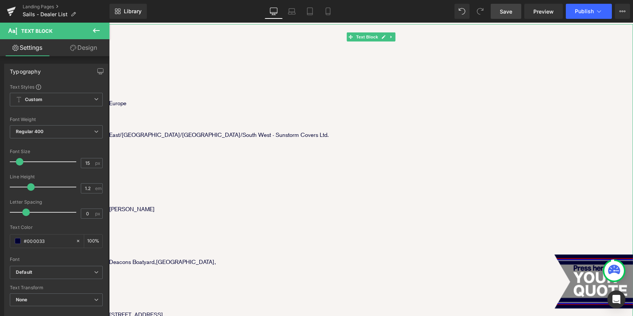
scroll to position [445, 0]
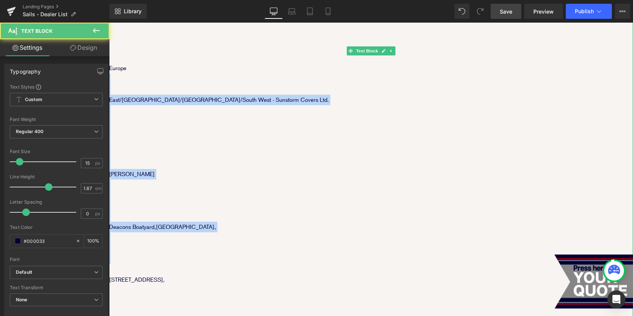
drag, startPoint x: 189, startPoint y: 238, endPoint x: 145, endPoint y: 54, distance: 189.2
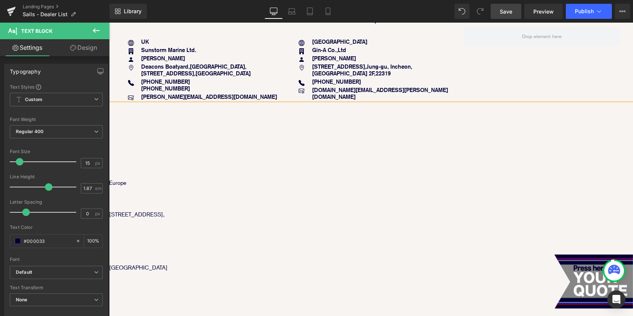
scroll to position [332, 0]
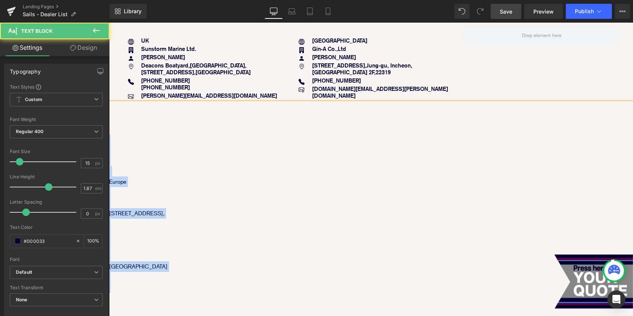
drag, startPoint x: 121, startPoint y: 118, endPoint x: 139, endPoint y: 266, distance: 149.8
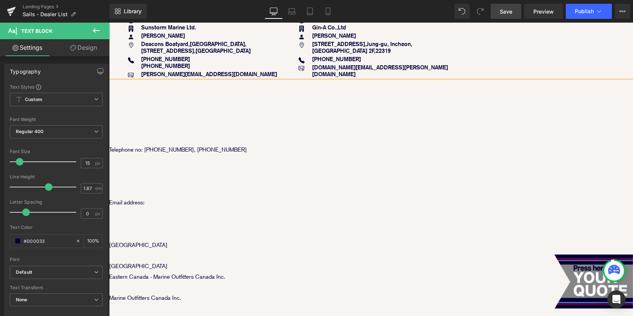
scroll to position [356, 0]
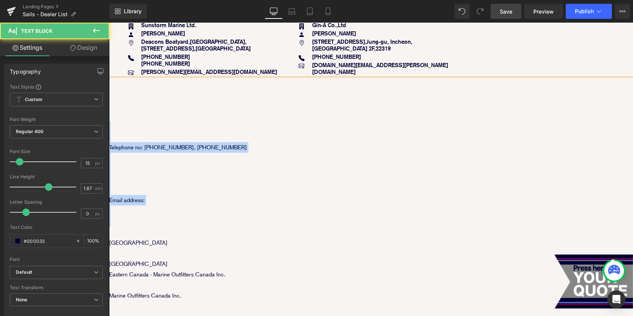
drag, startPoint x: 170, startPoint y: 198, endPoint x: 109, endPoint y: 102, distance: 113.5
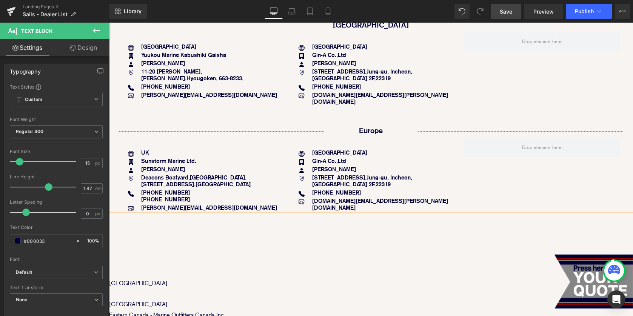
scroll to position [232, 0]
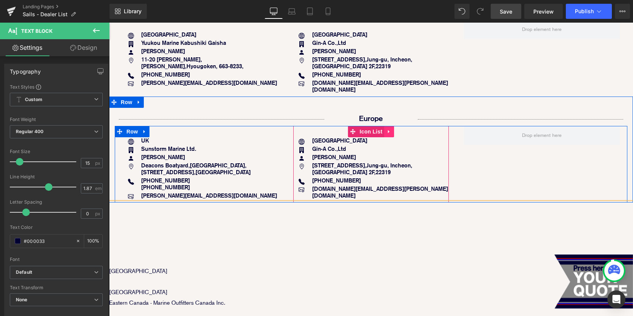
click at [389, 129] on icon at bounding box center [388, 132] width 5 height 6
click at [393, 129] on icon at bounding box center [393, 131] width 5 height 5
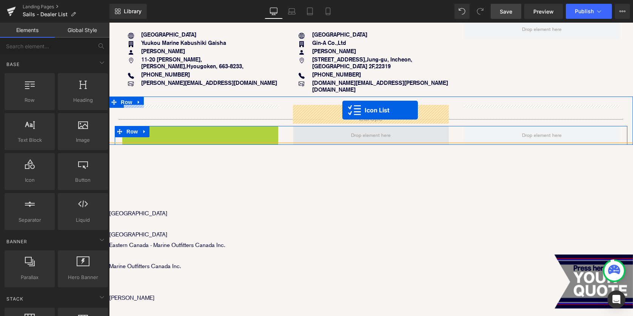
drag, startPoint x: 181, startPoint y: 111, endPoint x: 342, endPoint y: 110, distance: 160.7
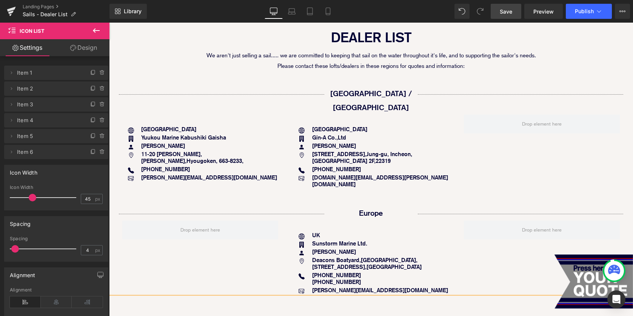
scroll to position [138, 0]
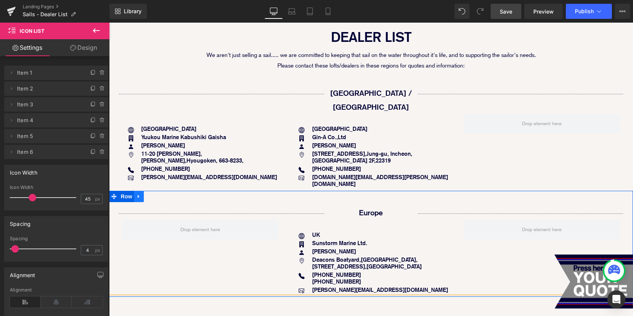
click at [140, 194] on icon at bounding box center [138, 197] width 5 height 6
click at [150, 194] on icon at bounding box center [148, 196] width 5 height 5
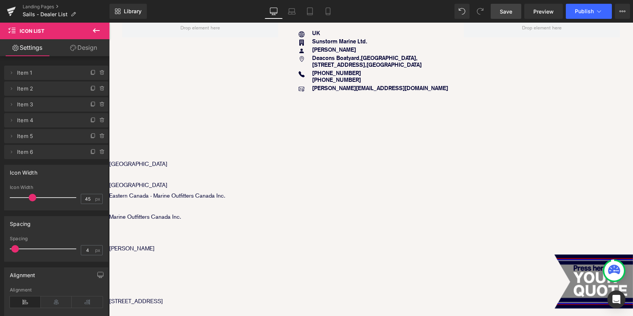
scroll to position [278, 0]
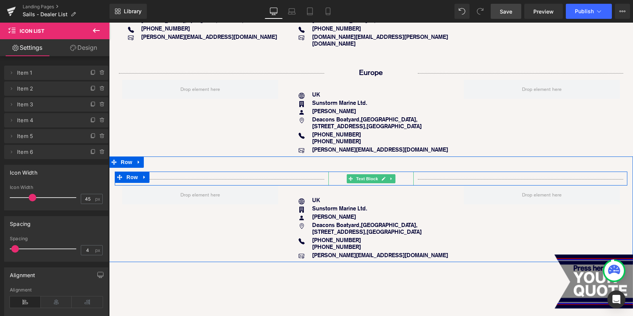
click at [338, 172] on p "Europe" at bounding box center [370, 179] width 85 height 14
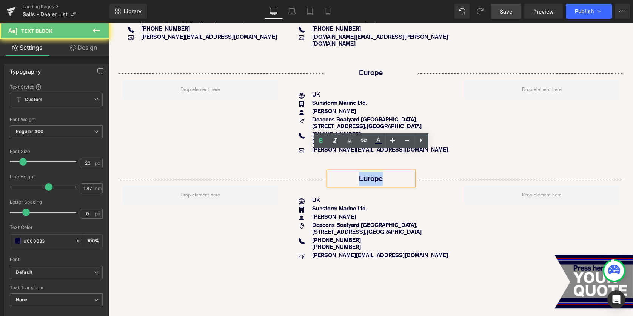
click at [338, 172] on p "Europe" at bounding box center [370, 179] width 85 height 14
click at [355, 172] on p "Europe" at bounding box center [370, 179] width 85 height 14
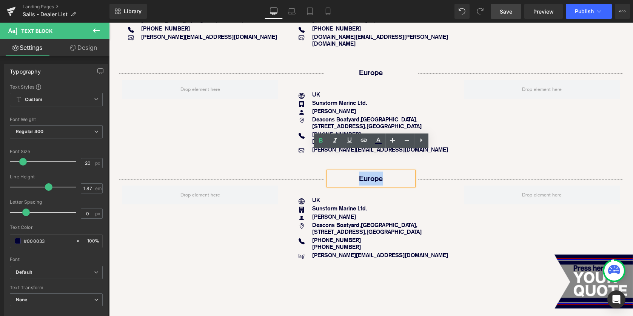
drag, startPoint x: 351, startPoint y: 158, endPoint x: 393, endPoint y: 157, distance: 42.2
click at [393, 172] on p "Europe" at bounding box center [370, 179] width 85 height 14
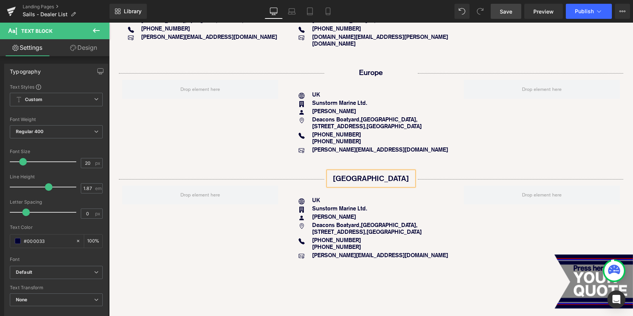
click at [518, 157] on div "Separator North America Text Block Separator Row Icon UK Text Block Icon Sunsto…" at bounding box center [371, 210] width 524 height 106
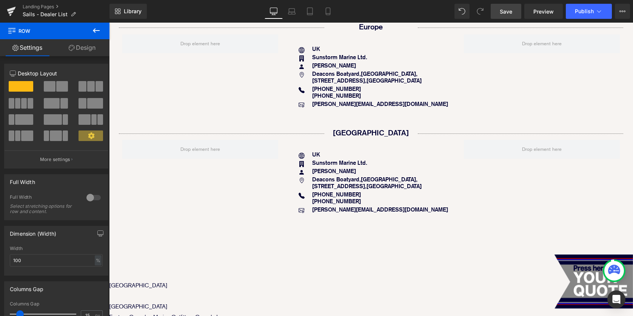
scroll to position [401, 0]
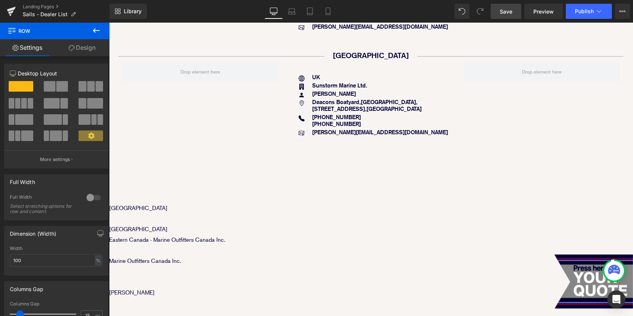
click at [505, 11] on span "Save" at bounding box center [505, 12] width 12 height 8
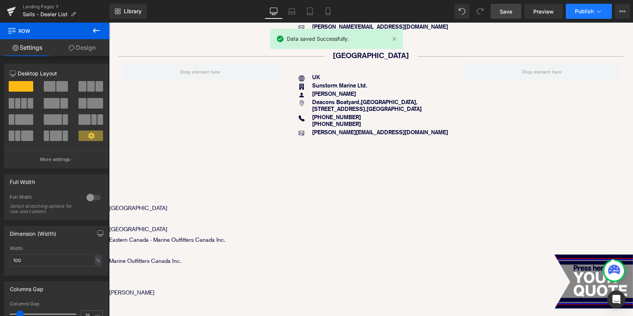
click at [577, 14] on span "Publish" at bounding box center [583, 11] width 19 height 6
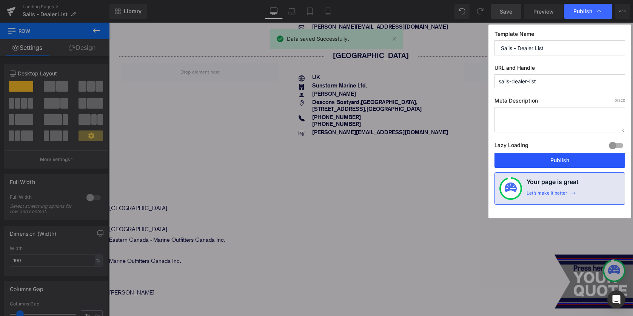
click at [519, 167] on button "Publish" at bounding box center [559, 160] width 131 height 15
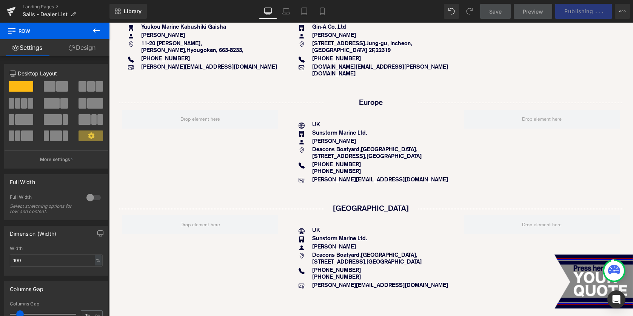
scroll to position [248, 0]
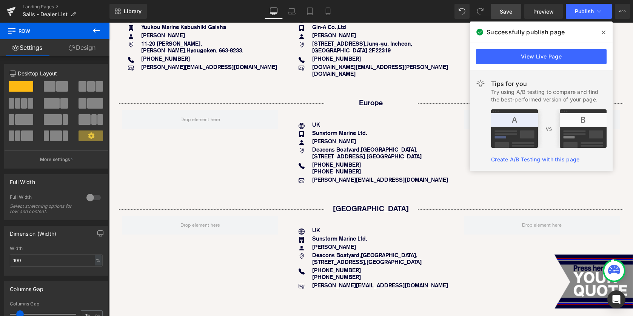
click at [602, 31] on icon at bounding box center [603, 32] width 4 height 6
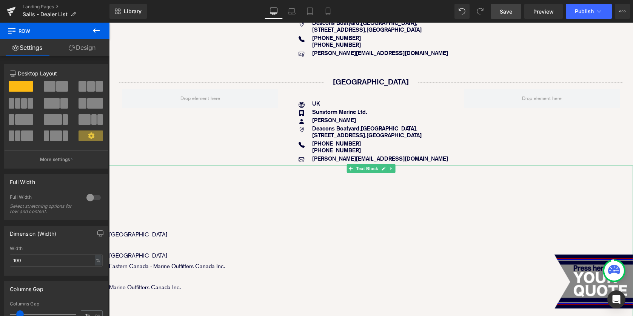
scroll to position [351, 0]
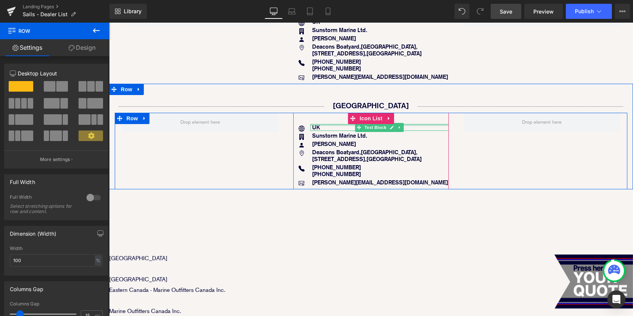
click at [325, 124] on div at bounding box center [379, 125] width 139 height 2
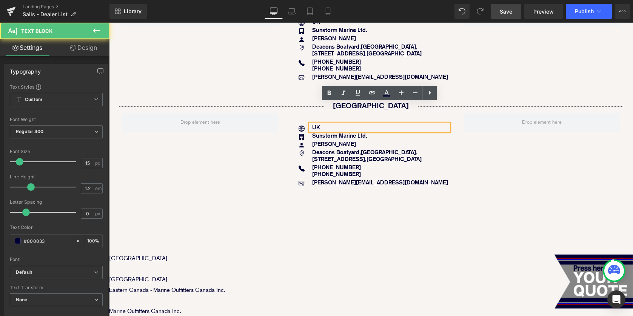
click at [327, 124] on p "UK" at bounding box center [380, 127] width 137 height 7
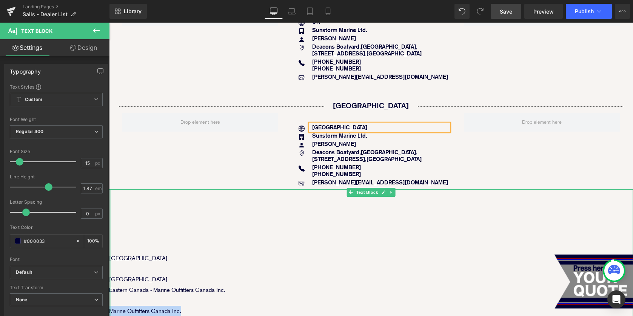
drag, startPoint x: 186, startPoint y: 292, endPoint x: 111, endPoint y: 289, distance: 75.9
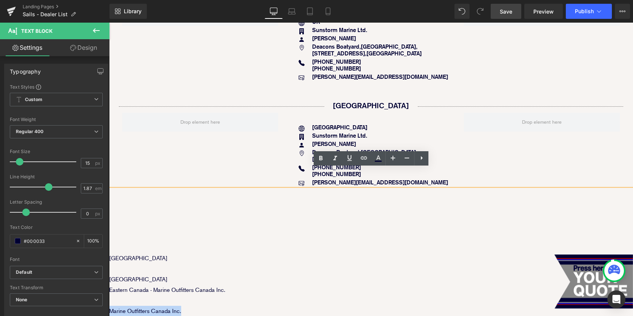
copy p "Marine Outfitters Canada Inc."
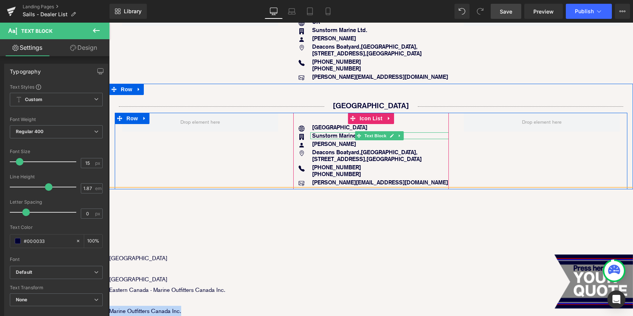
click at [326, 132] on b "Sunstorm Marine Ltd." at bounding box center [339, 135] width 55 height 7
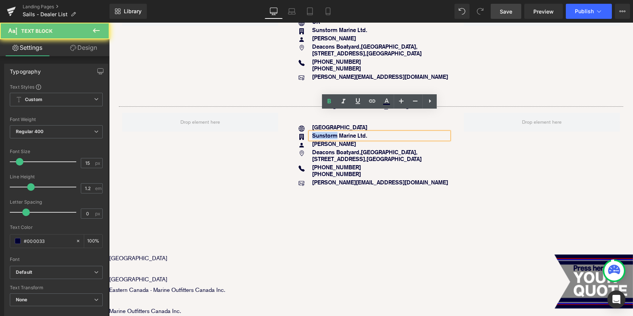
click at [326, 132] on b "Sunstorm Marine Ltd." at bounding box center [339, 135] width 55 height 7
click at [316, 132] on b "Sunstorm Marine Ltd." at bounding box center [339, 135] width 55 height 7
drag, startPoint x: 312, startPoint y: 115, endPoint x: 371, endPoint y: 115, distance: 58.8
click at [371, 132] on p "Sunstorm Marine Ltd." at bounding box center [380, 135] width 137 height 7
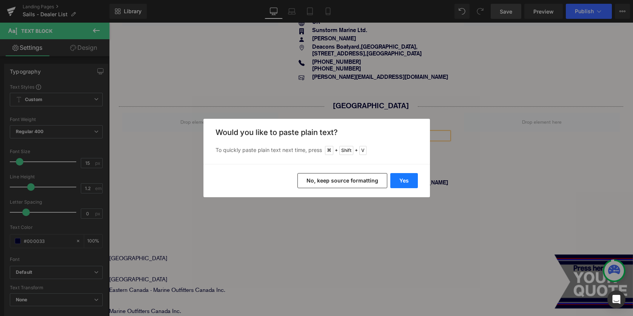
drag, startPoint x: 399, startPoint y: 182, endPoint x: 382, endPoint y: 171, distance: 20.4
click at [399, 182] on button "Yes" at bounding box center [404, 180] width 28 height 15
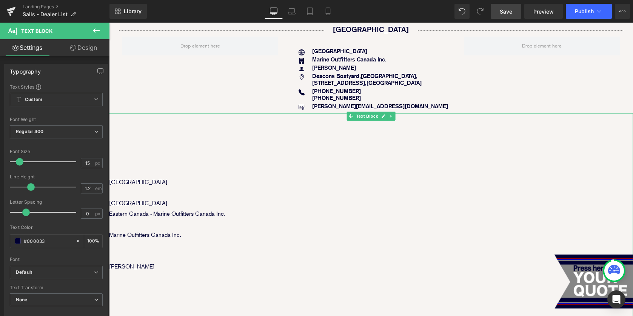
scroll to position [445, 0]
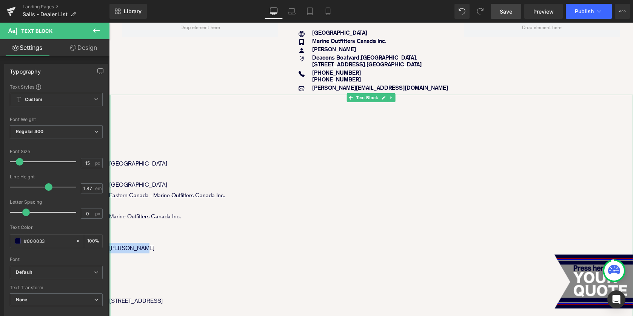
drag, startPoint x: 146, startPoint y: 228, endPoint x: 200, endPoint y: 246, distance: 57.0
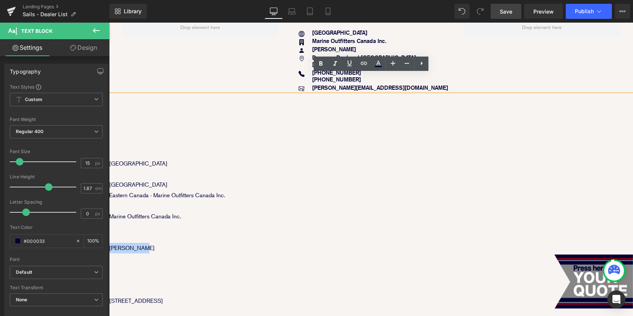
copy p "[PERSON_NAME]"
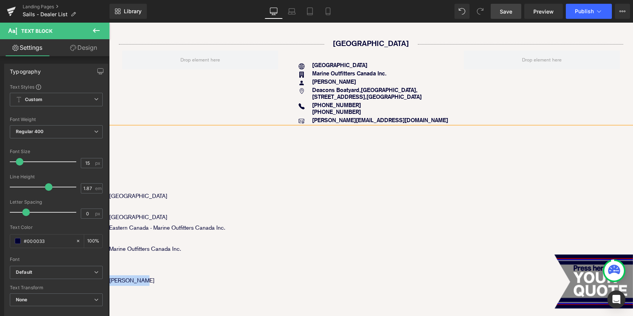
scroll to position [413, 0]
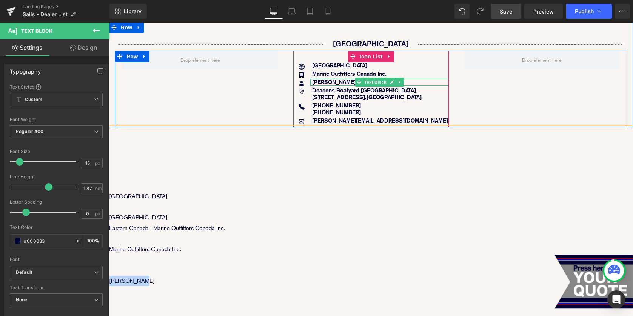
click at [324, 78] on b "[PERSON_NAME]" at bounding box center [334, 81] width 44 height 7
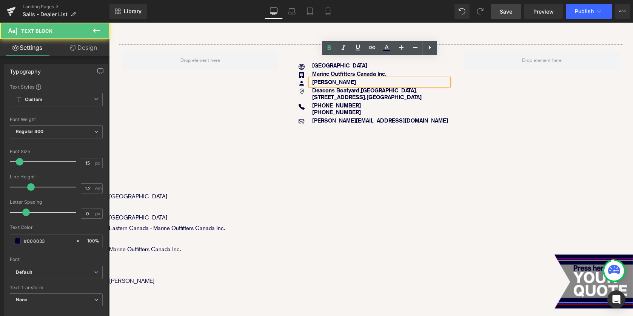
click at [323, 78] on b "[PERSON_NAME]" at bounding box center [334, 81] width 44 height 7
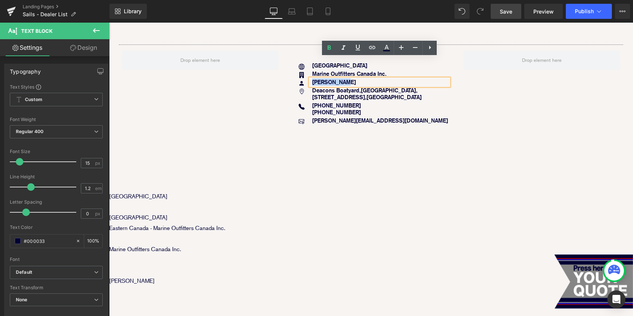
drag, startPoint x: 311, startPoint y: 62, endPoint x: 343, endPoint y: 62, distance: 32.1
click at [343, 79] on div "[PERSON_NAME]" at bounding box center [379, 82] width 139 height 7
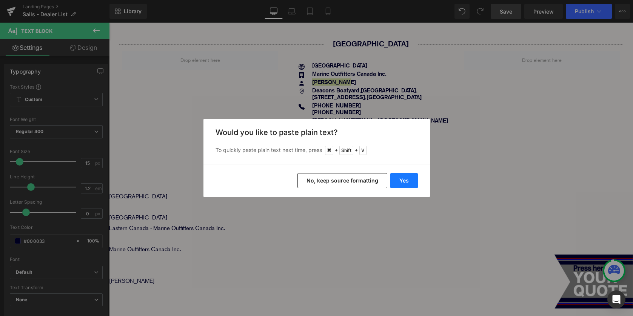
click at [398, 184] on button "Yes" at bounding box center [404, 180] width 28 height 15
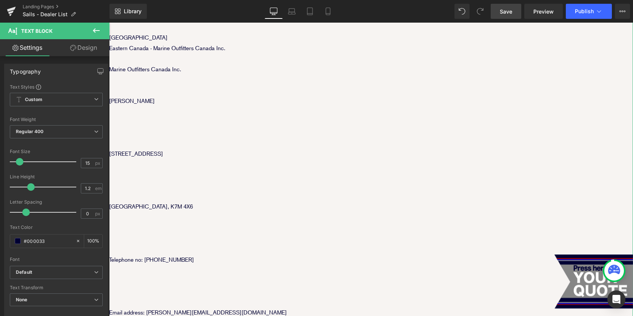
scroll to position [614, 0]
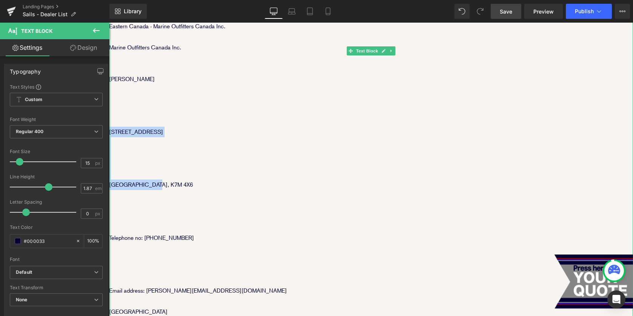
drag, startPoint x: 167, startPoint y: 164, endPoint x: 110, endPoint y: 109, distance: 80.0
click at [110, 109] on div "North America Canada Eastern Canada - Marine Outfitters Canada Inc. Marine Outf…" at bounding box center [371, 285] width 524 height 719
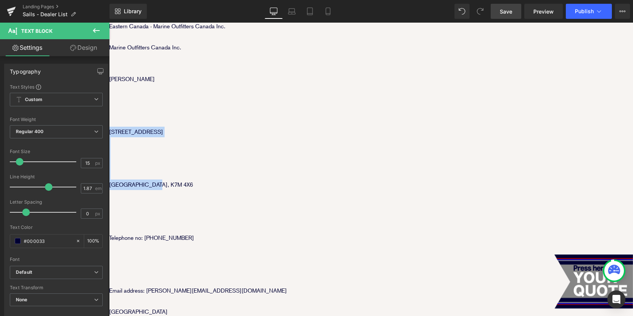
copy div "1452 Bath Road Kingston, Ontario Canada, K7M 4X6"
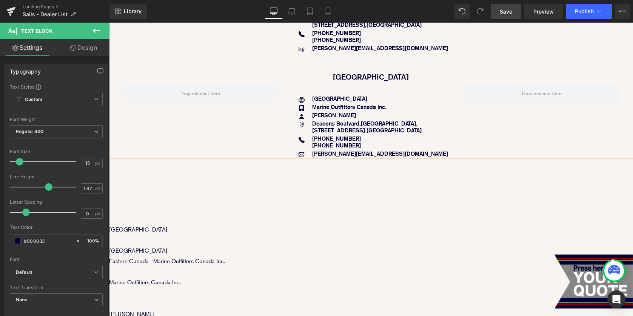
scroll to position [362, 0]
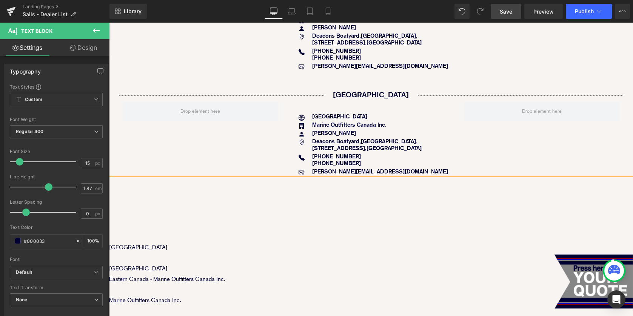
click at [323, 138] on b "Deacons Boatyard,[GEOGRAPHIC_DATA]," at bounding box center [364, 141] width 105 height 7
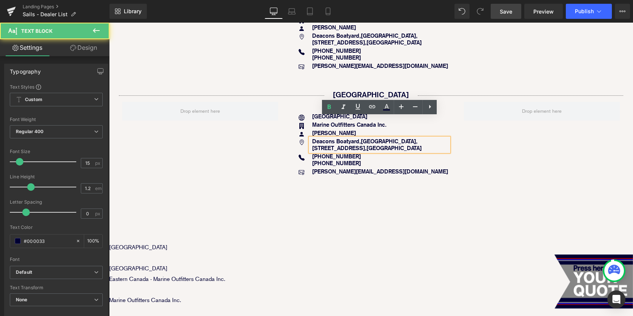
click at [317, 138] on b "Deacons Boatyard,[GEOGRAPHIC_DATA]," at bounding box center [364, 141] width 105 height 7
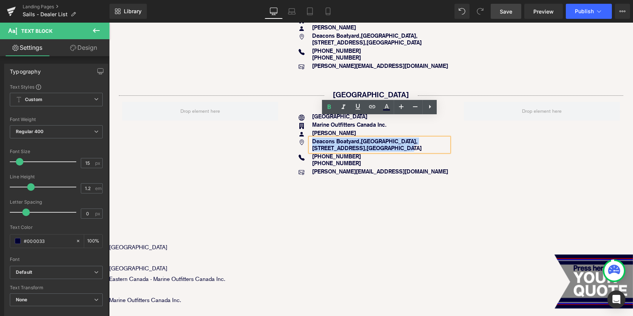
drag, startPoint x: 312, startPoint y: 120, endPoint x: 429, endPoint y: 129, distance: 118.0
click at [429, 138] on p "Deacons Boatyard,Bridge Road, Swanwick, Southampton, SO31 8AZ, United Kingdom" at bounding box center [380, 145] width 137 height 14
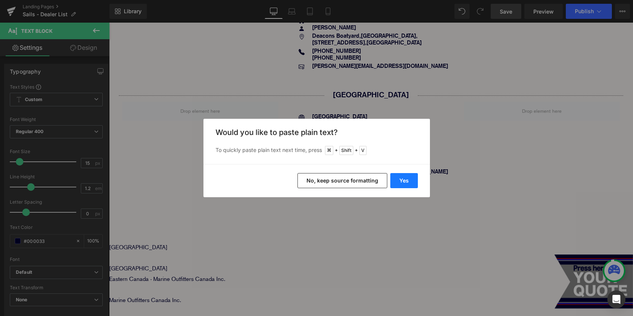
click at [408, 181] on button "Yes" at bounding box center [404, 180] width 28 height 15
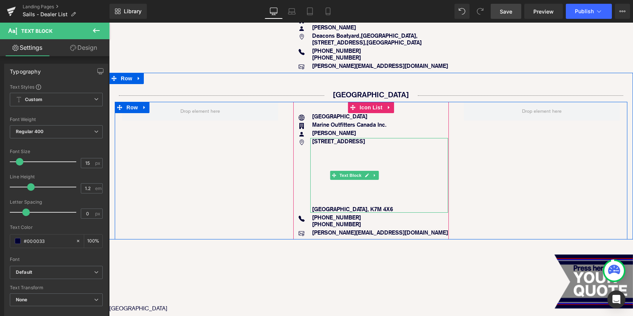
click at [341, 186] on p at bounding box center [380, 189] width 136 height 7
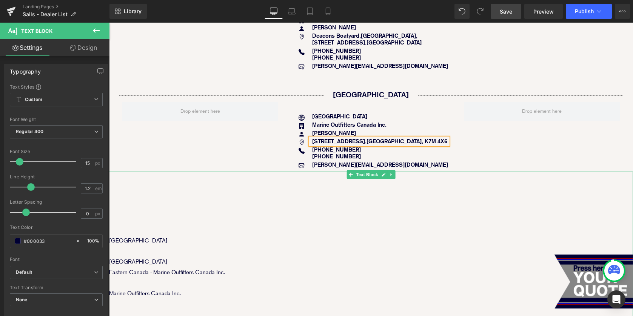
click at [338, 256] on p "[GEOGRAPHIC_DATA]" at bounding box center [371, 261] width 524 height 11
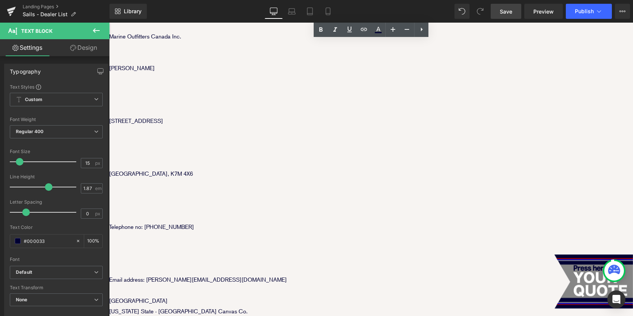
scroll to position [620, 0]
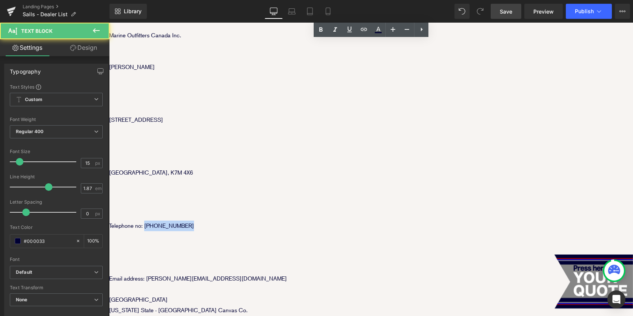
drag, startPoint x: 144, startPoint y: 205, endPoint x: 214, endPoint y: 209, distance: 69.5
click at [215, 221] on p "Telephone no: [PHONE_NUMBER]" at bounding box center [371, 226] width 524 height 11
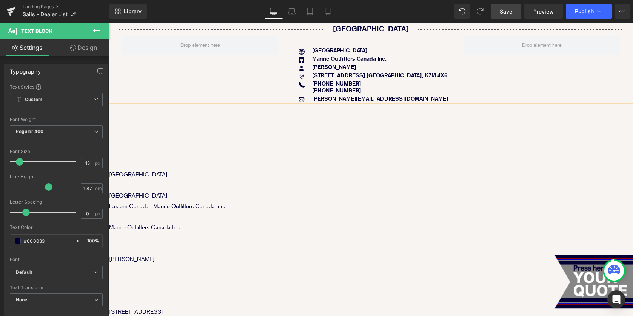
scroll to position [372, 0]
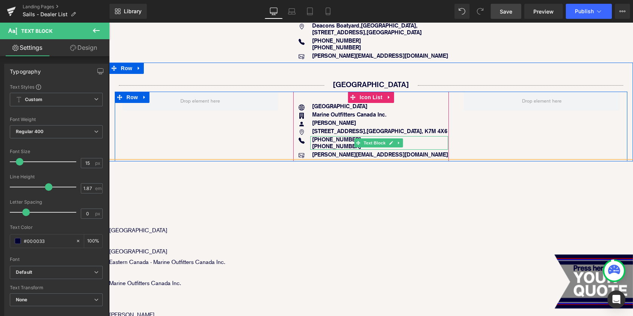
click at [325, 136] on b "+44 (0) 7801 907458 +44 (0) 2380 403837" at bounding box center [336, 143] width 49 height 14
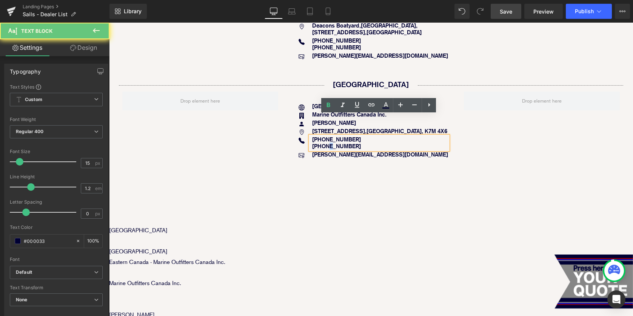
click at [325, 136] on b "+44 (0) 7801 907458 +44 (0) 2380 403837" at bounding box center [336, 143] width 49 height 14
drag, startPoint x: 312, startPoint y: 125, endPoint x: 367, endPoint y: 128, distance: 55.6
click at [367, 136] on p "+44 (0) 7801 907458 +44 (0) 2380 403837" at bounding box center [380, 143] width 136 height 14
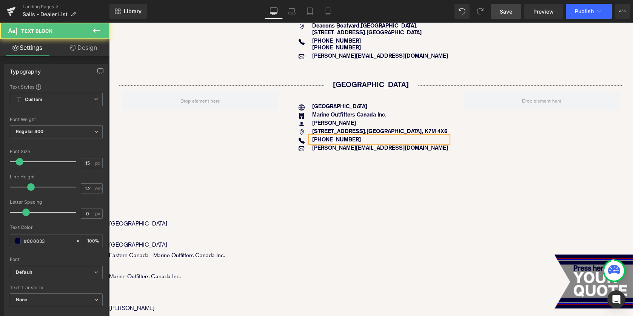
drag, startPoint x: 370, startPoint y: 118, endPoint x: 312, endPoint y: 118, distance: 58.1
click at [312, 136] on p "+44 (0) 7801 907458" at bounding box center [380, 139] width 136 height 7
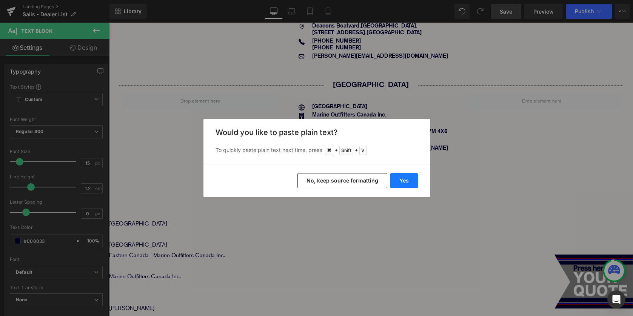
click at [404, 180] on button "Yes" at bounding box center [404, 180] width 28 height 15
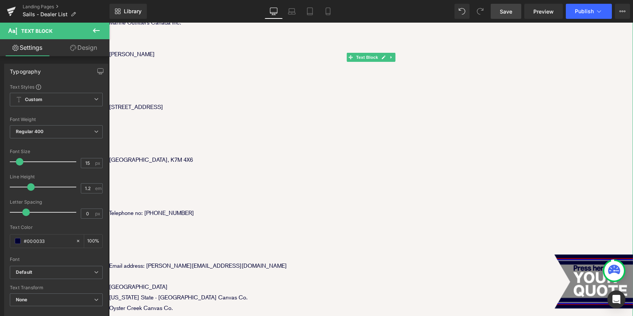
scroll to position [633, 0]
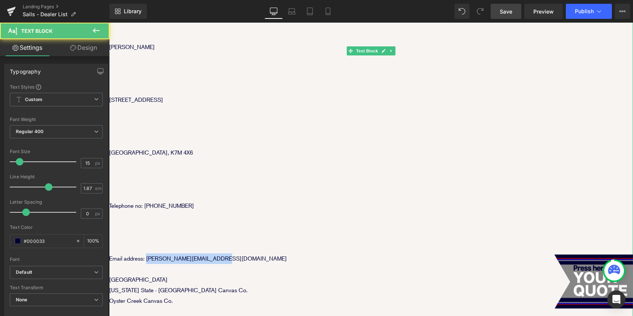
drag, startPoint x: 147, startPoint y: 239, endPoint x: 220, endPoint y: 238, distance: 72.8
click at [220, 253] on p "Email address: [PERSON_NAME][EMAIL_ADDRESS][DOMAIN_NAME]" at bounding box center [371, 258] width 524 height 11
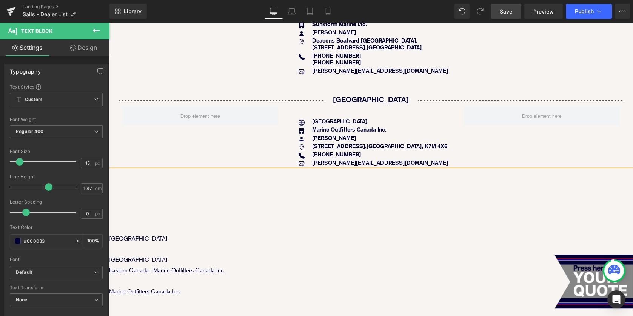
scroll to position [340, 0]
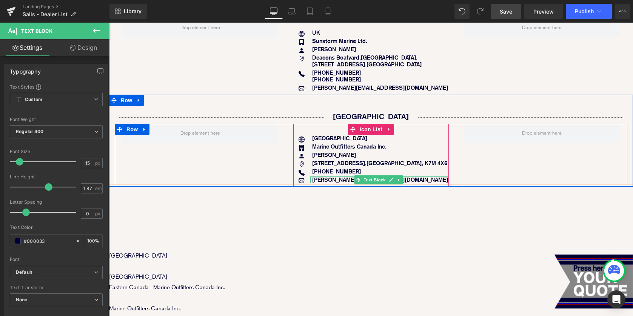
click at [339, 176] on strong "paul@sunstormcovers.com" at bounding box center [380, 179] width 136 height 7
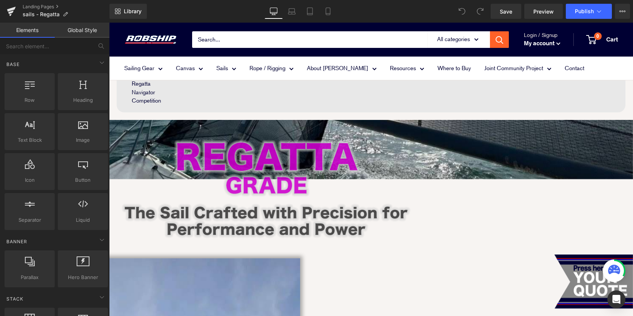
scroll to position [745, 0]
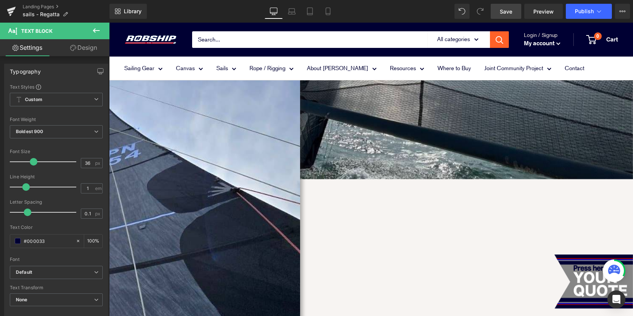
click at [504, 14] on span "Save" at bounding box center [505, 12] width 12 height 8
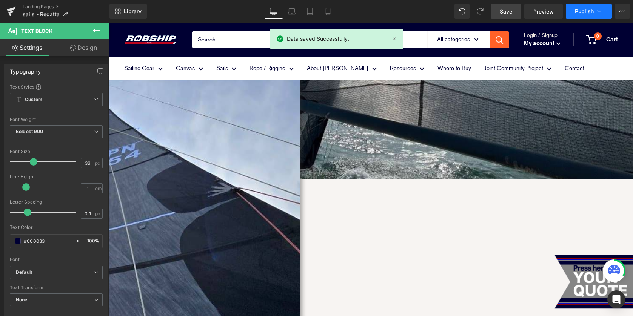
click at [593, 12] on button "Publish" at bounding box center [588, 11] width 46 height 15
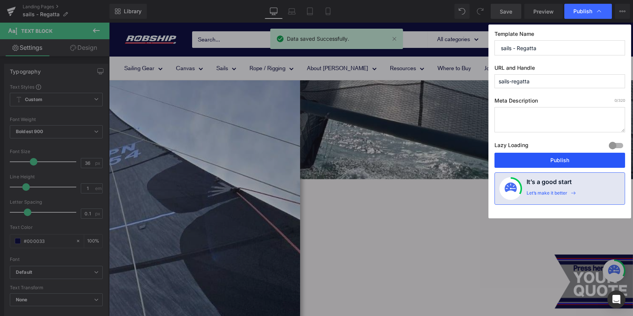
click at [569, 157] on button "Publish" at bounding box center [559, 160] width 131 height 15
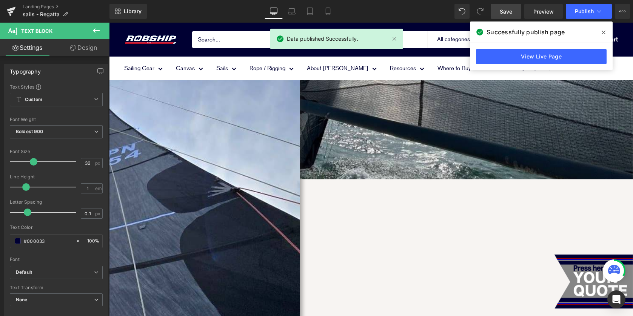
click at [603, 32] on icon at bounding box center [603, 33] width 4 height 4
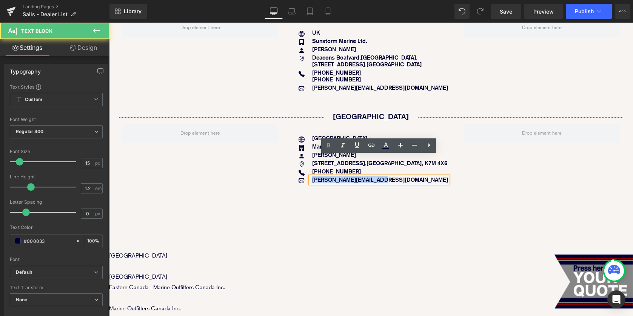
drag, startPoint x: 312, startPoint y: 160, endPoint x: 387, endPoint y: 160, distance: 75.8
click at [387, 177] on div "[PERSON_NAME][EMAIL_ADDRESS][DOMAIN_NAME]" at bounding box center [379, 180] width 138 height 7
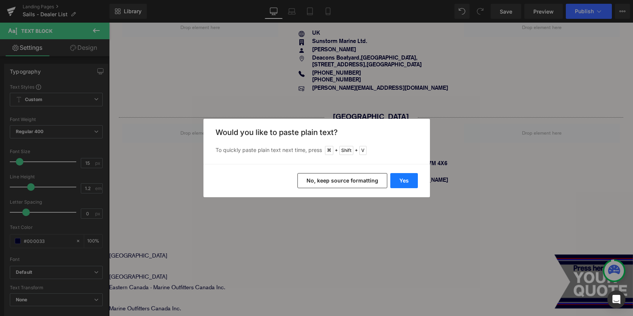
click at [405, 182] on button "Yes" at bounding box center [404, 180] width 28 height 15
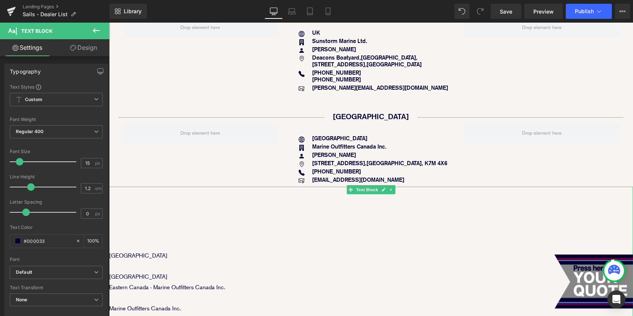
click at [331, 229] on p at bounding box center [371, 234] width 524 height 11
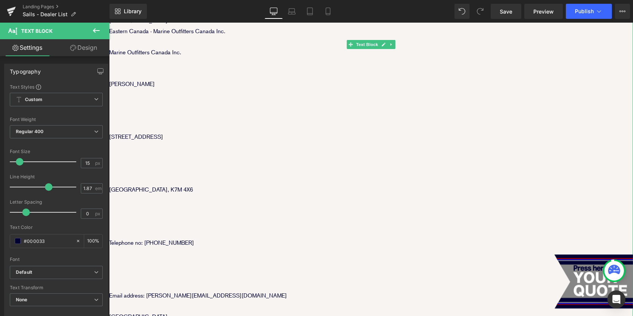
scroll to position [596, 0]
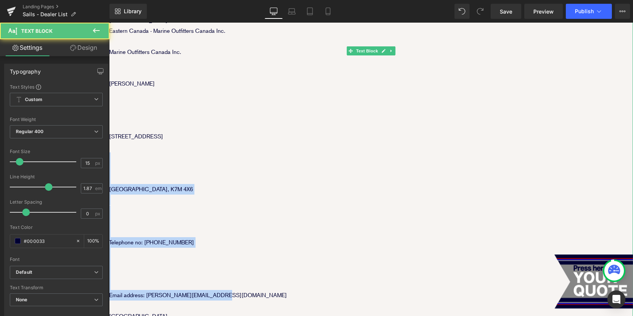
drag, startPoint x: 223, startPoint y: 276, endPoint x: 139, endPoint y: 137, distance: 162.6
click at [138, 139] on div "[GEOGRAPHIC_DATA] [GEOGRAPHIC_DATA] [GEOGRAPHIC_DATA] - Marine Outfitters Canad…" at bounding box center [371, 289] width 524 height 719
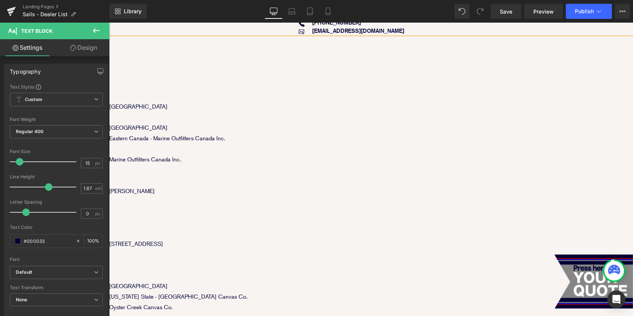
scroll to position [476, 0]
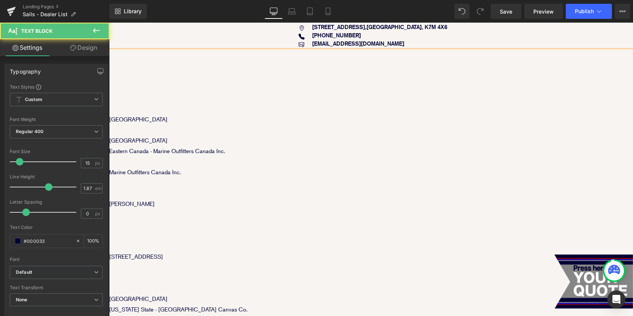
click at [202, 241] on p at bounding box center [371, 246] width 524 height 11
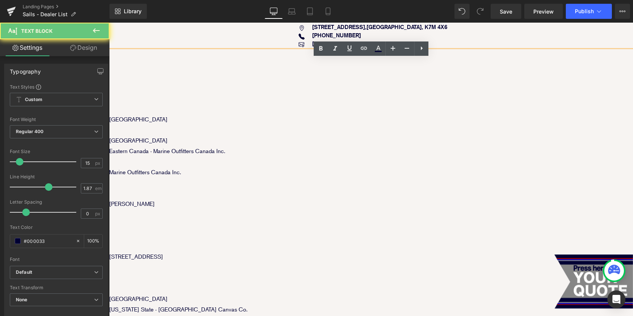
click at [226, 252] on p "[STREET_ADDRESS]" at bounding box center [371, 257] width 524 height 11
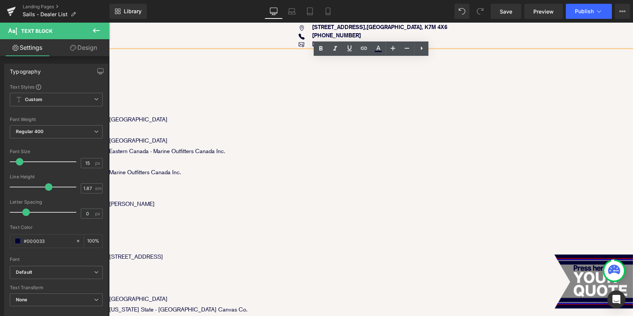
drag, startPoint x: 226, startPoint y: 238, endPoint x: 113, endPoint y: 97, distance: 180.6
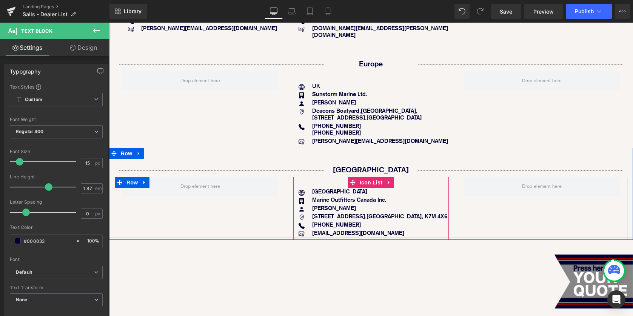
scroll to position [243, 0]
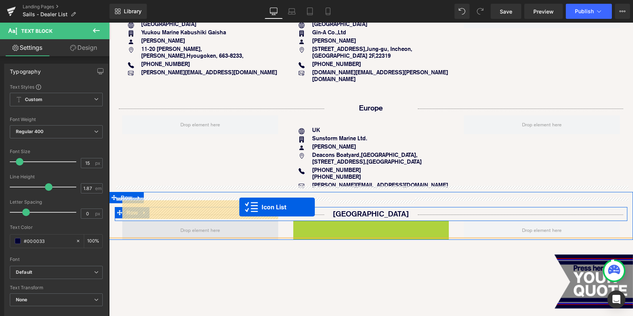
drag, startPoint x: 353, startPoint y: 163, endPoint x: 239, endPoint y: 207, distance: 122.0
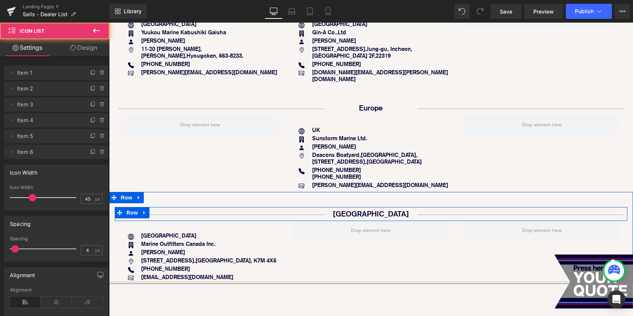
scroll to position [287, 0]
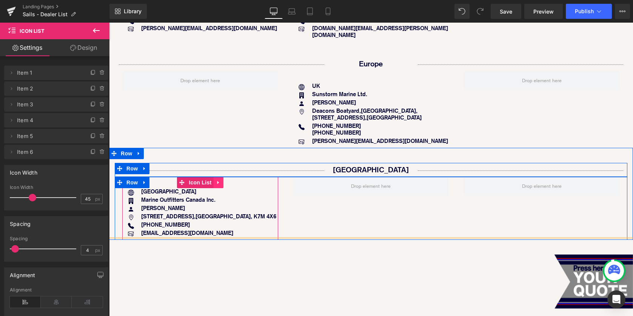
click at [218, 180] on icon at bounding box center [217, 183] width 5 height 6
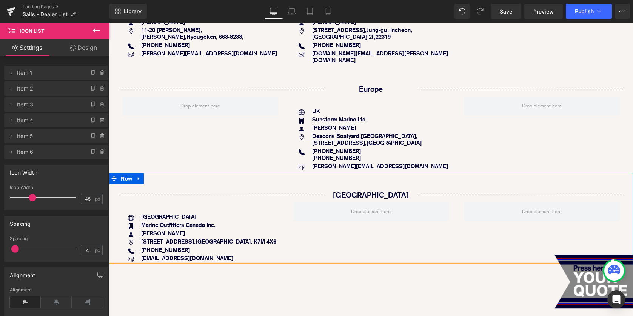
scroll to position [263, 0]
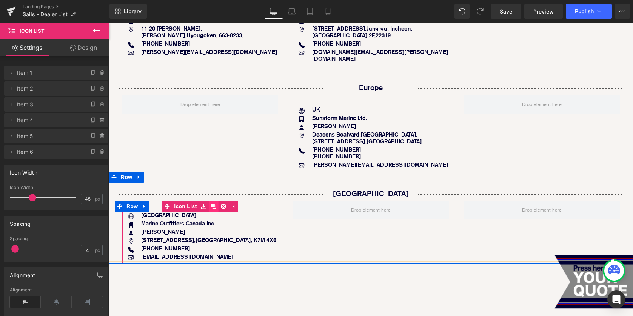
click at [215, 204] on icon at bounding box center [212, 207] width 5 height 6
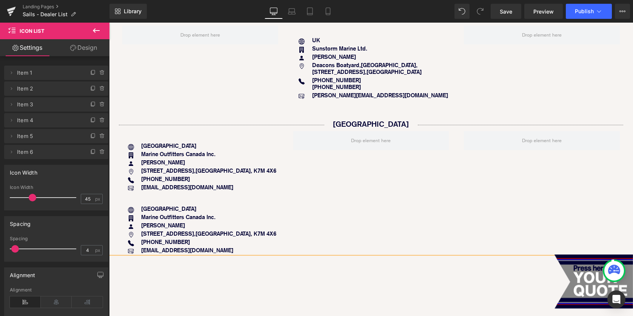
scroll to position [302, 0]
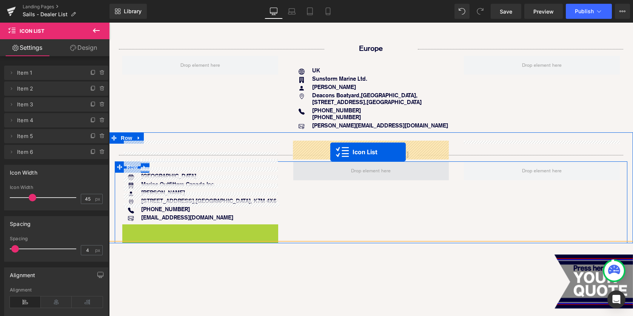
drag, startPoint x: 181, startPoint y: 208, endPoint x: 330, endPoint y: 152, distance: 159.1
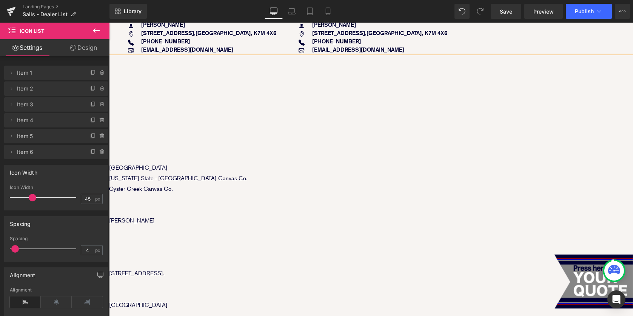
scroll to position [378, 0]
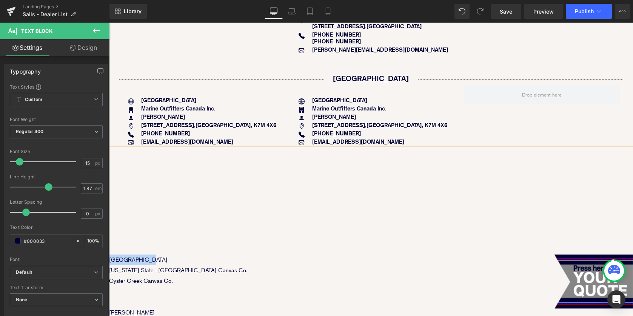
drag, startPoint x: 147, startPoint y: 239, endPoint x: 109, endPoint y: 238, distance: 37.4
click at [109, 255] on p "[GEOGRAPHIC_DATA]" at bounding box center [371, 260] width 524 height 11
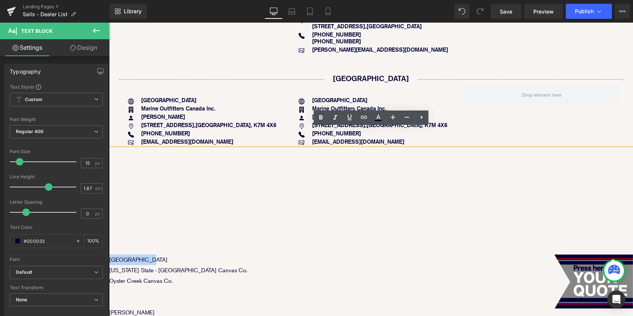
copy p "[GEOGRAPHIC_DATA]"
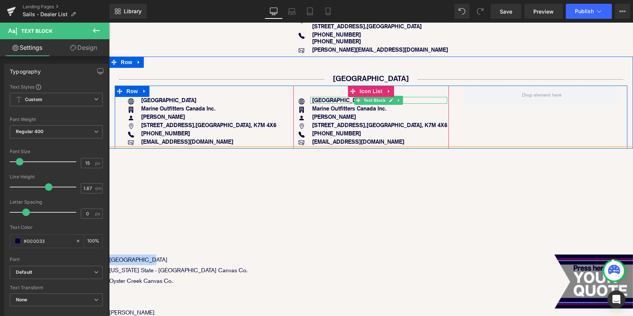
click at [318, 97] on b "[GEOGRAPHIC_DATA]" at bounding box center [339, 100] width 55 height 7
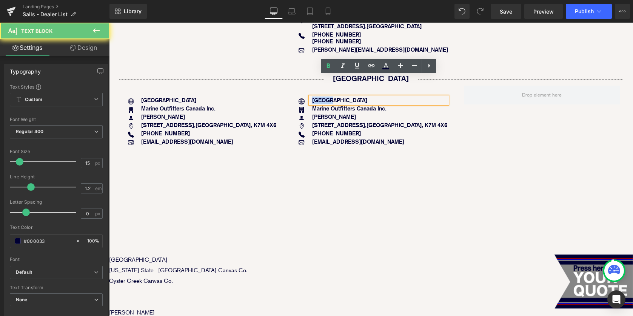
click at [318, 97] on b "[GEOGRAPHIC_DATA]" at bounding box center [339, 100] width 55 height 7
click at [332, 97] on p "[GEOGRAPHIC_DATA]" at bounding box center [379, 100] width 135 height 7
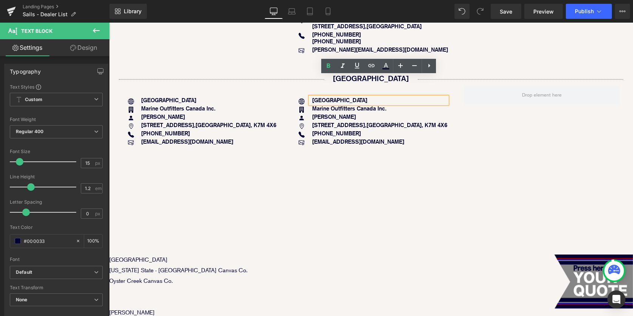
drag, startPoint x: 338, startPoint y: 80, endPoint x: 312, endPoint y: 79, distance: 26.1
click at [312, 97] on p "[GEOGRAPHIC_DATA]" at bounding box center [379, 100] width 135 height 7
click at [312, 97] on b "[GEOGRAPHIC_DATA]" at bounding box center [339, 100] width 55 height 7
drag, startPoint x: 312, startPoint y: 79, endPoint x: 336, endPoint y: 77, distance: 23.8
click at [336, 97] on p "[GEOGRAPHIC_DATA]" at bounding box center [379, 100] width 135 height 7
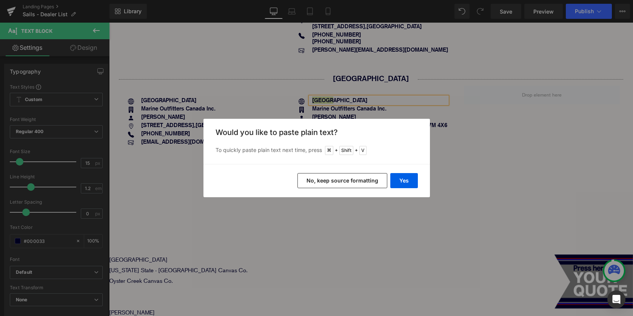
click at [402, 172] on div "Yes No, keep source formatting" at bounding box center [316, 180] width 226 height 33
click at [402, 184] on button "Yes" at bounding box center [404, 180] width 28 height 15
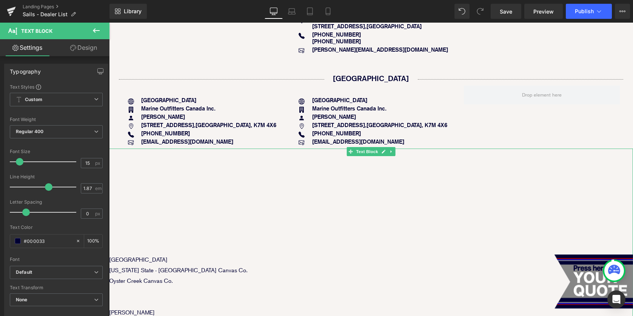
drag, startPoint x: 111, startPoint y: 260, endPoint x: 183, endPoint y: 263, distance: 71.7
click at [183, 276] on p "Oyster Creek Canvas Co." at bounding box center [371, 281] width 524 height 11
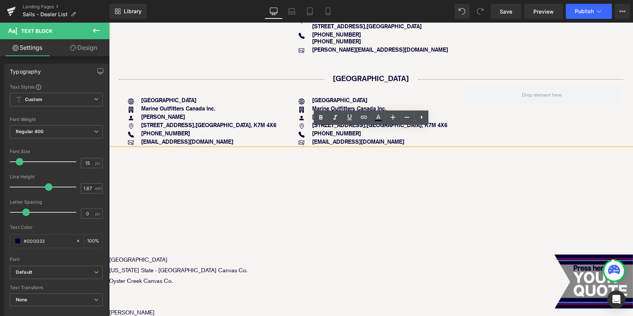
copy p "Oyster Creek Canvas Co."
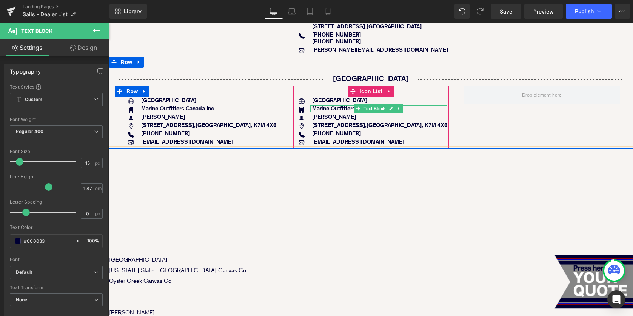
click at [322, 105] on b "Marine Outfitters Canada Inc." at bounding box center [349, 108] width 74 height 7
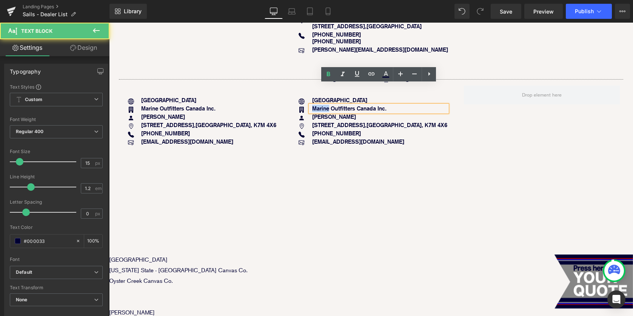
click at [322, 105] on b "Marine Outfitters Canada Inc." at bounding box center [349, 108] width 74 height 7
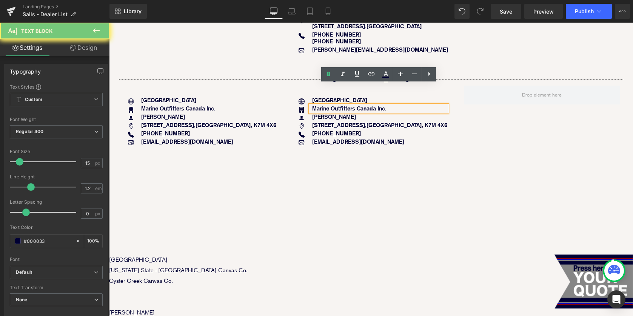
click at [318, 105] on b "Marine Outfitters Canada Inc." at bounding box center [349, 108] width 74 height 7
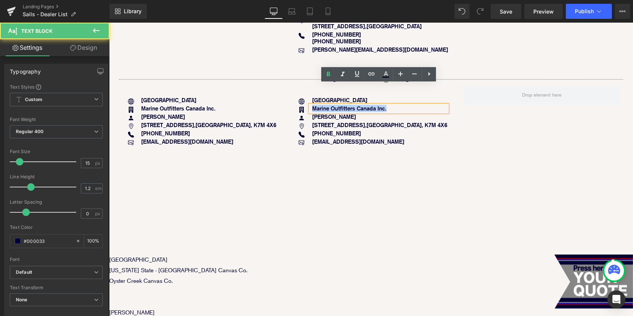
drag, startPoint x: 312, startPoint y: 88, endPoint x: 392, endPoint y: 91, distance: 80.4
click at [392, 105] on div "Marine Outfitters Canada Inc." at bounding box center [378, 108] width 137 height 7
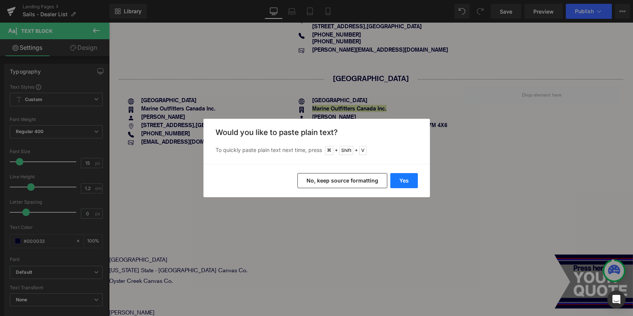
click at [407, 180] on button "Yes" at bounding box center [404, 180] width 28 height 15
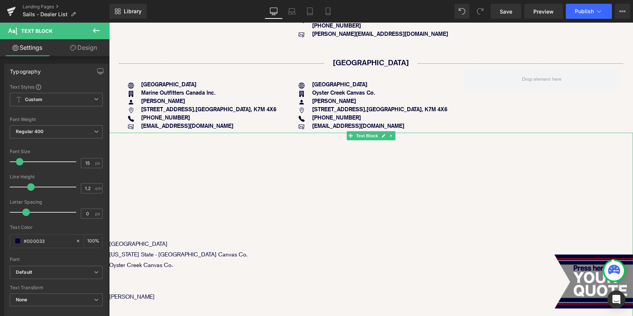
scroll to position [400, 0]
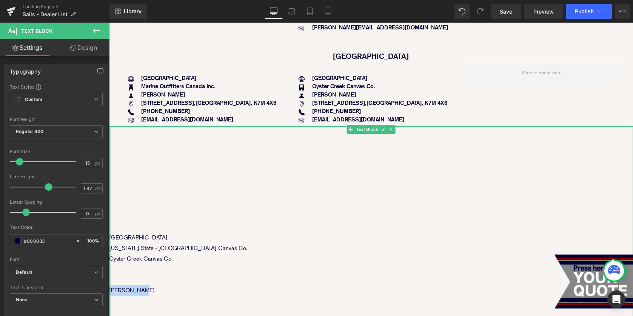
drag, startPoint x: 153, startPoint y: 269, endPoint x: 111, endPoint y: 268, distance: 42.2
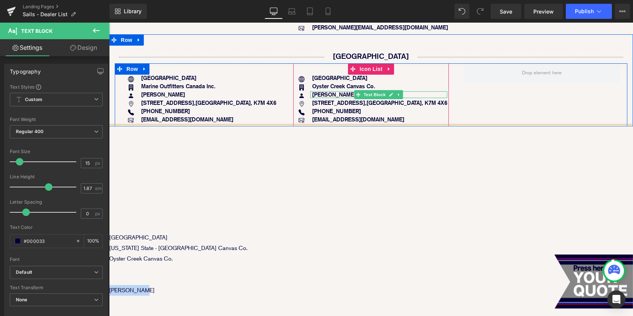
click at [323, 91] on b "[PERSON_NAME]" at bounding box center [334, 94] width 44 height 7
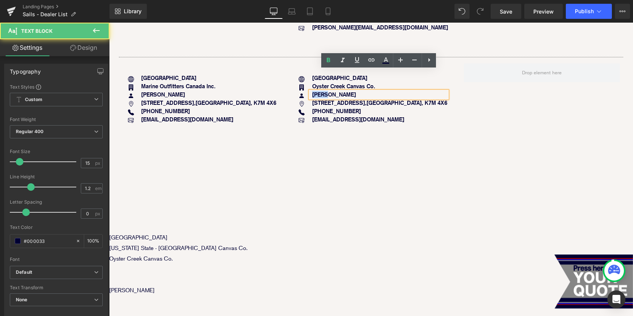
click at [323, 91] on b "[PERSON_NAME]" at bounding box center [334, 94] width 44 height 7
click at [324, 91] on b "[PERSON_NAME]" at bounding box center [334, 94] width 44 height 7
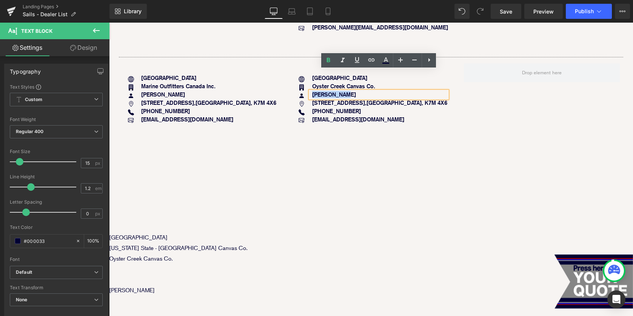
drag, startPoint x: 313, startPoint y: 74, endPoint x: 355, endPoint y: 73, distance: 41.9
click at [355, 91] on p "[PERSON_NAME]" at bounding box center [379, 94] width 135 height 7
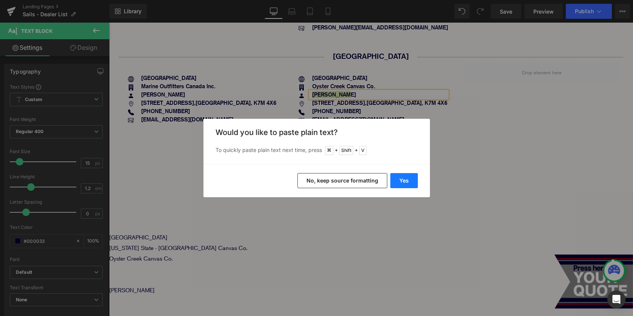
click at [405, 187] on button "Yes" at bounding box center [404, 180] width 28 height 15
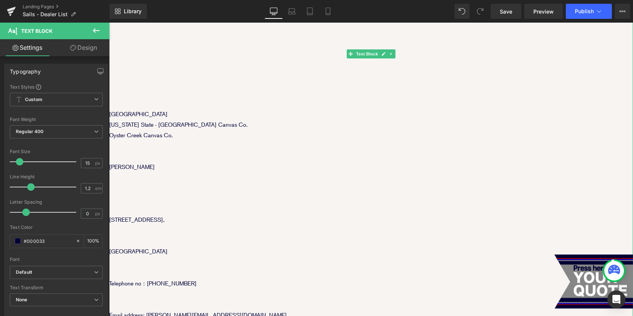
scroll to position [527, 0]
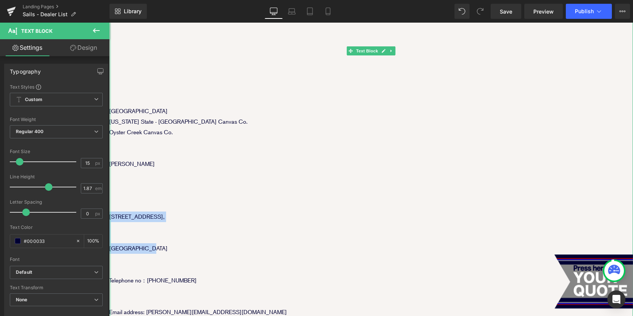
drag, startPoint x: 152, startPoint y: 229, endPoint x: 110, endPoint y: 195, distance: 55.0
click at [110, 195] on div "United States Washington State - Oyster Creek Canvas Co. Oyster Creek Canvas Co…" at bounding box center [371, 222] width 524 height 444
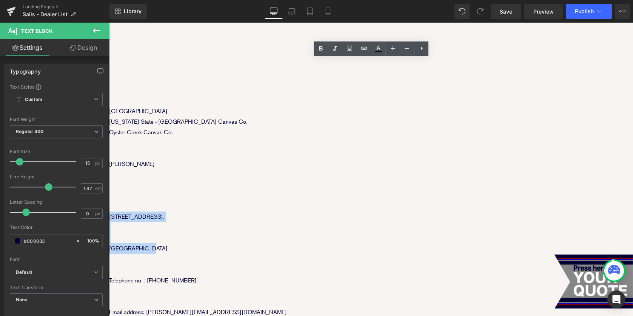
copy div "946 N State St, Bellingham, WA 98225, United States"
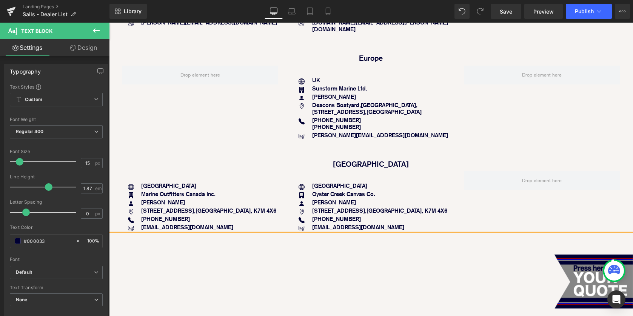
scroll to position [293, 0]
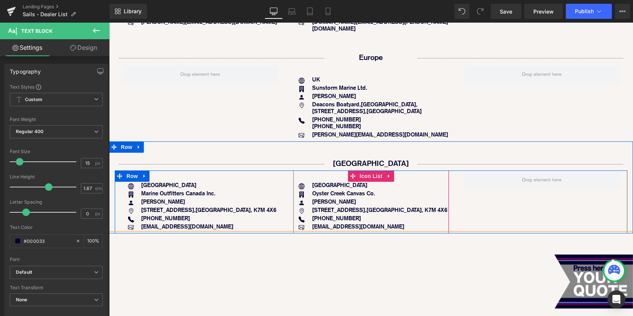
click at [333, 207] on div "1452 Bath Road Kingston, Ontario, Canada, K7M 4X6 Text Block" at bounding box center [378, 210] width 137 height 7
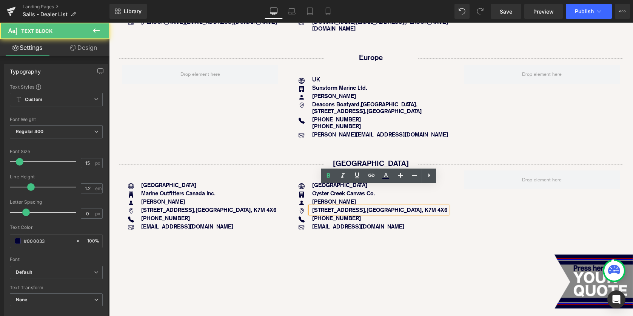
click at [333, 207] on div "1452 Bath Road Kingston, Ontario, Canada, K7M 4X6 Text Block" at bounding box center [378, 210] width 137 height 7
click at [329, 206] on b "1452 Bath Road Kingston, Ontario," at bounding box center [339, 209] width 54 height 7
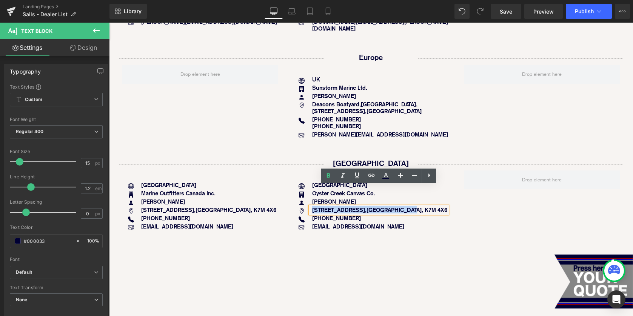
drag, startPoint x: 313, startPoint y: 189, endPoint x: 446, endPoint y: 188, distance: 133.5
click at [446, 207] on p "1452 Bath Road Kingston, Ontario, Canada, K7M 4X6" at bounding box center [379, 210] width 135 height 7
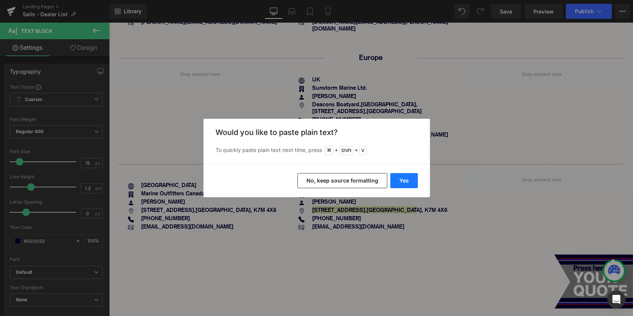
drag, startPoint x: 405, startPoint y: 185, endPoint x: 296, endPoint y: 162, distance: 111.4
click at [405, 185] on button "Yes" at bounding box center [404, 180] width 28 height 15
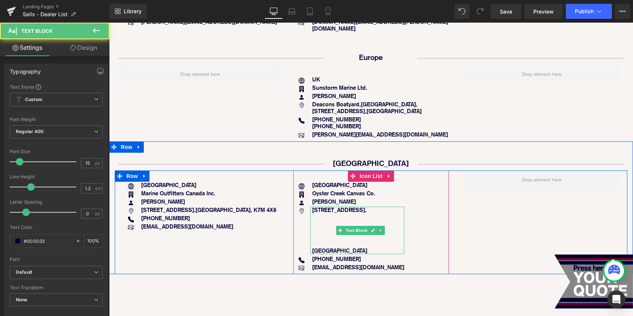
click at [312, 247] on b "[GEOGRAPHIC_DATA]" at bounding box center [339, 250] width 55 height 7
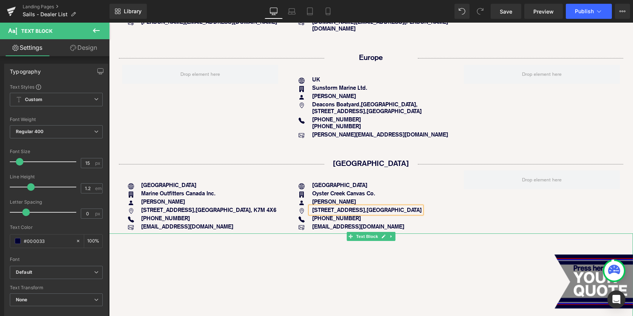
click at [289, 265] on p at bounding box center [371, 270] width 524 height 11
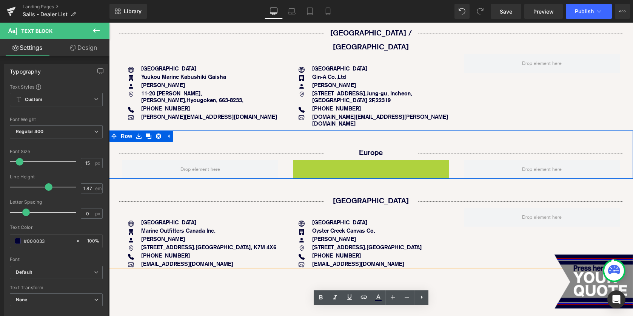
scroll to position [140, 0]
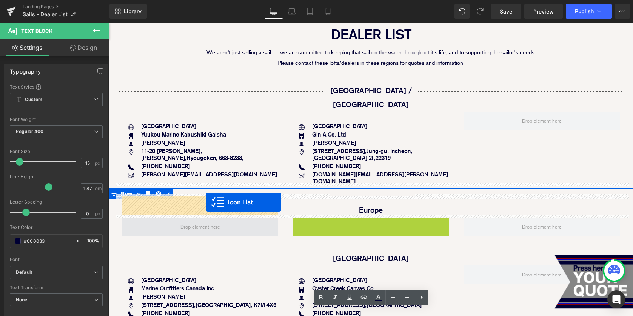
drag, startPoint x: 352, startPoint y: 144, endPoint x: 206, endPoint y: 202, distance: 157.2
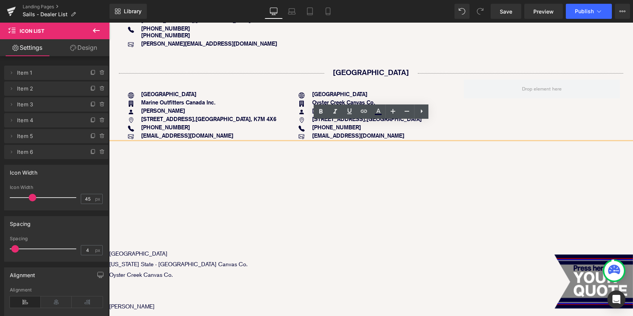
scroll to position [386, 0]
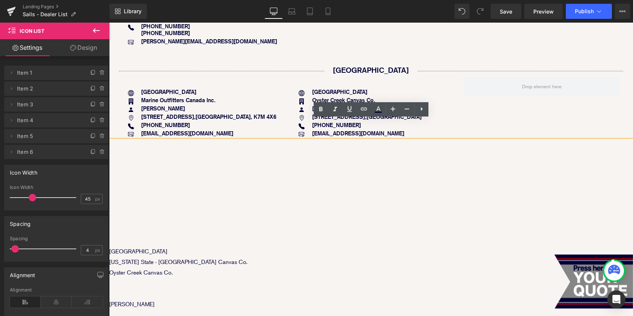
click at [424, 172] on p at bounding box center [371, 177] width 524 height 11
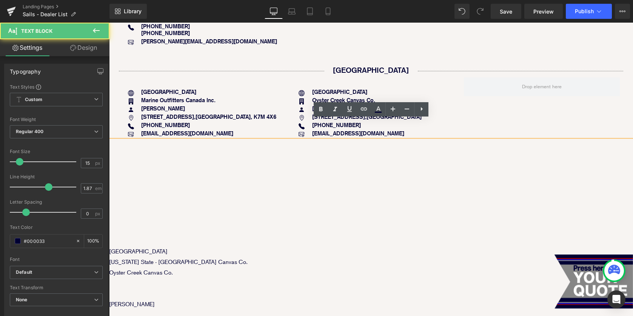
click at [217, 204] on p at bounding box center [371, 209] width 524 height 11
click at [154, 278] on p at bounding box center [371, 283] width 524 height 11
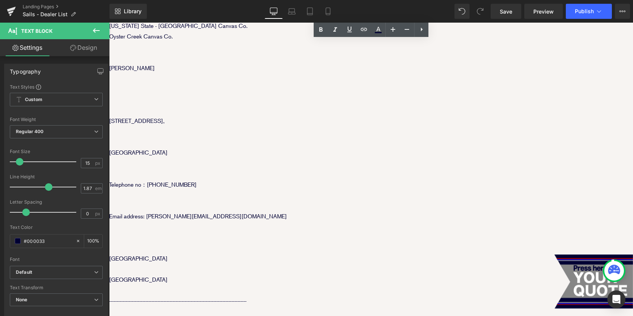
scroll to position [623, 0]
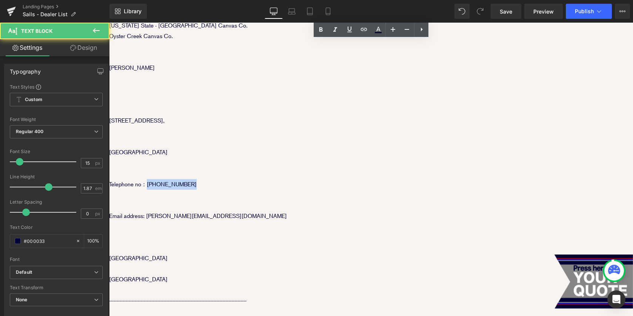
drag, startPoint x: 147, startPoint y: 163, endPoint x: 201, endPoint y: 162, distance: 53.2
click at [202, 179] on p "Telephone no：[PHONE_NUMBER]" at bounding box center [371, 184] width 524 height 11
copy p "1 360-223-3869"
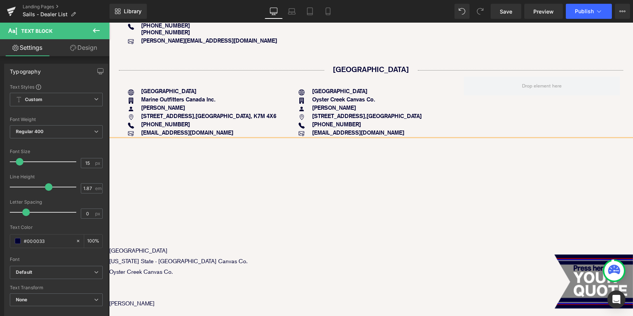
scroll to position [322, 0]
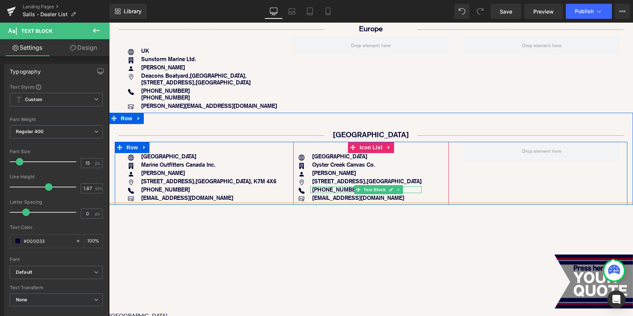
click at [319, 186] on b "(613) 634-1900" at bounding box center [336, 189] width 49 height 7
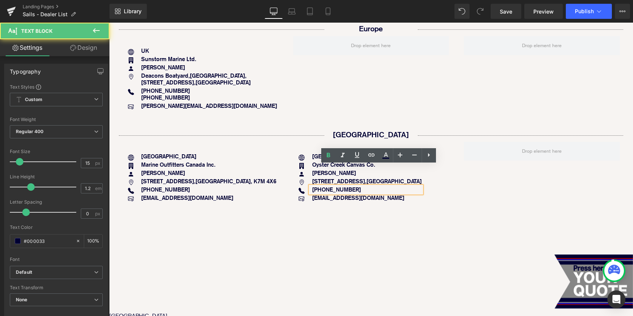
click at [319, 186] on b "(613) 634-1900" at bounding box center [336, 189] width 49 height 7
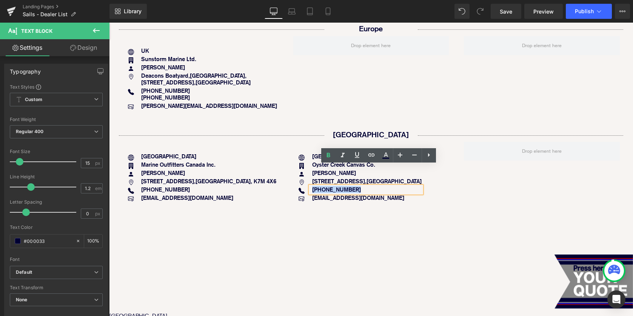
drag, startPoint x: 312, startPoint y: 170, endPoint x: 370, endPoint y: 168, distance: 58.5
click at [370, 186] on p "(613) 634-1900" at bounding box center [366, 189] width 109 height 7
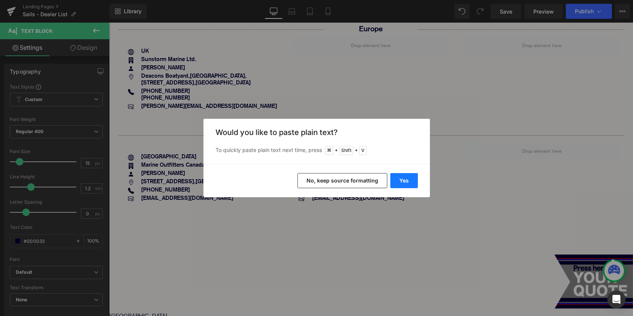
drag, startPoint x: 403, startPoint y: 183, endPoint x: 294, endPoint y: 161, distance: 111.6
click at [403, 183] on button "Yes" at bounding box center [404, 180] width 28 height 15
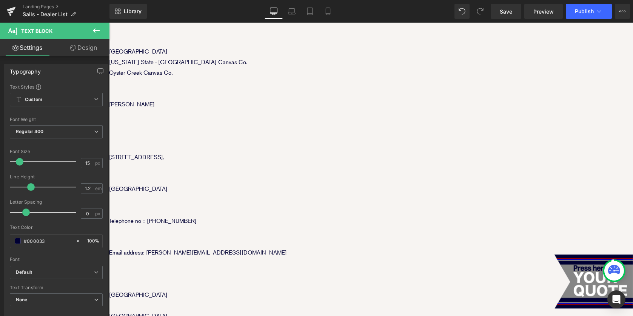
scroll to position [590, 0]
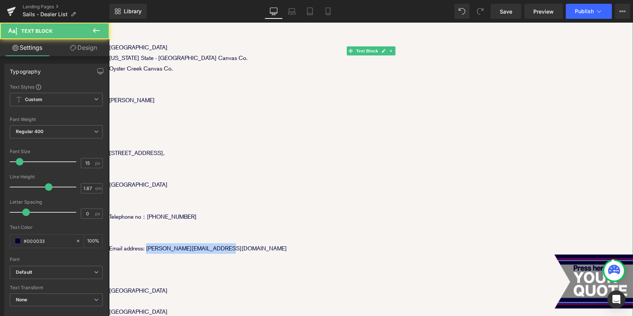
drag, startPoint x: 147, startPoint y: 229, endPoint x: 246, endPoint y: 229, distance: 99.2
click at [247, 243] on p "Email address: [PERSON_NAME][EMAIL_ADDRESS][DOMAIN_NAME]" at bounding box center [371, 248] width 524 height 11
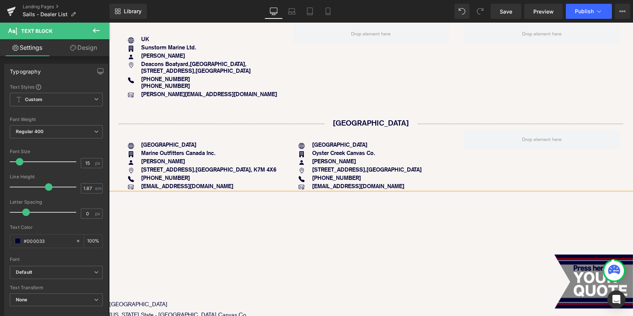
scroll to position [333, 0]
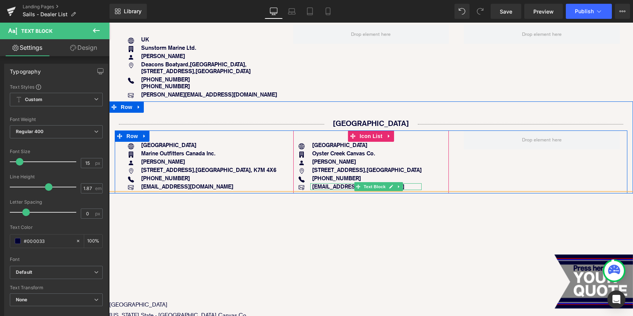
click at [338, 183] on strong "wilby@marineoutfitters.ca" at bounding box center [358, 186] width 92 height 7
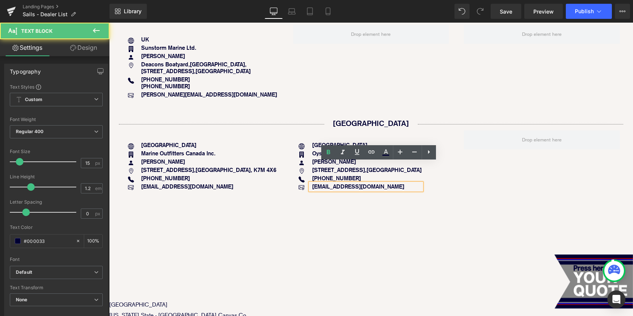
click at [332, 183] on strong "wilby@marineoutfitters.ca" at bounding box center [358, 186] width 92 height 7
drag, startPoint x: 312, startPoint y: 166, endPoint x: 399, endPoint y: 168, distance: 86.8
click at [399, 183] on p "wilby@marineoutfitters.ca" at bounding box center [366, 186] width 109 height 7
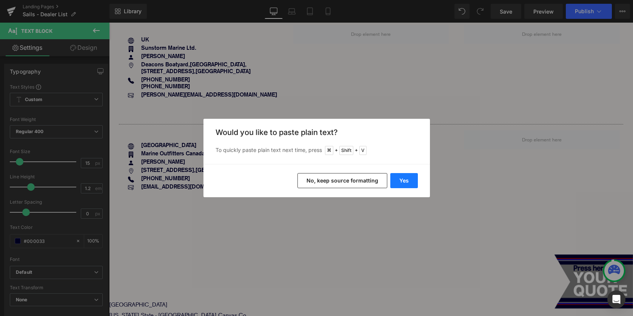
drag, startPoint x: 410, startPoint y: 181, endPoint x: 301, endPoint y: 158, distance: 111.4
click at [410, 181] on button "Yes" at bounding box center [404, 180] width 28 height 15
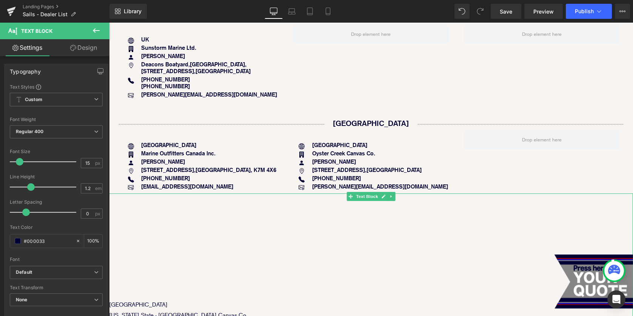
click at [398, 236] on p at bounding box center [371, 241] width 524 height 11
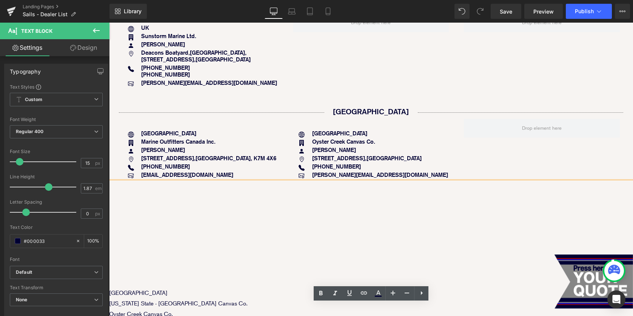
scroll to position [364, 0]
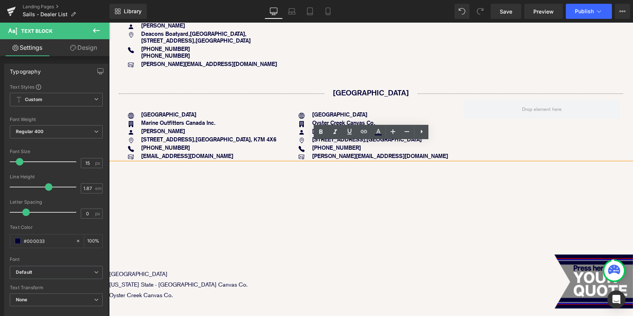
click at [271, 248] on p at bounding box center [371, 253] width 524 height 11
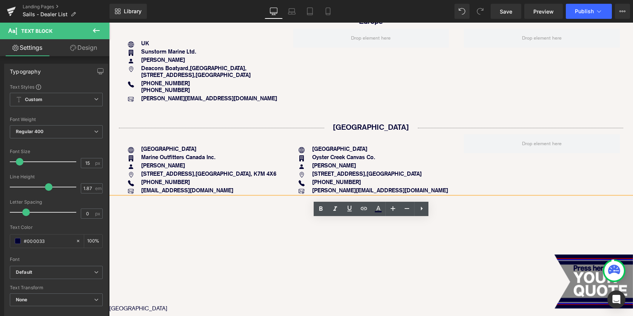
scroll to position [366, 0]
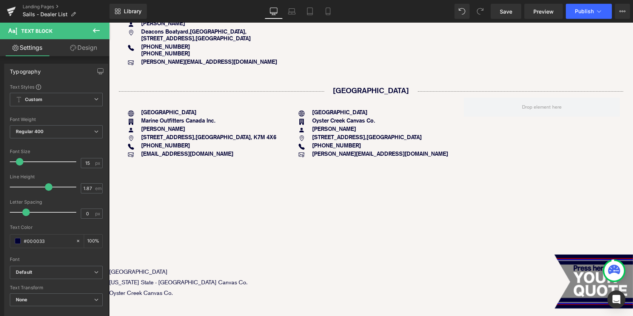
click at [94, 31] on icon at bounding box center [96, 30] width 7 height 5
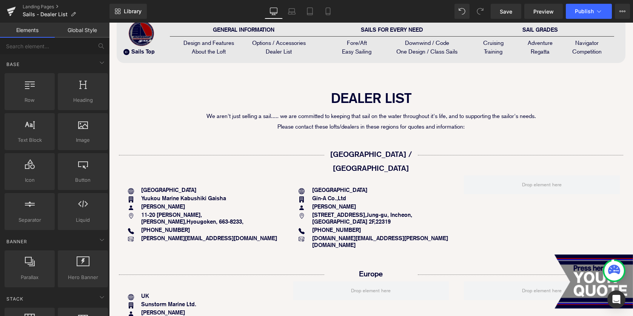
scroll to position [60, 0]
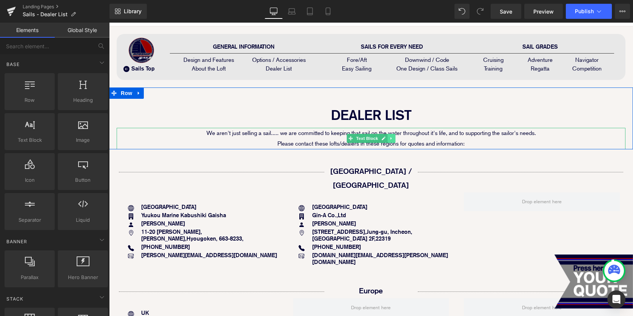
click at [390, 138] on icon at bounding box center [390, 138] width 1 height 3
click at [386, 141] on link at bounding box center [387, 138] width 8 height 9
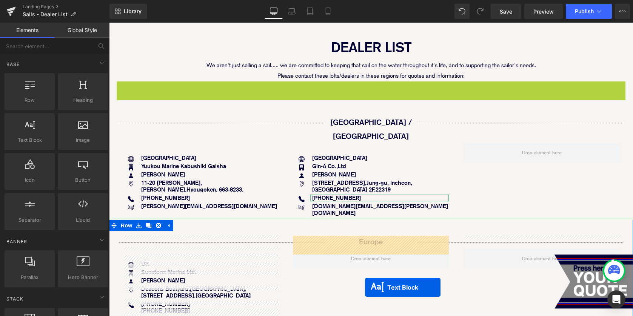
scroll to position [135, 0]
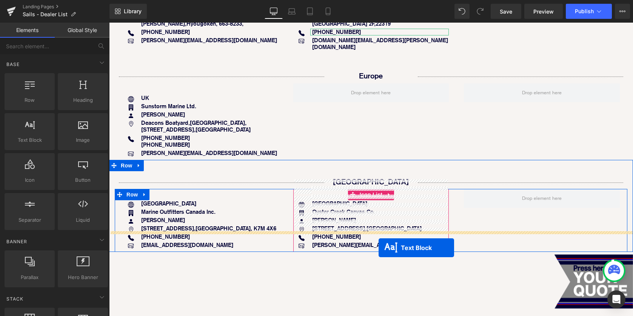
drag, startPoint x: 349, startPoint y: 160, endPoint x: 378, endPoint y: 248, distance: 92.4
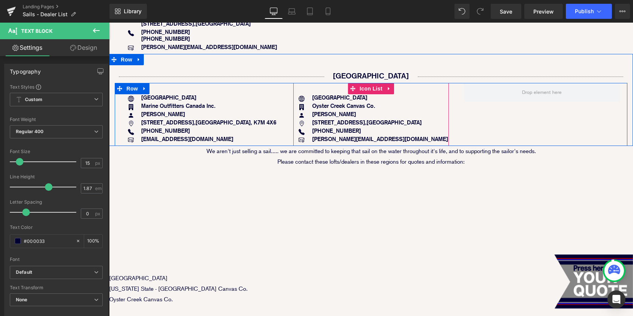
scroll to position [405, 0]
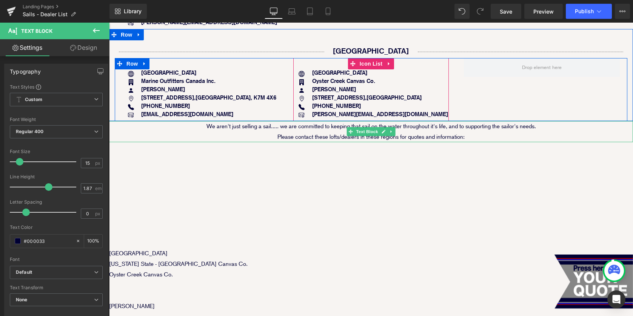
click at [321, 132] on p "Please contact these lofts/dealers in these regions for quotes and information:" at bounding box center [371, 137] width 524 height 11
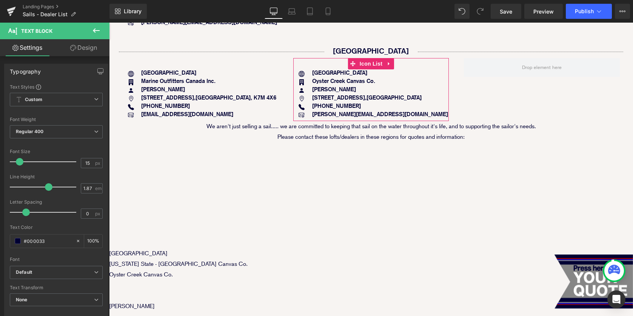
click at [90, 48] on link "Design" at bounding box center [83, 47] width 55 height 17
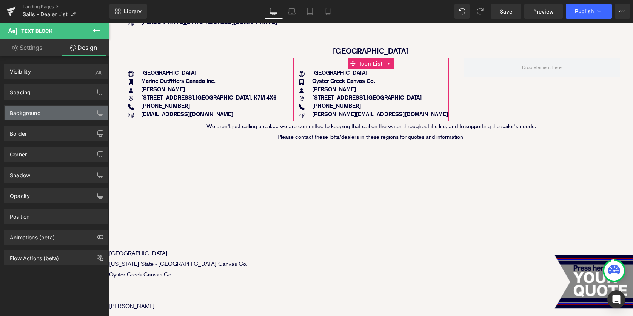
type input "0"
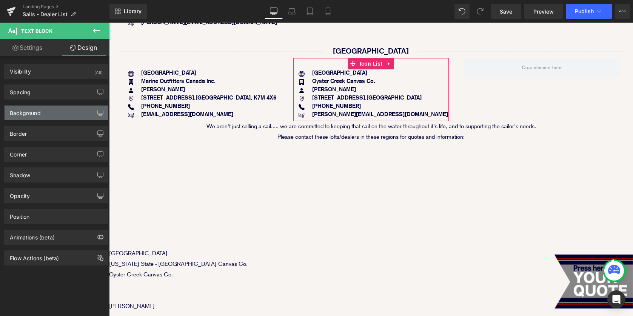
type input "0"
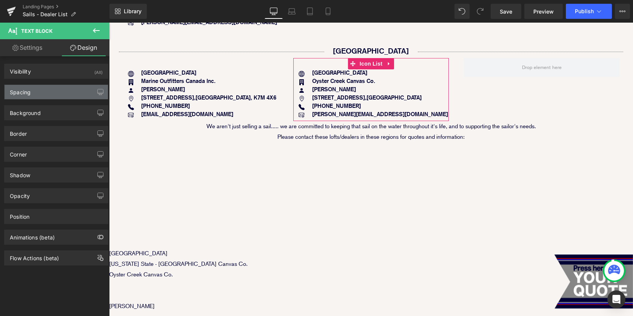
click at [70, 95] on div "Spacing" at bounding box center [56, 92] width 103 height 14
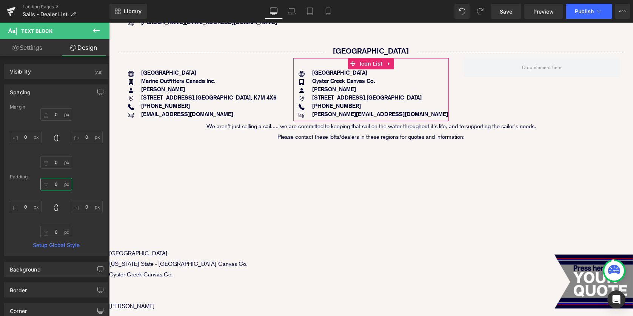
click at [49, 184] on input "0" at bounding box center [56, 184] width 32 height 12
click at [50, 115] on input "0" at bounding box center [56, 114] width 32 height 12
type input "60"
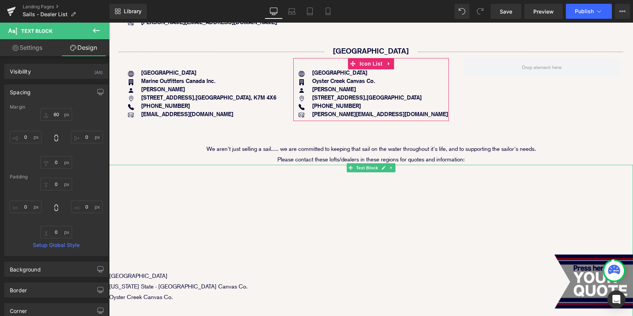
click at [329, 239] on p at bounding box center [371, 244] width 524 height 11
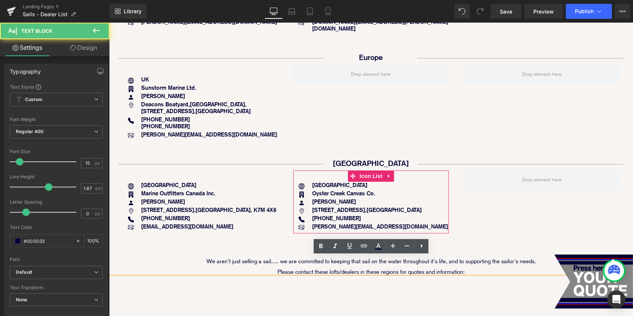
scroll to position [277, 0]
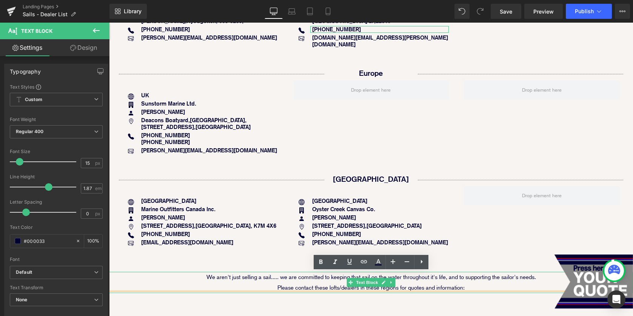
click at [250, 274] on span "We aren't just selling a sail..... we are committed to keeping that sail on the…" at bounding box center [370, 277] width 329 height 7
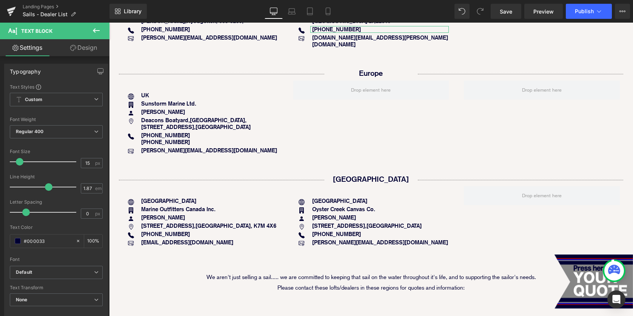
click at [89, 51] on link "Design" at bounding box center [83, 47] width 55 height 17
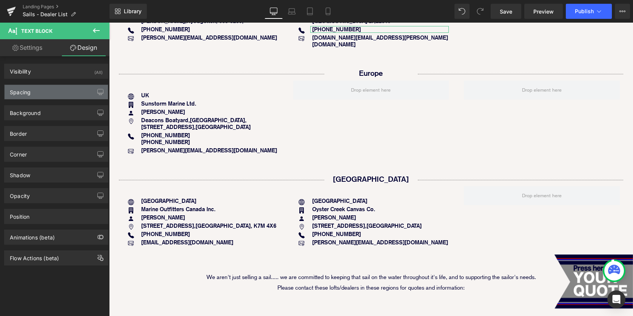
click at [66, 88] on div "Spacing" at bounding box center [56, 92] width 103 height 14
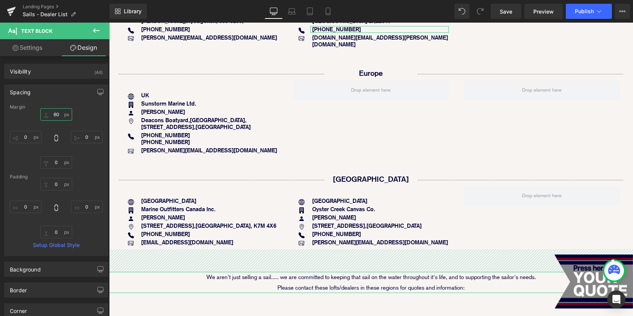
click at [52, 111] on input "60" at bounding box center [56, 114] width 32 height 12
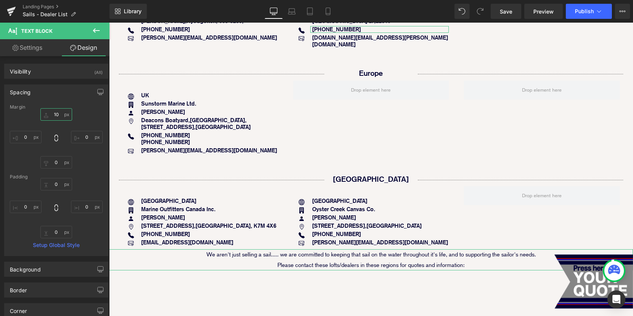
type input "100"
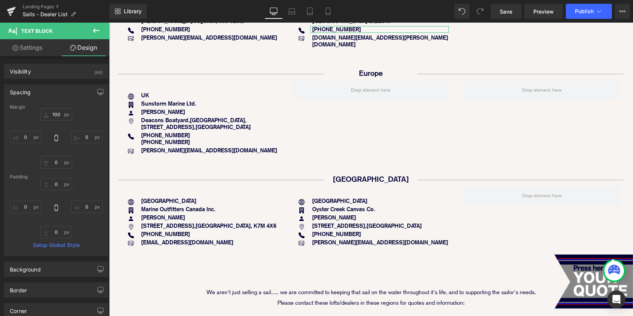
click at [546, 215] on div "Icon Canada Text Block Icon Marine Outfitters Canada Inc. Text Block Icon David…" at bounding box center [371, 217] width 512 height 63
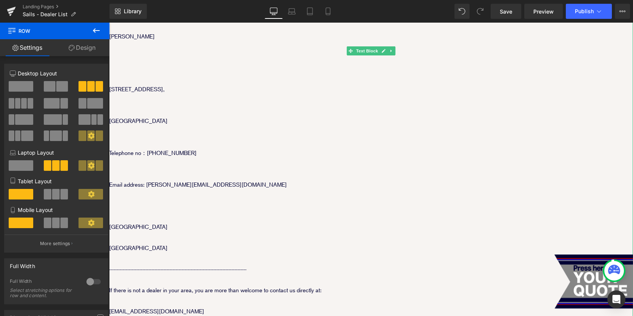
scroll to position [765, 0]
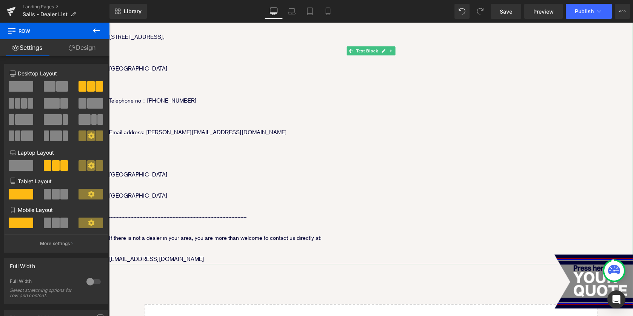
click at [333, 233] on p "If there is not a dealer in your area, you are more than welcome to contact us …" at bounding box center [371, 238] width 524 height 11
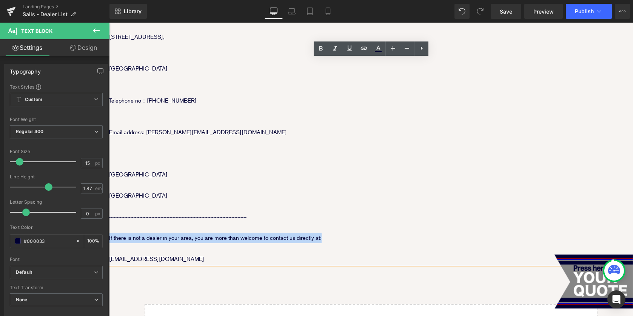
drag, startPoint x: 339, startPoint y: 219, endPoint x: 109, endPoint y: 219, distance: 230.8
click at [109, 233] on p "If there is not a dealer in your area, you are more than welcome to contact us …" at bounding box center [371, 238] width 524 height 11
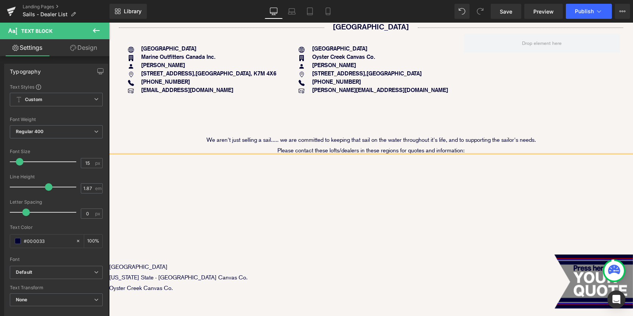
scroll to position [426, 0]
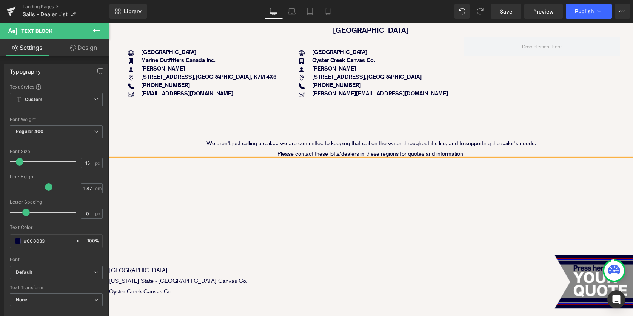
click at [391, 138] on div "We aren't just selling a sail..... we are committed to keeping that sail on the…" at bounding box center [371, 148] width 524 height 21
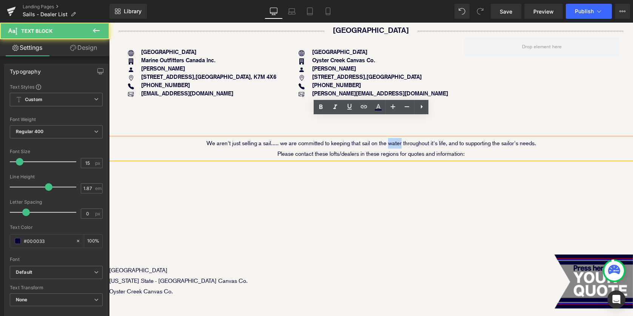
click at [391, 140] on span "We aren't just selling a sail..... we are committed to keeping that sail on the…" at bounding box center [370, 143] width 329 height 7
click at [466, 149] on p "Please contact these lofts/dealers in these regions for quotes and information:" at bounding box center [371, 154] width 524 height 11
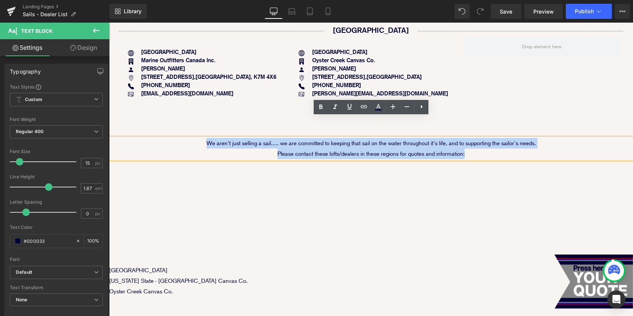
drag, startPoint x: 475, startPoint y: 131, endPoint x: 190, endPoint y: 122, distance: 285.3
click at [190, 138] on div "We aren't just selling a sail..... we are committed to keeping that sail on the…" at bounding box center [371, 148] width 524 height 21
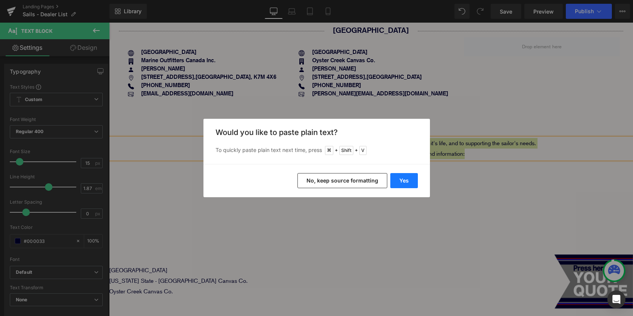
drag, startPoint x: 410, startPoint y: 184, endPoint x: 300, endPoint y: 161, distance: 111.7
click at [410, 184] on button "Yes" at bounding box center [404, 180] width 28 height 15
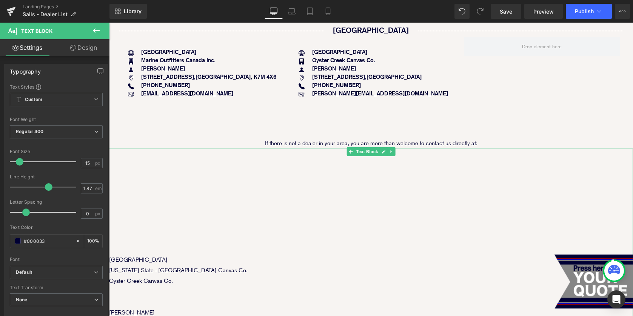
click at [350, 223] on p at bounding box center [371, 228] width 524 height 11
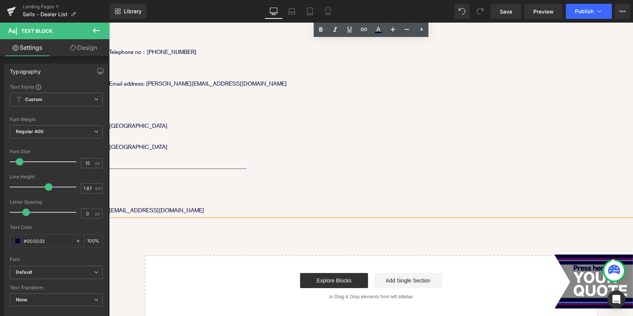
scroll to position [805, 0]
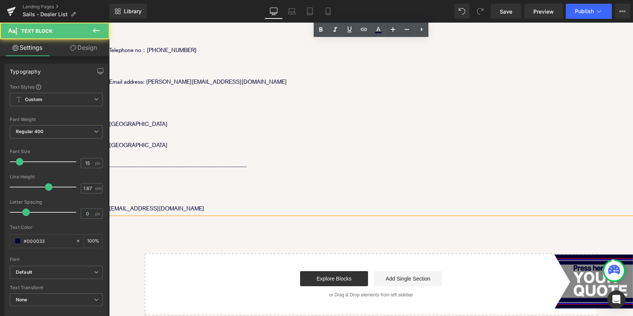
click at [162, 203] on p "[EMAIL_ADDRESS][DOMAIN_NAME]" at bounding box center [371, 208] width 524 height 11
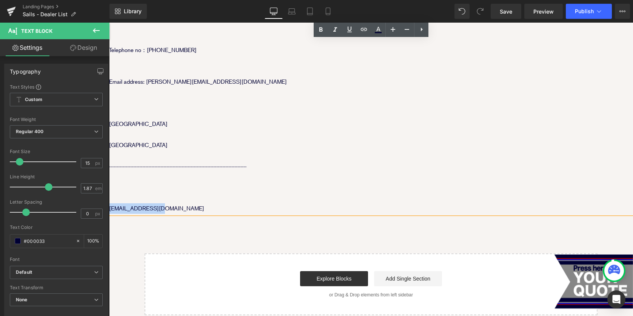
drag, startPoint x: 172, startPoint y: 186, endPoint x: 114, endPoint y: 188, distance: 58.1
click at [110, 203] on p "[EMAIL_ADDRESS][DOMAIN_NAME]" at bounding box center [371, 208] width 524 height 11
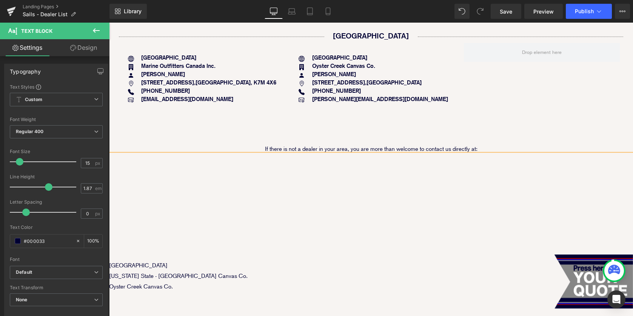
scroll to position [394, 0]
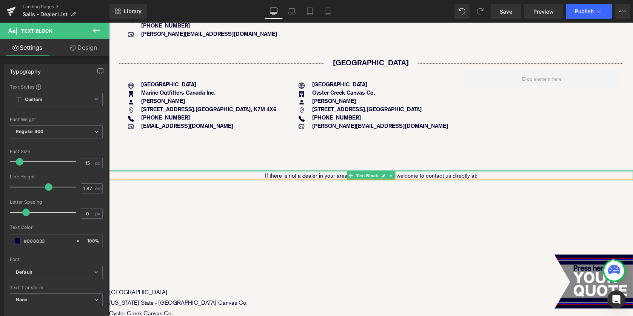
click at [487, 170] on p "If there is not a dealer in your area, you are more than welcome to contact us …" at bounding box center [371, 175] width 524 height 11
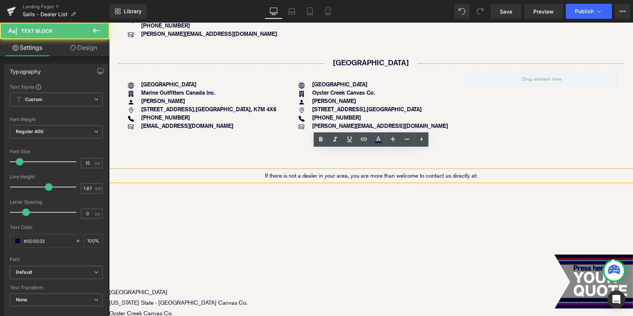
click at [489, 170] on p "If there is not a dealer in your area, you are more than welcome to contact us …" at bounding box center [371, 175] width 524 height 11
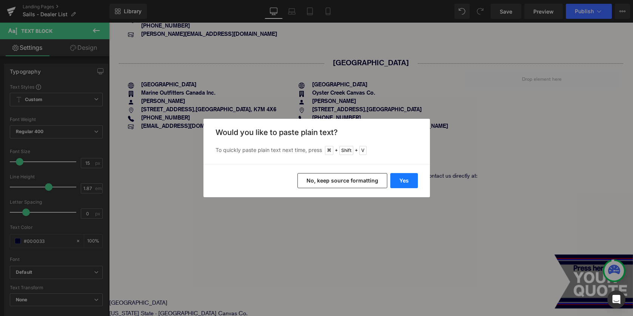
click at [412, 182] on button "Yes" at bounding box center [404, 180] width 28 height 15
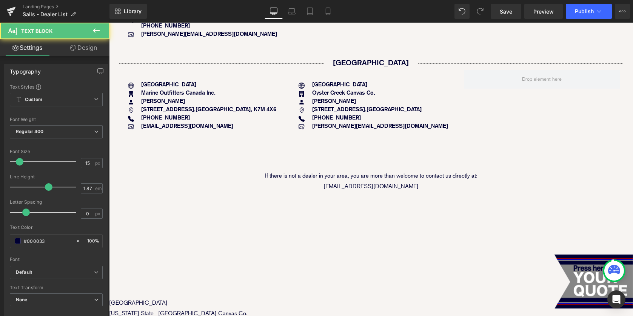
click at [336, 170] on p "If there is not a dealer in your area, you are more than welcome to contact us …" at bounding box center [371, 180] width 524 height 21
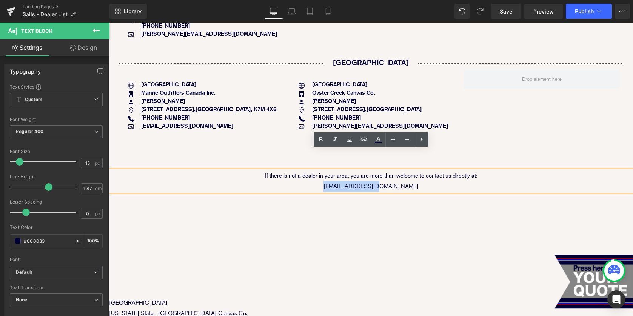
drag, startPoint x: 329, startPoint y: 165, endPoint x: 417, endPoint y: 165, distance: 87.5
click at [417, 170] on p "If there is not a dealer in your area, you are more than welcome to contact us …" at bounding box center [371, 180] width 524 height 21
click at [372, 213] on p at bounding box center [371, 218] width 524 height 11
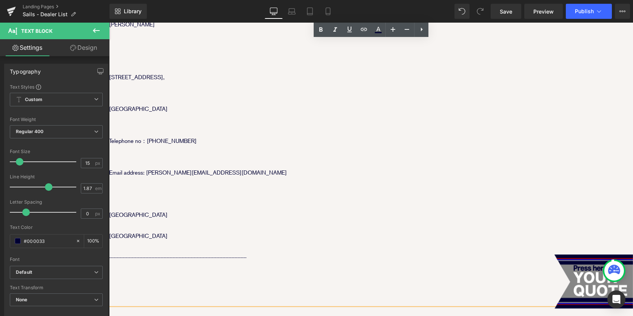
scroll to position [713, 0]
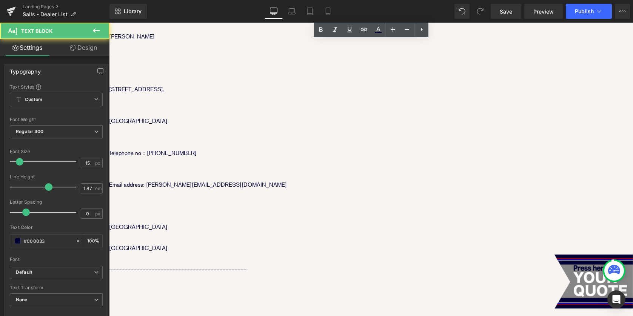
click at [302, 201] on p at bounding box center [371, 206] width 524 height 11
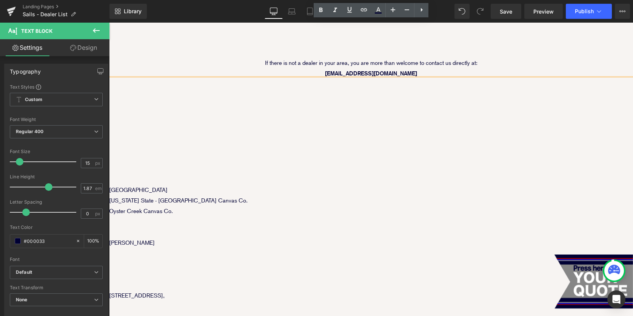
scroll to position [446, 0]
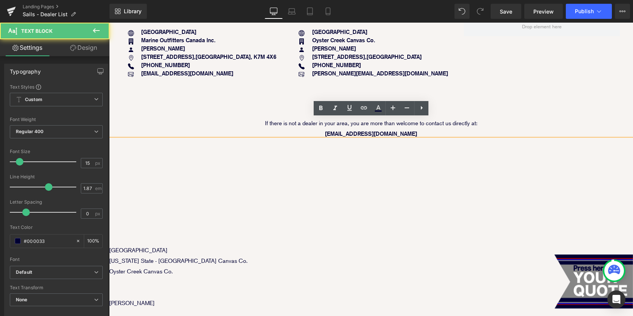
click at [385, 192] on p at bounding box center [371, 197] width 524 height 11
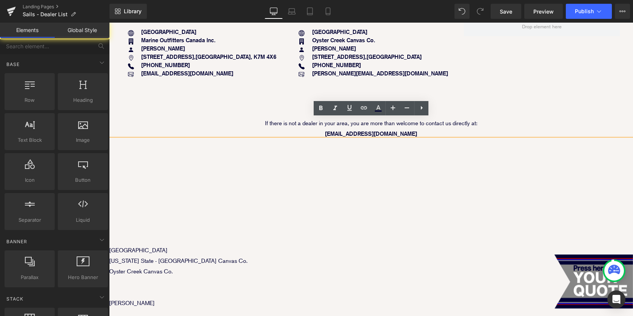
click at [223, 81] on div "Image Icon Sails Top Text Block Icon List GENERAL INFORMATION Text Block Separa…" at bounding box center [371, 162] width 524 height 1045
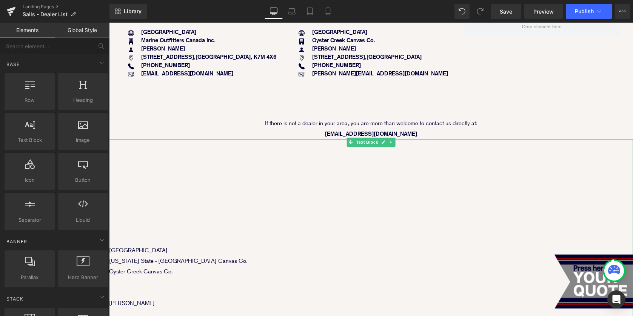
scroll to position [461, 0]
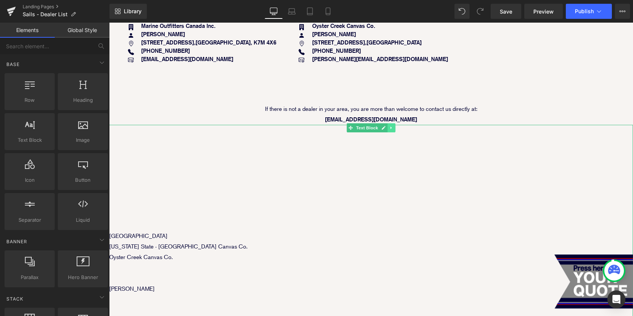
click at [392, 126] on icon at bounding box center [391, 128] width 4 height 5
drag, startPoint x: 388, startPoint y: 108, endPoint x: 396, endPoint y: 108, distance: 7.9
click at [396, 123] on li at bounding box center [386, 127] width 23 height 9
click at [396, 126] on icon at bounding box center [395, 128] width 4 height 4
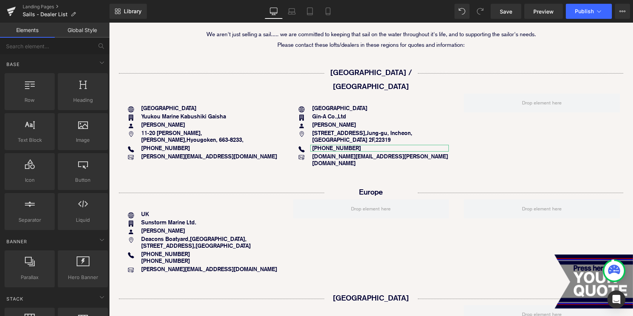
scroll to position [160, 0]
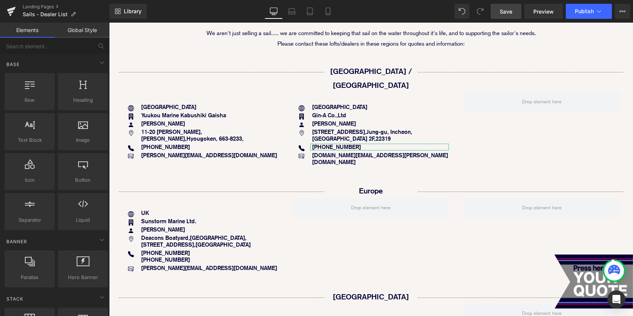
click at [502, 6] on link "Save" at bounding box center [505, 11] width 31 height 15
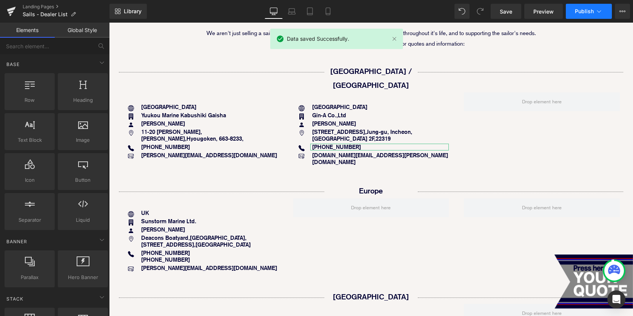
click at [580, 6] on button "Publish" at bounding box center [588, 11] width 46 height 15
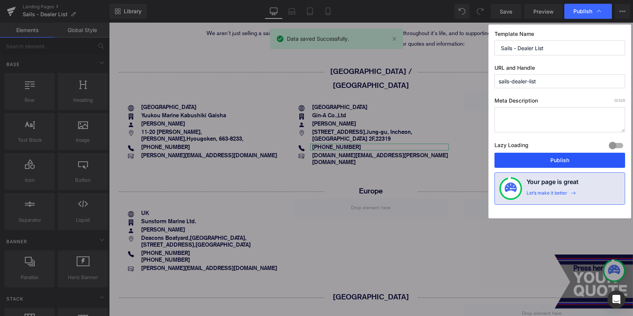
click at [543, 157] on button "Publish" at bounding box center [559, 160] width 131 height 15
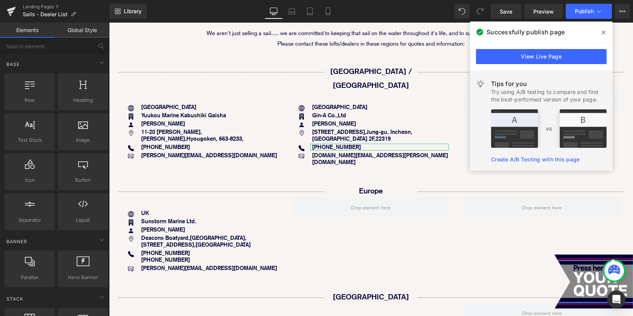
click at [603, 33] on icon at bounding box center [603, 32] width 4 height 6
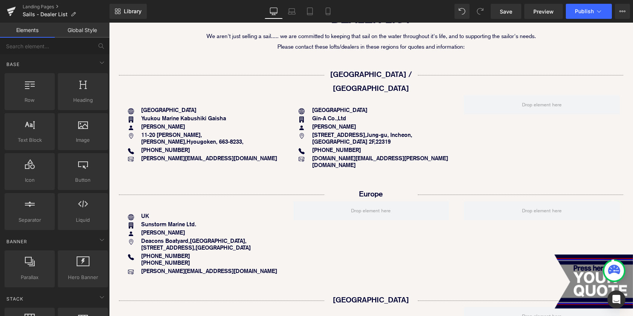
scroll to position [135, 0]
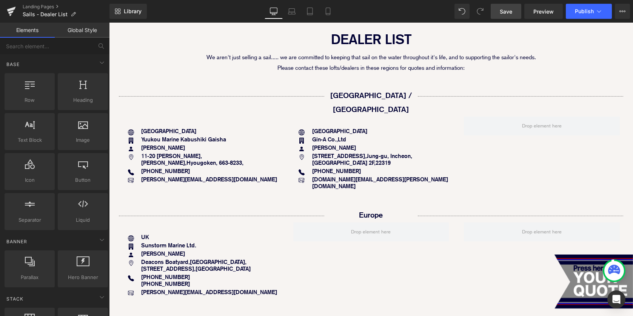
click at [511, 12] on span "Save" at bounding box center [505, 12] width 12 height 8
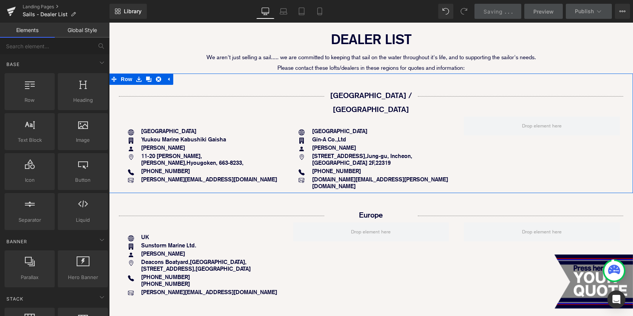
scroll to position [0, 0]
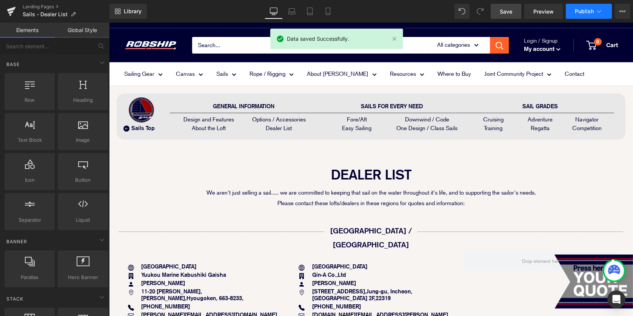
click at [582, 18] on button "Publish" at bounding box center [588, 11] width 46 height 15
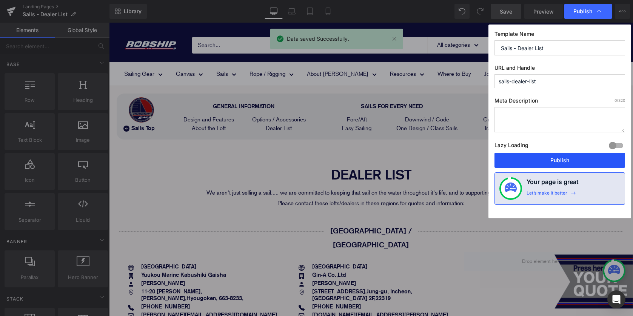
drag, startPoint x: 531, startPoint y: 156, endPoint x: 422, endPoint y: 134, distance: 111.3
click at [531, 156] on button "Publish" at bounding box center [559, 160] width 131 height 15
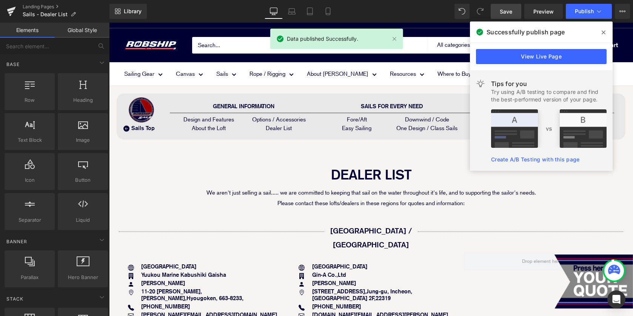
click at [604, 30] on icon at bounding box center [603, 32] width 4 height 6
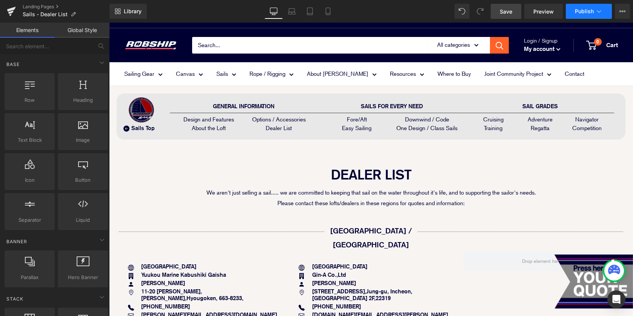
click at [577, 12] on span "Publish" at bounding box center [583, 11] width 19 height 6
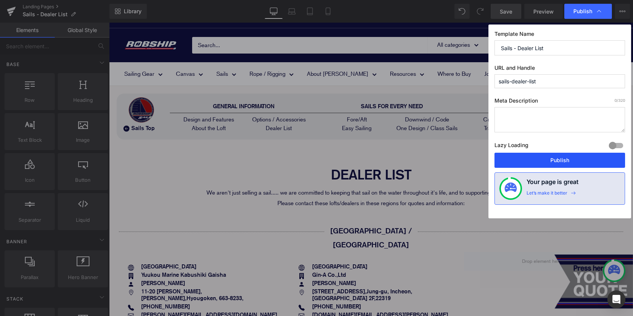
click at [554, 163] on button "Publish" at bounding box center [559, 160] width 131 height 15
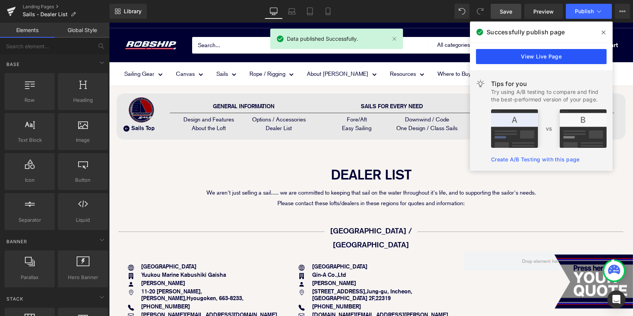
click at [530, 60] on link "View Live Page" at bounding box center [541, 56] width 131 height 15
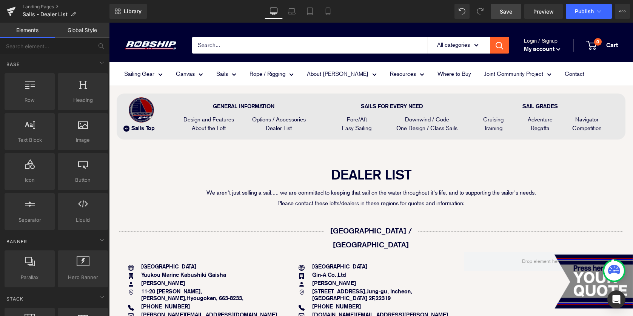
click at [504, 9] on span "Save" at bounding box center [505, 12] width 12 height 8
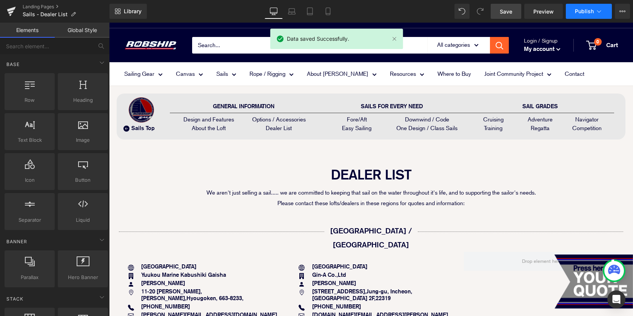
click at [593, 16] on button "Publish" at bounding box center [588, 11] width 46 height 15
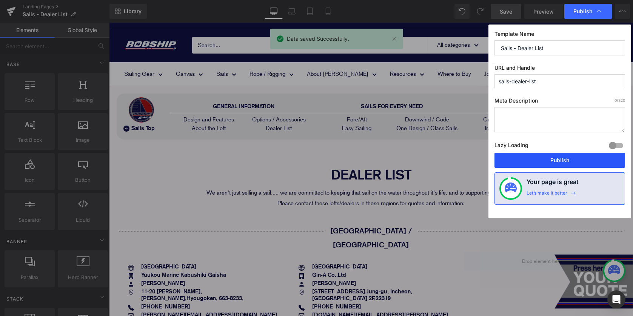
click at [545, 155] on button "Publish" at bounding box center [559, 160] width 131 height 15
